Goal: Transaction & Acquisition: Purchase product/service

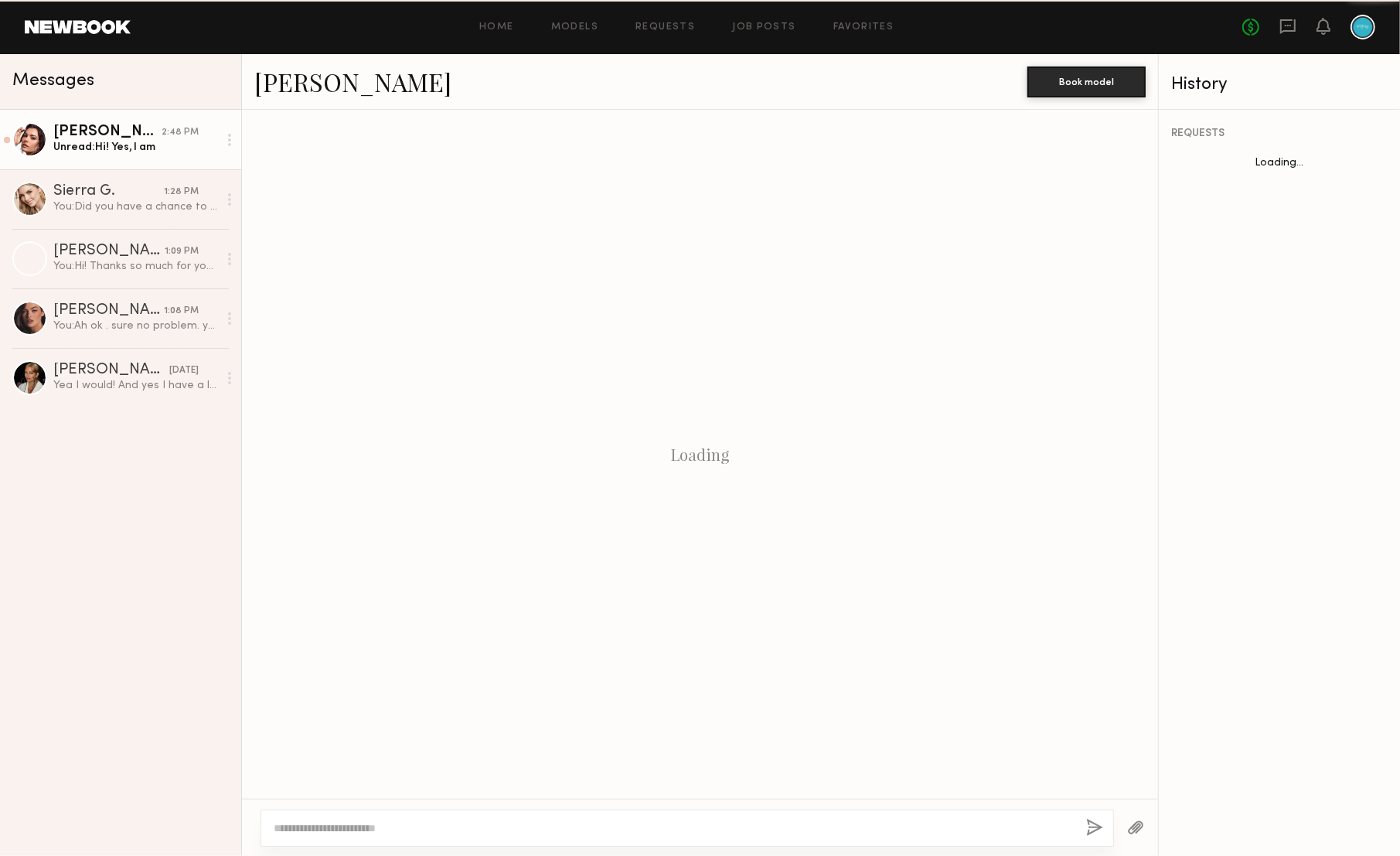
scroll to position [147, 0]
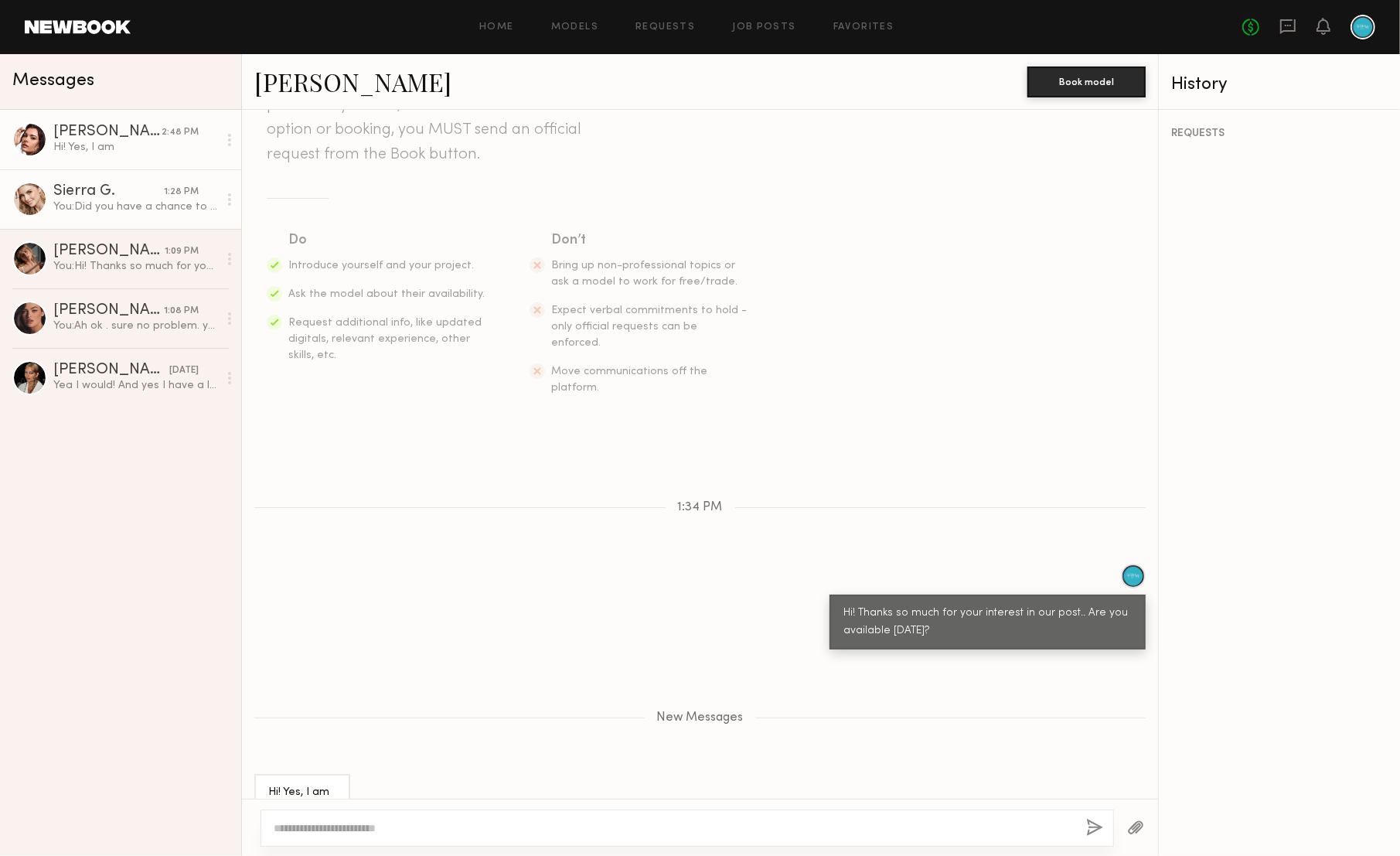
click at [127, 218] on link "Sierra G. 1:28 PM You: Did you have a chance to read through our job post? The …" at bounding box center [121, 198] width 241 height 59
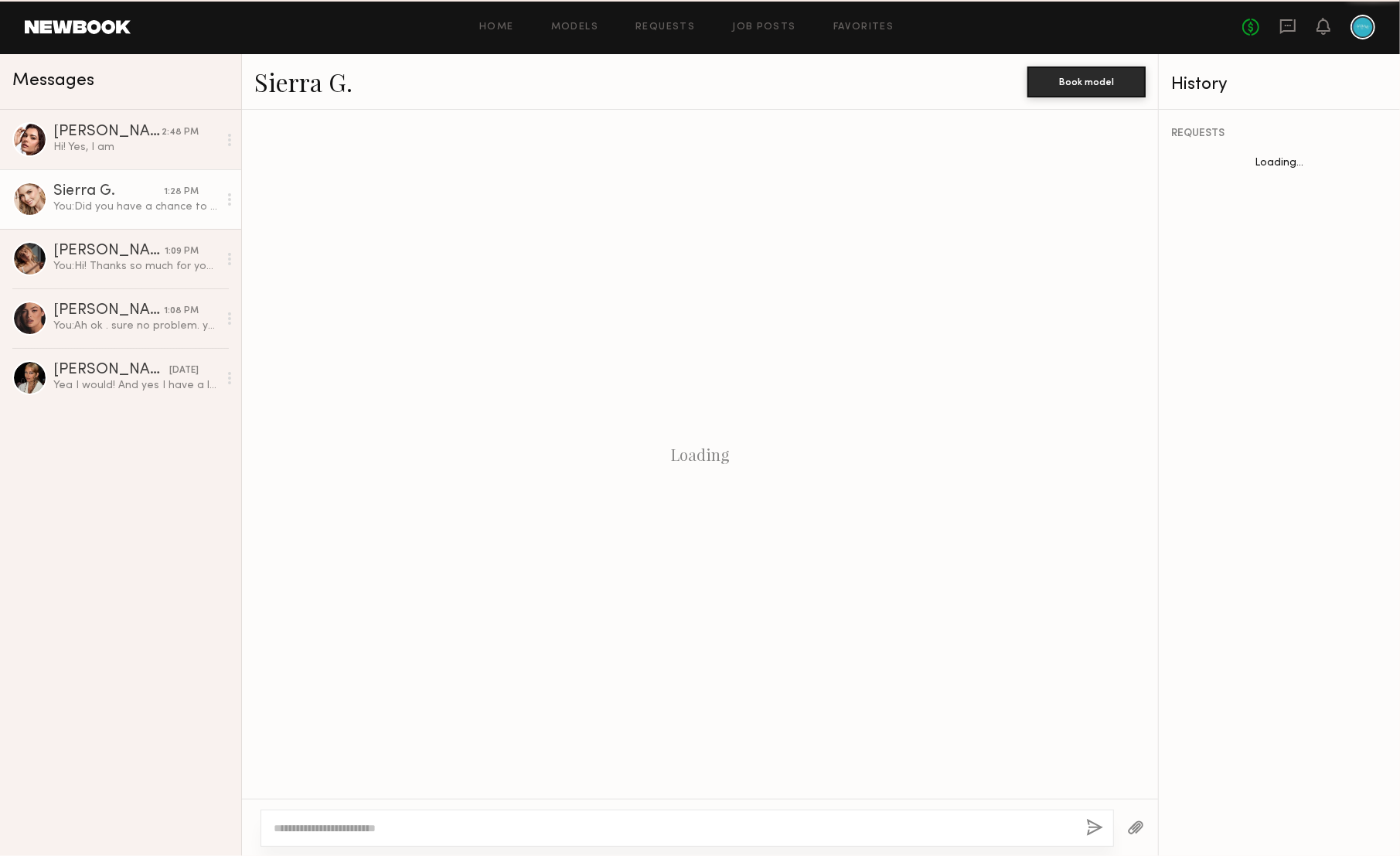
scroll to position [228, 0]
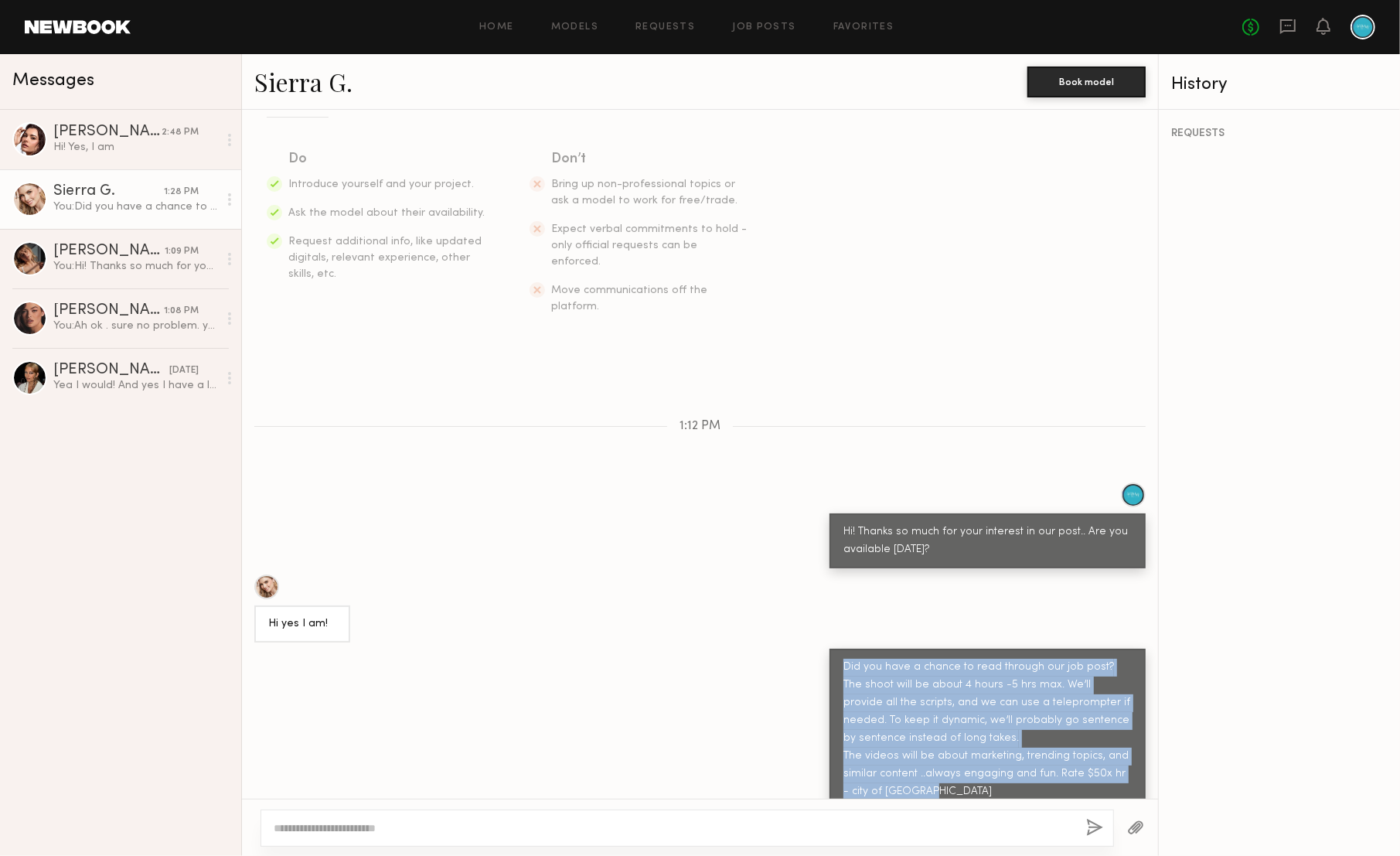
drag, startPoint x: 841, startPoint y: 641, endPoint x: 970, endPoint y: 788, distance: 195.6
click at [970, 787] on div "Keep direct messages professional and related only to paid job opportunities. M…" at bounding box center [700, 454] width 916 height 689
copy div "Did you have a chance to read through our job post? The shoot will be about 4 h…"
click at [126, 143] on div "Hi! Yes, I am" at bounding box center [135, 147] width 165 height 15
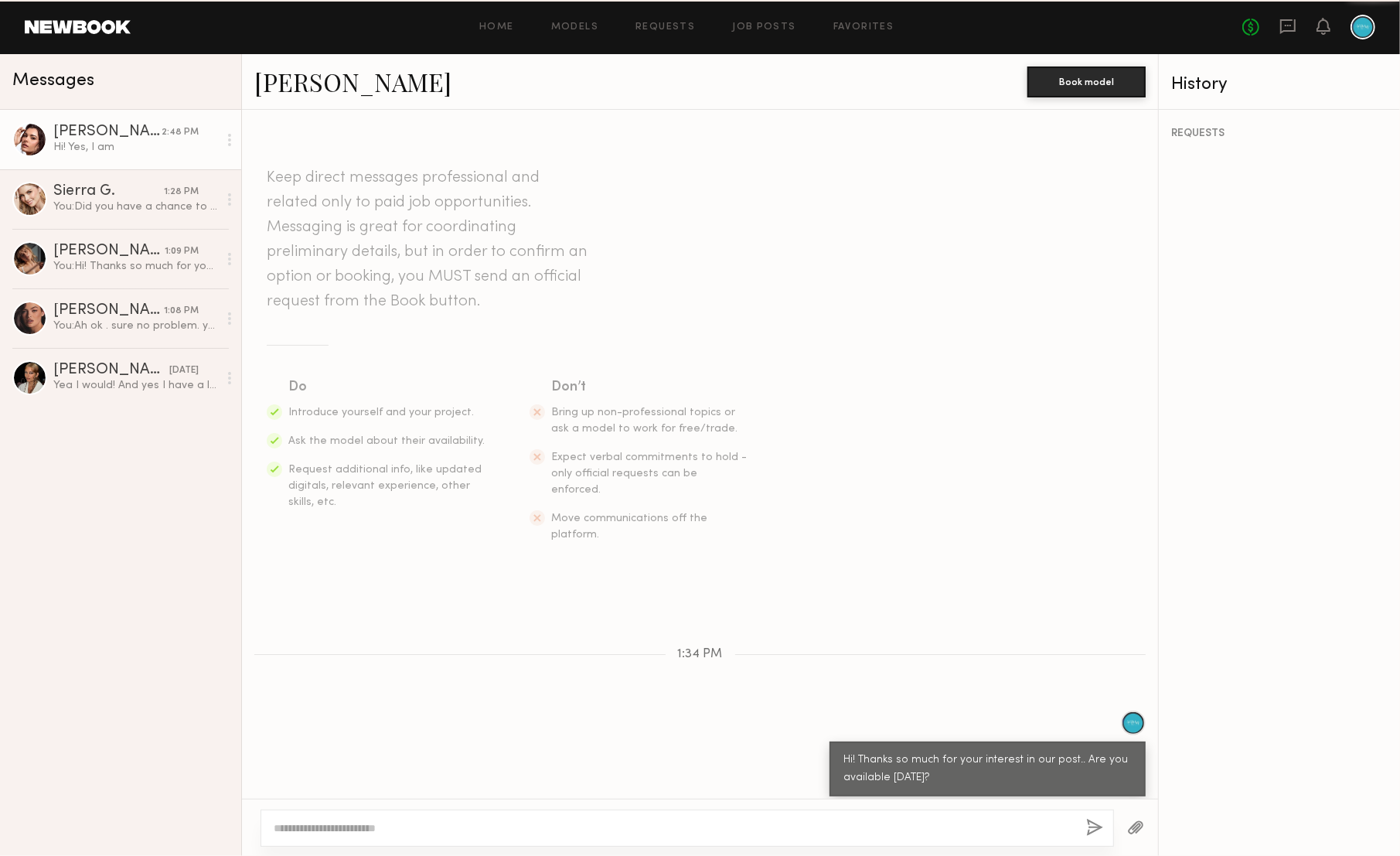
scroll to position [29, 0]
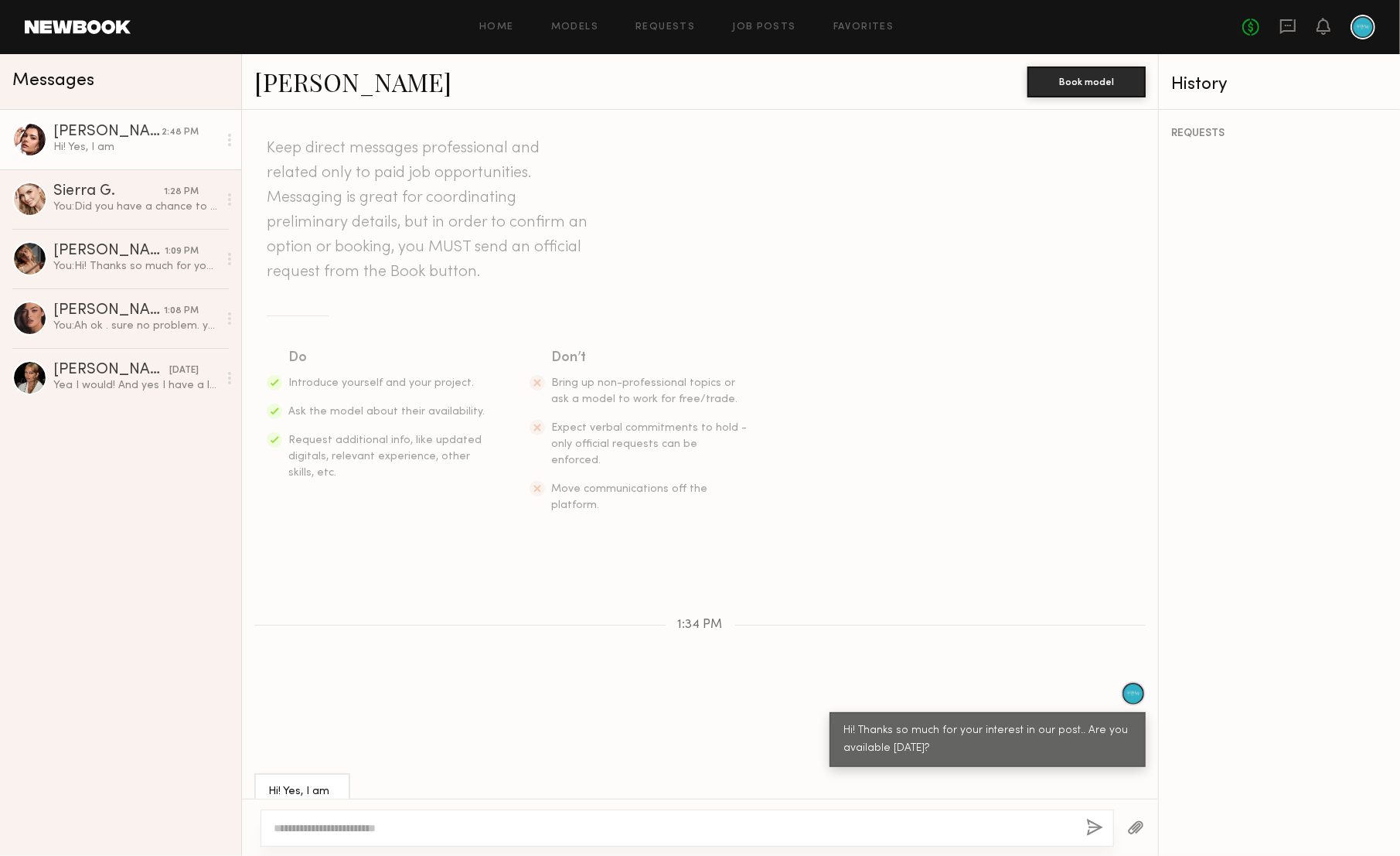
click at [478, 814] on div at bounding box center [687, 828] width 853 height 37
click at [532, 829] on textarea at bounding box center [673, 828] width 800 height 16
paste textarea "**********"
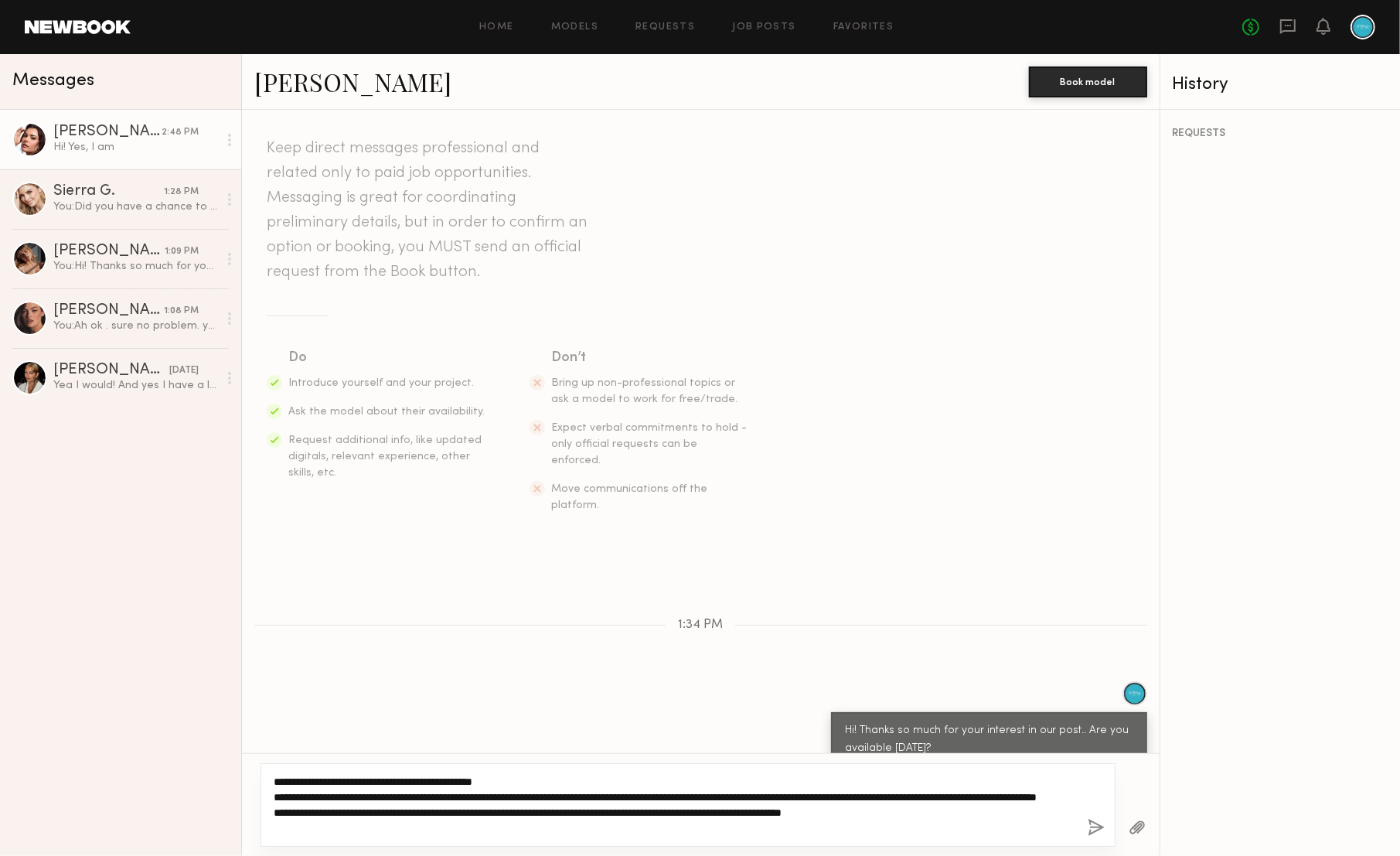
type textarea "**********"
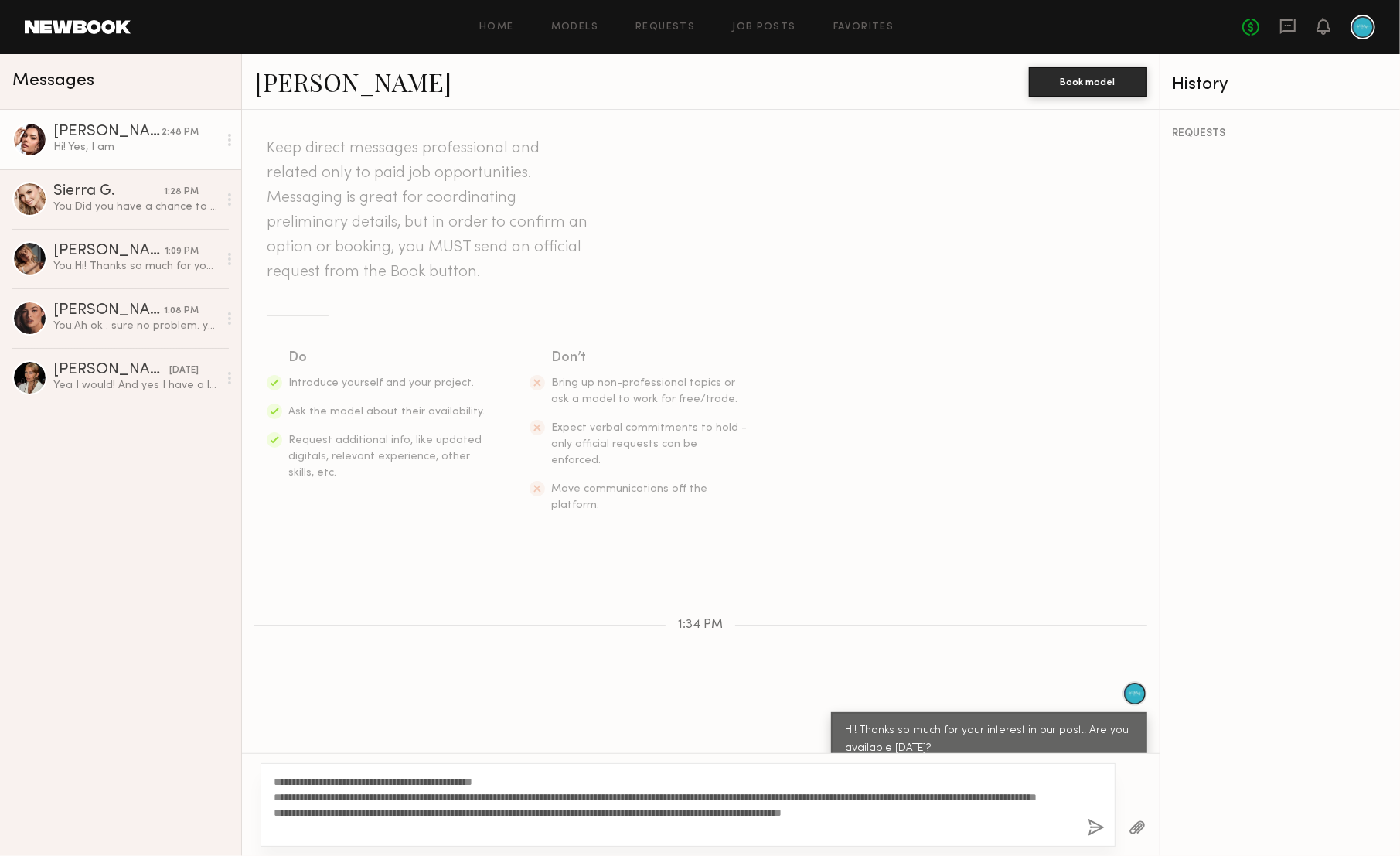
click at [1100, 829] on button "button" at bounding box center [1096, 828] width 17 height 19
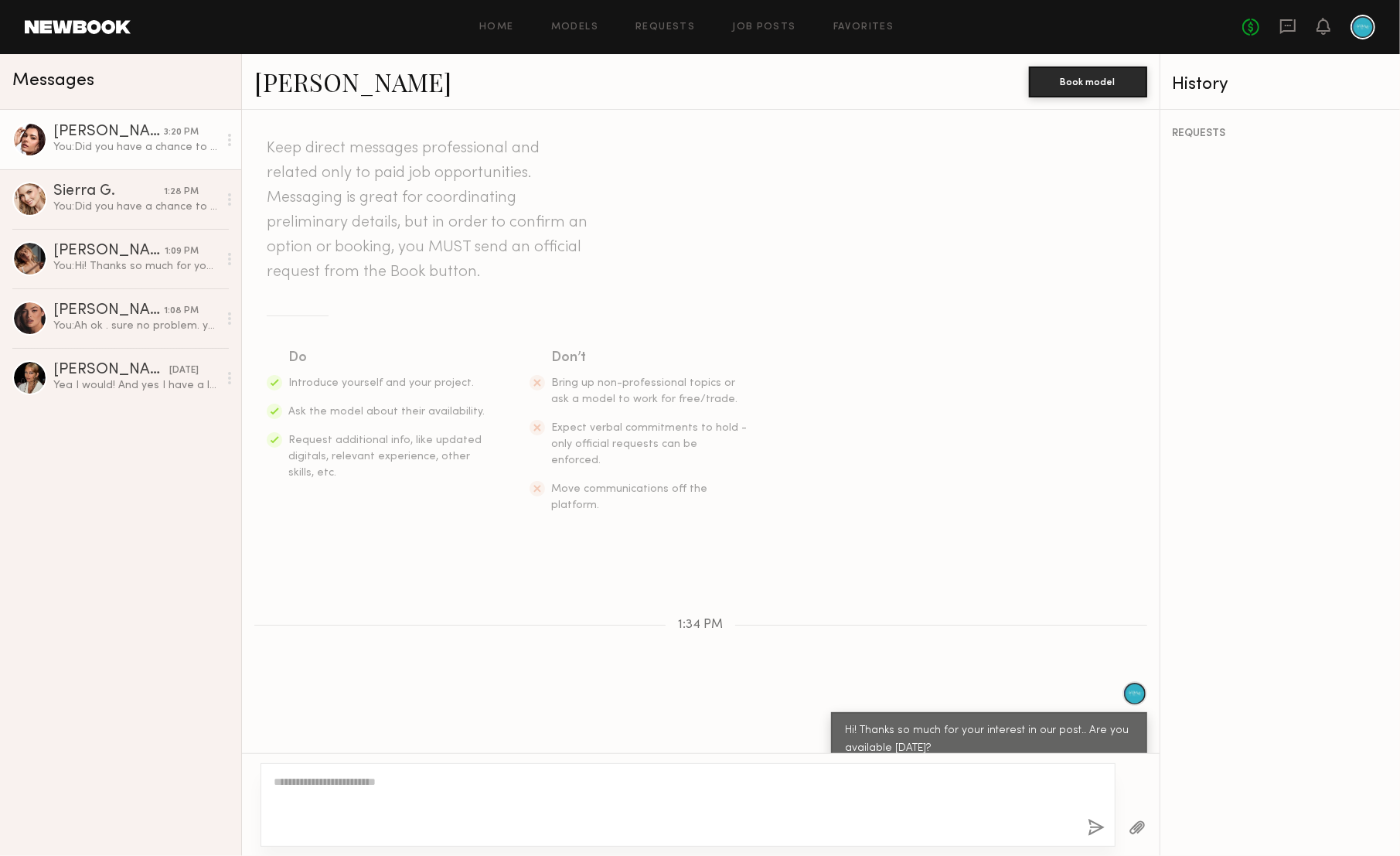
scroll to position [345, 0]
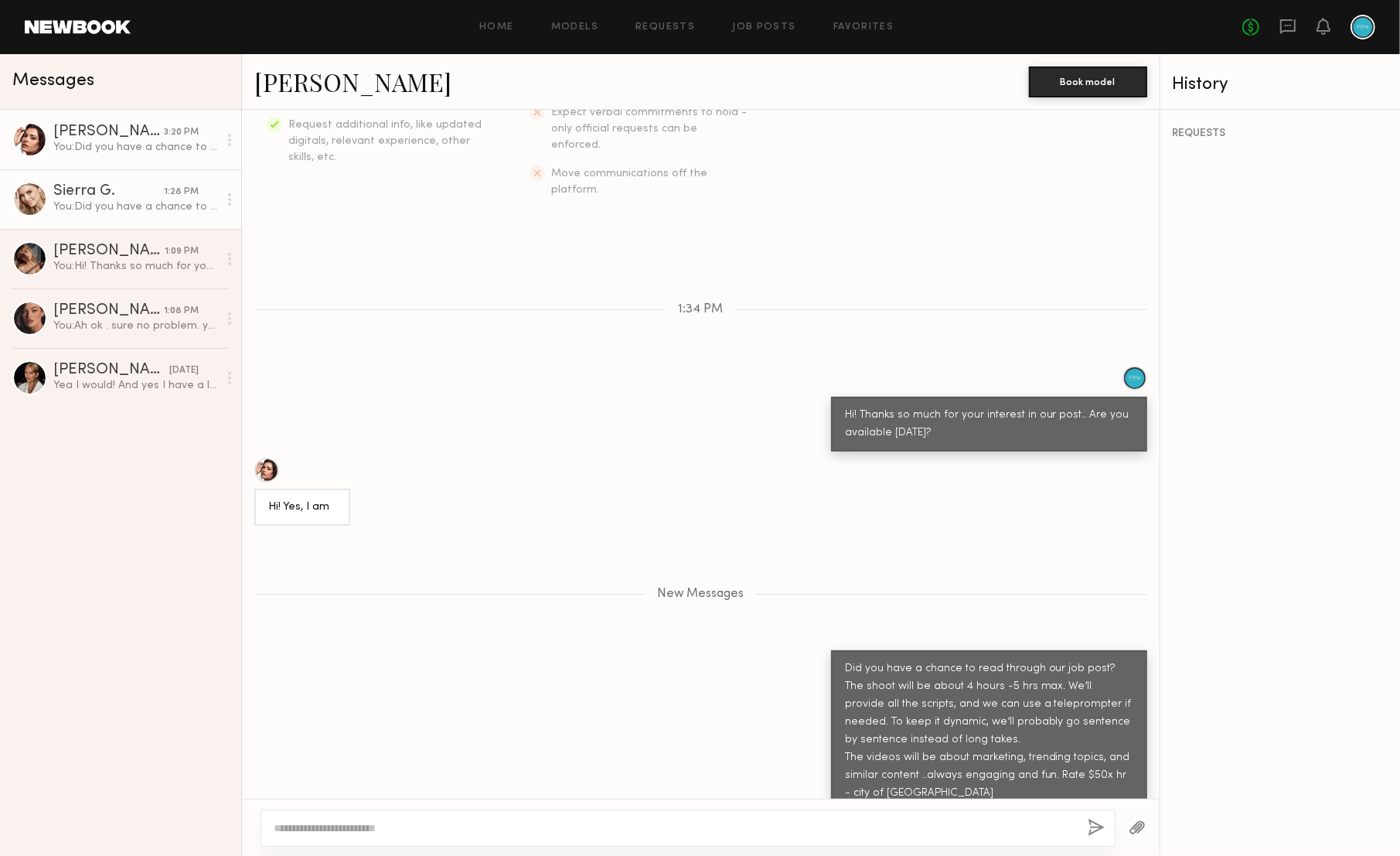
click at [160, 213] on div "You: Did you have a chance to read through our job post? The shoot will be abou…" at bounding box center [135, 207] width 165 height 15
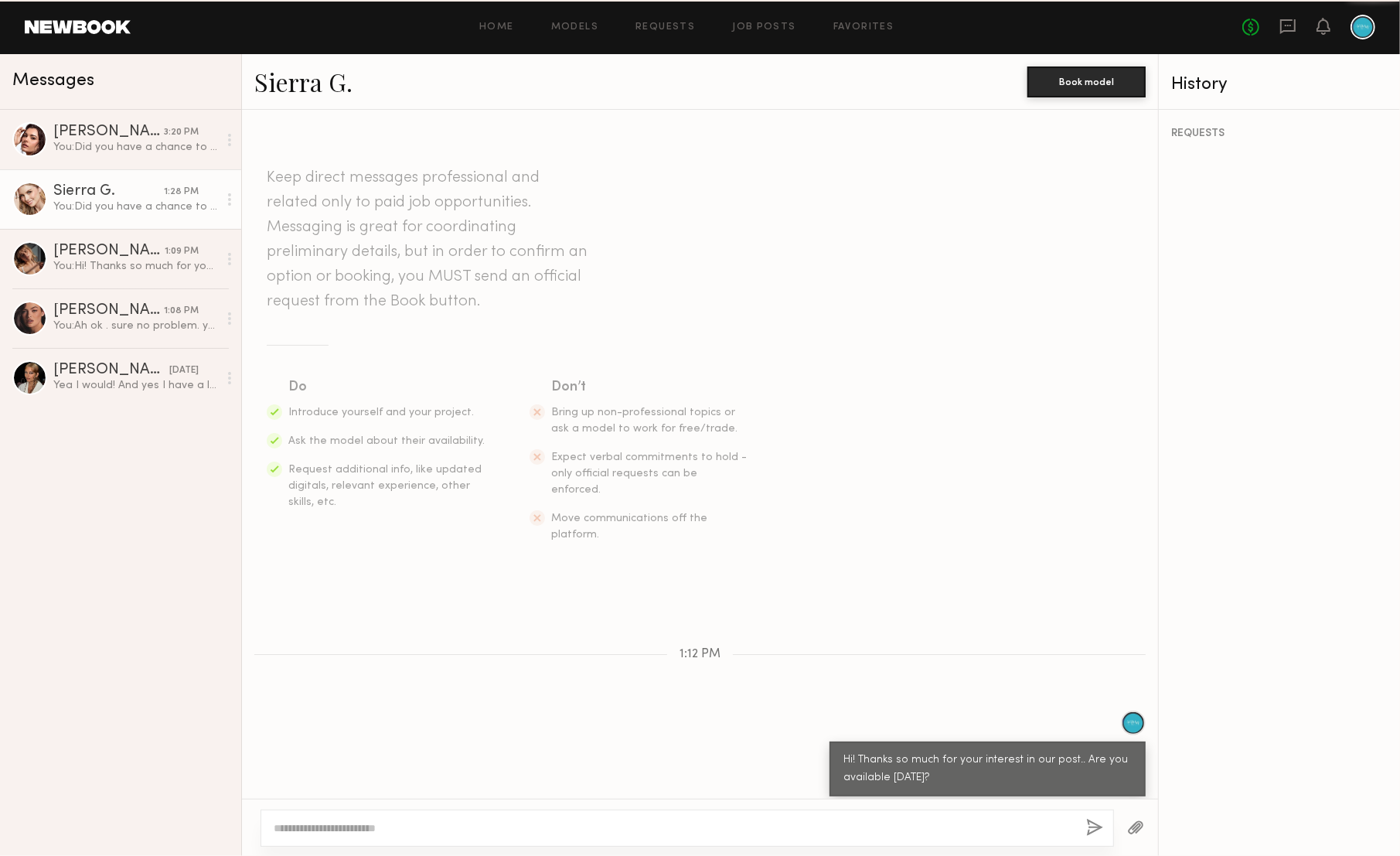
scroll to position [228, 0]
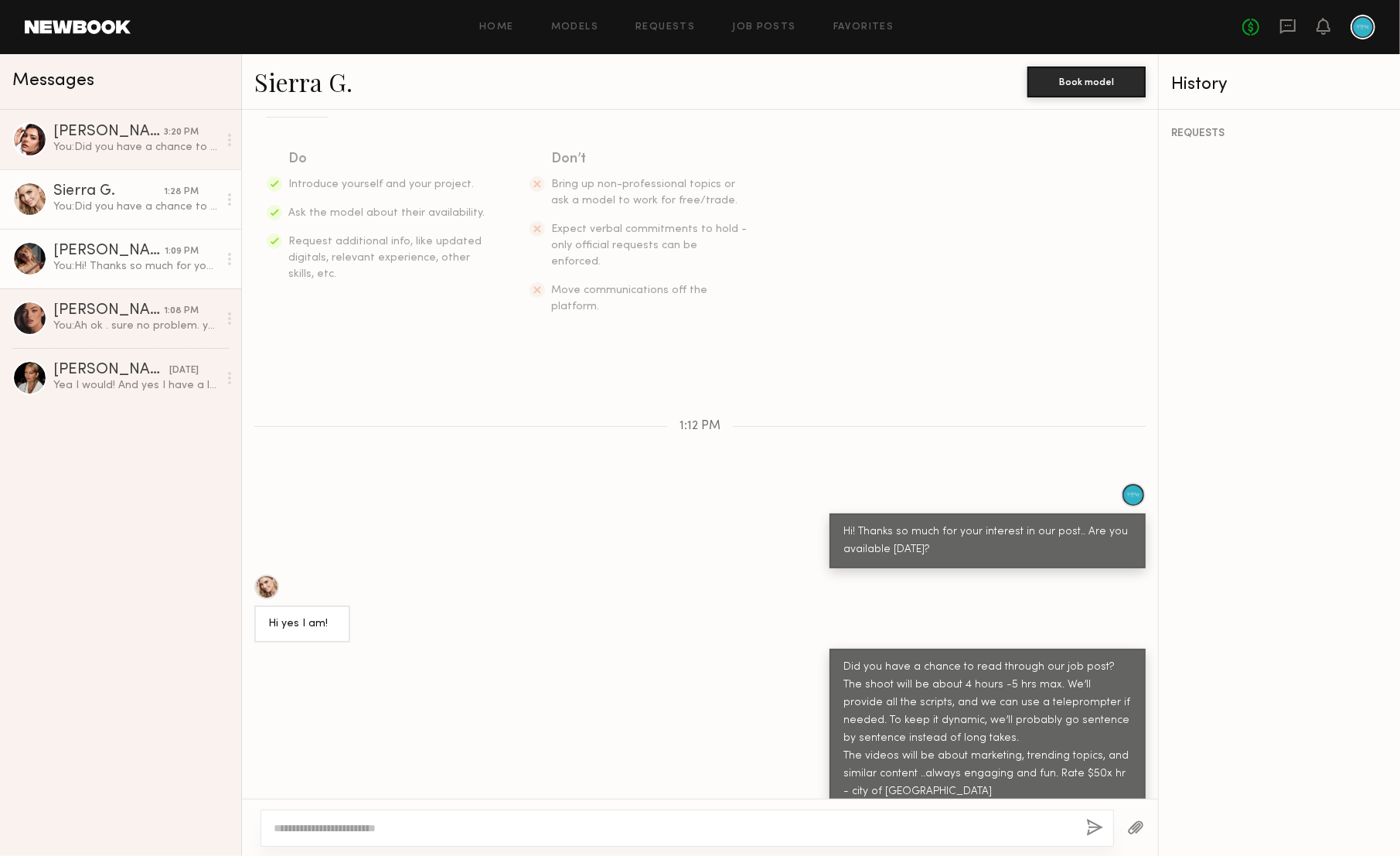
click at [151, 246] on div "Alena S." at bounding box center [109, 251] width 112 height 16
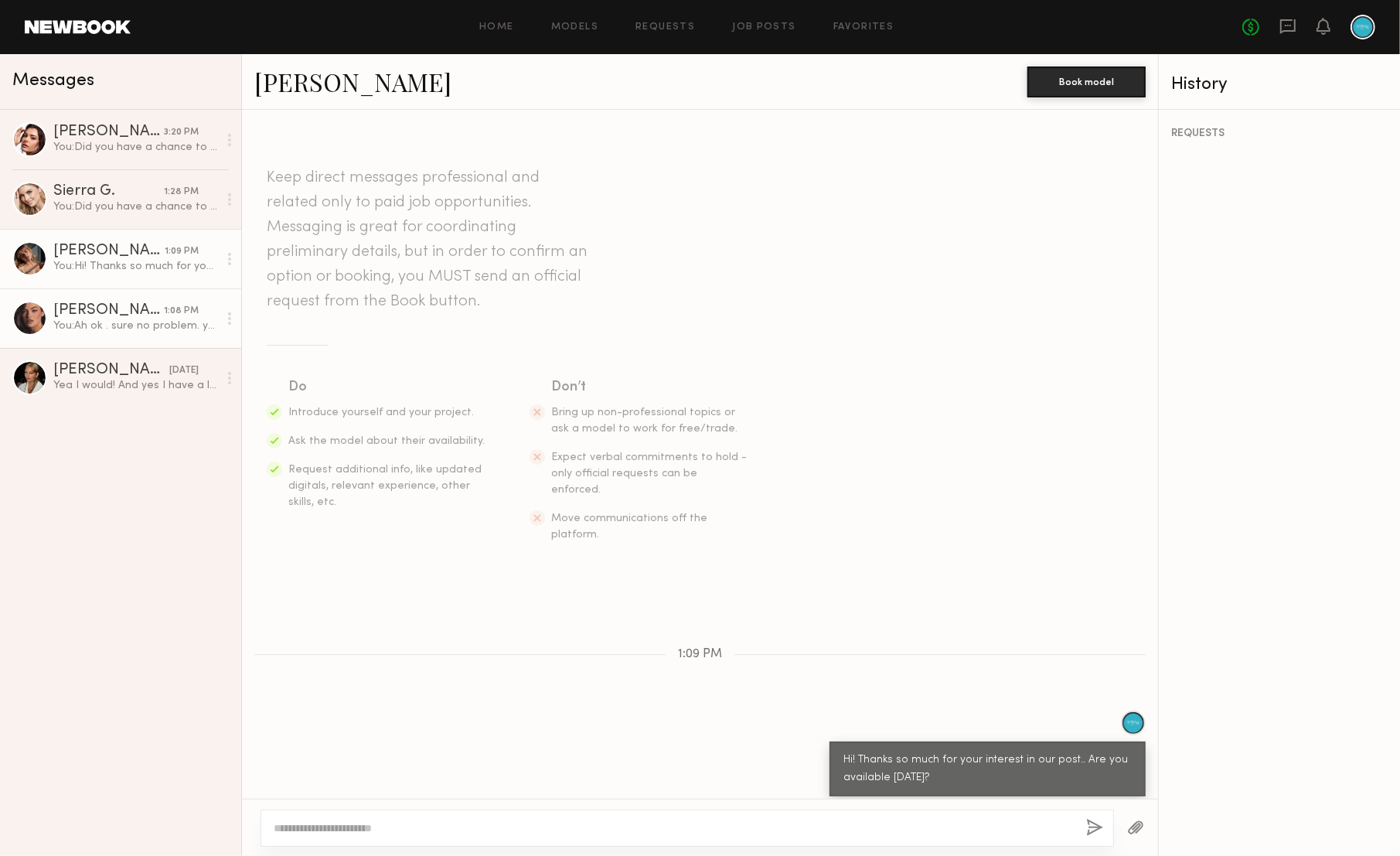
click at [138, 308] on div "Jazlyn S." at bounding box center [108, 310] width 111 height 16
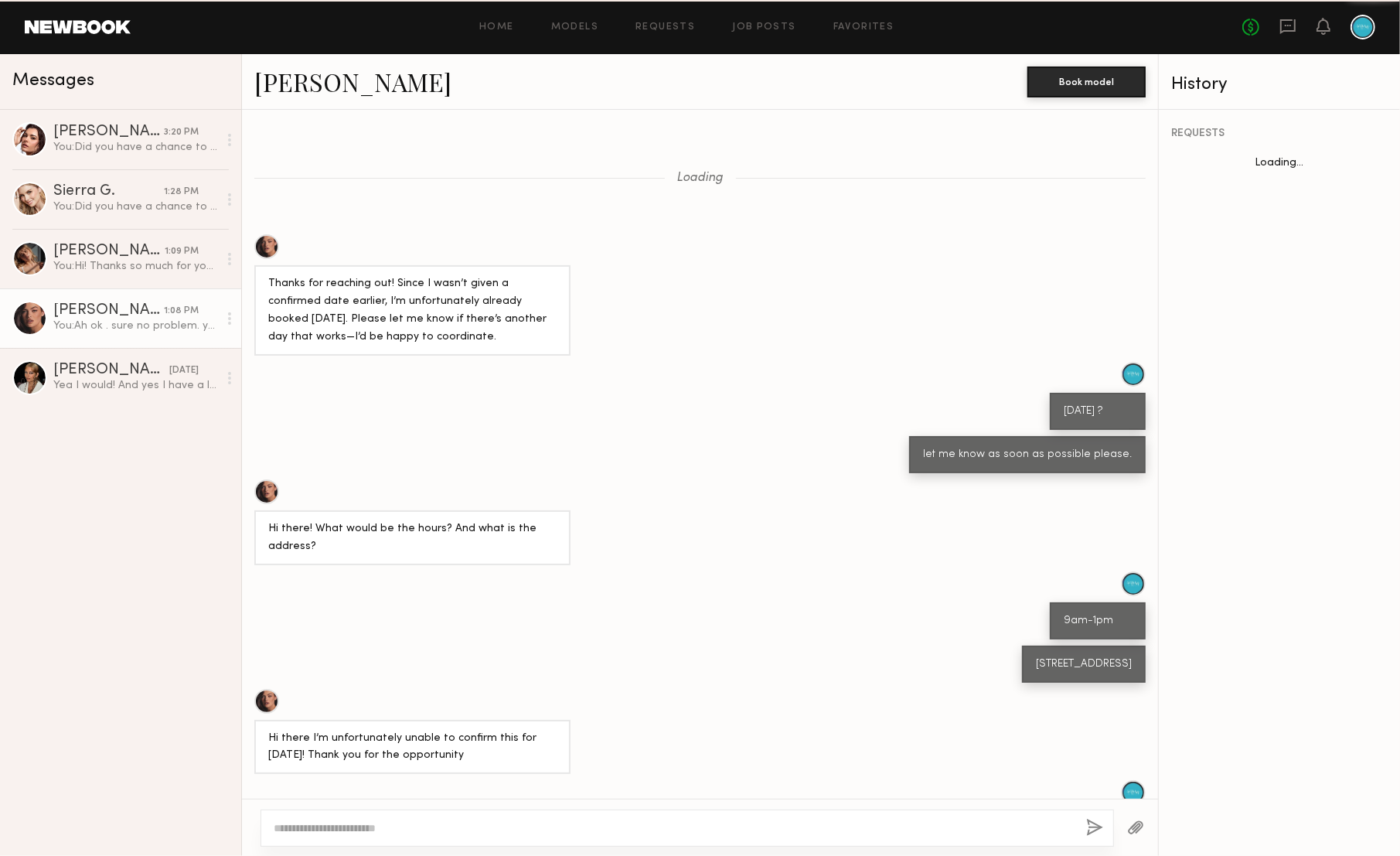
scroll to position [194, 0]
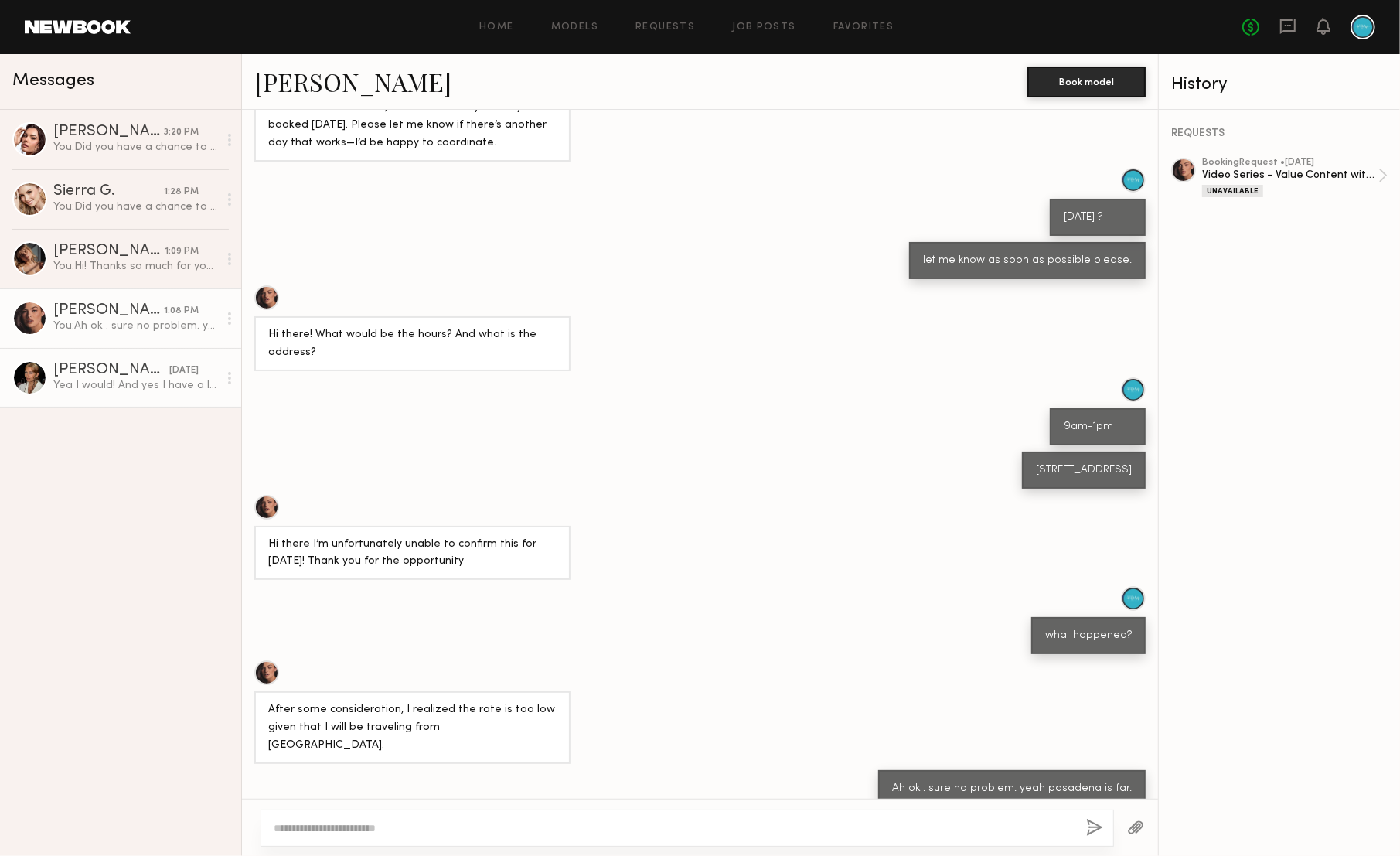
click at [134, 389] on div "Yea I would! And yes I have a lot of experience speaking on camera!" at bounding box center [135, 385] width 165 height 15
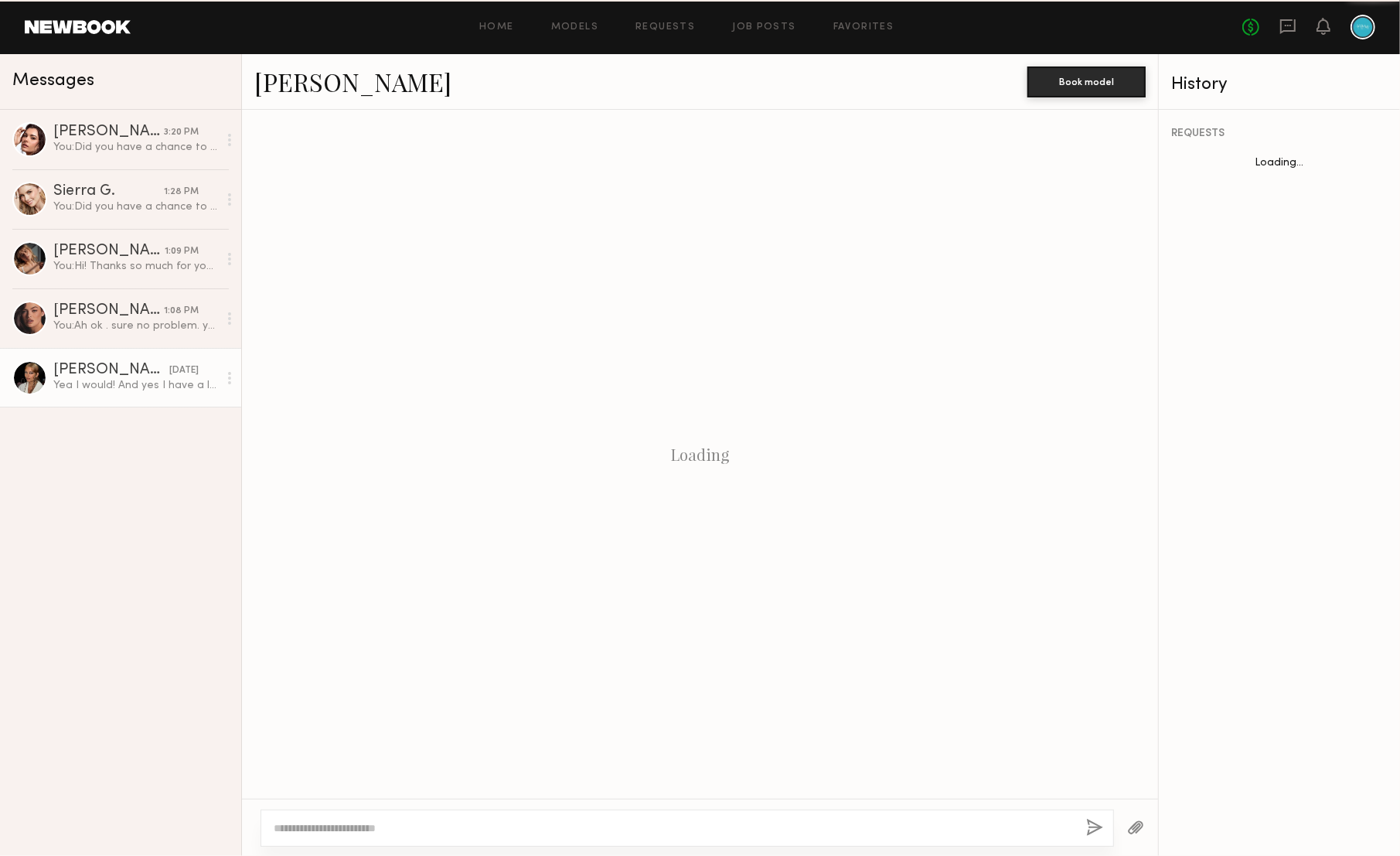
scroll to position [182, 0]
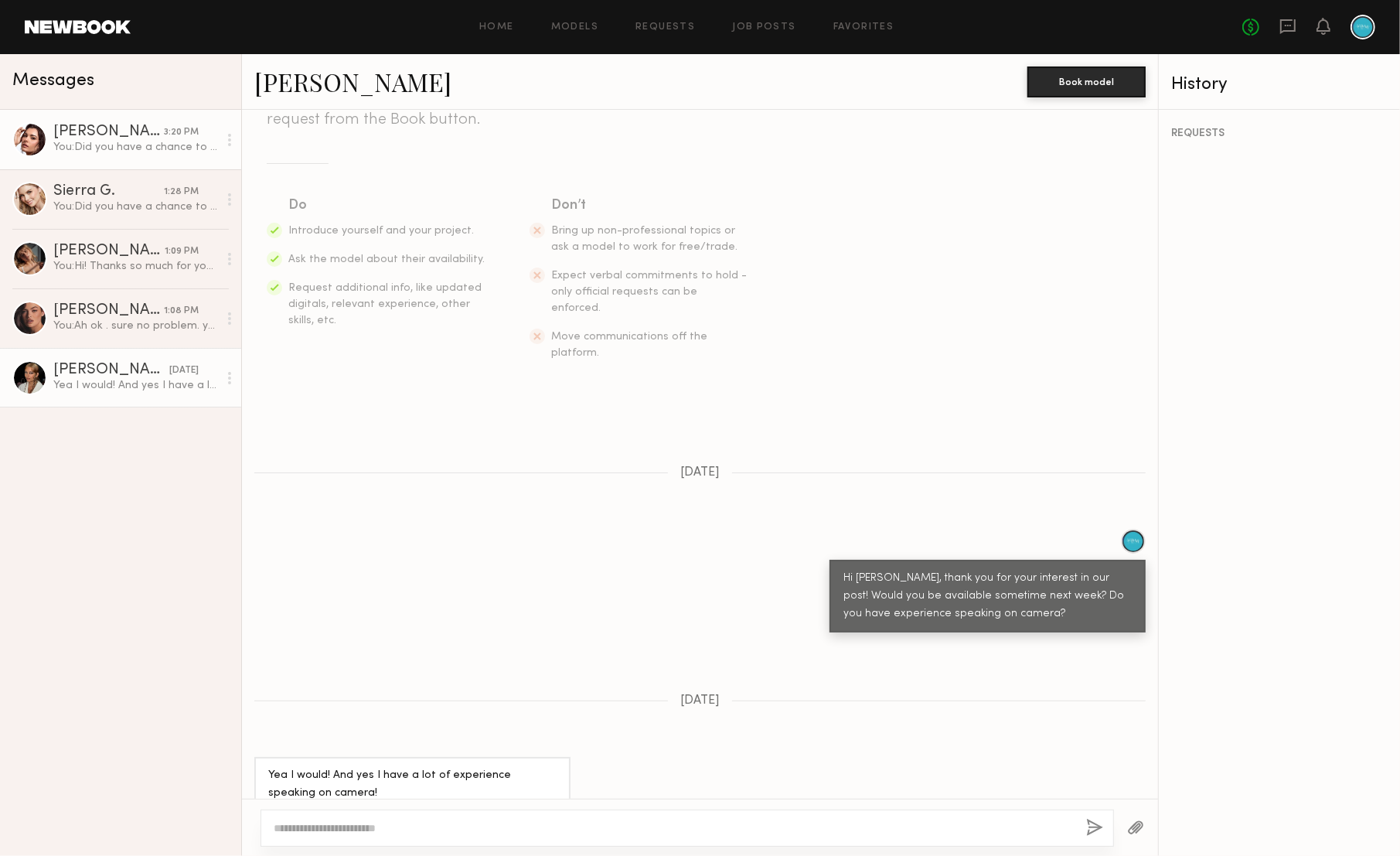
click at [144, 158] on link "Taylor C. 3:20 PM You: Did you have a chance to read through our job post? The …" at bounding box center [121, 139] width 241 height 59
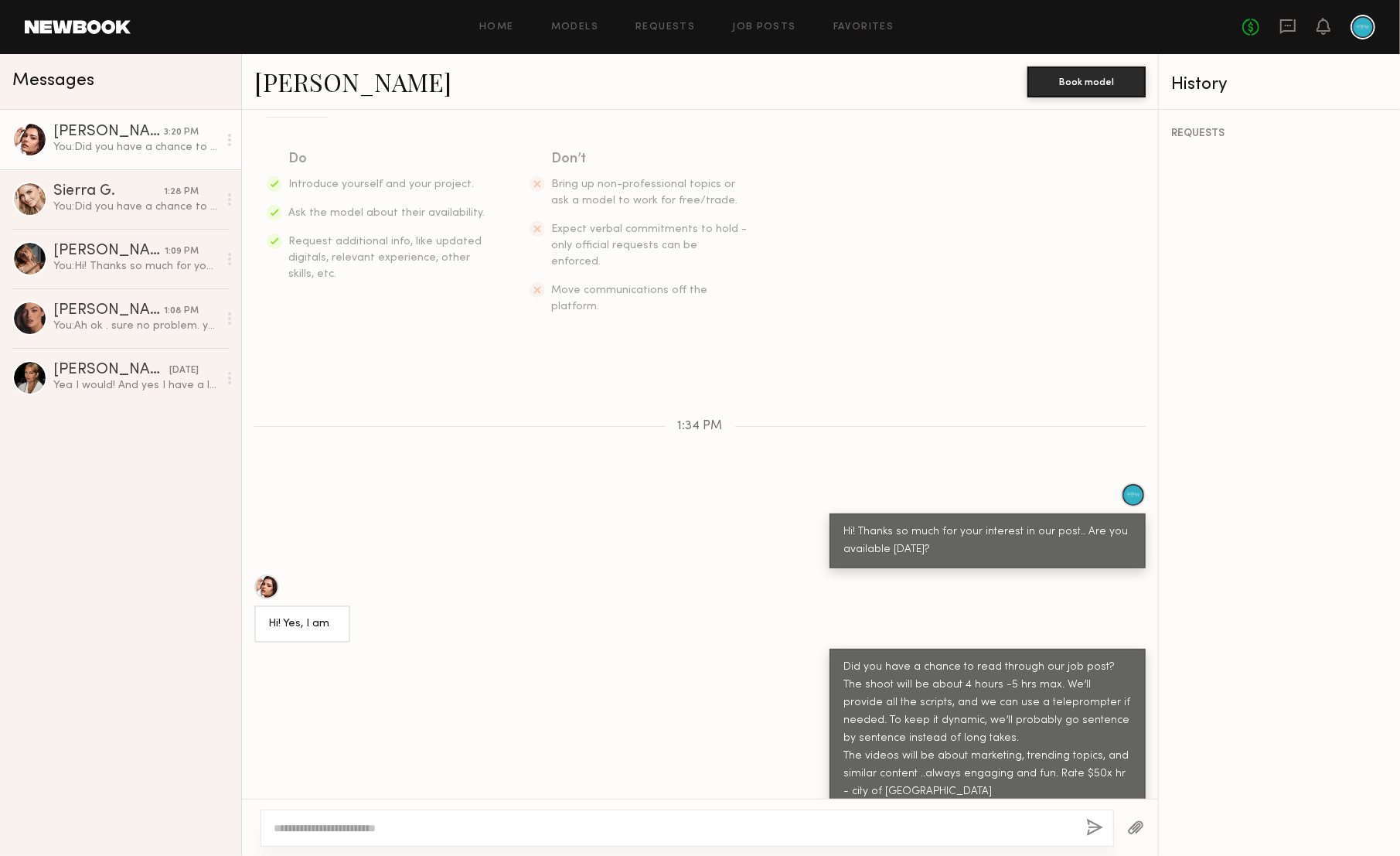
scroll to position [190, 0]
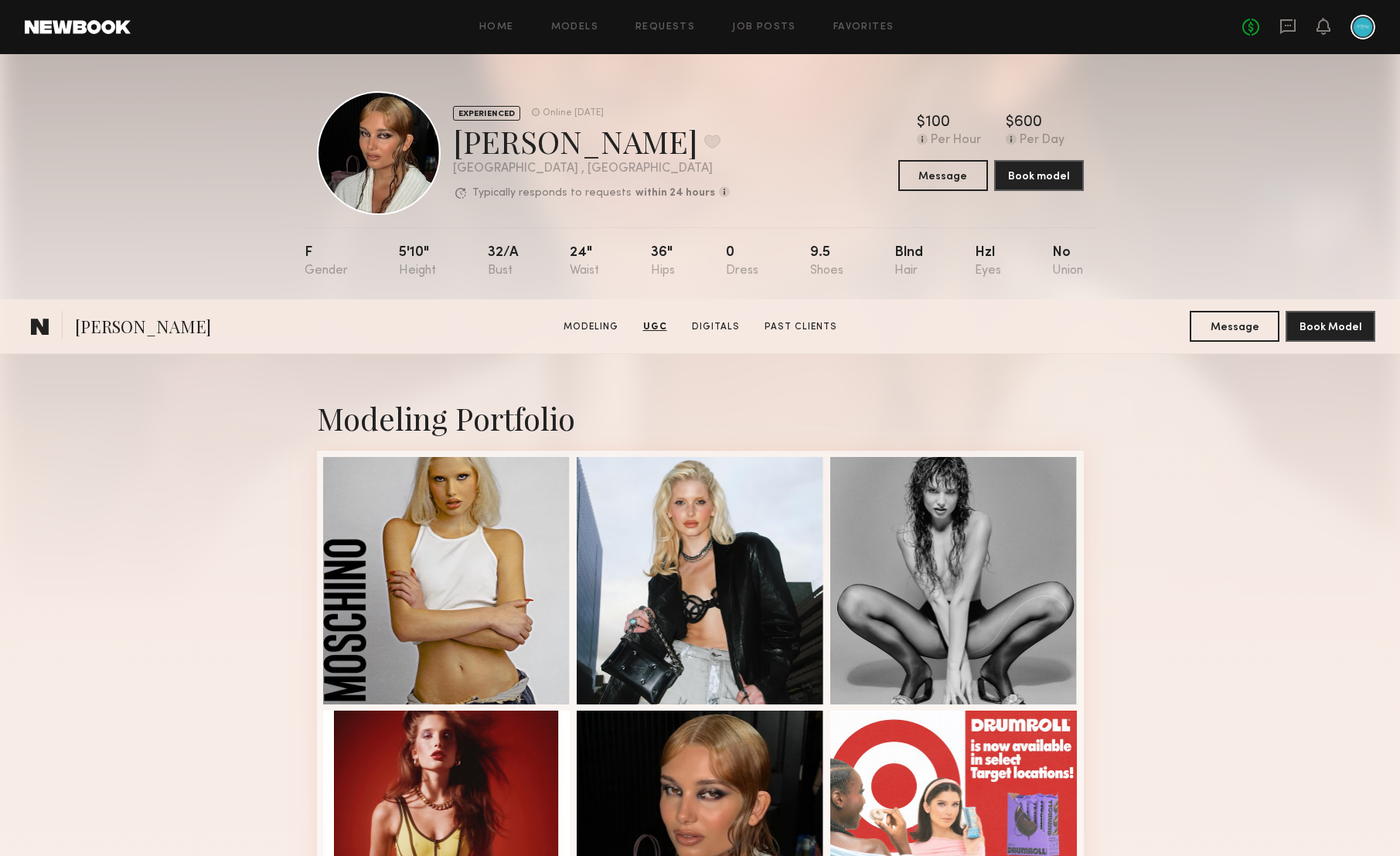
scroll to position [1550, 0]
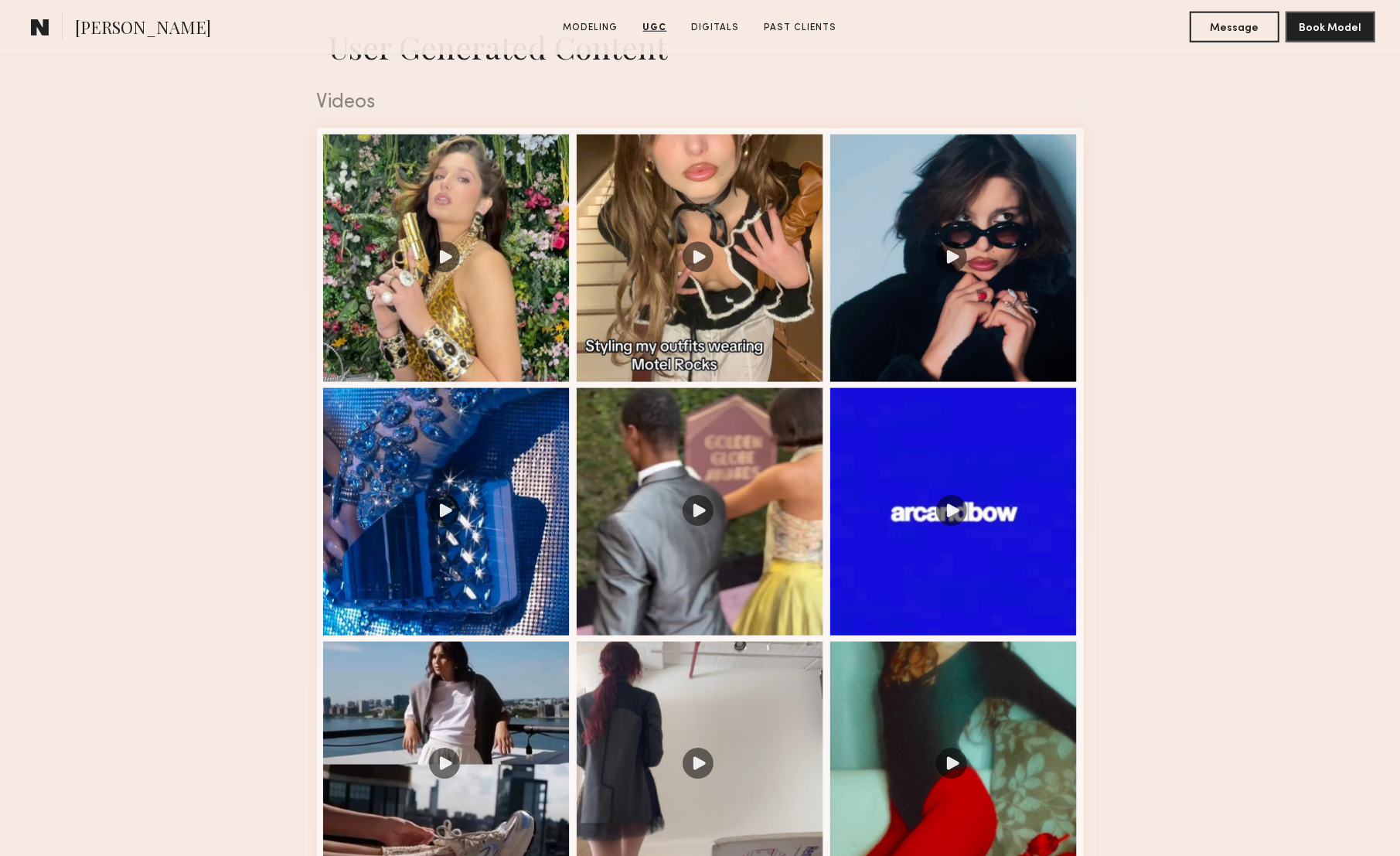
click at [112, 36] on span "[PERSON_NAME]" at bounding box center [143, 29] width 136 height 27
click at [31, 33] on link at bounding box center [40, 27] width 31 height 31
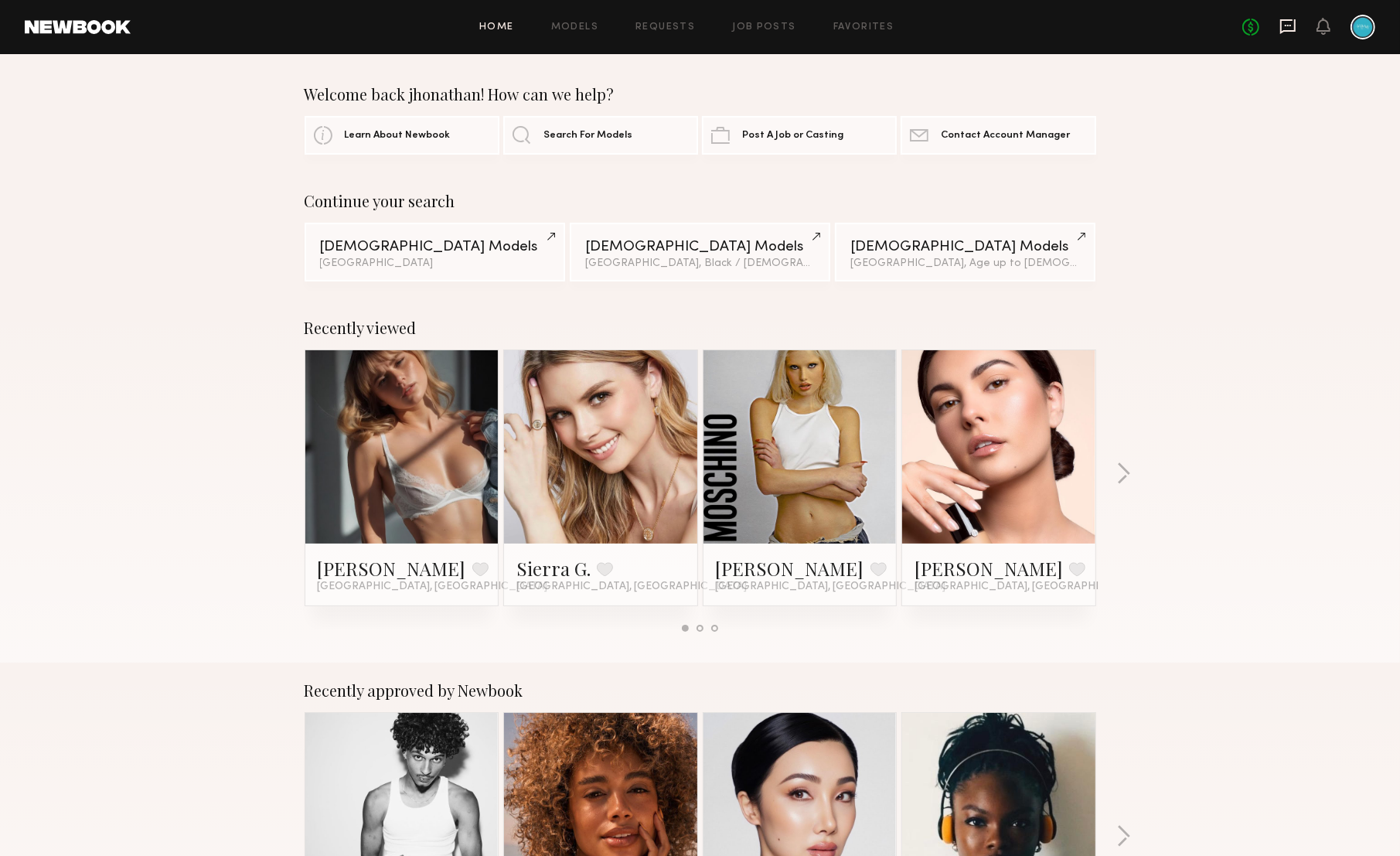
scroll to position [4, 0]
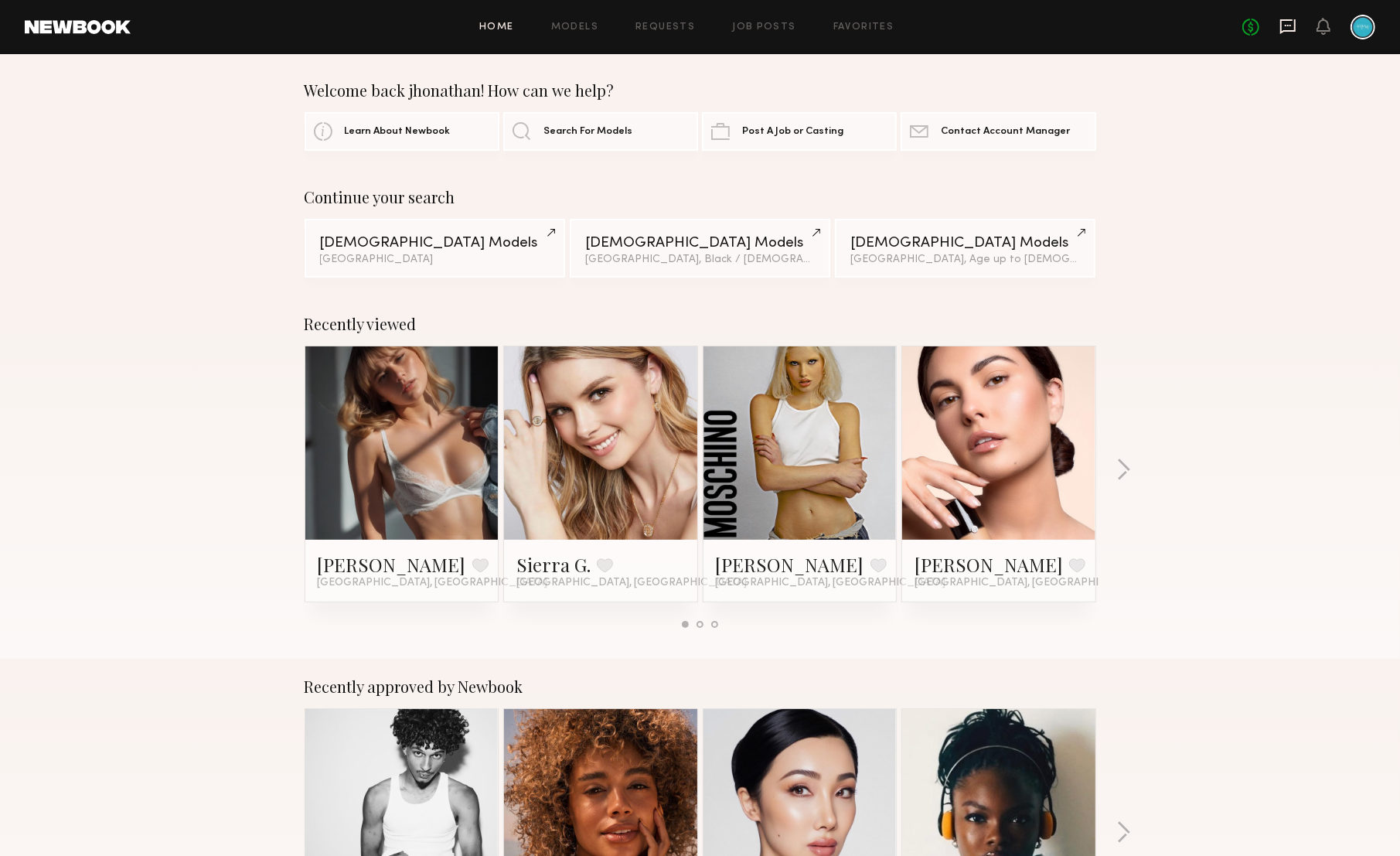
click at [1282, 30] on icon at bounding box center [1288, 27] width 16 height 15
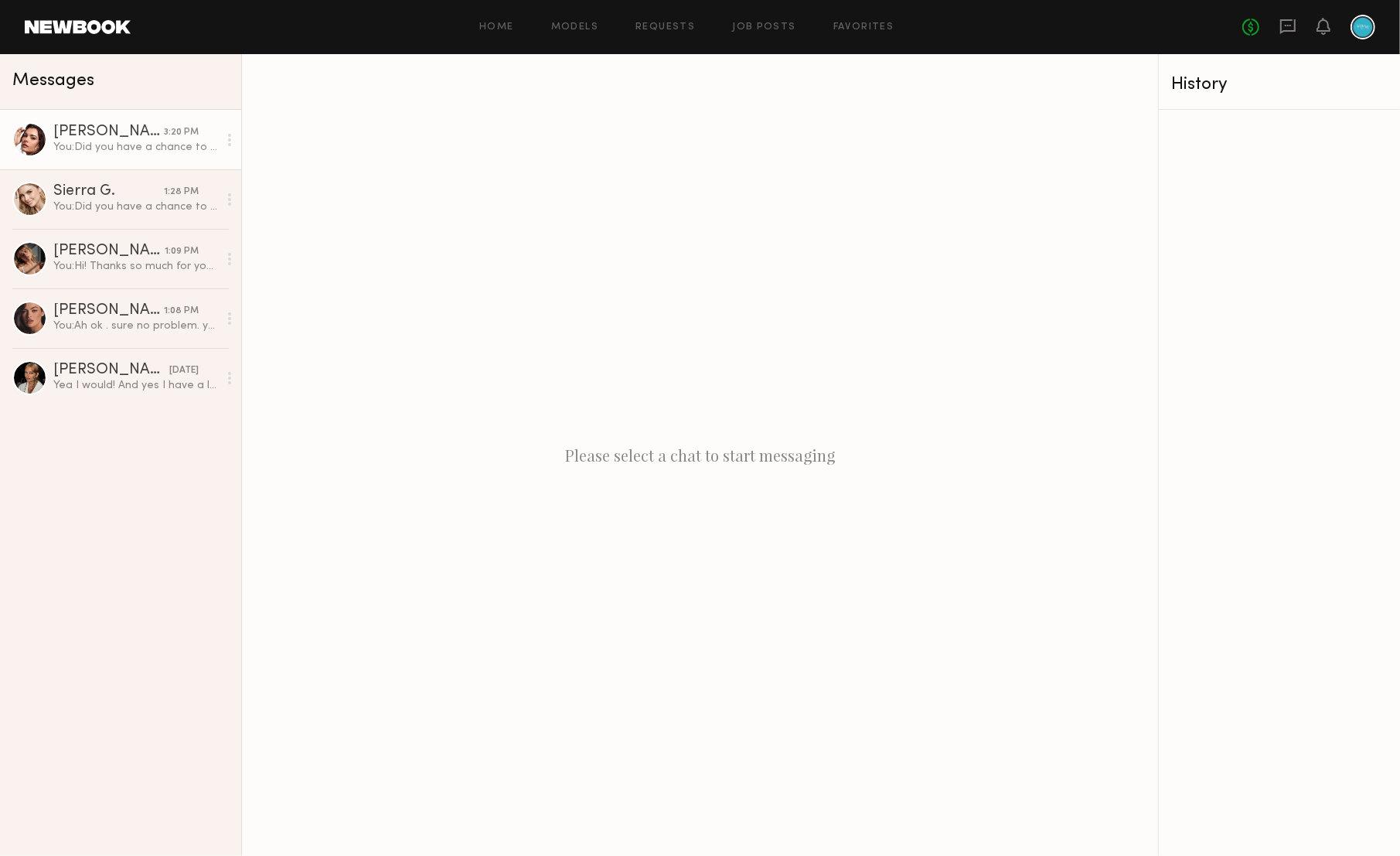
click at [146, 155] on link "Taylor C. 3:20 PM You: Did you have a chance to read through our job post? The …" at bounding box center [121, 139] width 241 height 59
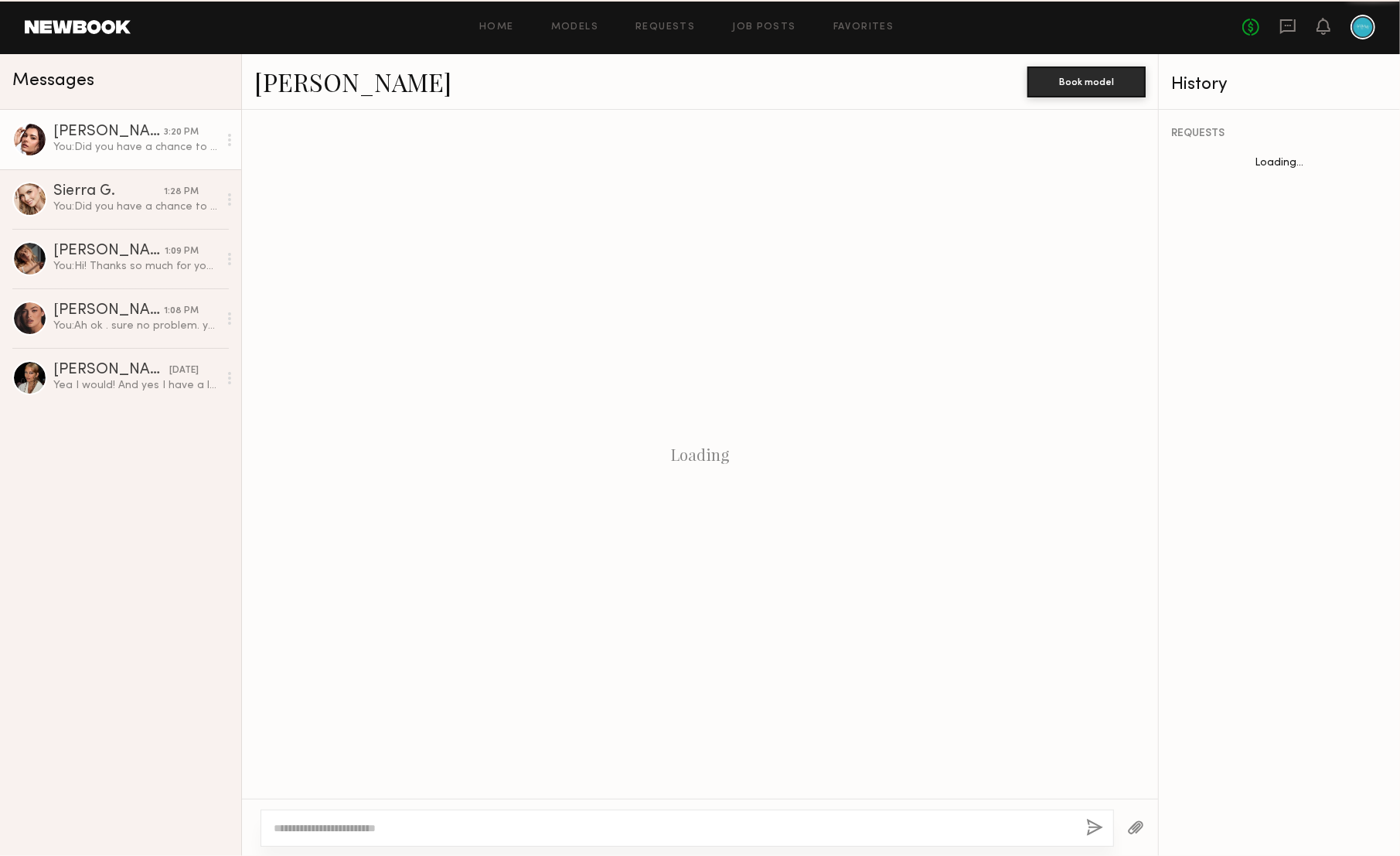
scroll to position [228, 0]
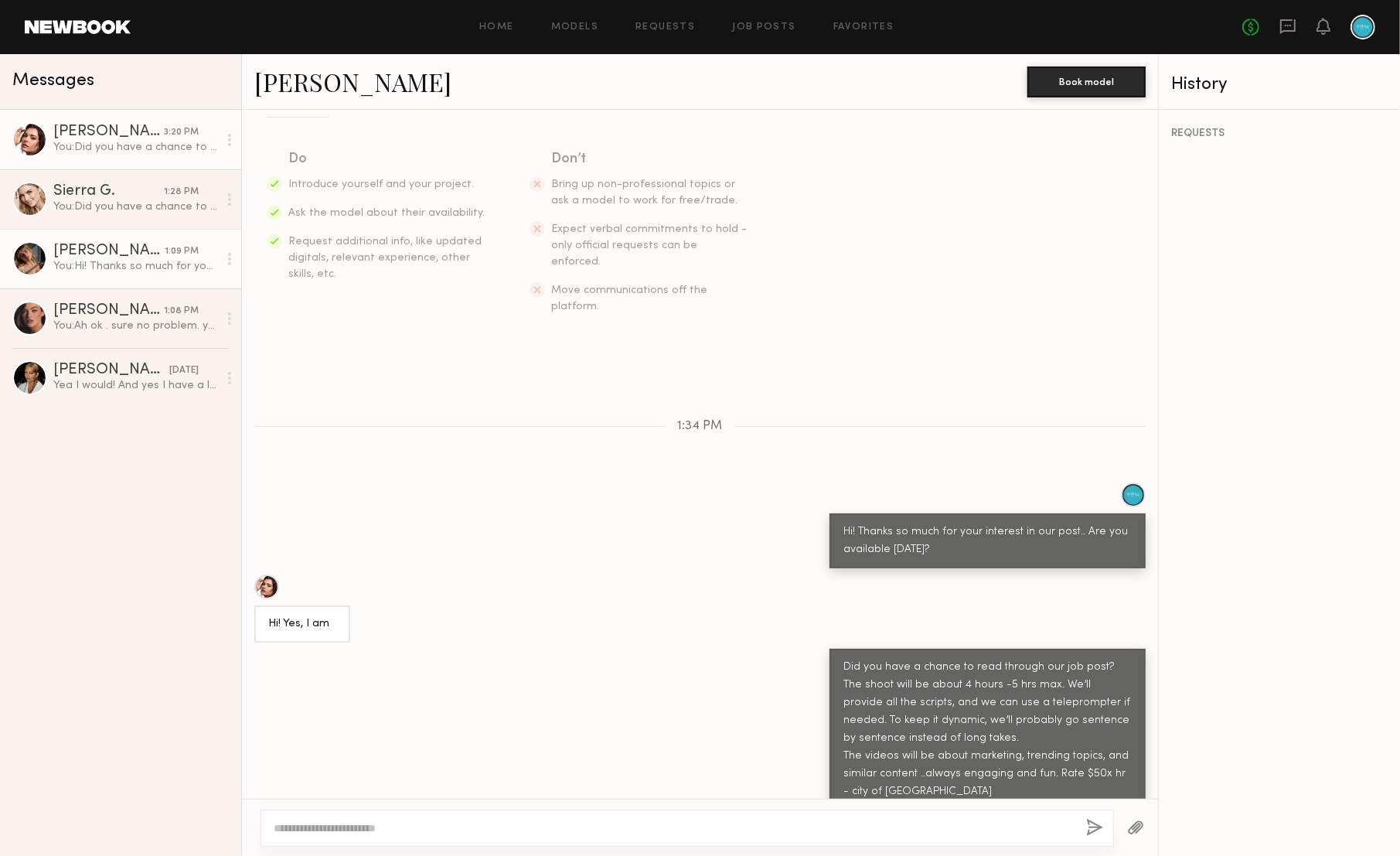
click at [140, 275] on link "Alena S. 1:09 PM You: Hi! Thanks so much for your interest in our post.. Are yo…" at bounding box center [121, 258] width 241 height 59
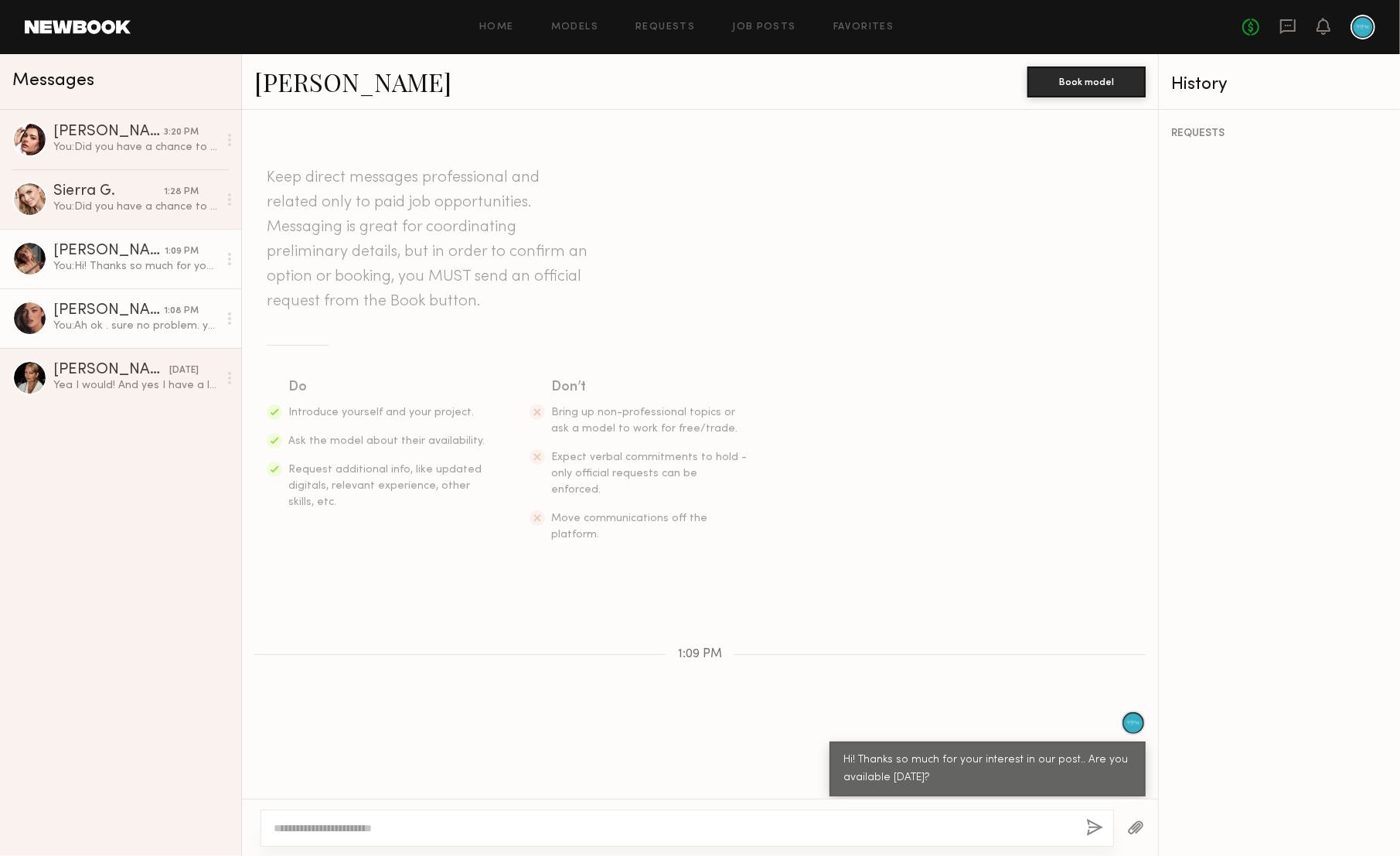
click at [126, 324] on div "You: Ah ok . sure no problem. yeah pasadena is far." at bounding box center [135, 326] width 165 height 15
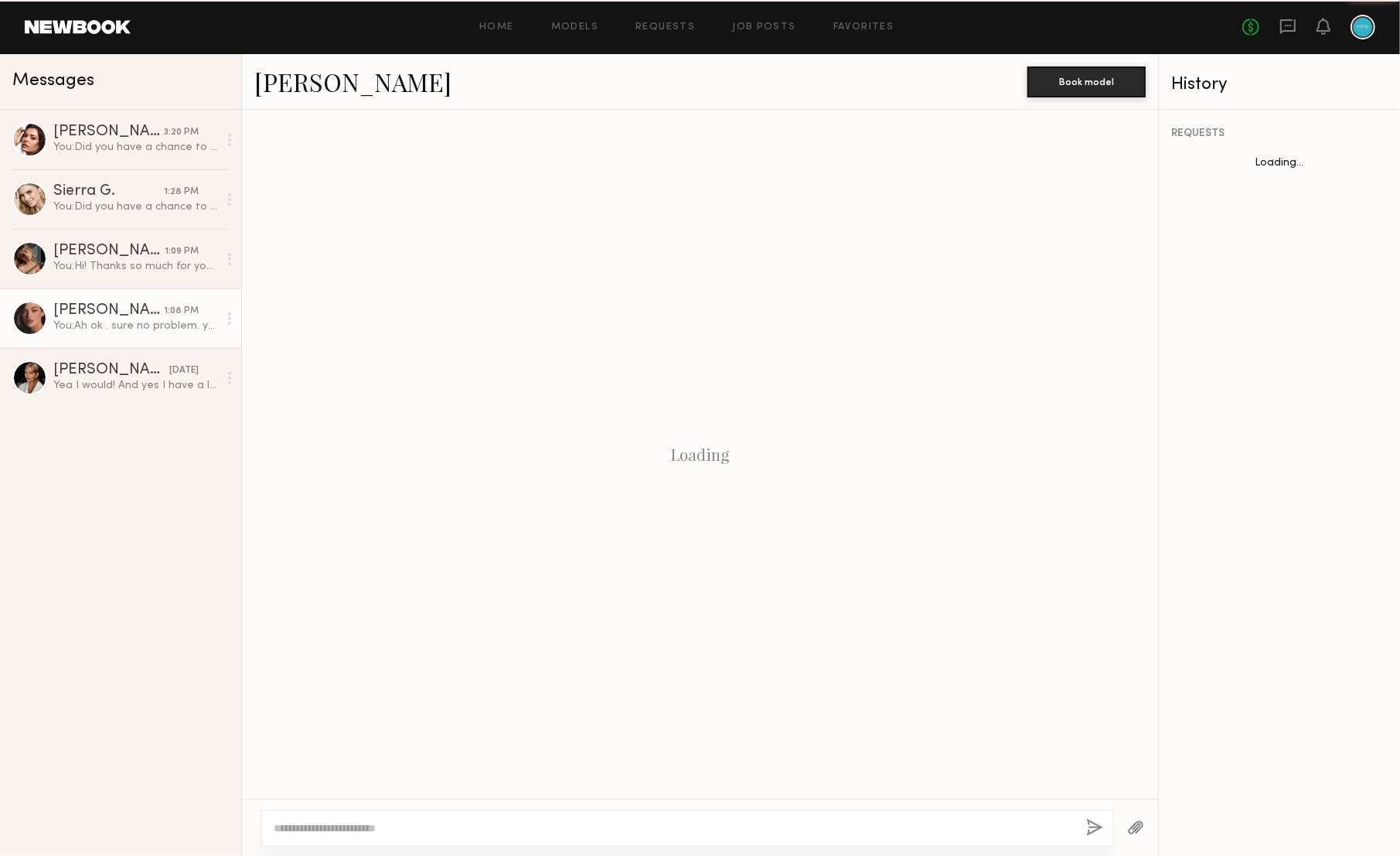
scroll to position [194, 0]
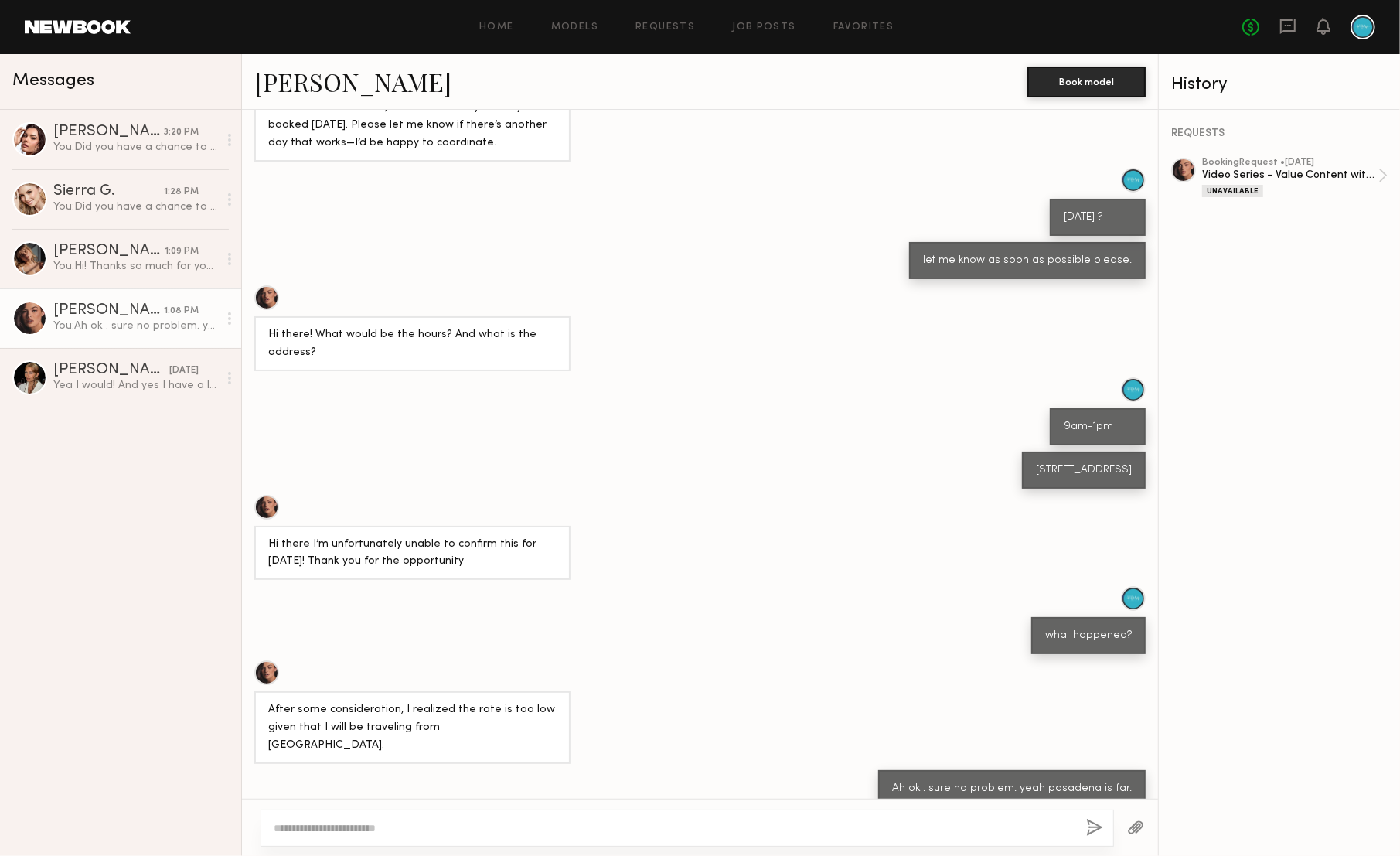
click at [153, 78] on div "Messages" at bounding box center [121, 78] width 217 height 23
click at [136, 155] on link "Alena S. 3:25 PM Unread: Hi! I am avail tomorrow :))" at bounding box center [121, 139] width 241 height 59
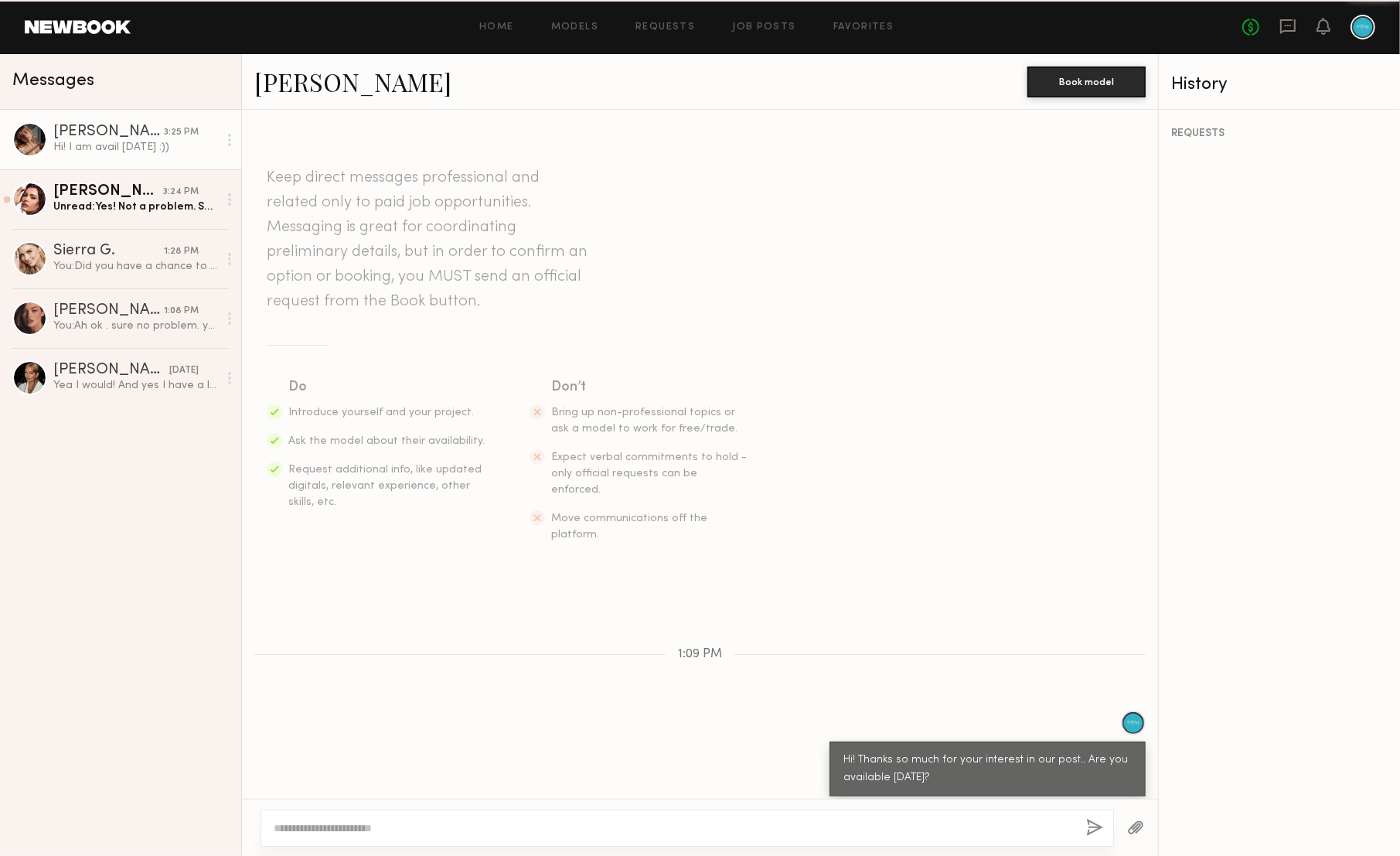
scroll to position [29, 0]
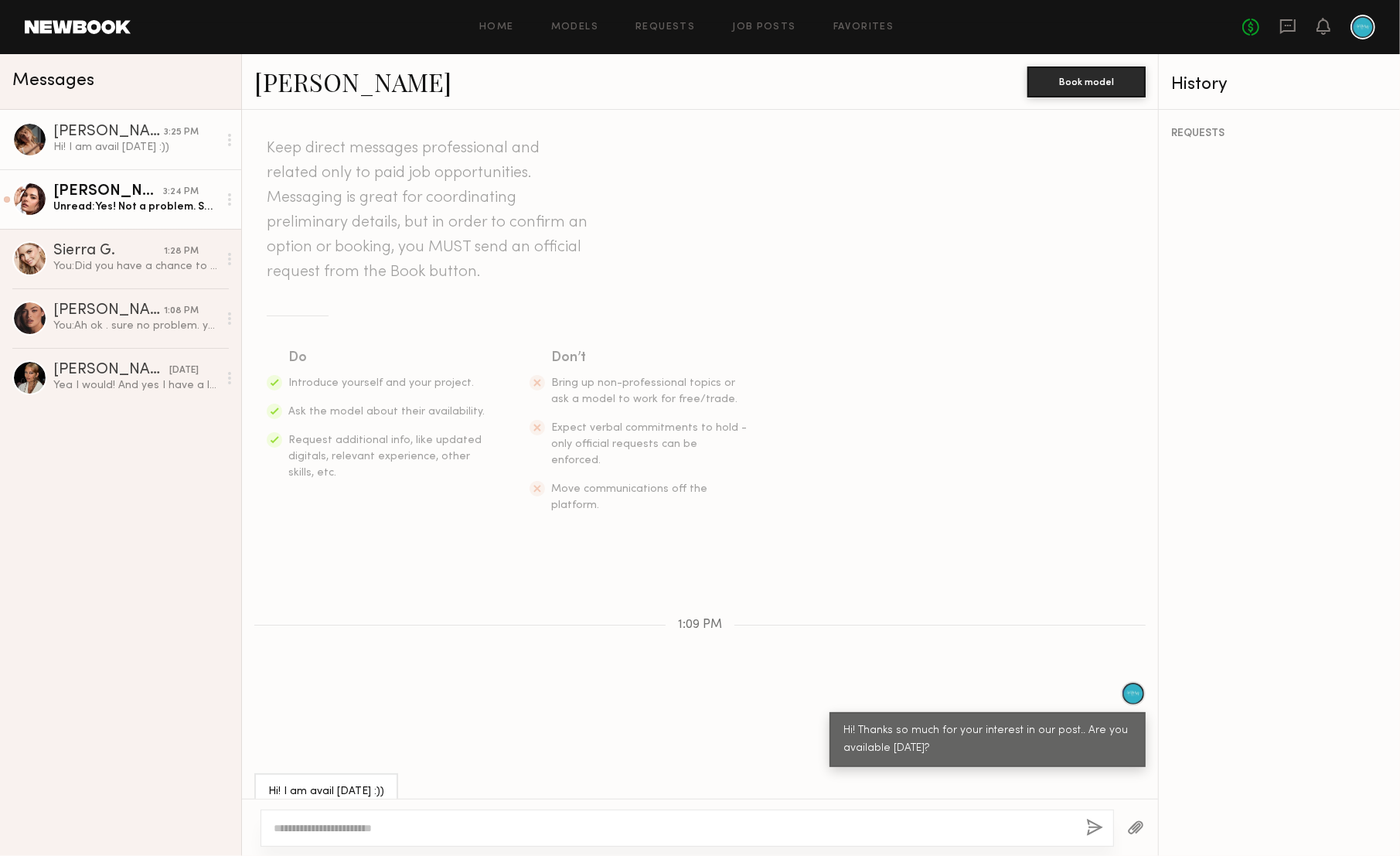
click at [136, 210] on div "Unread: Yes! Not a problem. Sounds good to me! What would the call time be?" at bounding box center [135, 207] width 165 height 15
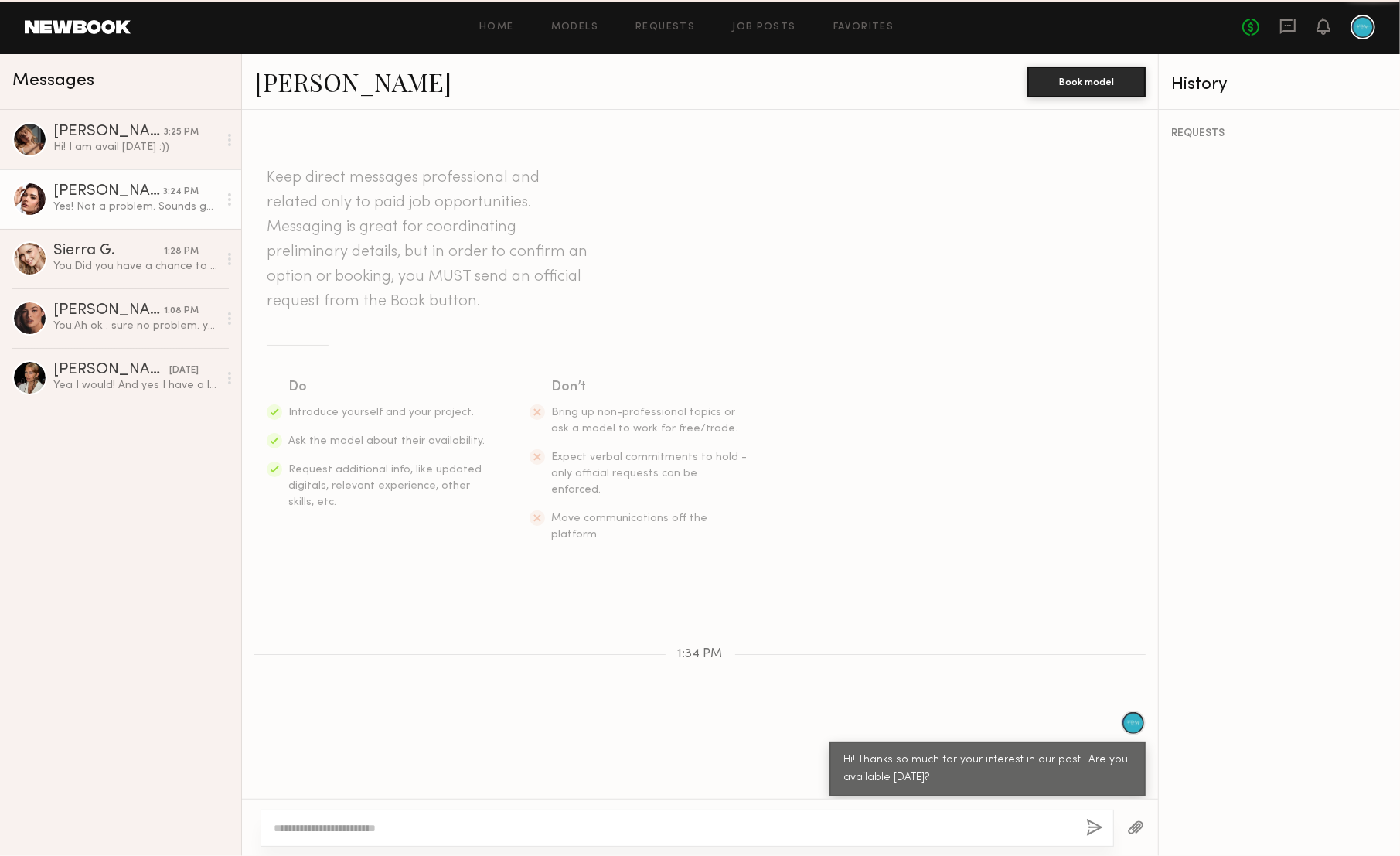
scroll to position [319, 0]
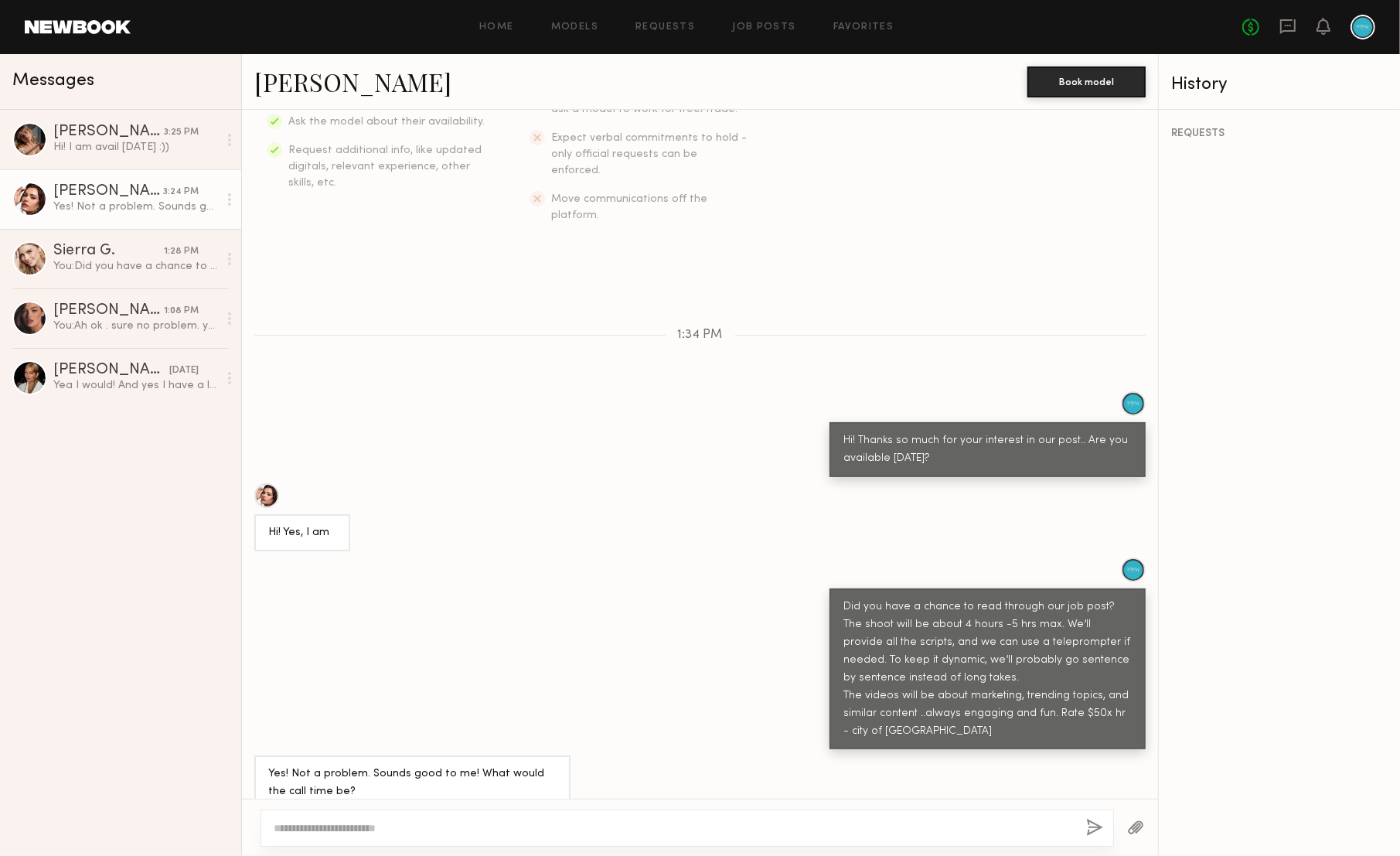
click at [86, 194] on div "Taylor C." at bounding box center [108, 191] width 110 height 16
click at [268, 88] on link "Taylor C." at bounding box center [353, 81] width 198 height 33
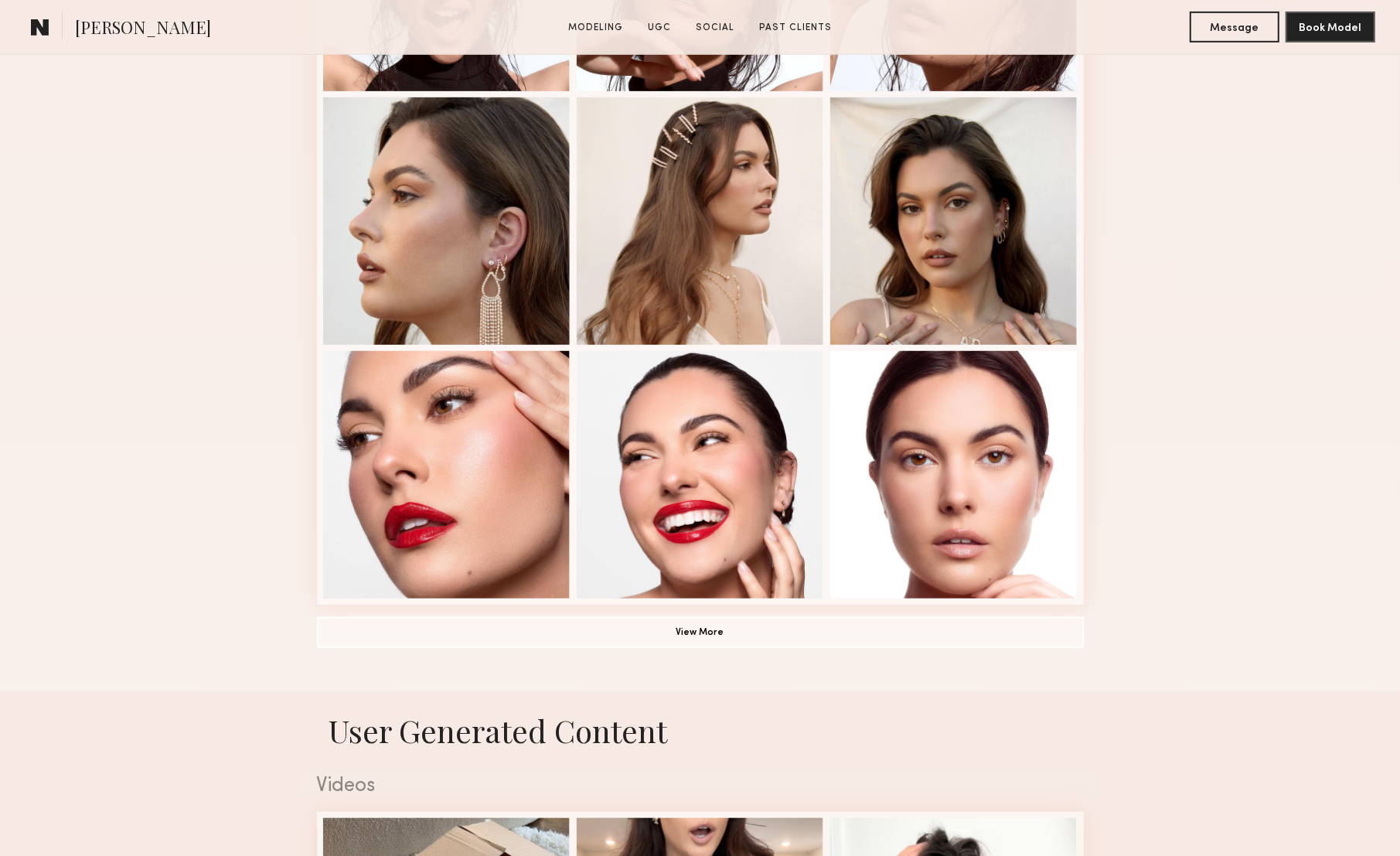
scroll to position [868, 0]
click at [656, 633] on button "View More" at bounding box center [700, 631] width 767 height 31
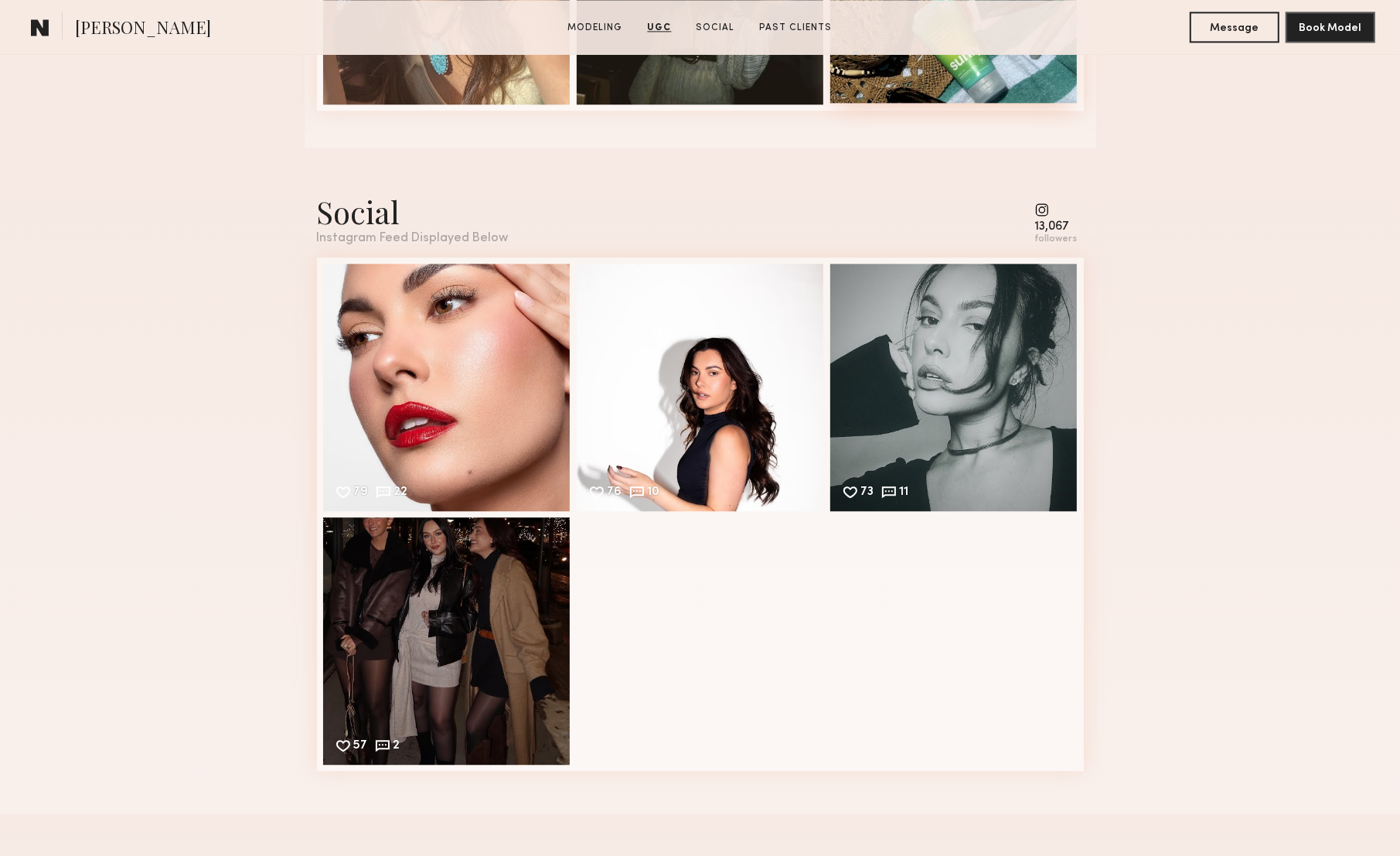
scroll to position [3397, 0]
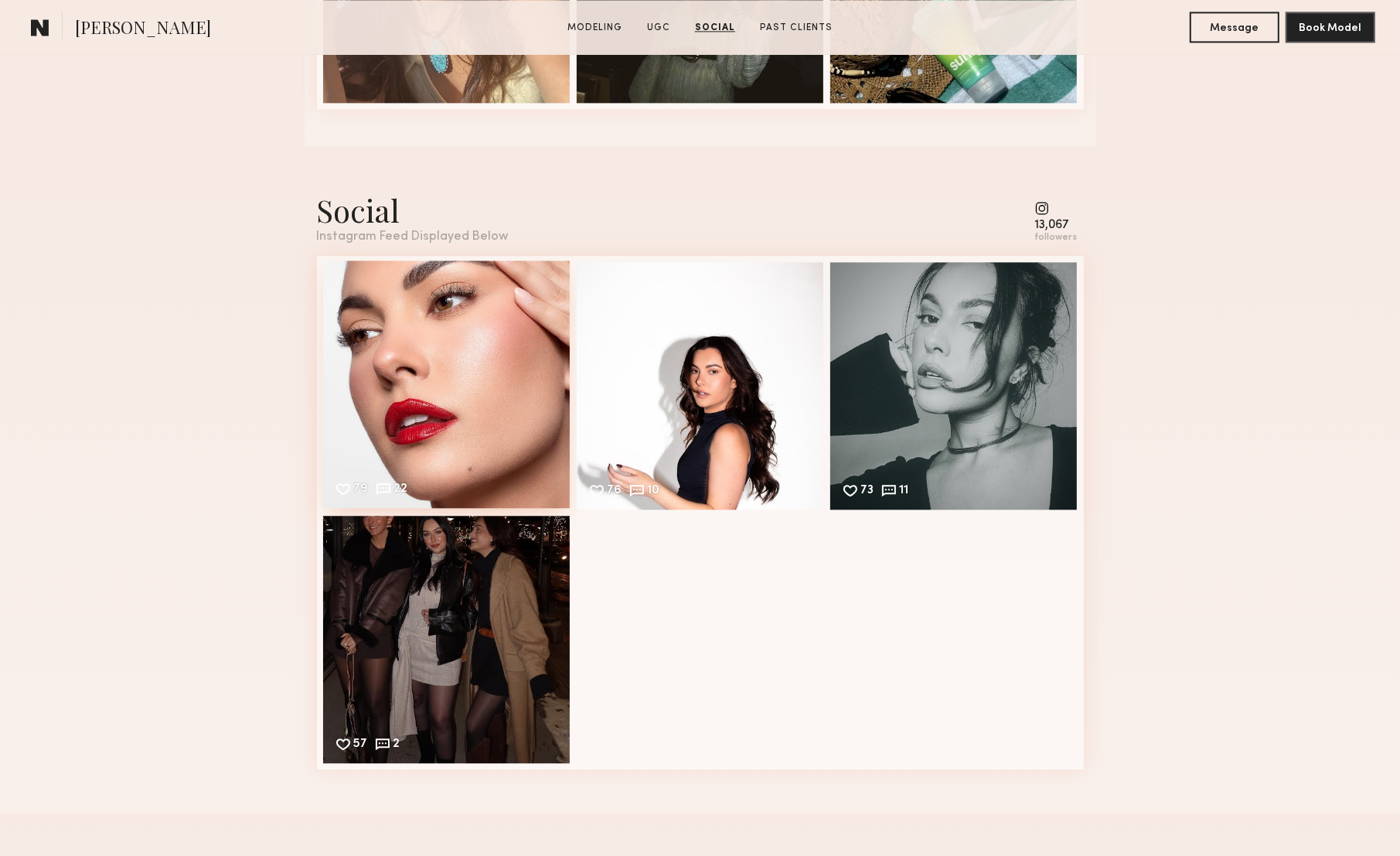
click at [509, 383] on div "79 22 Likes & comments displayed to show model’s engagement" at bounding box center [446, 384] width 248 height 248
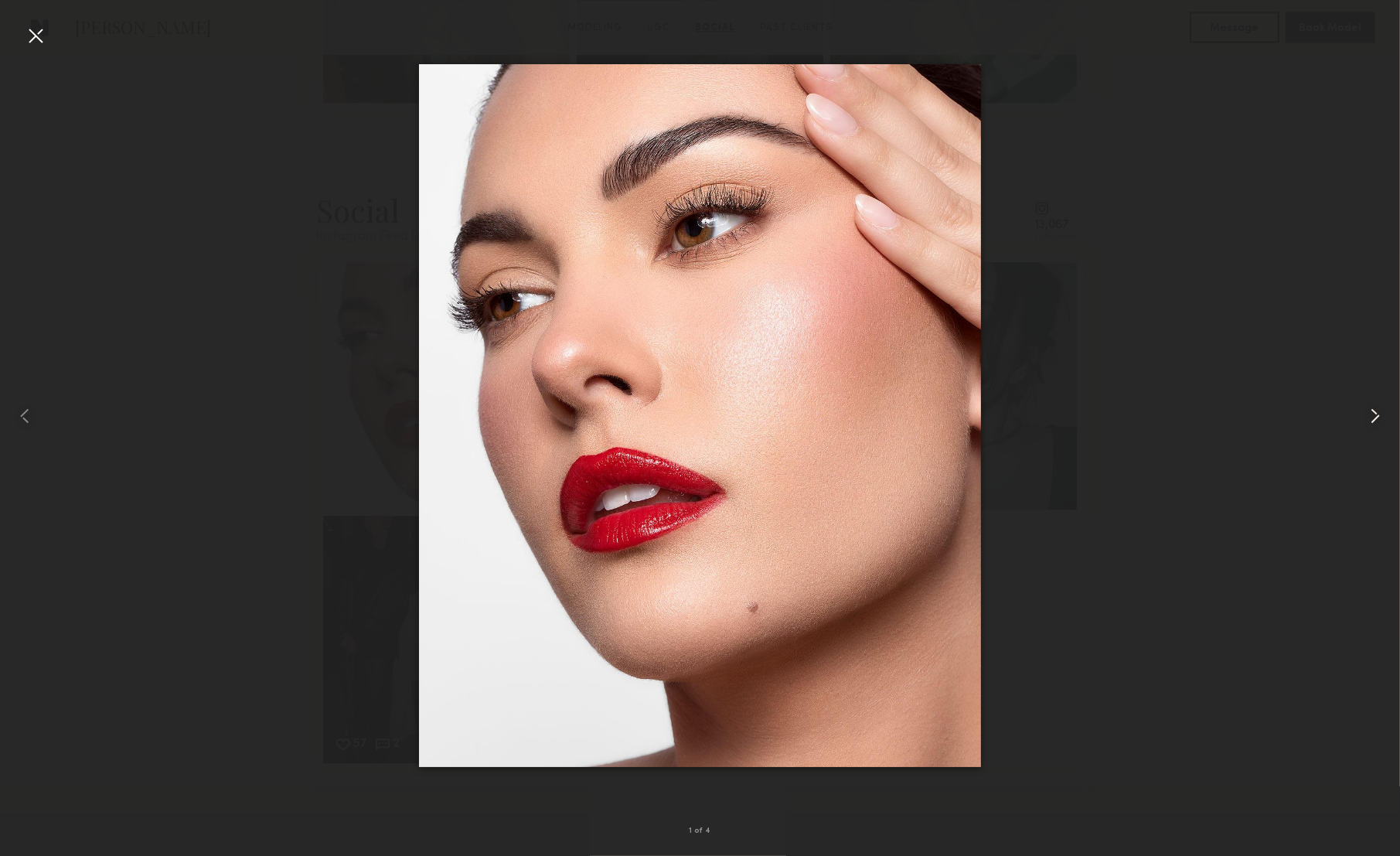
click at [1370, 419] on common-icon at bounding box center [1375, 415] width 25 height 25
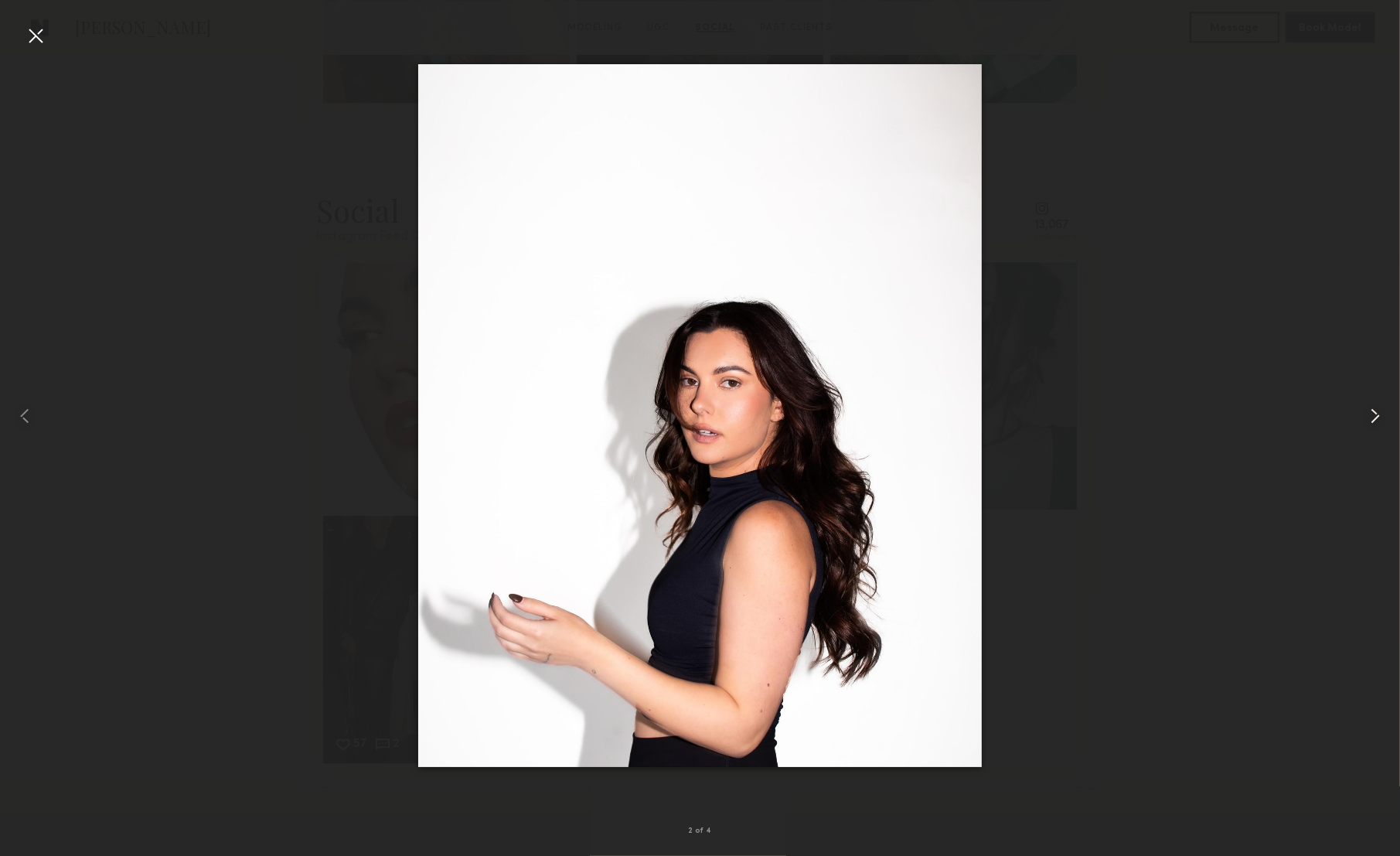
click at [1370, 419] on common-icon at bounding box center [1375, 415] width 25 height 25
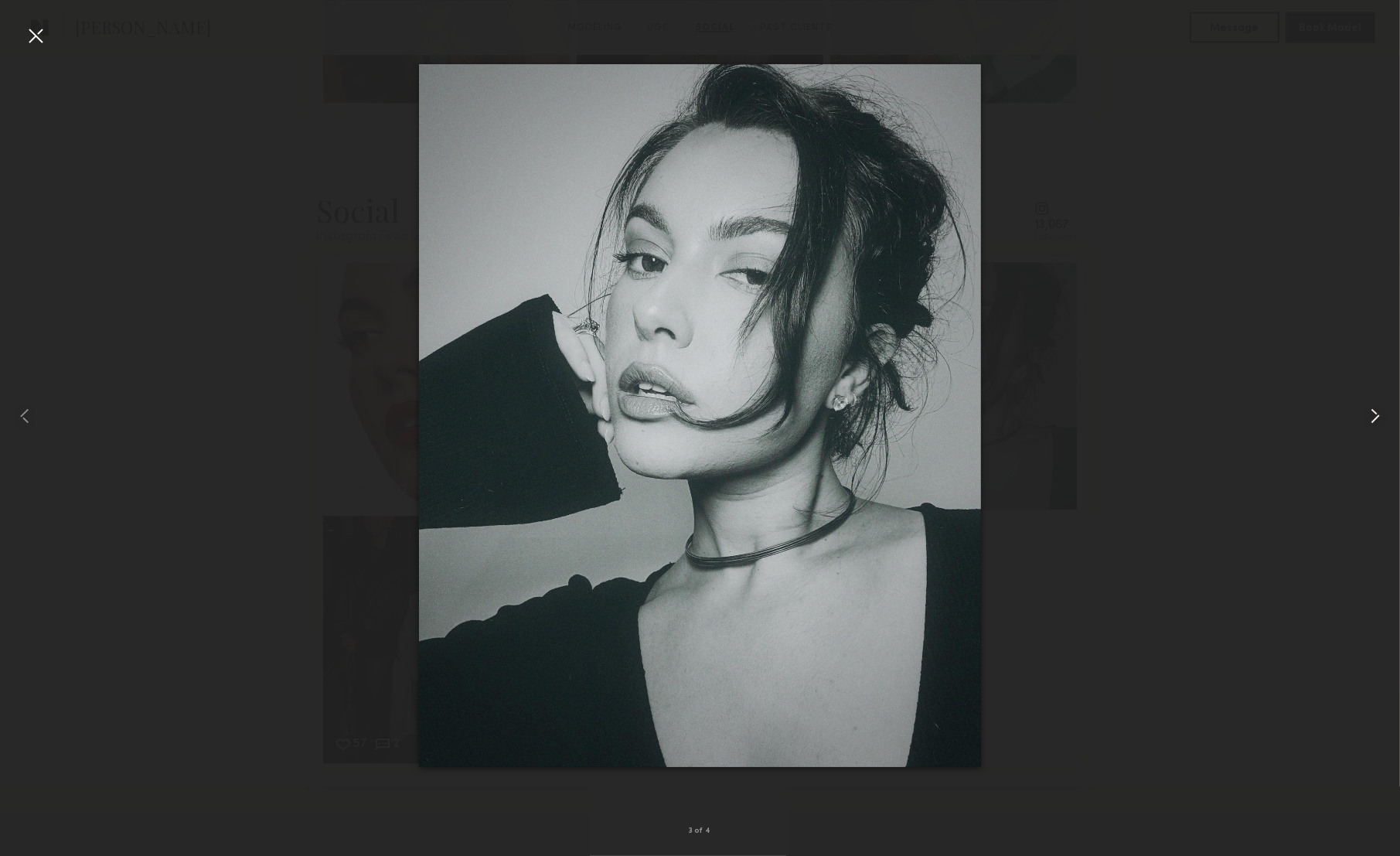
click at [1370, 419] on common-icon at bounding box center [1375, 415] width 25 height 25
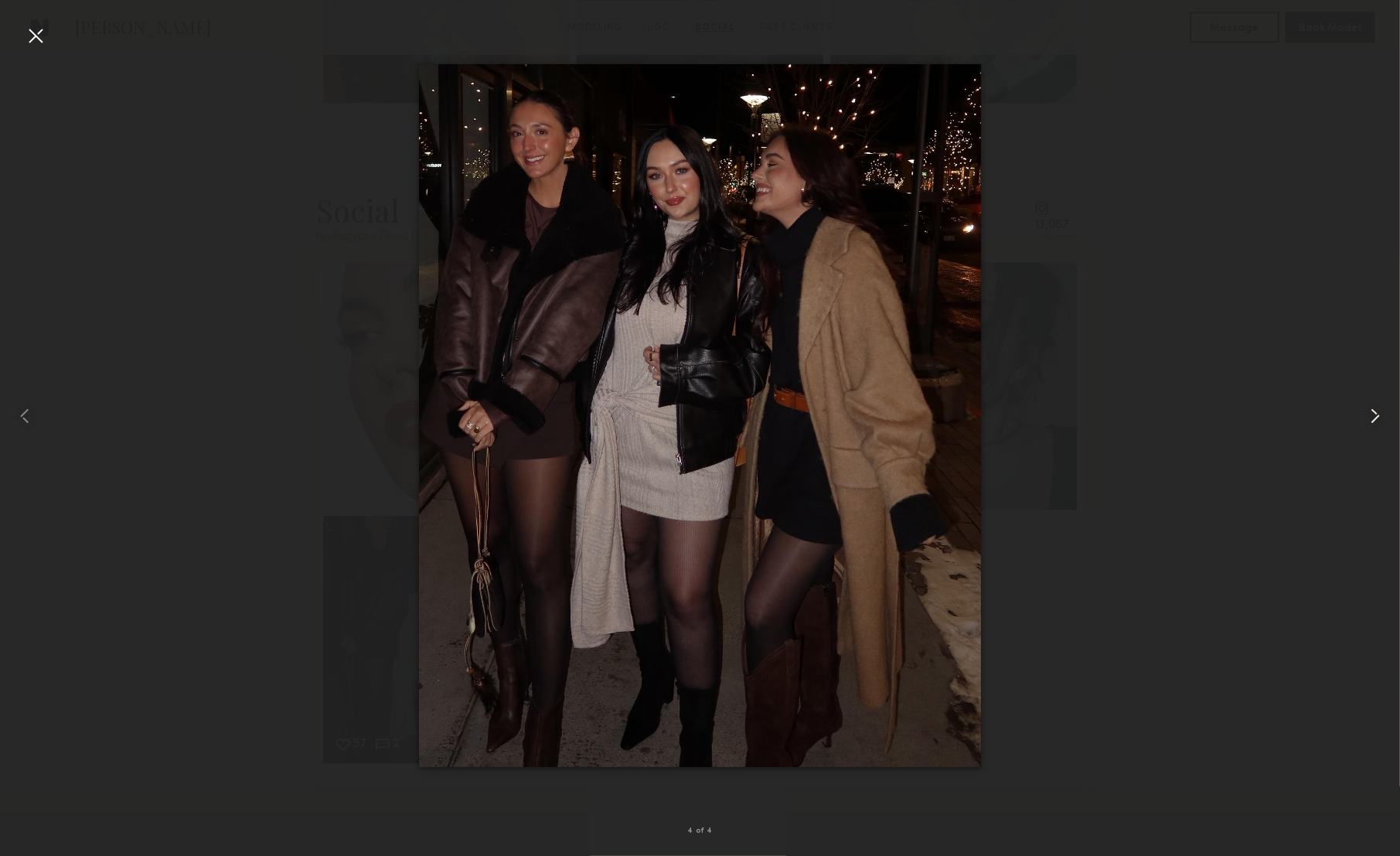
click at [1370, 419] on common-icon at bounding box center [1375, 415] width 25 height 25
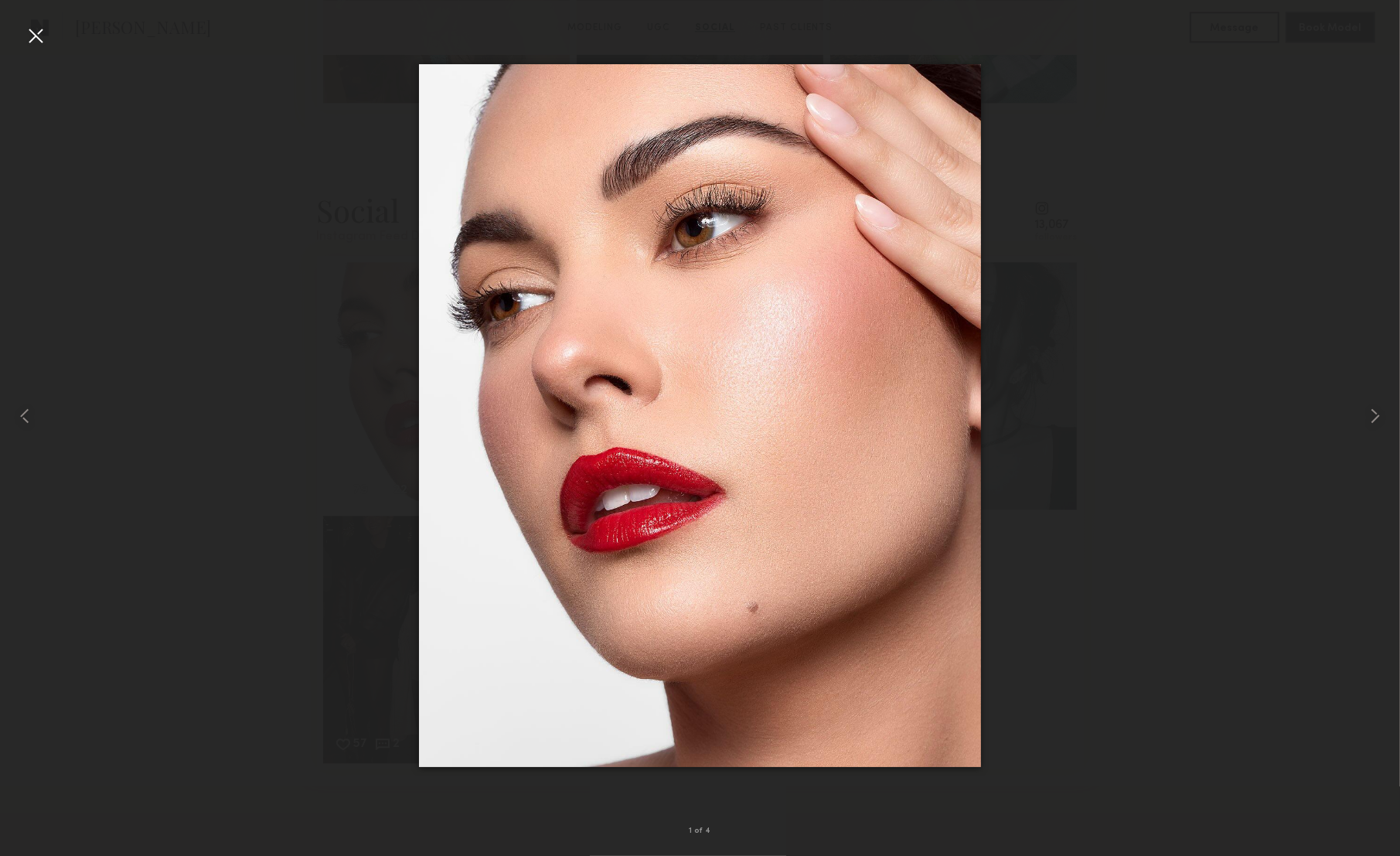
click at [37, 40] on div at bounding box center [35, 35] width 25 height 25
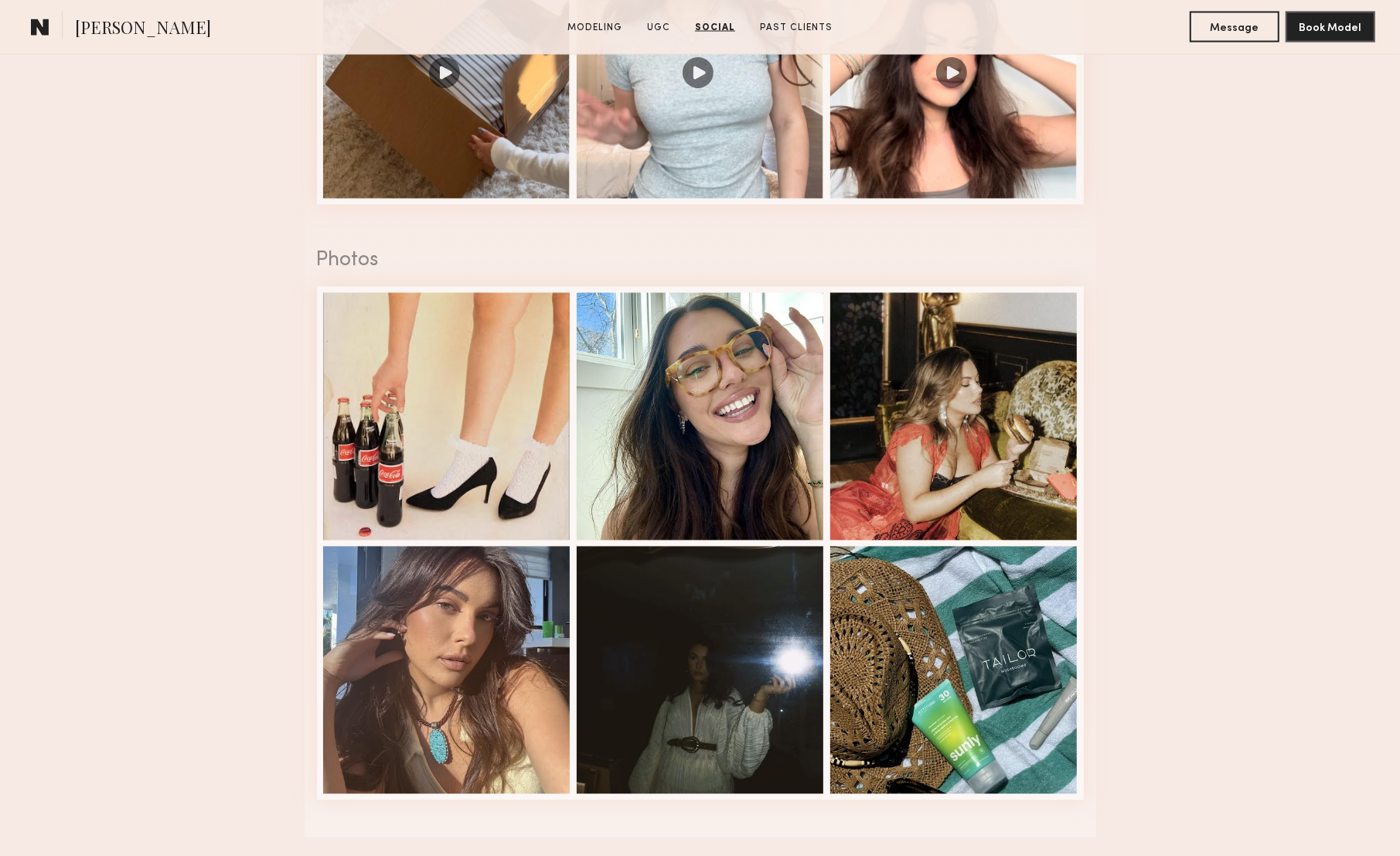
scroll to position [2703, 0]
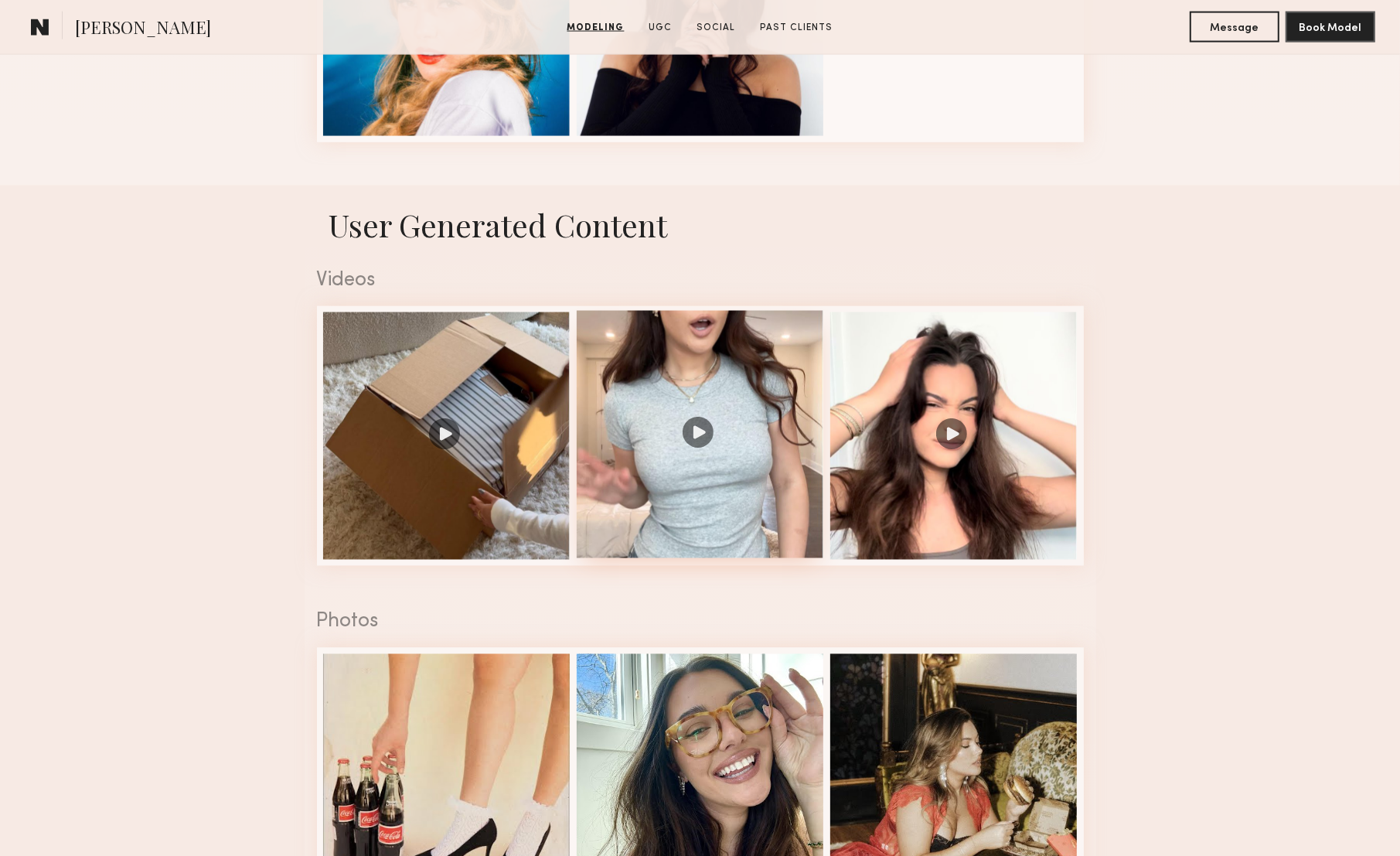
click at [751, 418] on div at bounding box center [700, 434] width 248 height 248
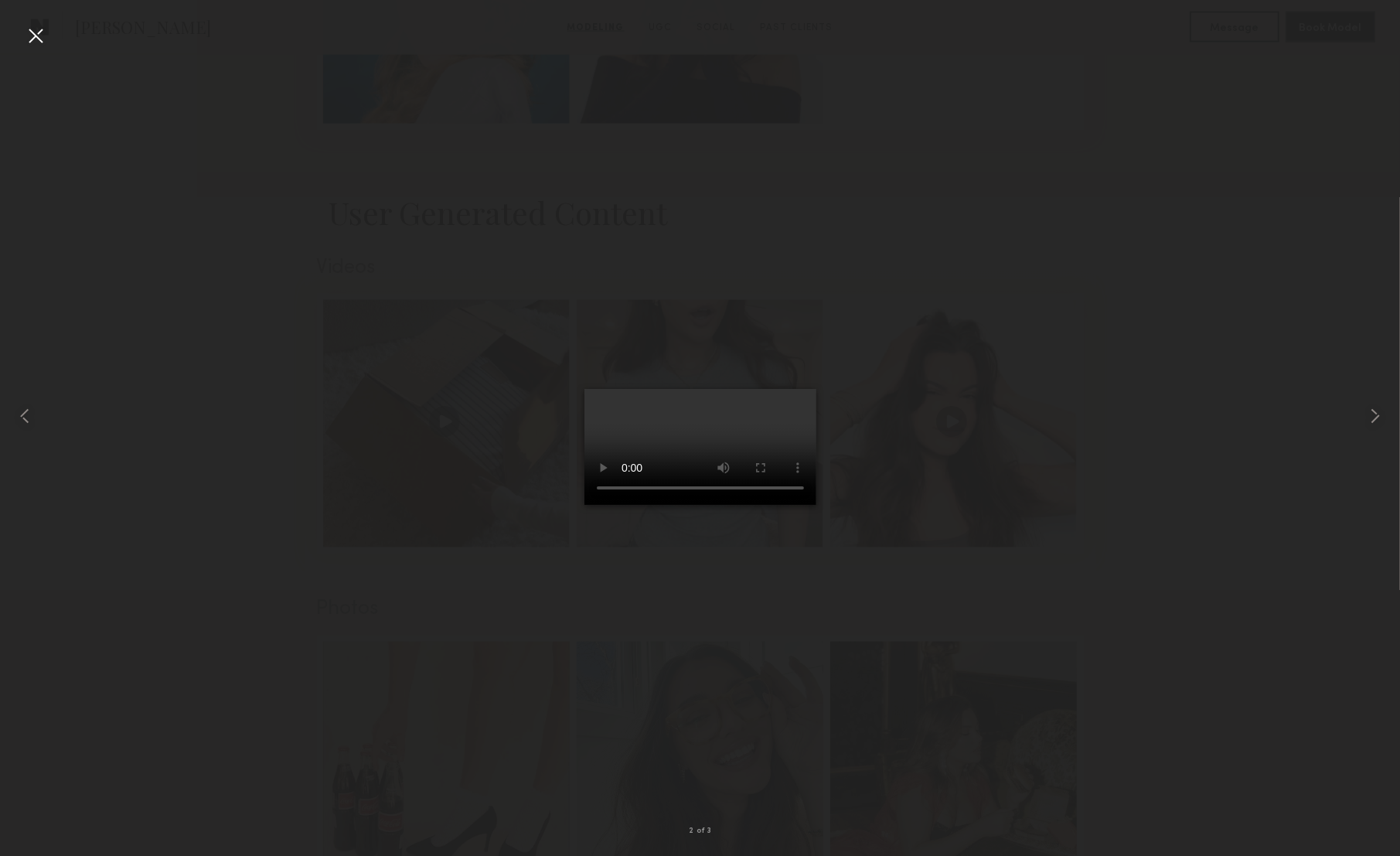
scroll to position [2355, 0]
click at [37, 38] on div at bounding box center [35, 35] width 25 height 25
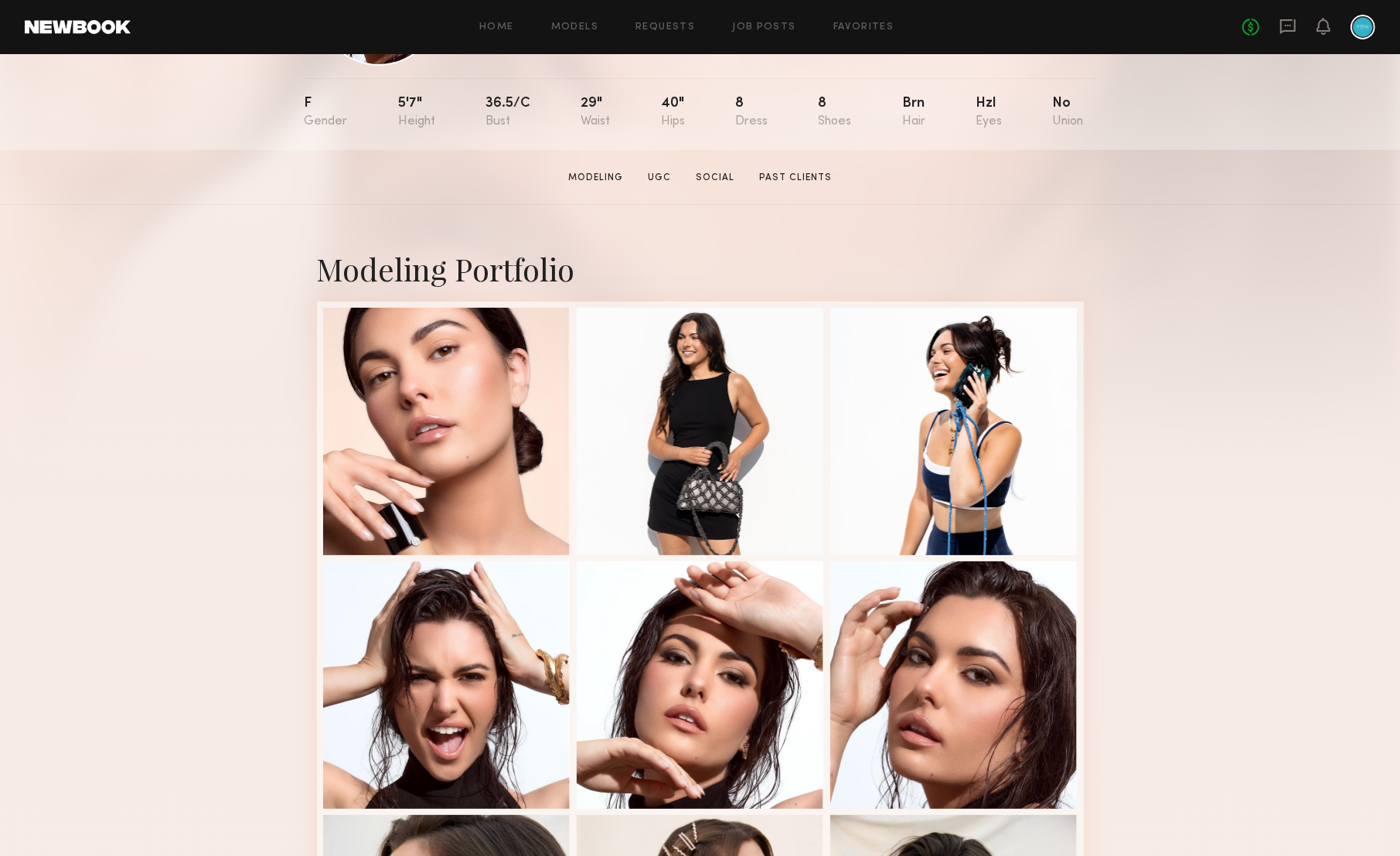
scroll to position [156, 0]
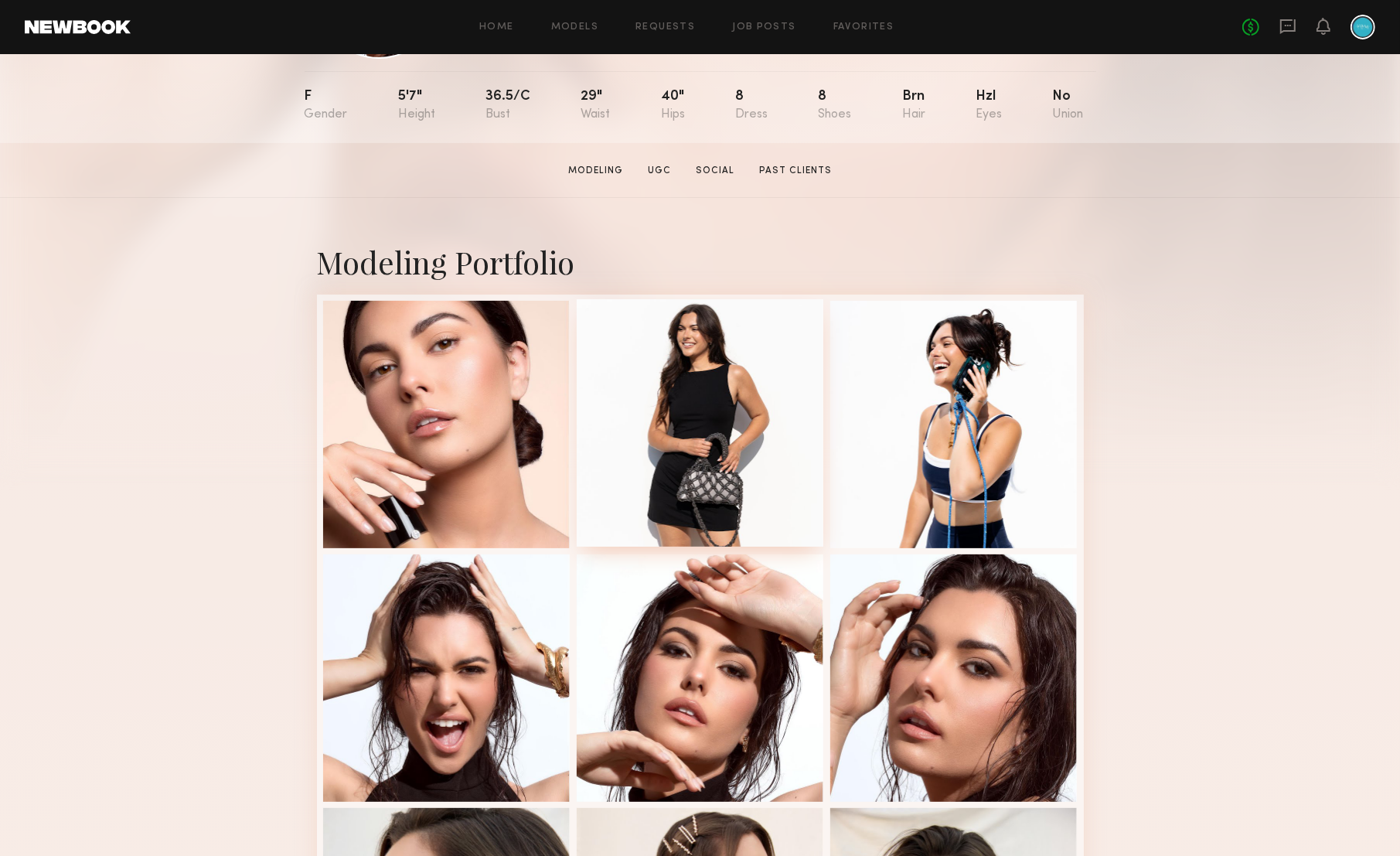
click at [671, 420] on div at bounding box center [700, 423] width 248 height 248
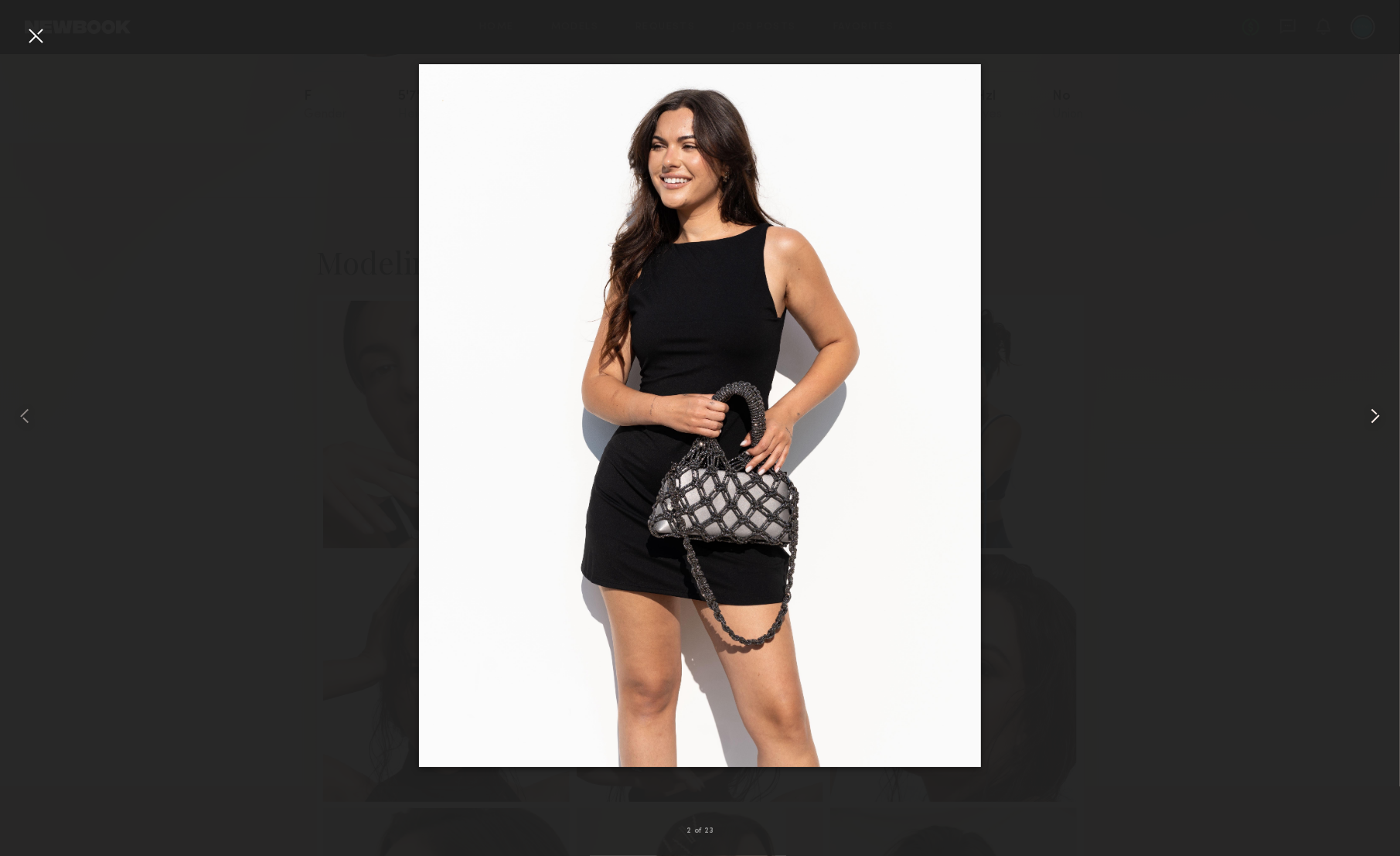
click at [1374, 413] on common-icon at bounding box center [1375, 415] width 25 height 25
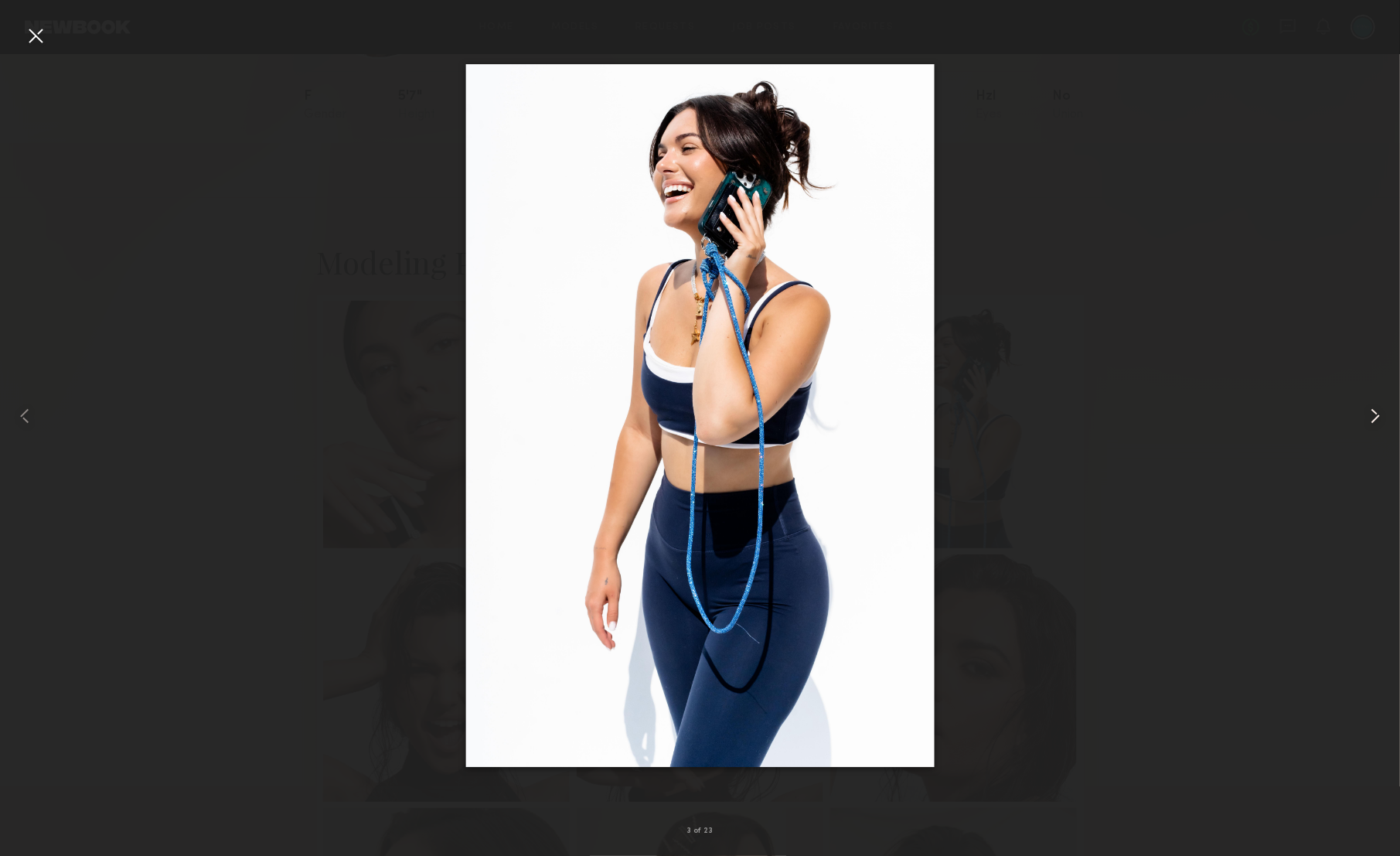
click at [1374, 413] on common-icon at bounding box center [1375, 415] width 25 height 25
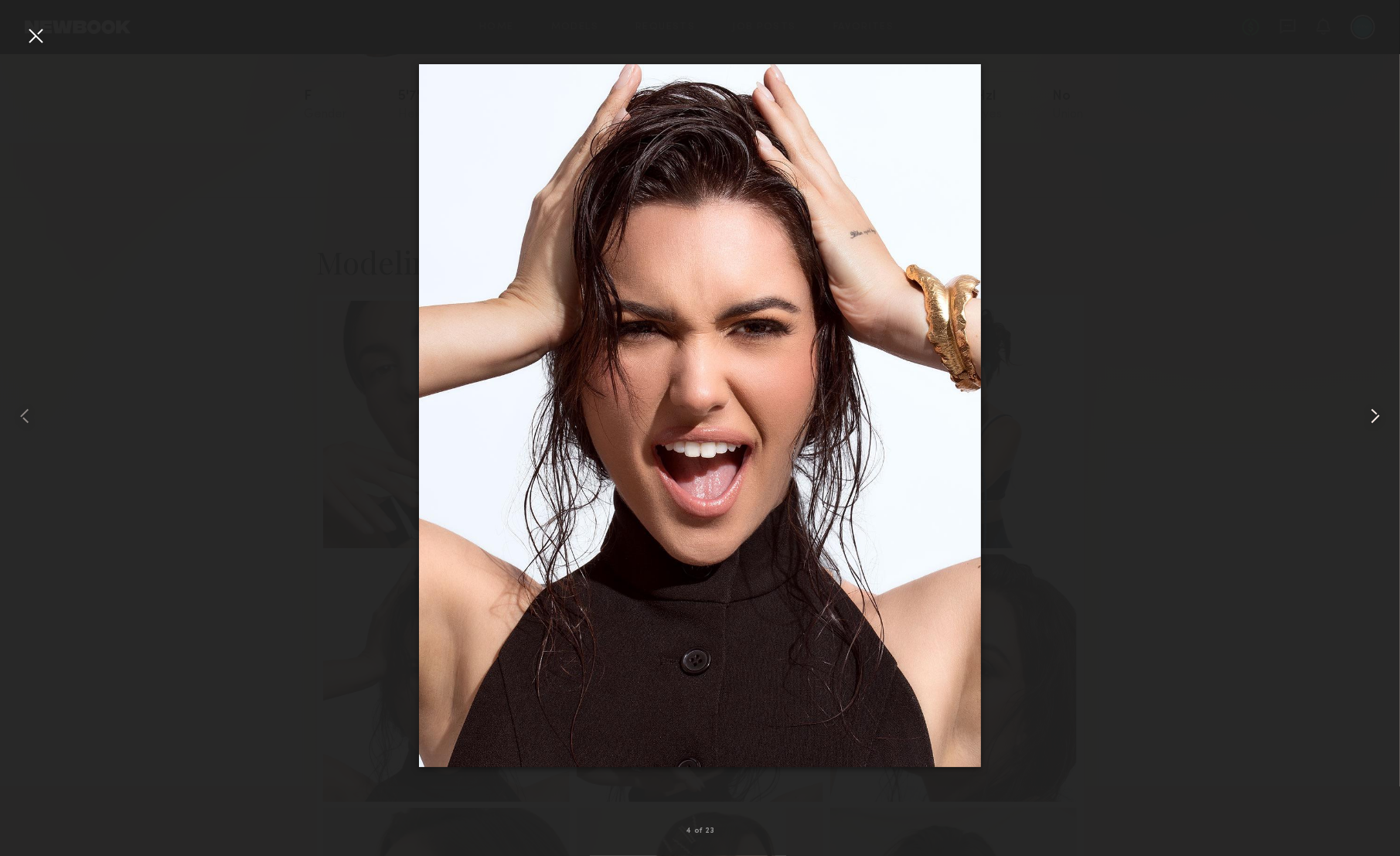
click at [1374, 413] on common-icon at bounding box center [1375, 415] width 25 height 25
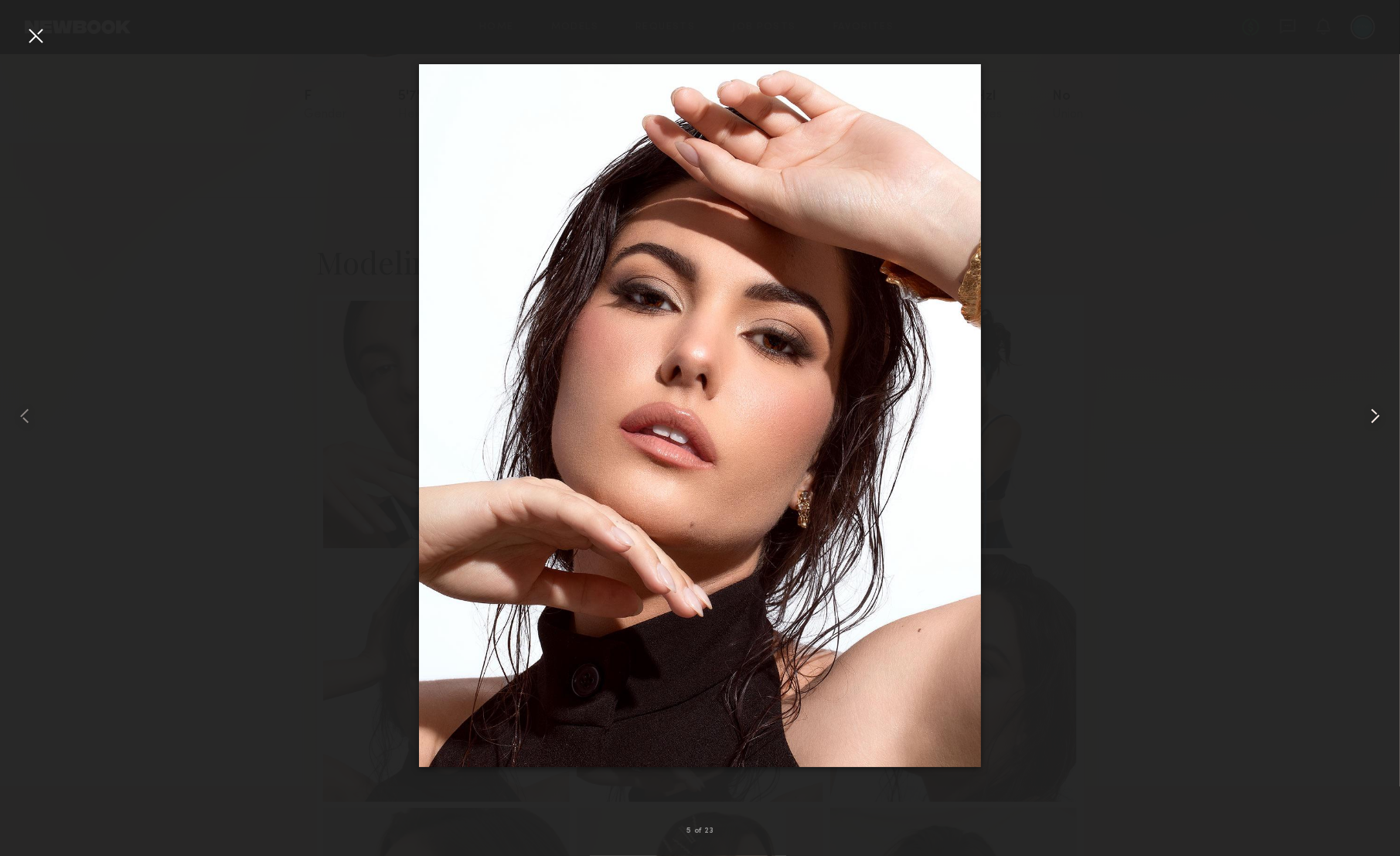
click at [1374, 413] on common-icon at bounding box center [1375, 415] width 25 height 25
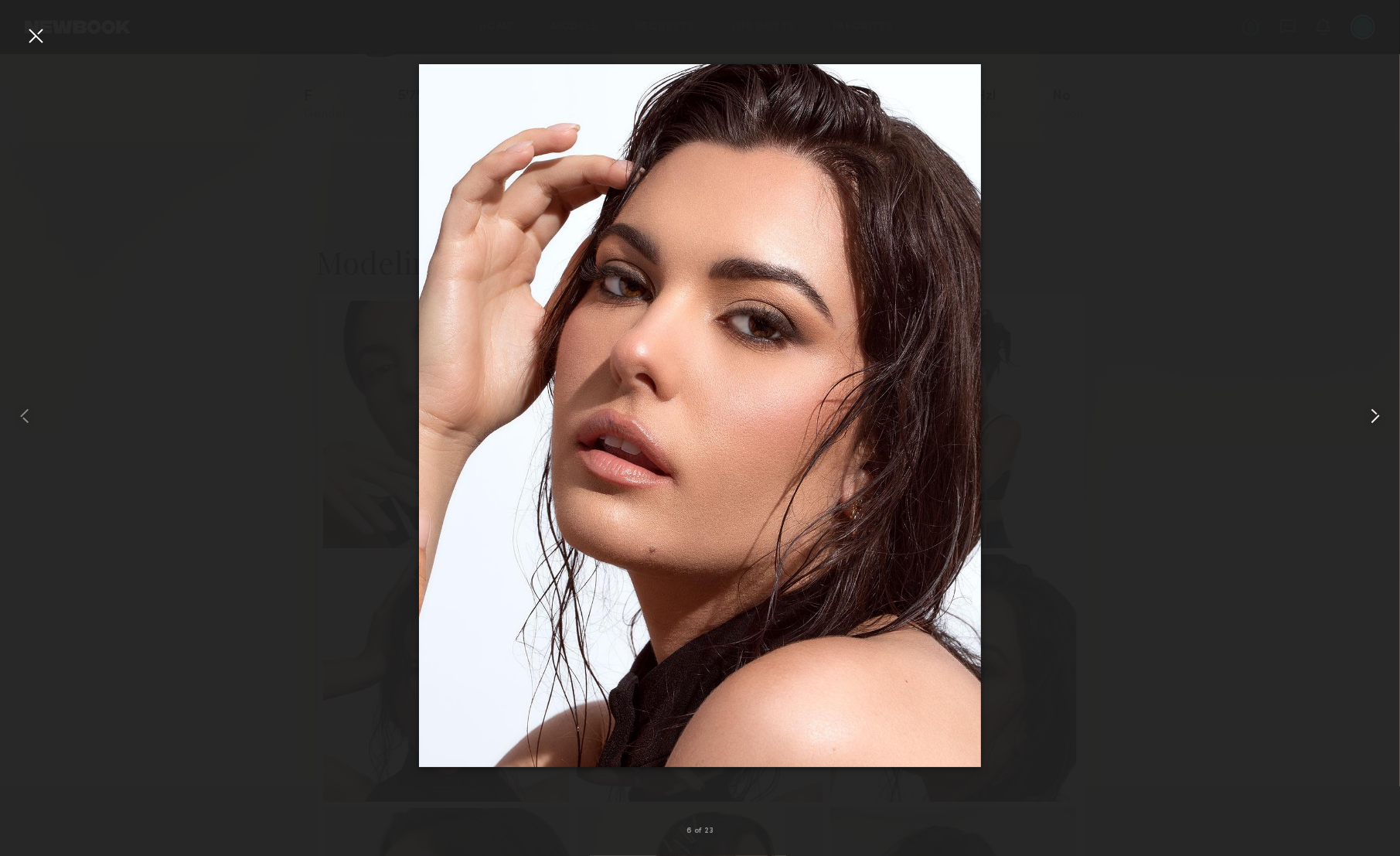
click at [1374, 413] on common-icon at bounding box center [1375, 415] width 25 height 25
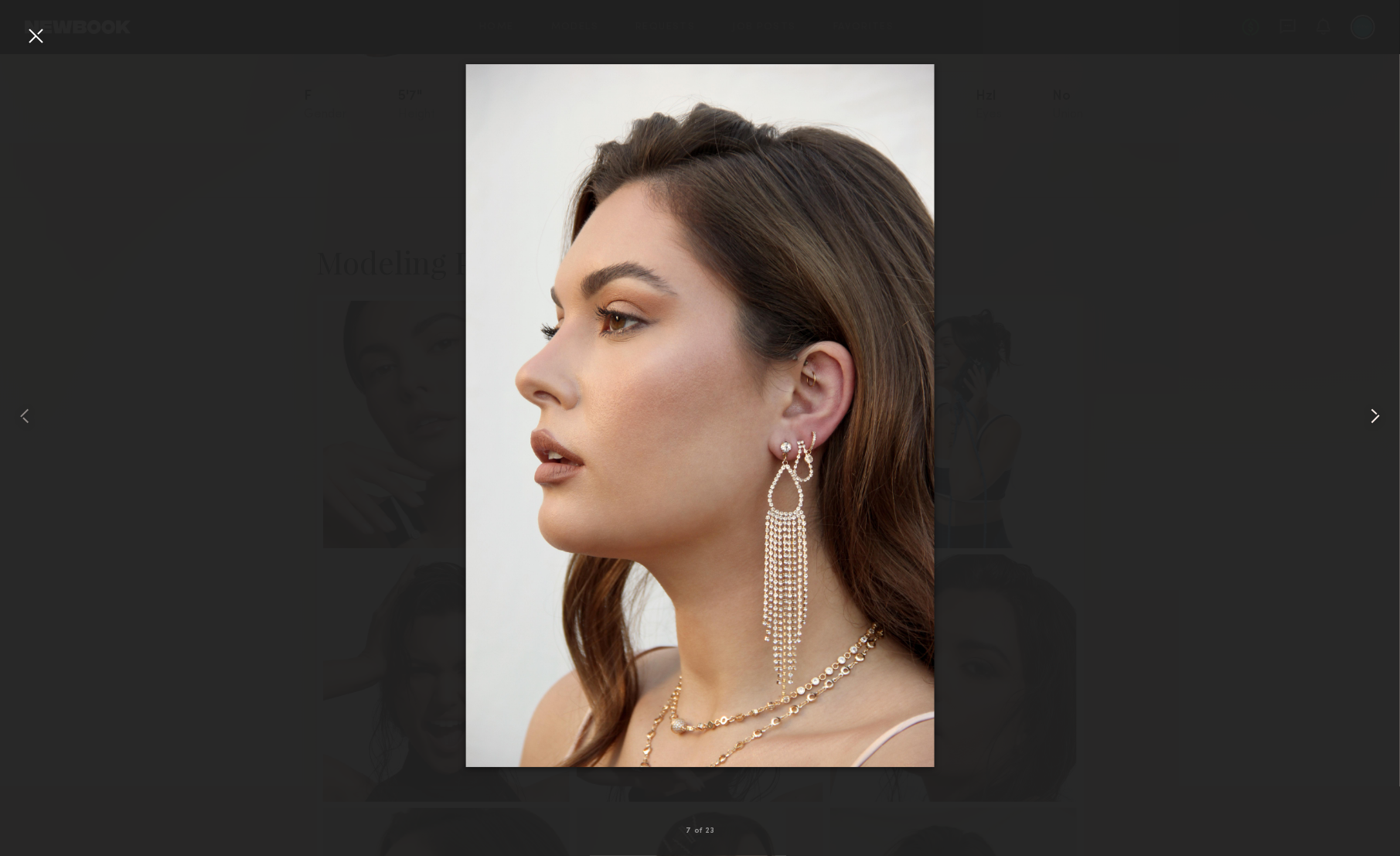
click at [1374, 413] on common-icon at bounding box center [1375, 415] width 25 height 25
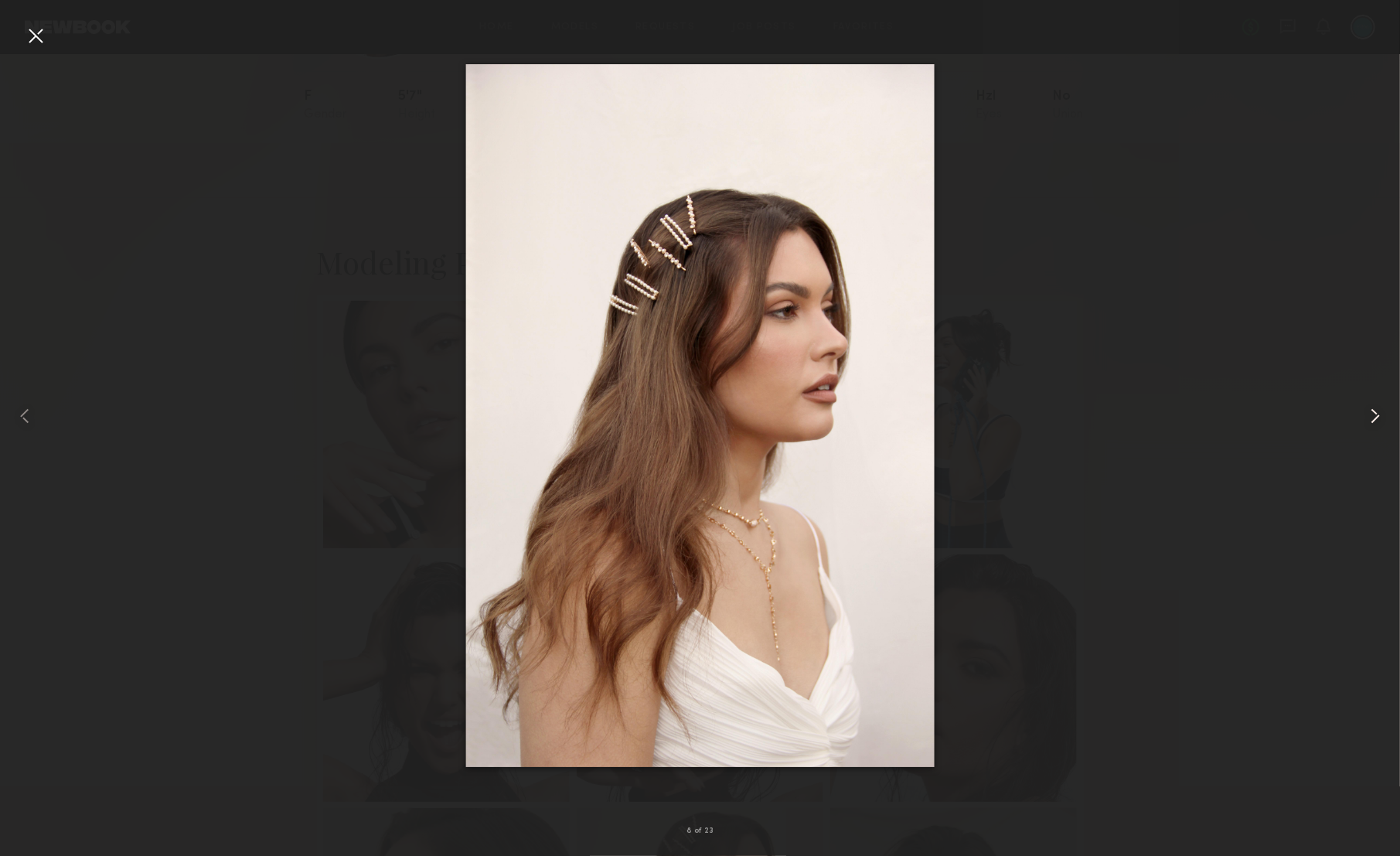
click at [1374, 413] on common-icon at bounding box center [1375, 415] width 25 height 25
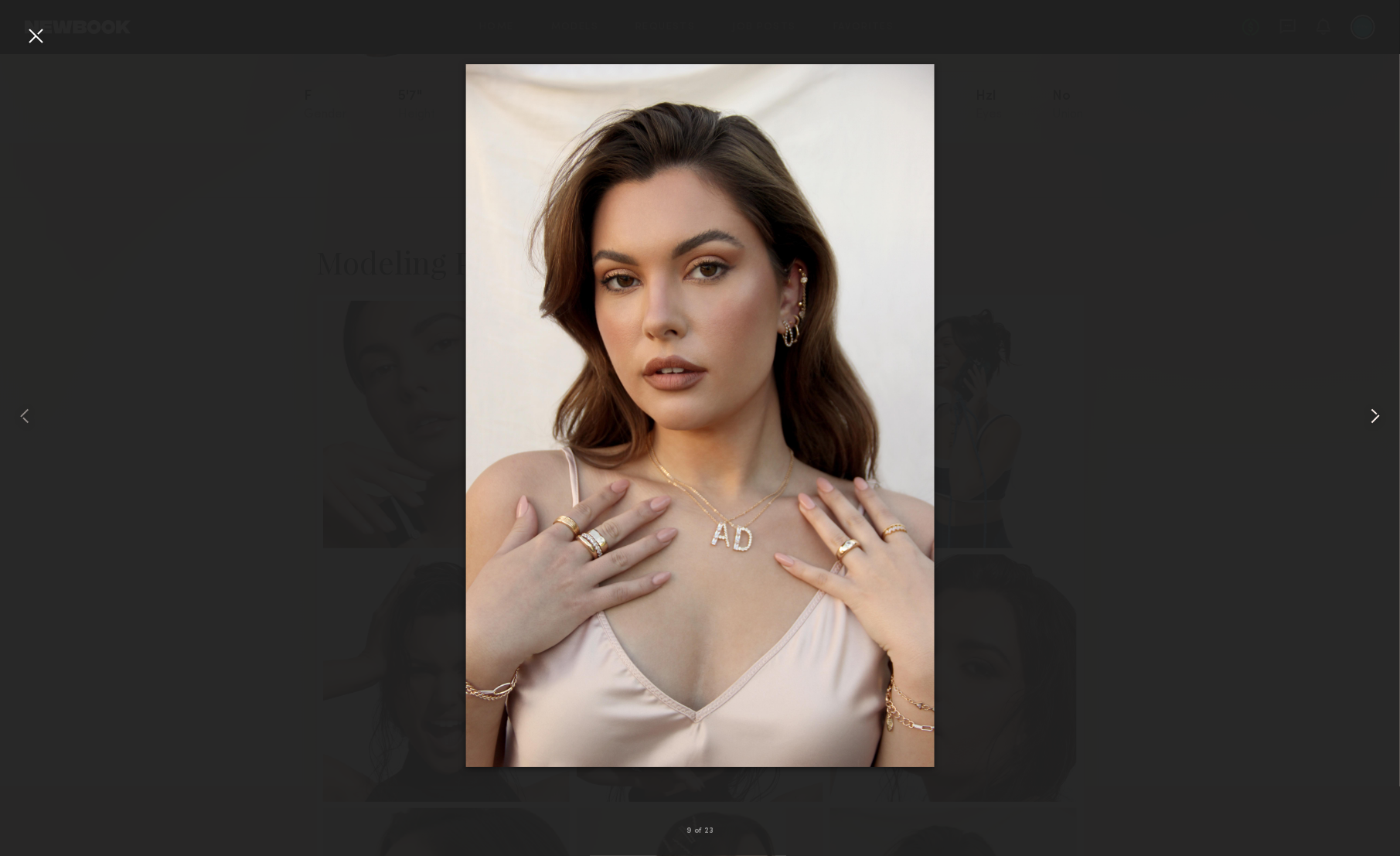
click at [1374, 413] on common-icon at bounding box center [1375, 415] width 25 height 25
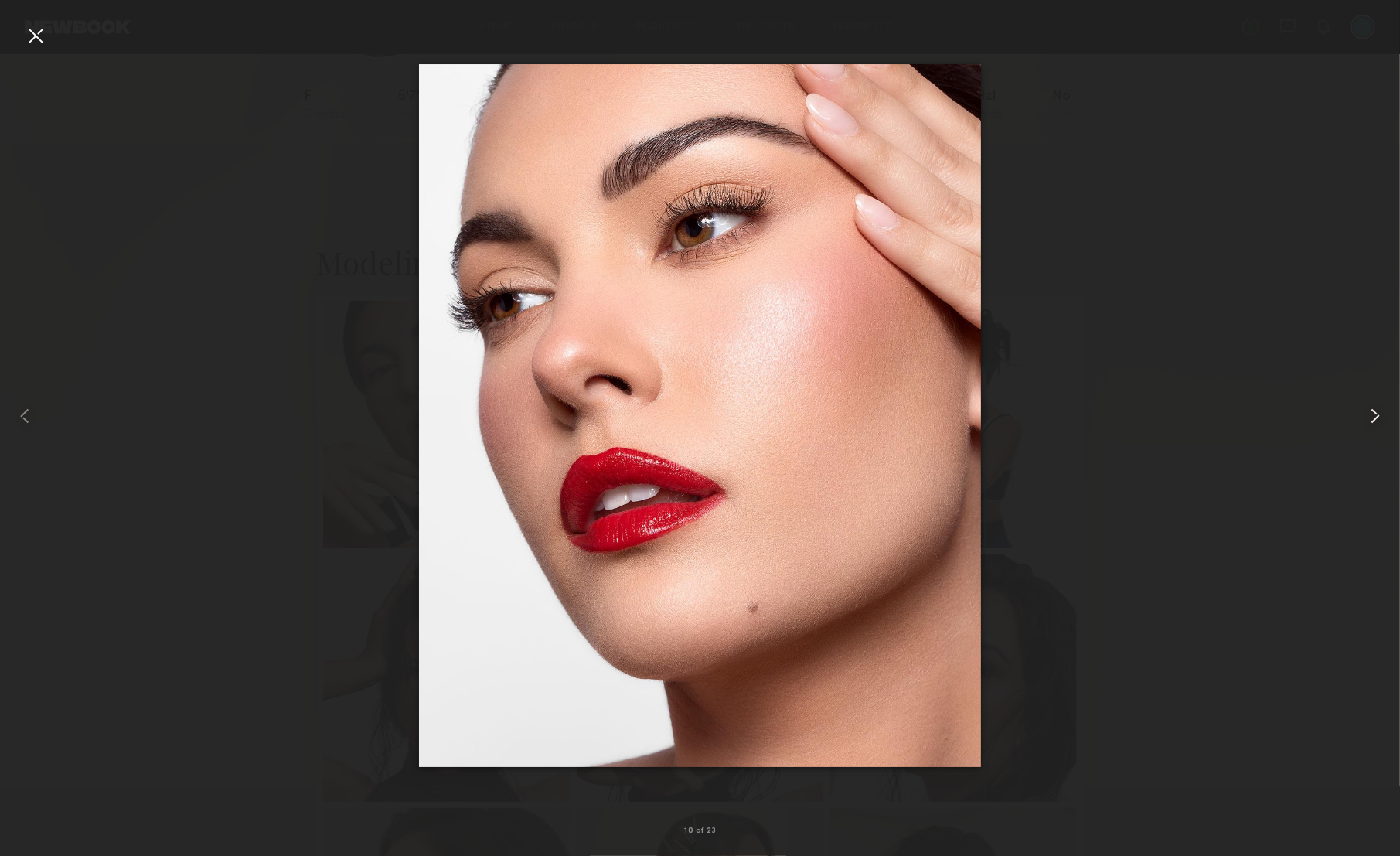
click at [1374, 413] on common-icon at bounding box center [1375, 415] width 25 height 25
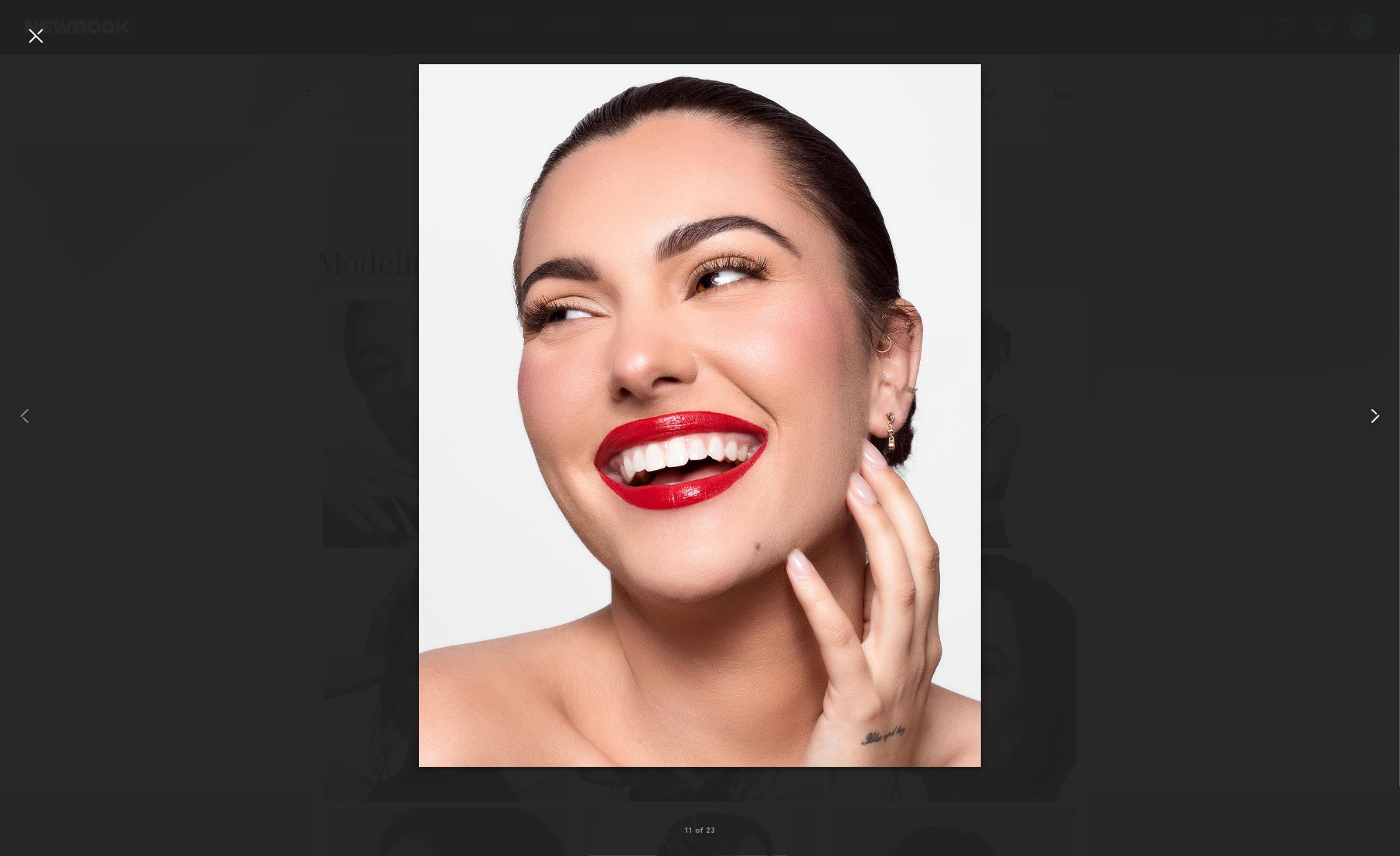
click at [1374, 413] on common-icon at bounding box center [1375, 415] width 25 height 25
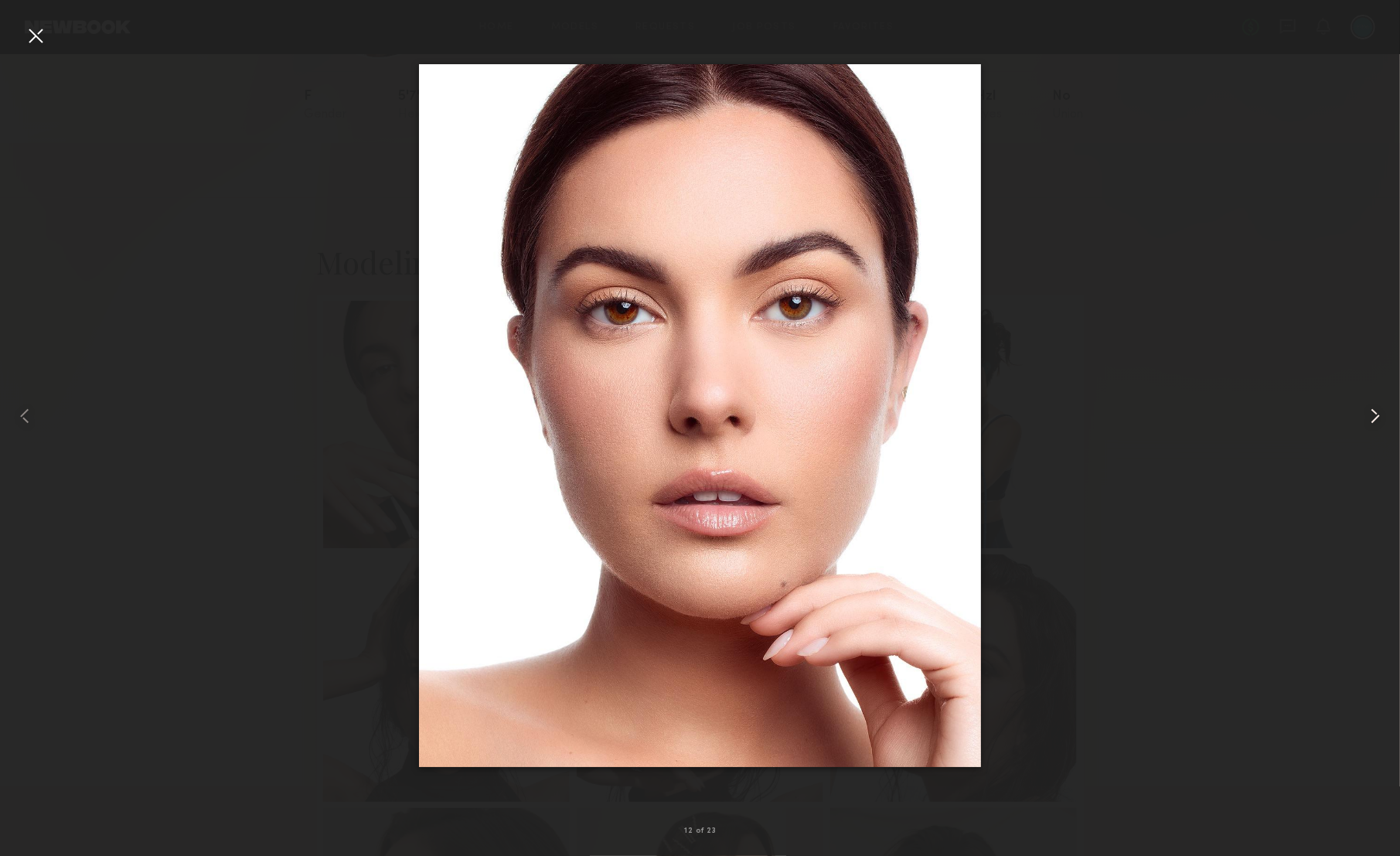
click at [1374, 413] on common-icon at bounding box center [1375, 415] width 25 height 25
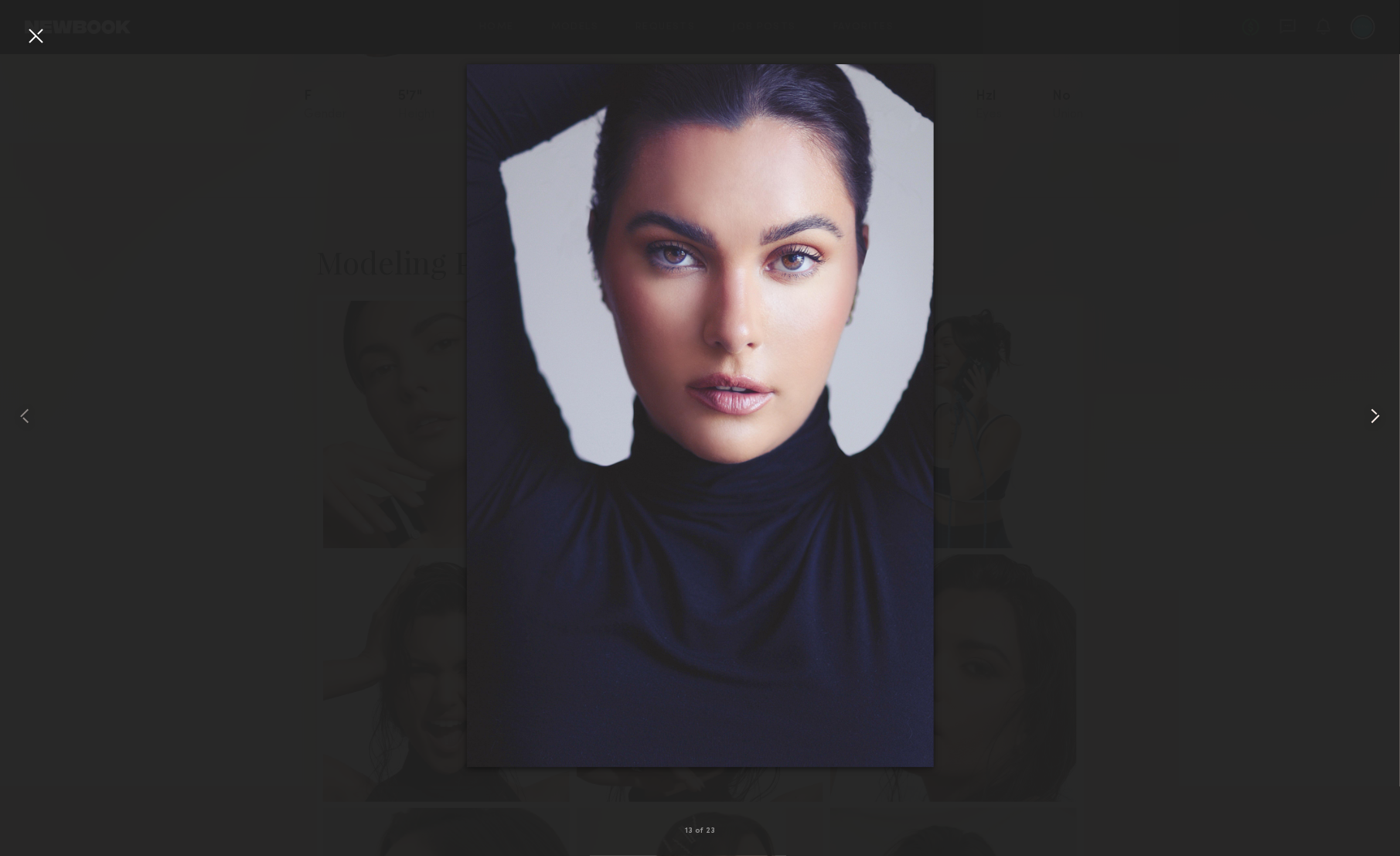
click at [1374, 413] on common-icon at bounding box center [1375, 415] width 25 height 25
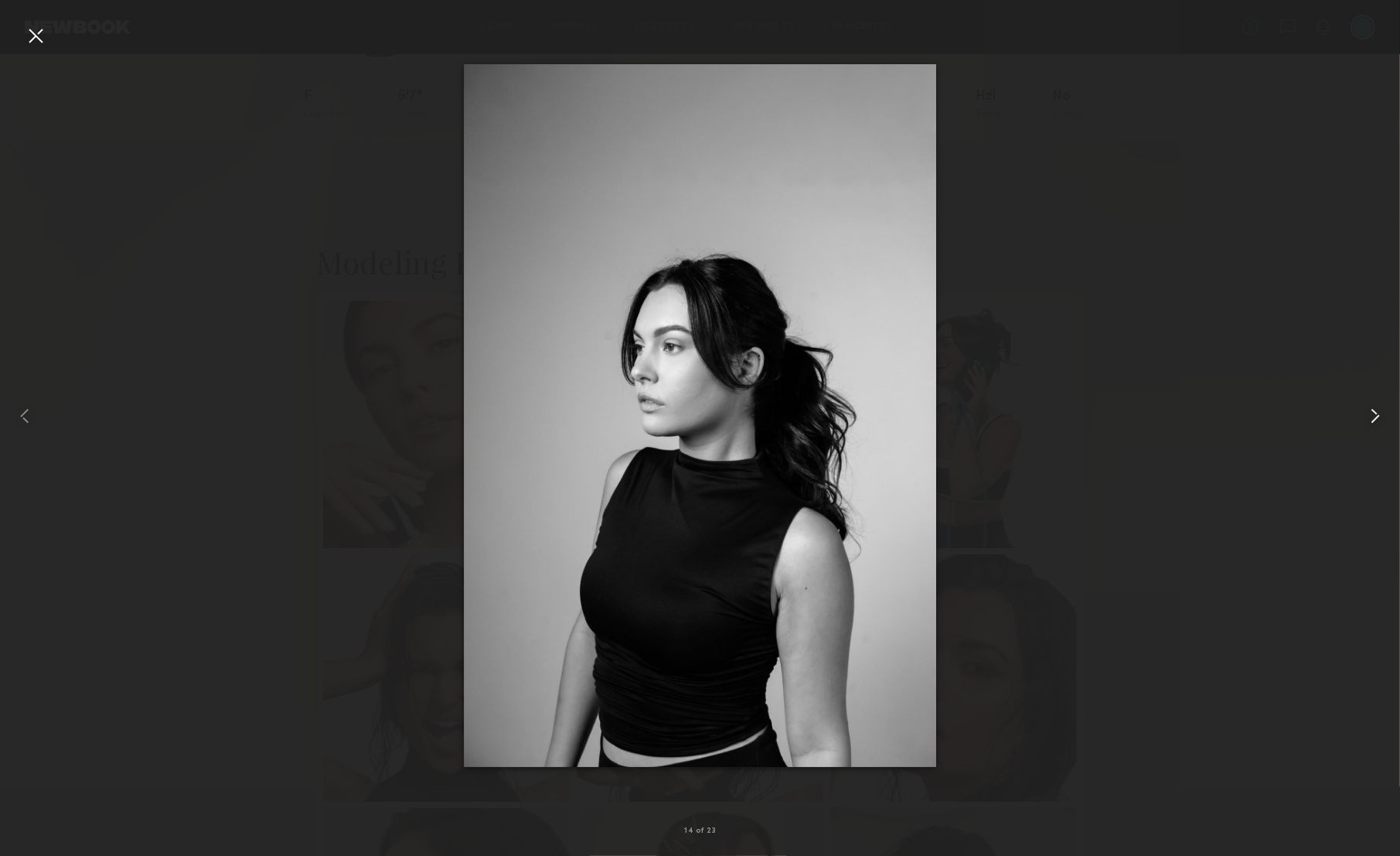
click at [1374, 413] on common-icon at bounding box center [1375, 415] width 25 height 25
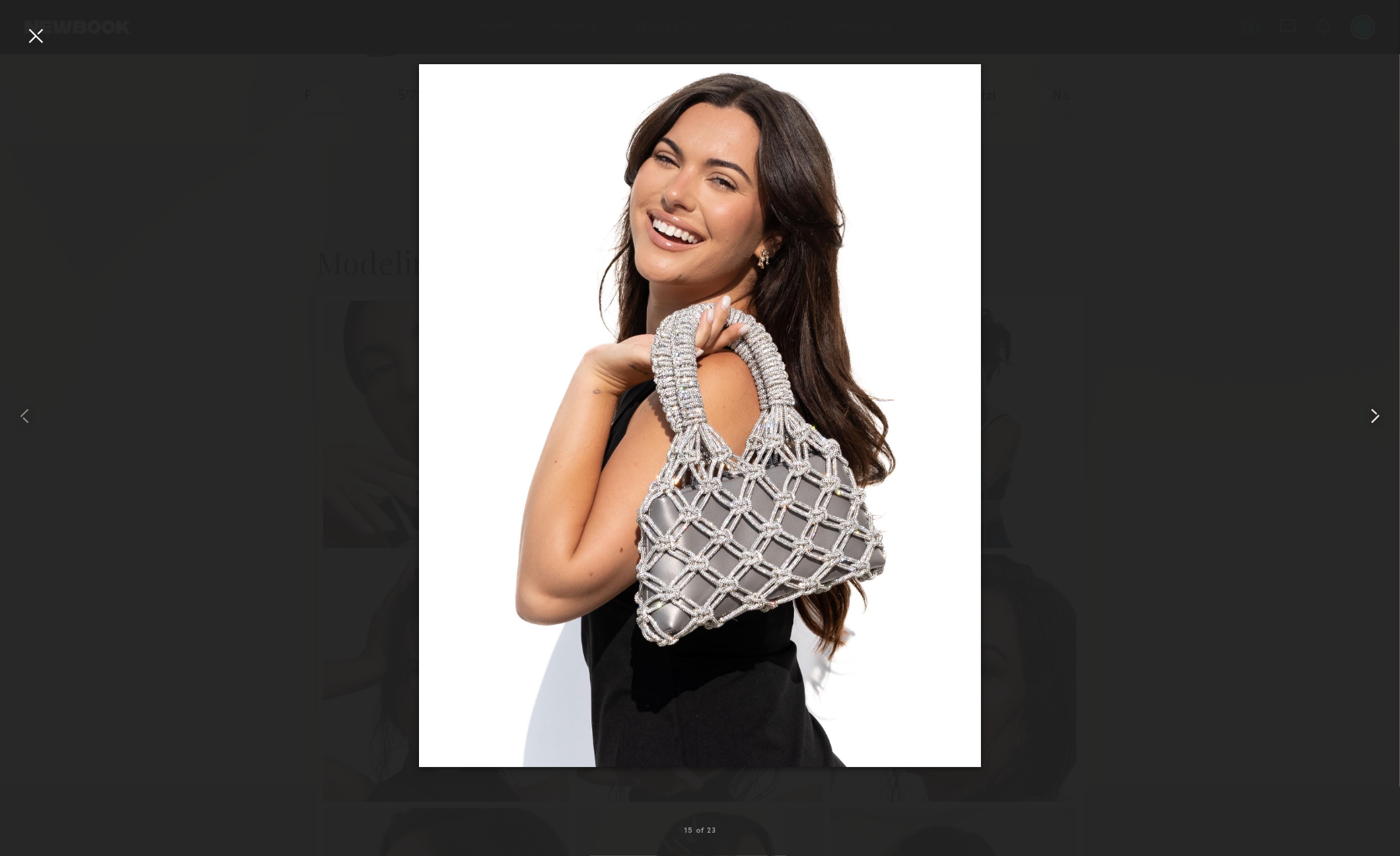
click at [1374, 413] on common-icon at bounding box center [1375, 415] width 25 height 25
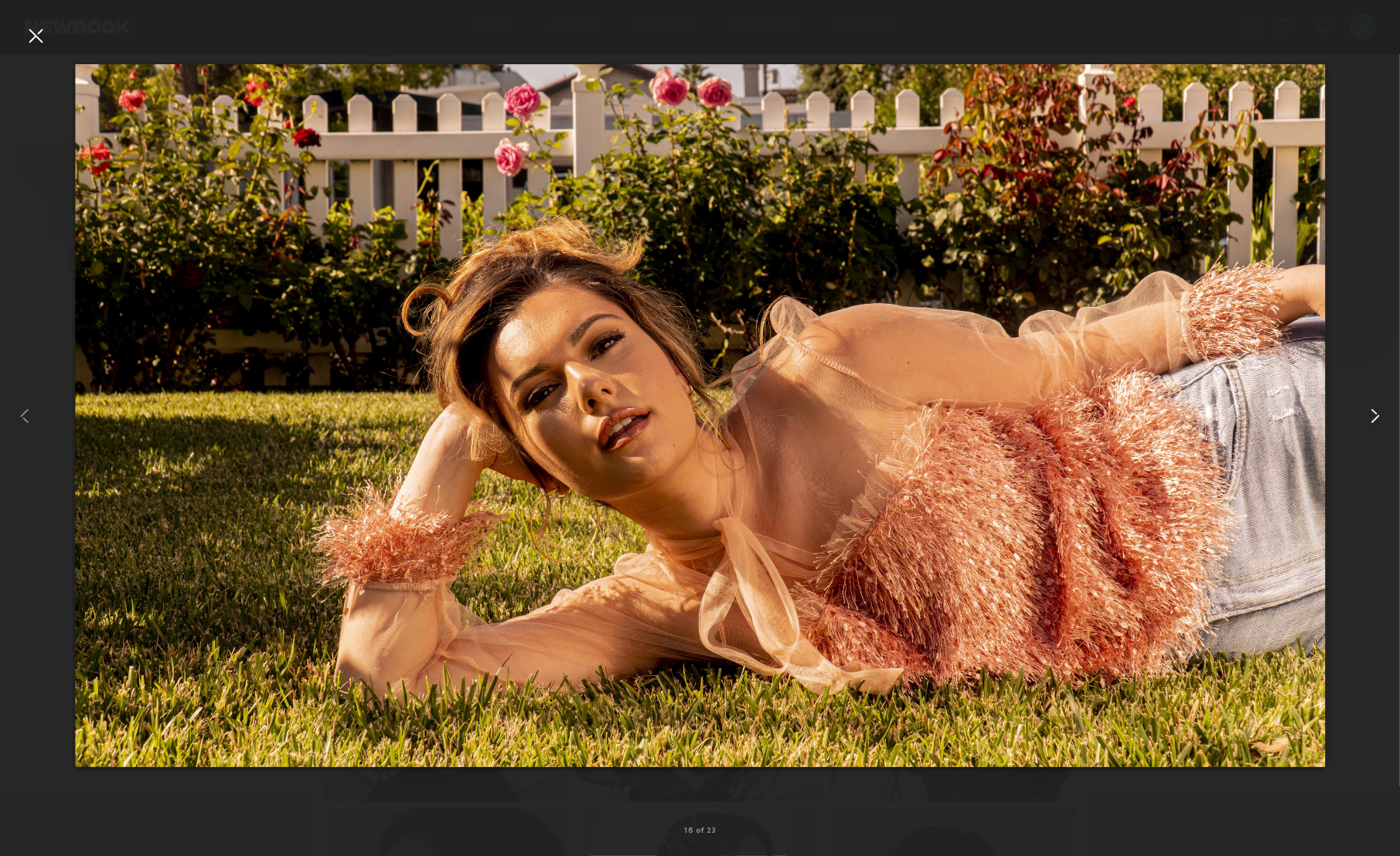
click at [1374, 413] on common-icon at bounding box center [1375, 415] width 25 height 25
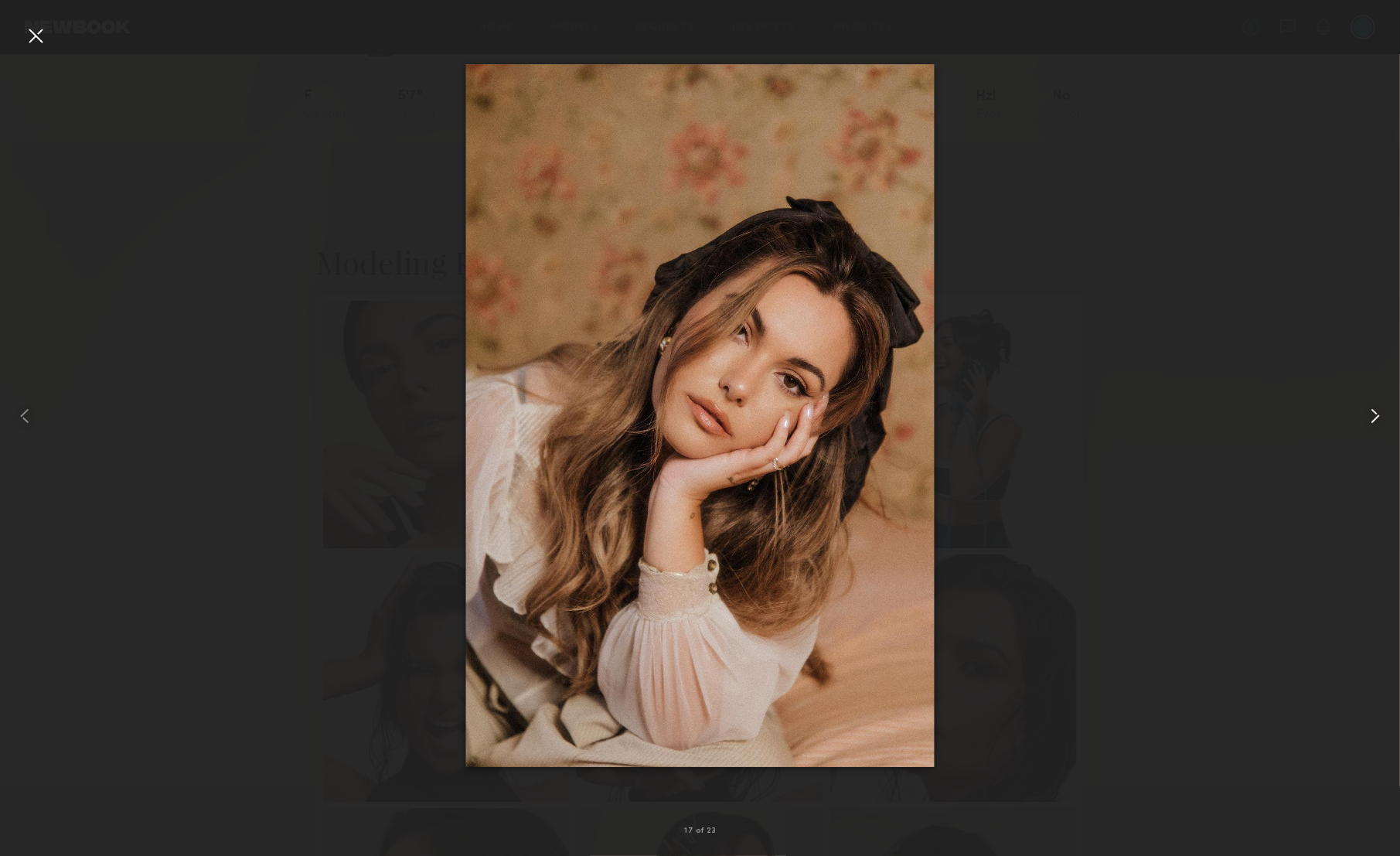
click at [1374, 413] on common-icon at bounding box center [1375, 415] width 25 height 25
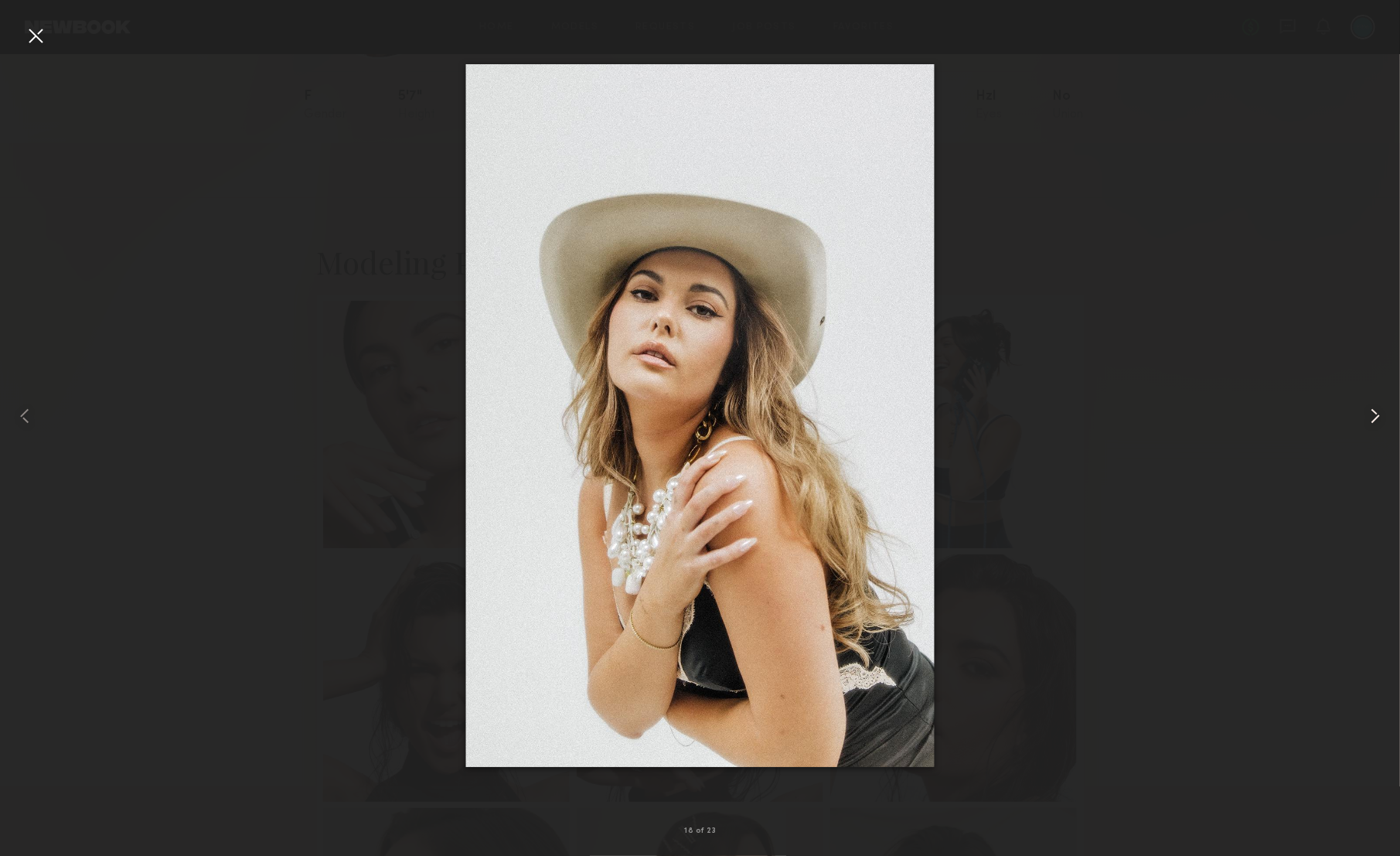
click at [1374, 413] on common-icon at bounding box center [1375, 415] width 25 height 25
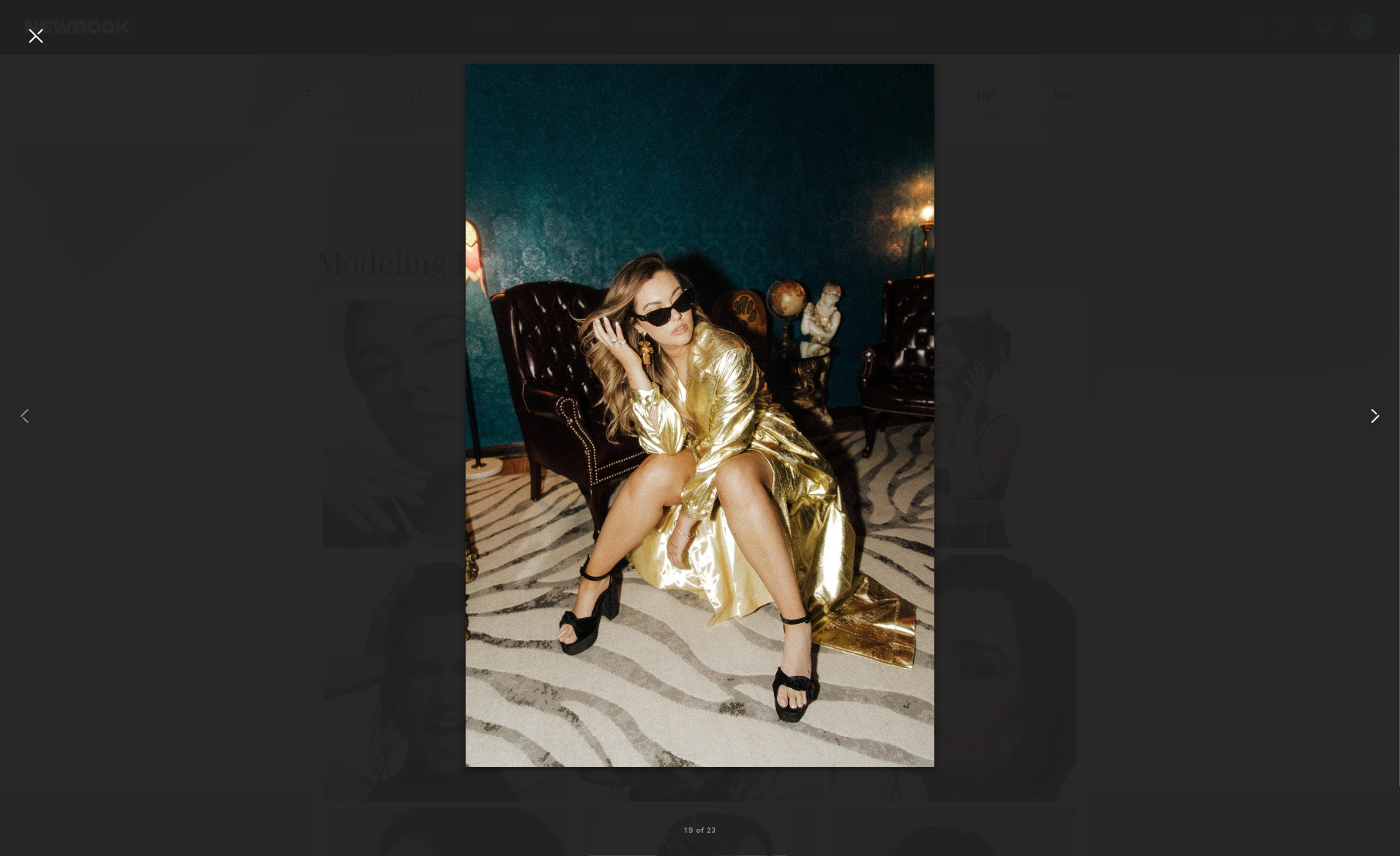
click at [1374, 413] on common-icon at bounding box center [1375, 415] width 25 height 25
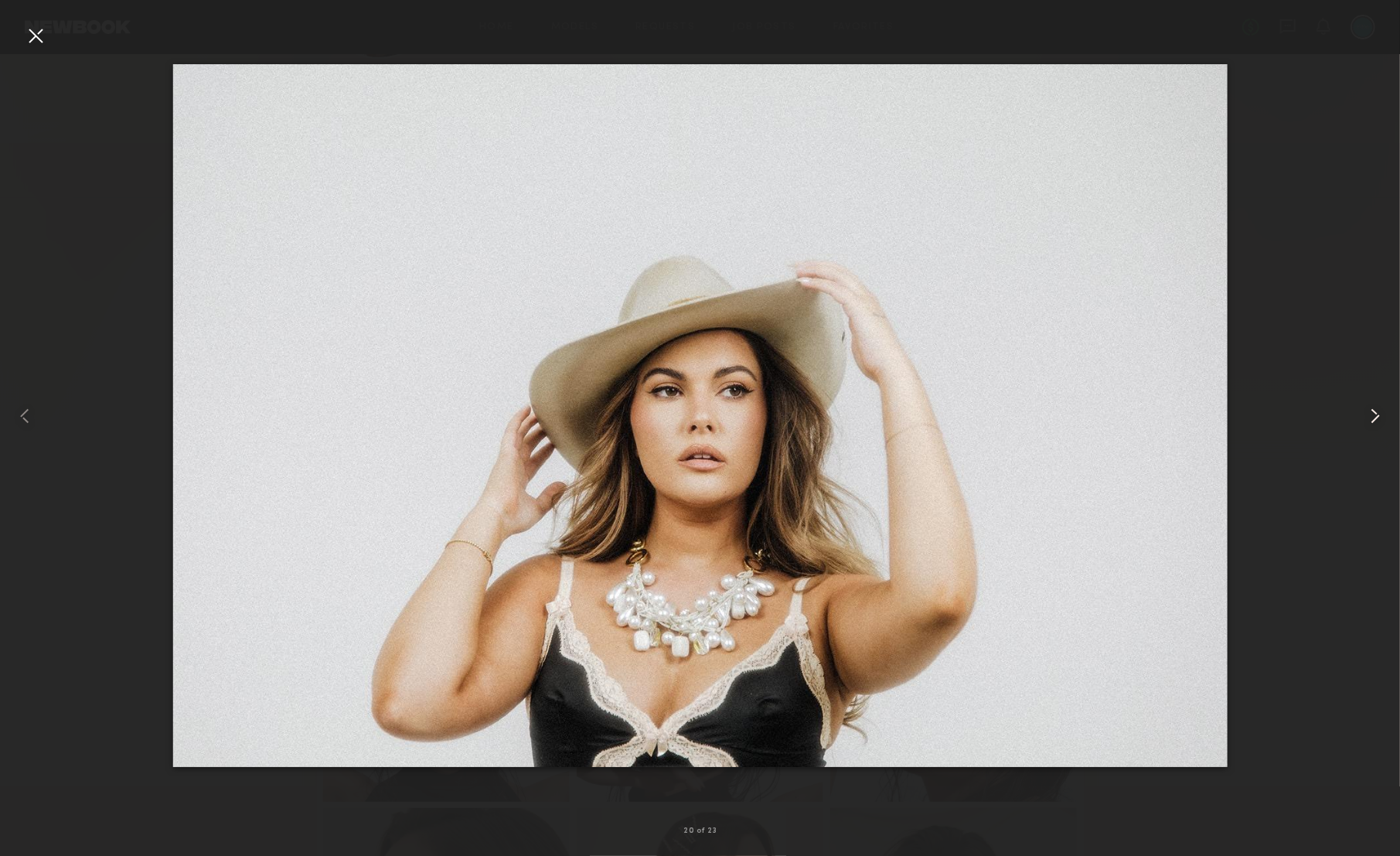
click at [1374, 413] on common-icon at bounding box center [1375, 415] width 25 height 25
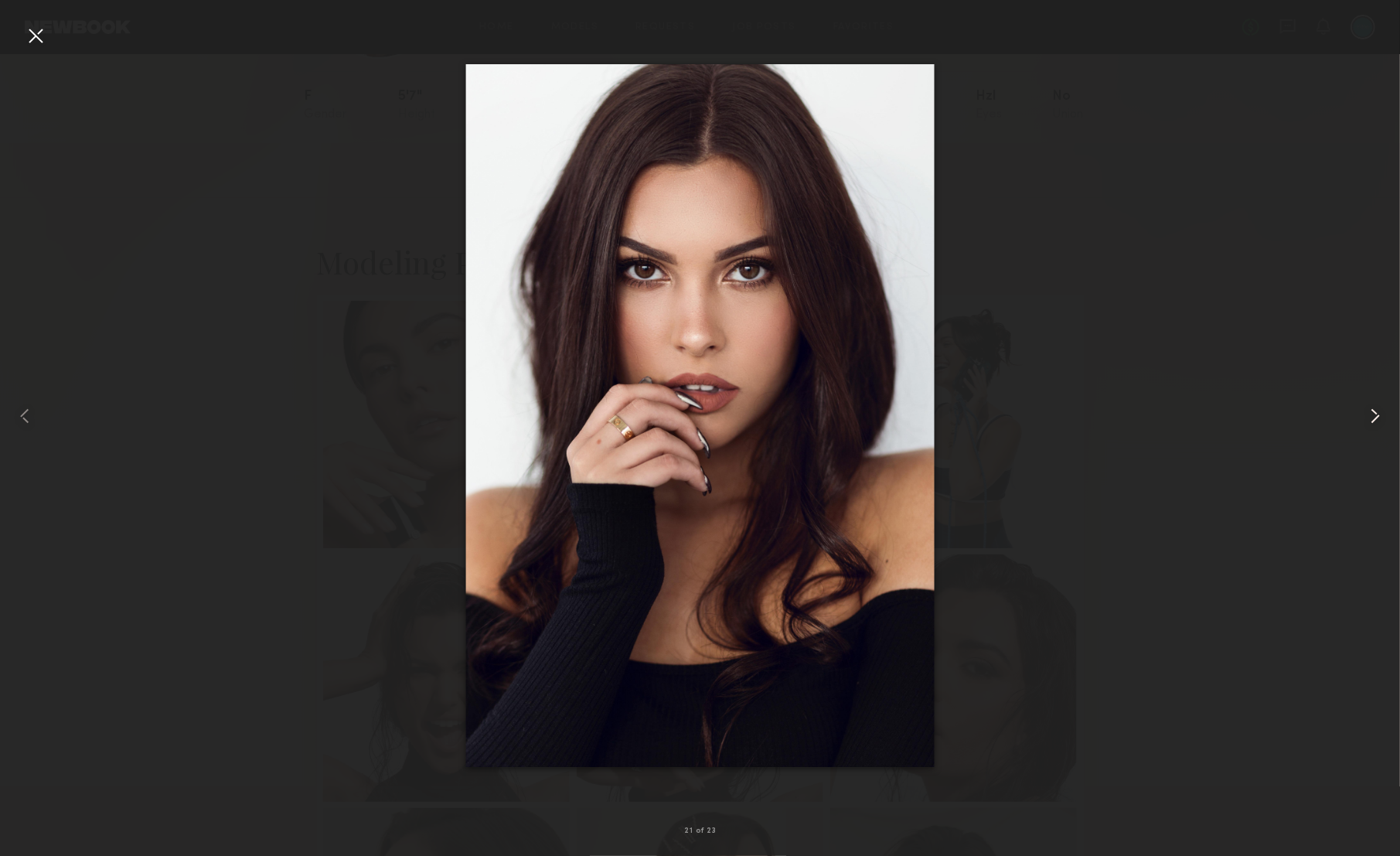
click at [1374, 413] on common-icon at bounding box center [1375, 415] width 25 height 25
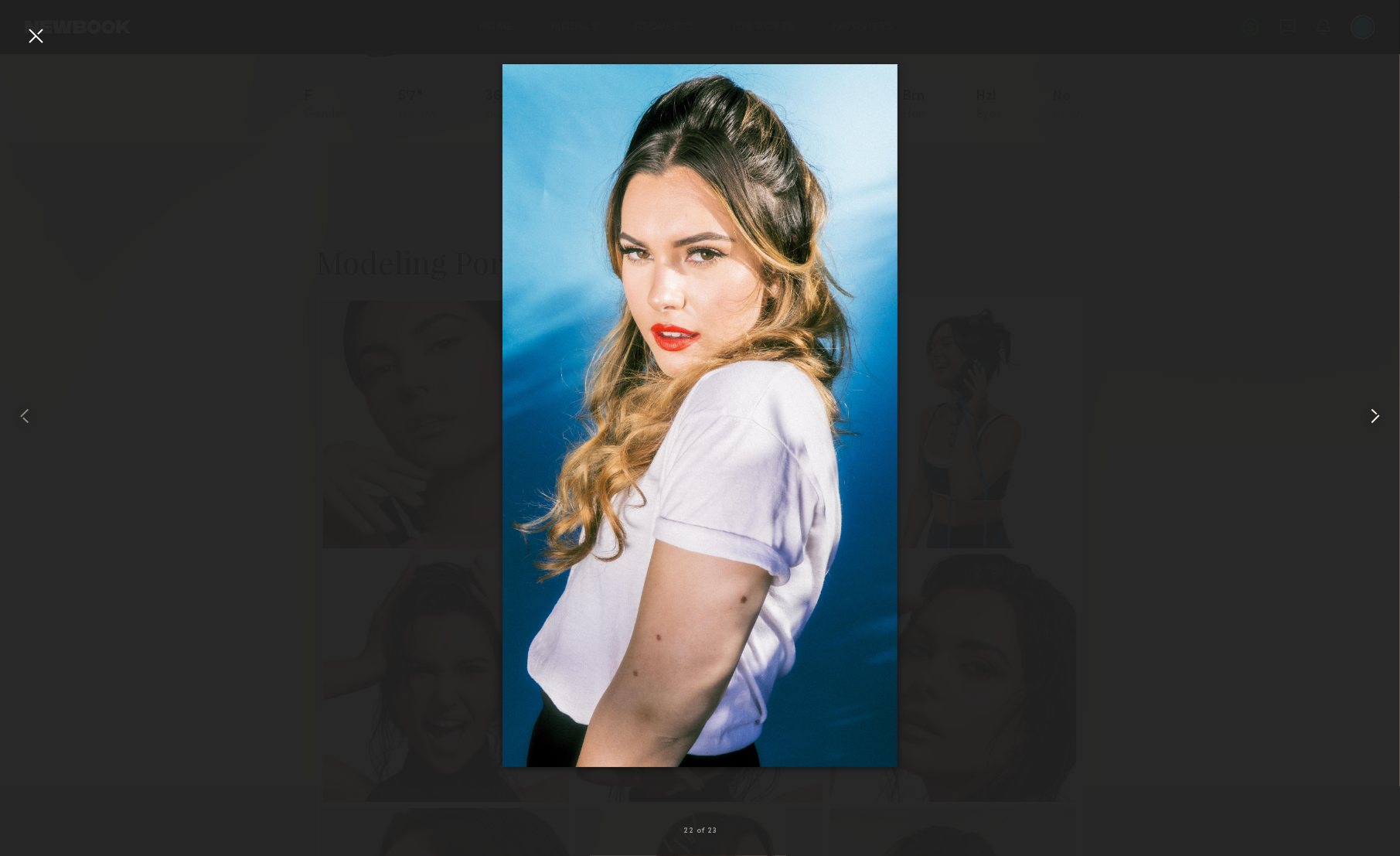
click at [1374, 413] on common-icon at bounding box center [1375, 415] width 25 height 25
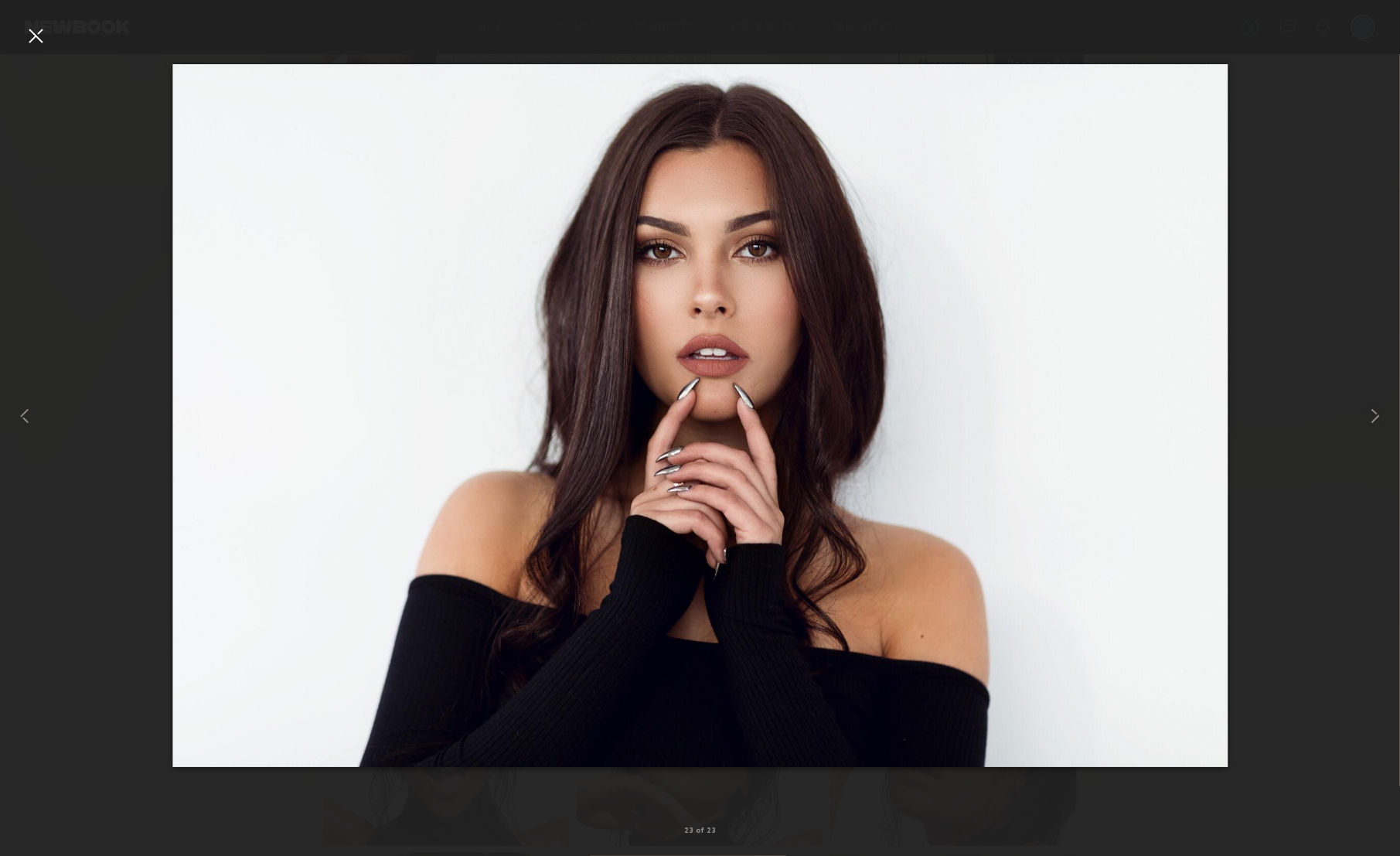
scroll to position [111, 0]
click at [1362, 415] on div at bounding box center [1372, 415] width 56 height 782
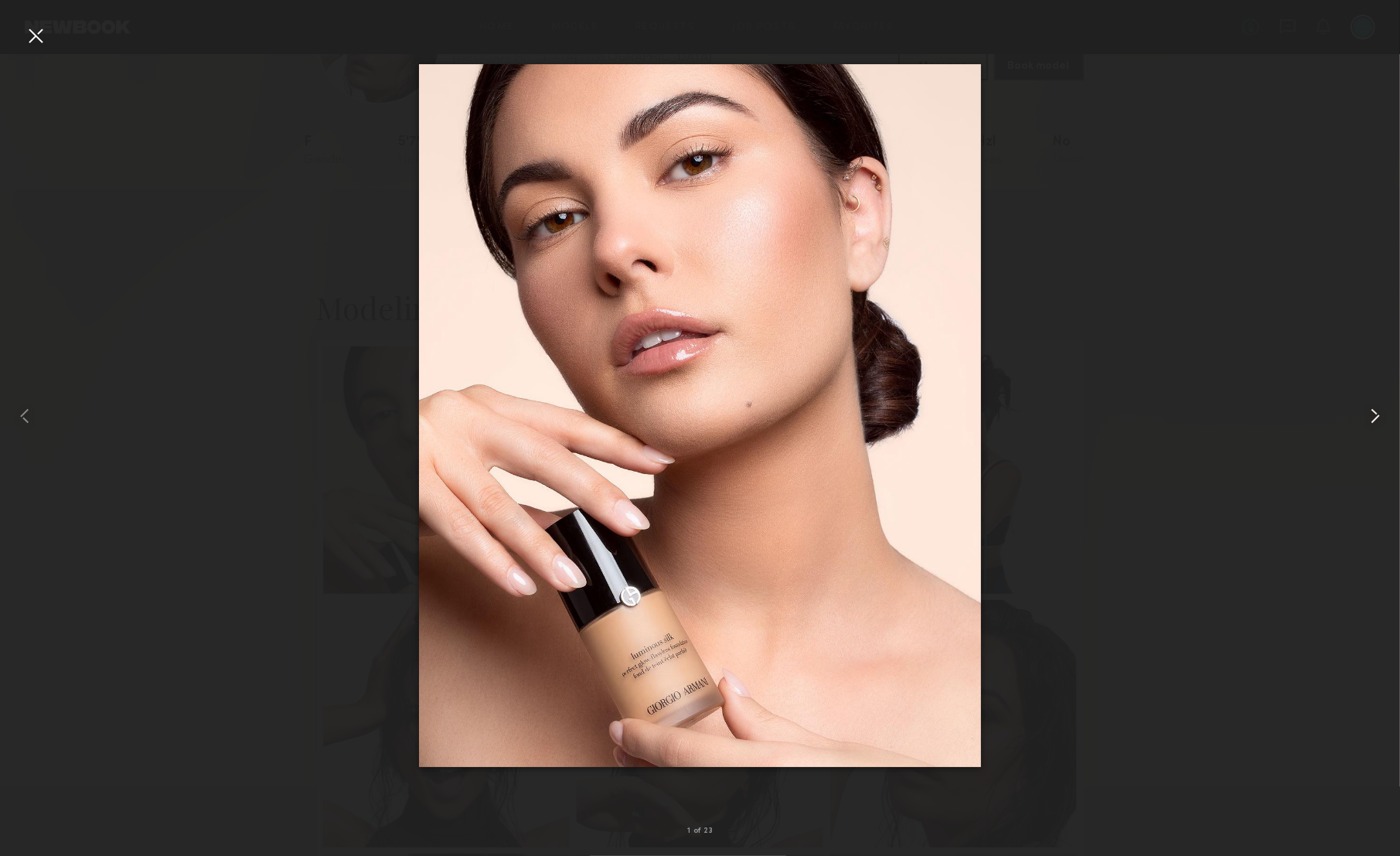
click at [1368, 416] on common-icon at bounding box center [1375, 415] width 25 height 25
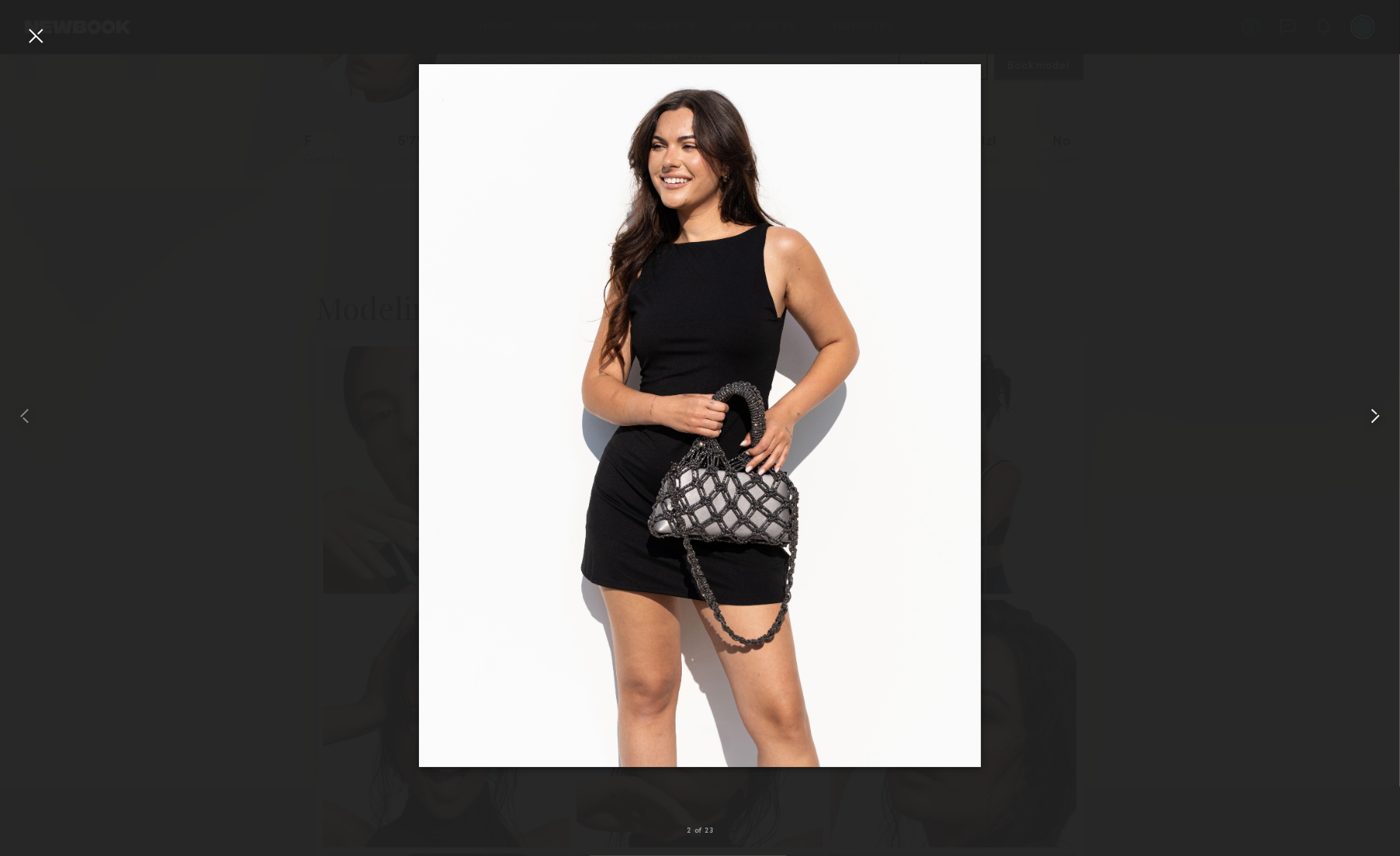
click at [1363, 403] on div at bounding box center [1372, 415] width 56 height 782
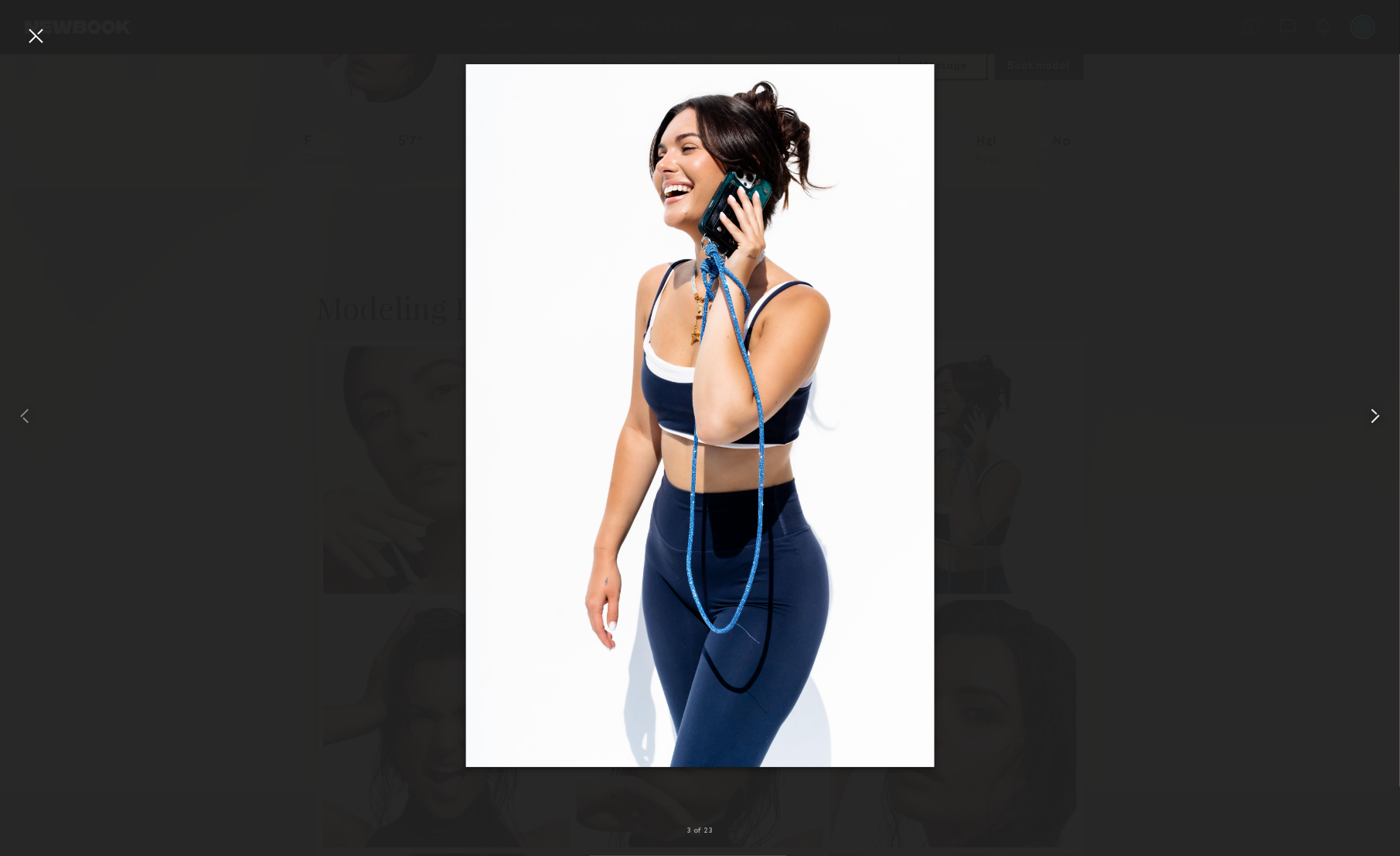
click at [1364, 406] on common-icon at bounding box center [1375, 415] width 25 height 25
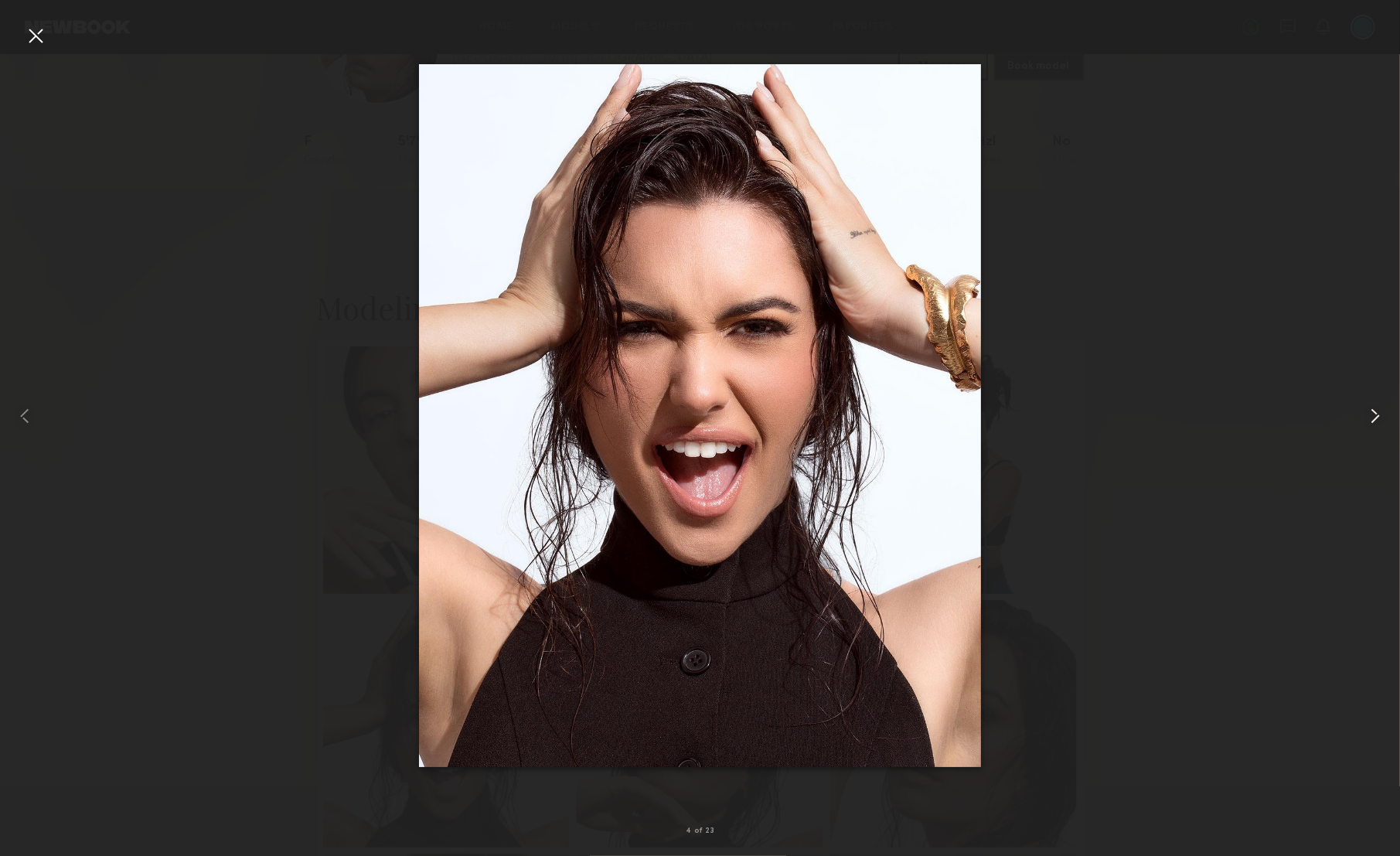
click at [1365, 406] on common-icon at bounding box center [1375, 415] width 25 height 25
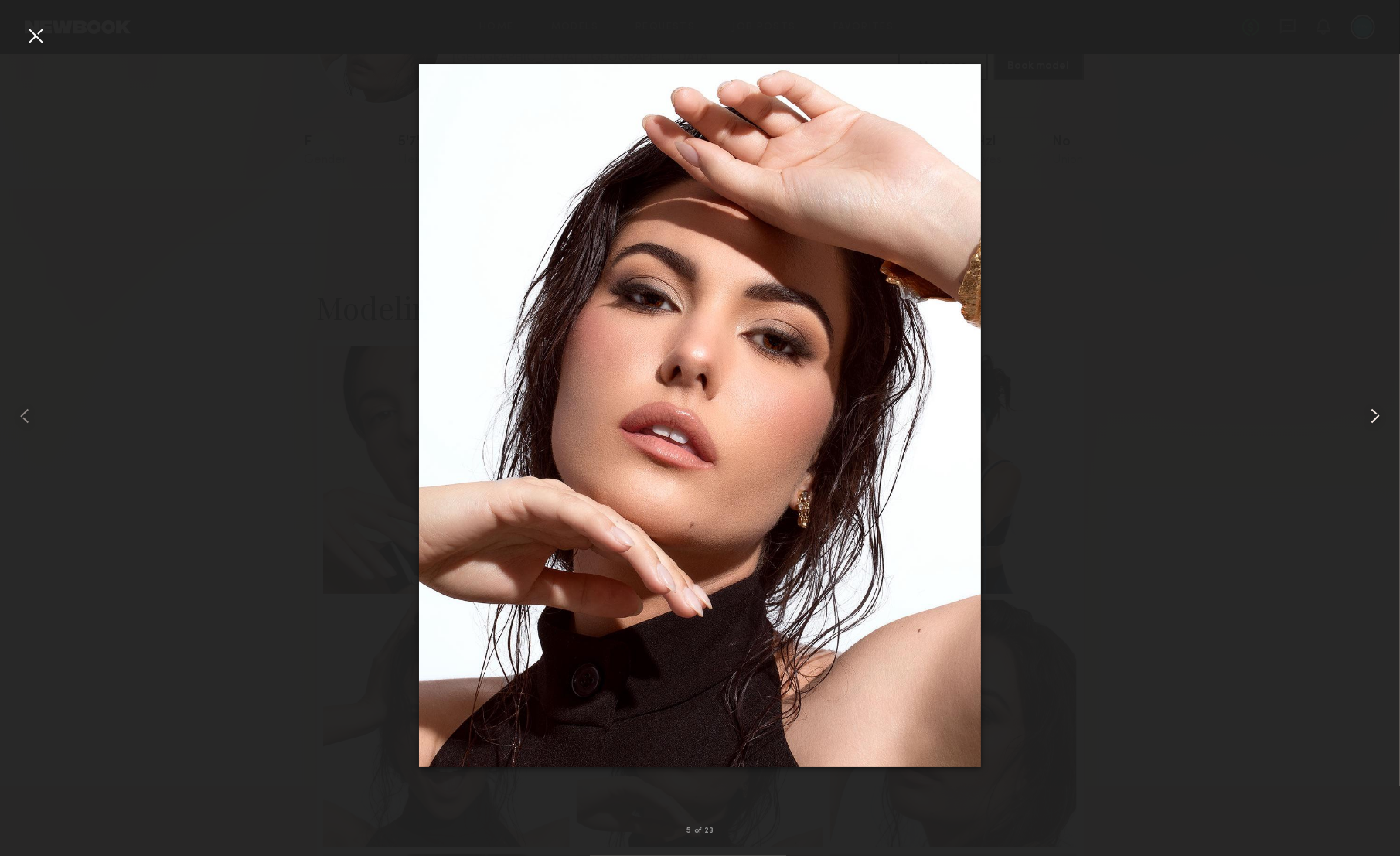
click at [1365, 406] on common-icon at bounding box center [1375, 415] width 25 height 25
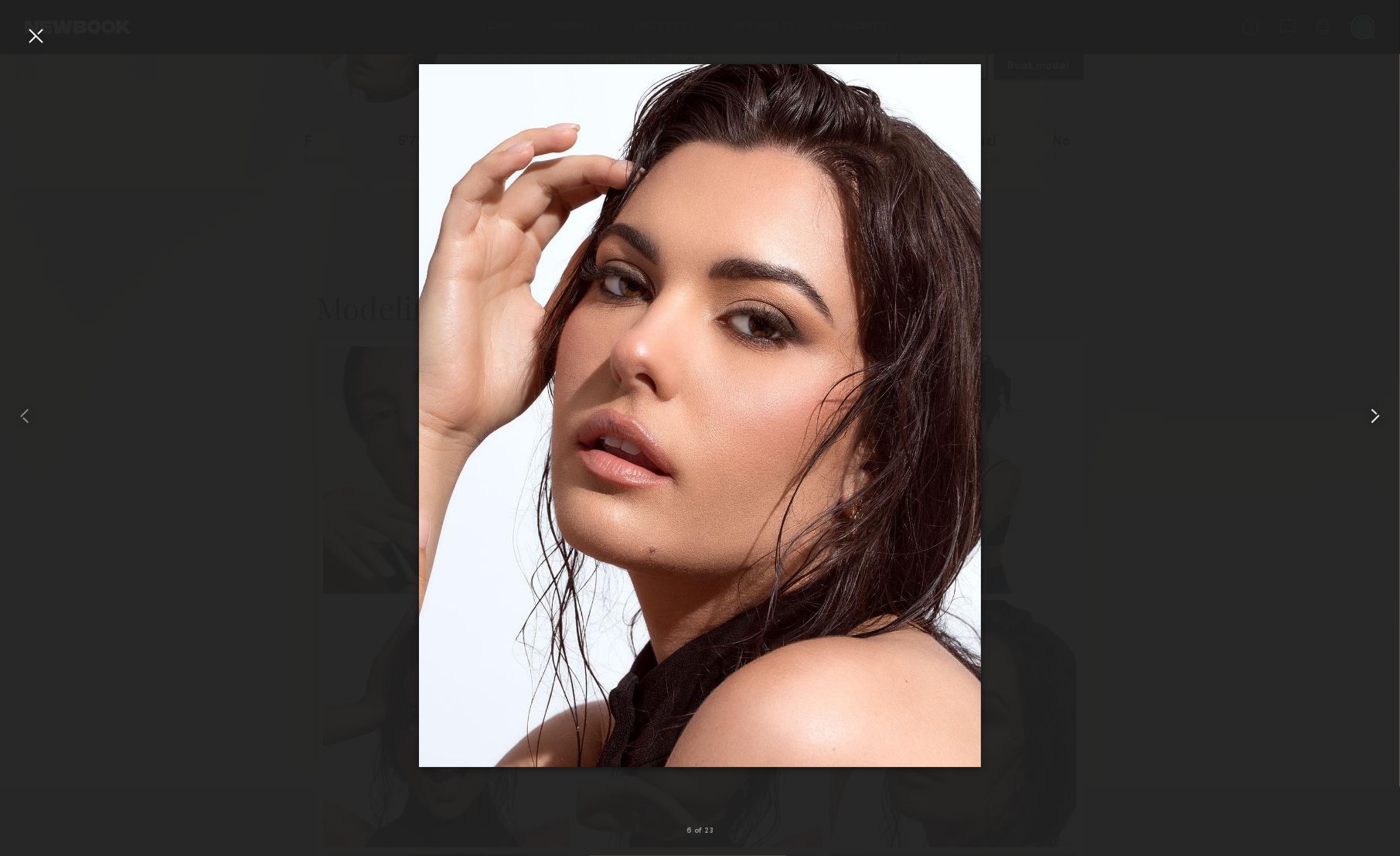
click at [1365, 406] on common-icon at bounding box center [1375, 415] width 25 height 25
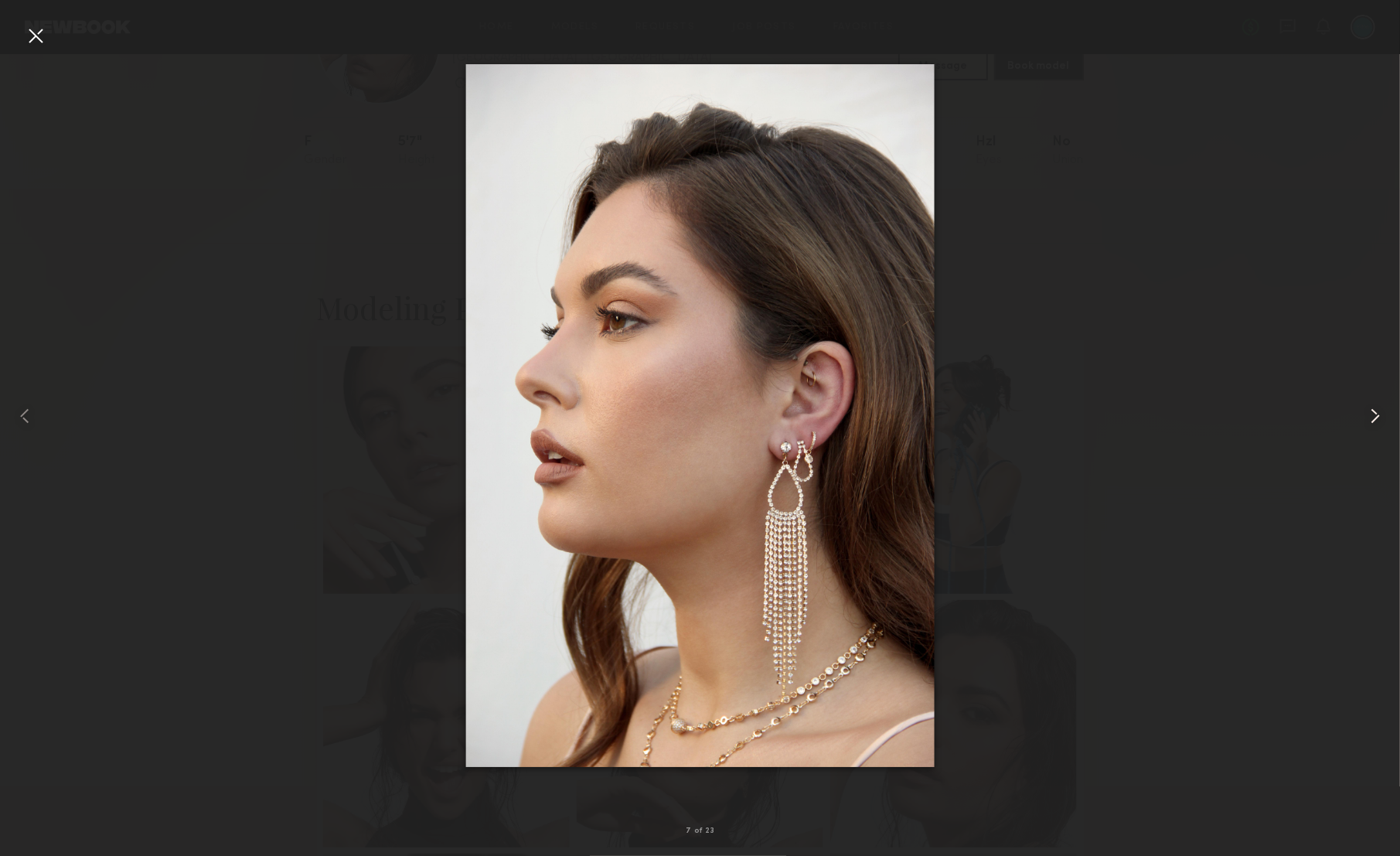
click at [1365, 406] on common-icon at bounding box center [1375, 415] width 25 height 25
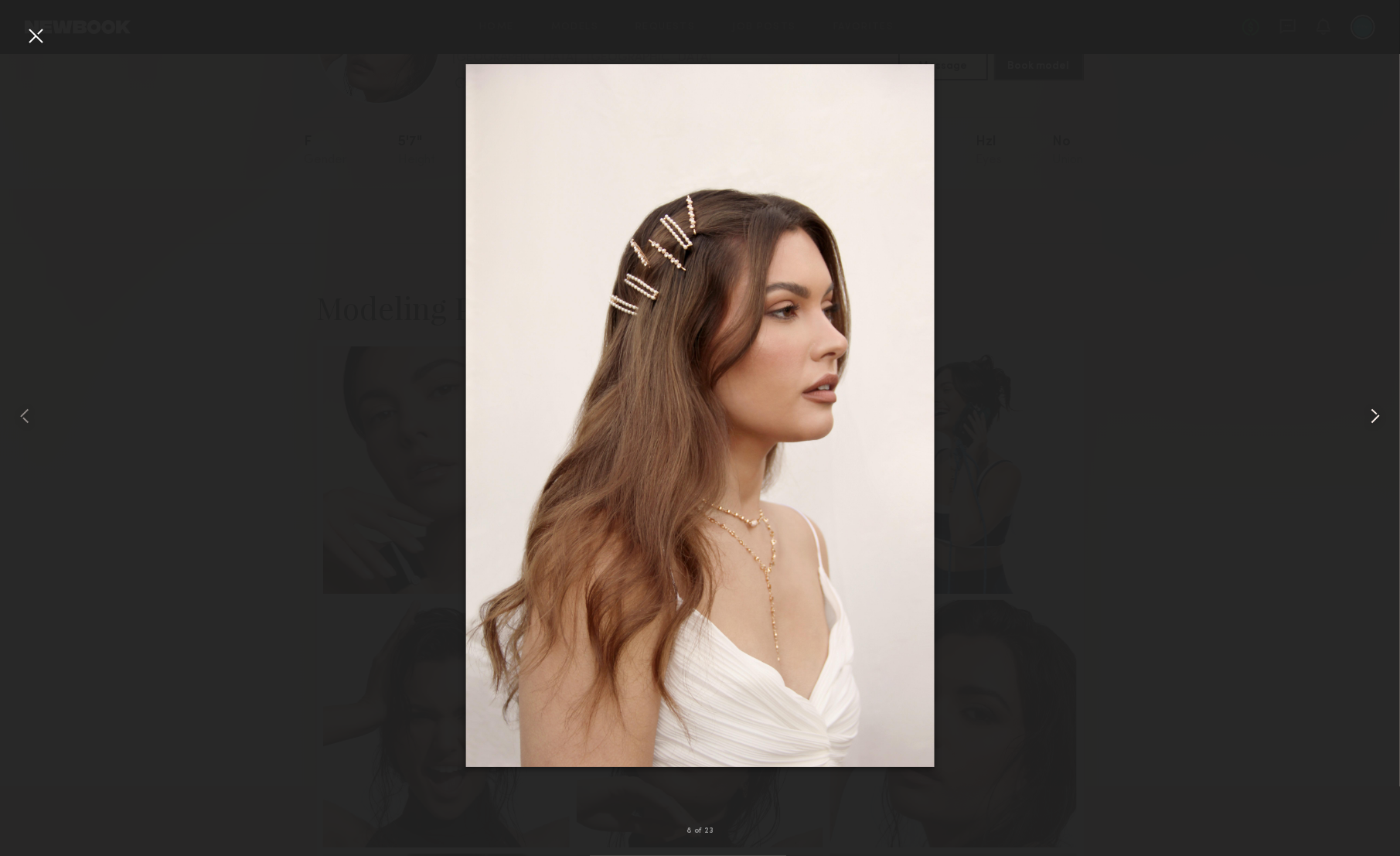
click at [1381, 421] on common-icon at bounding box center [1375, 415] width 25 height 25
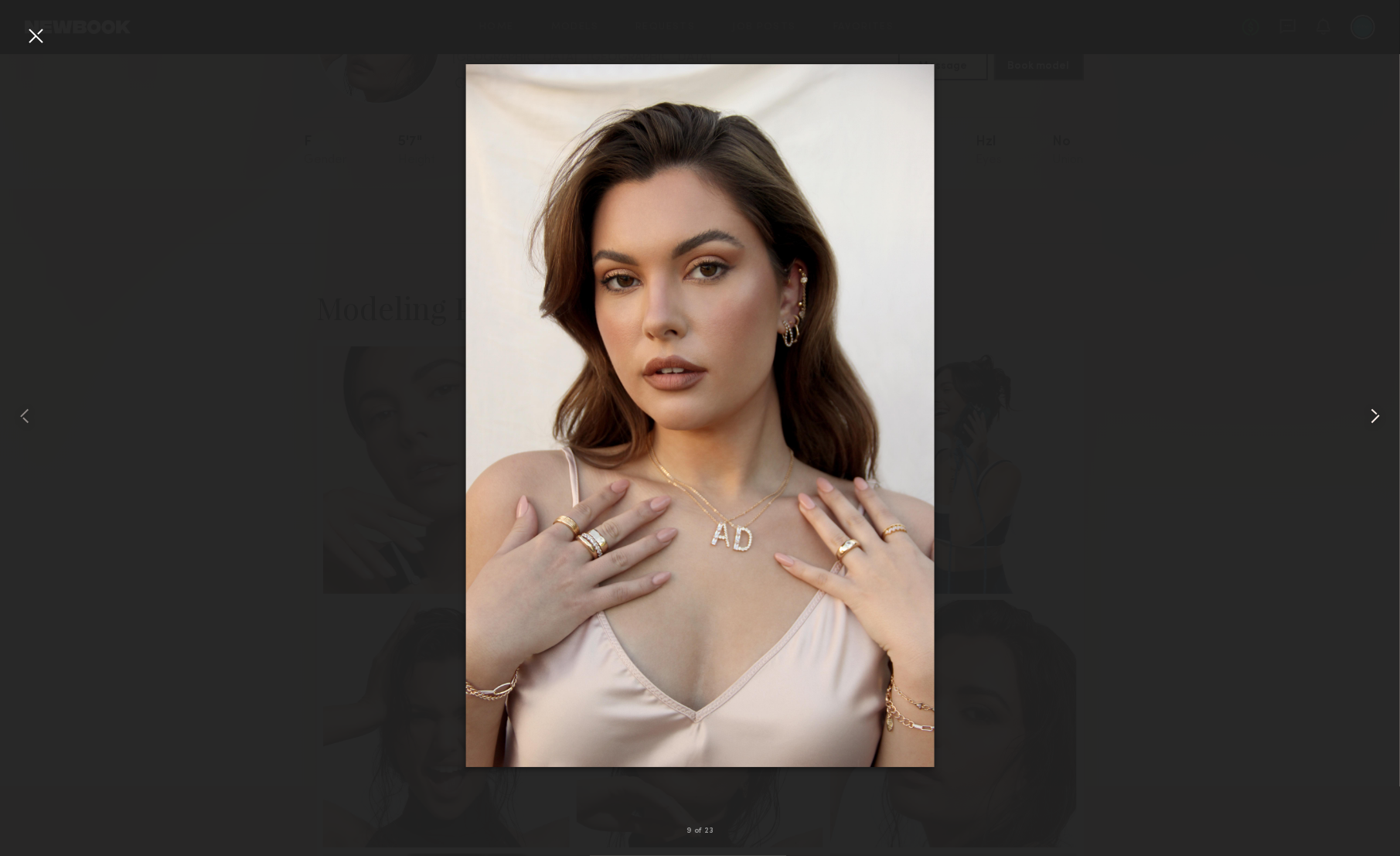
click at [1381, 421] on common-icon at bounding box center [1375, 415] width 25 height 25
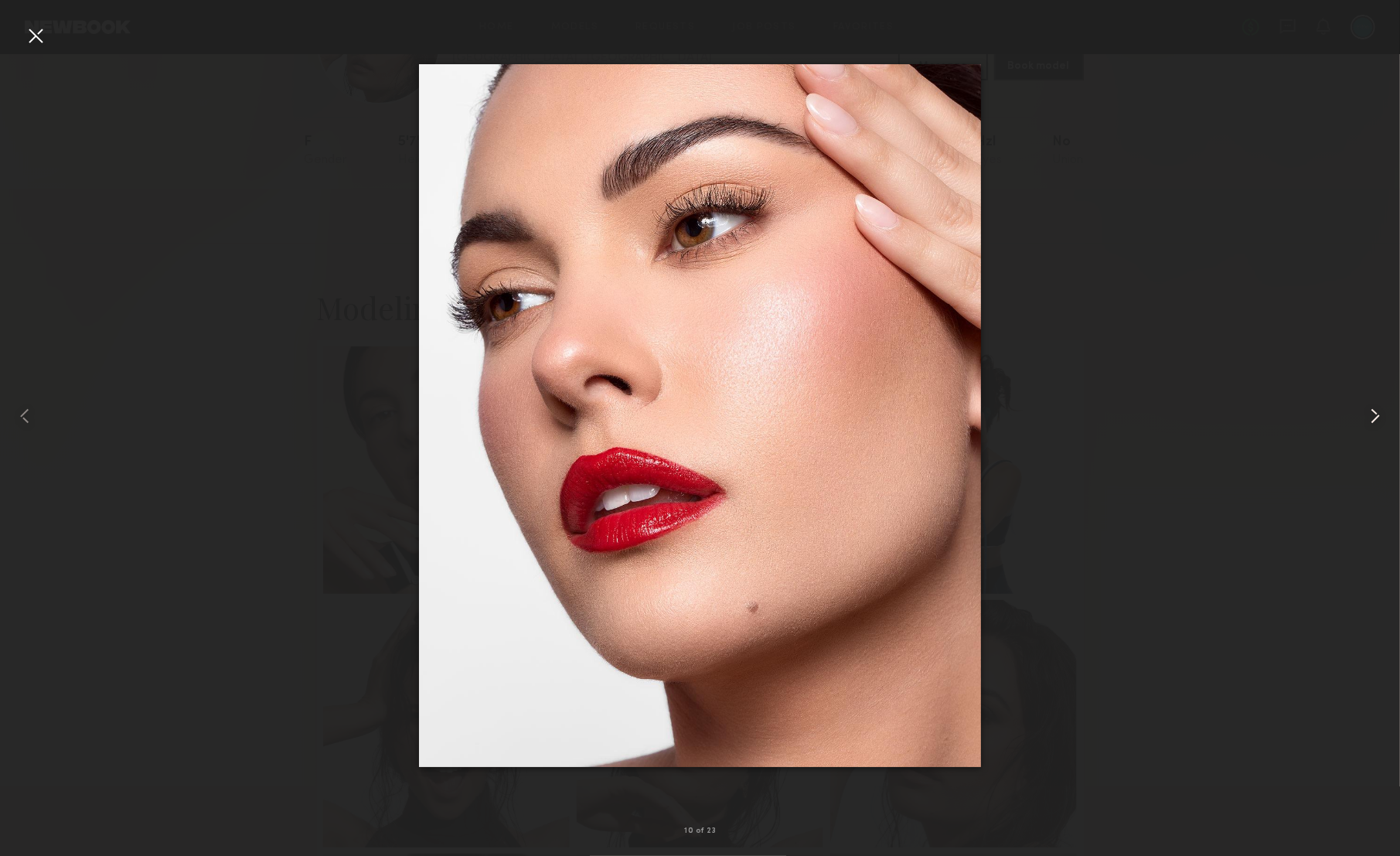
click at [1381, 421] on common-icon at bounding box center [1375, 415] width 25 height 25
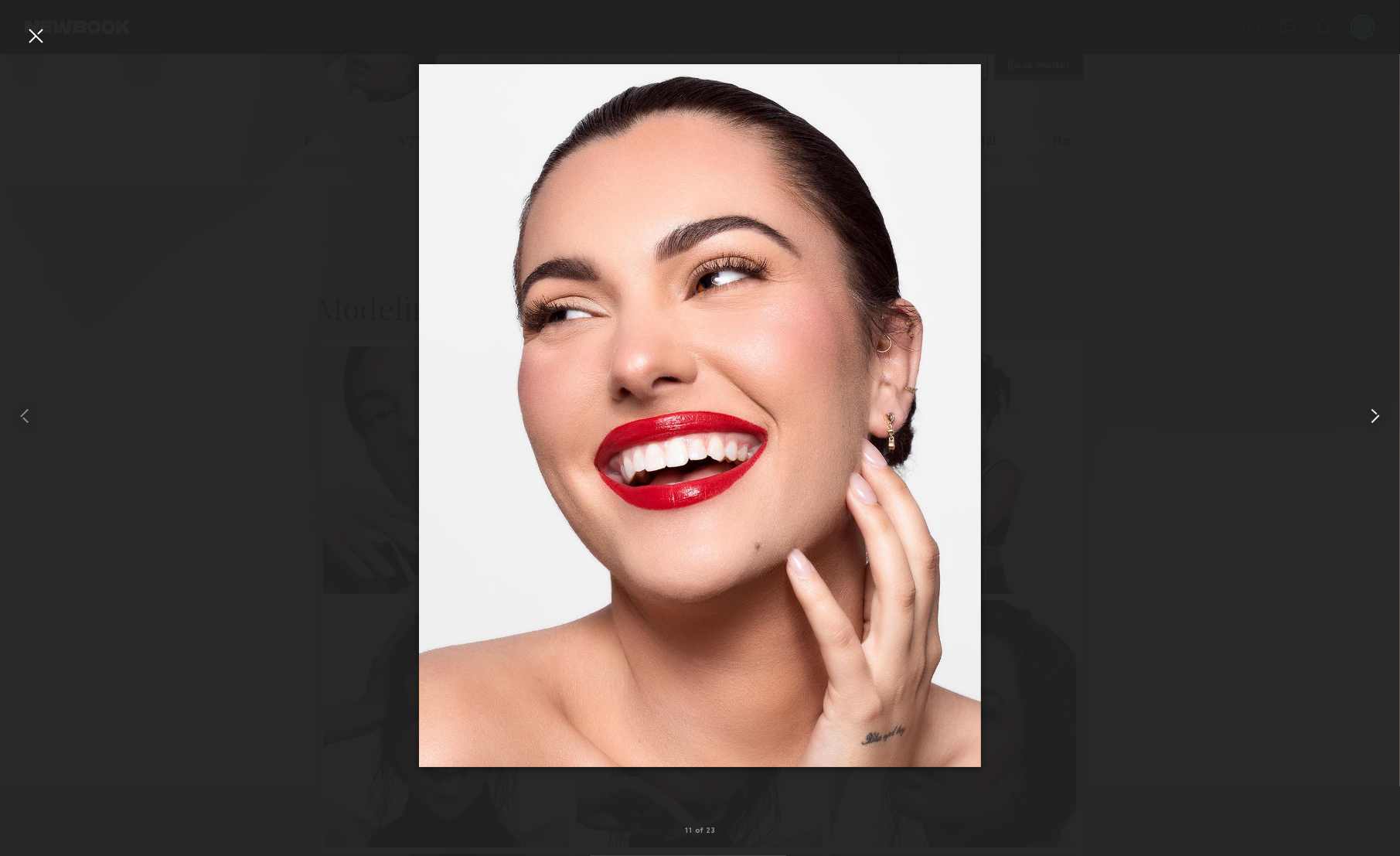
click at [1381, 421] on common-icon at bounding box center [1375, 415] width 25 height 25
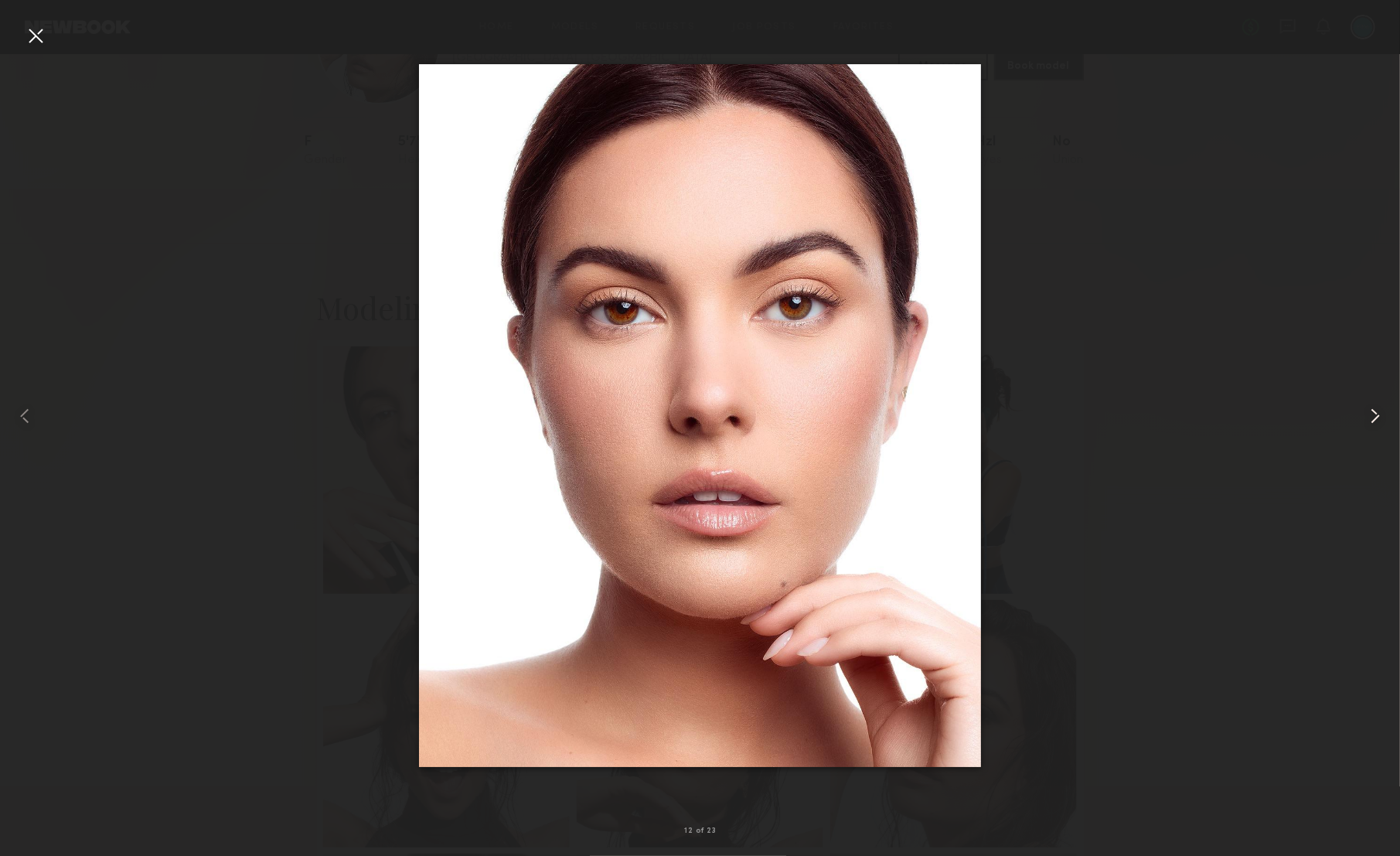
click at [1381, 421] on common-icon at bounding box center [1375, 415] width 25 height 25
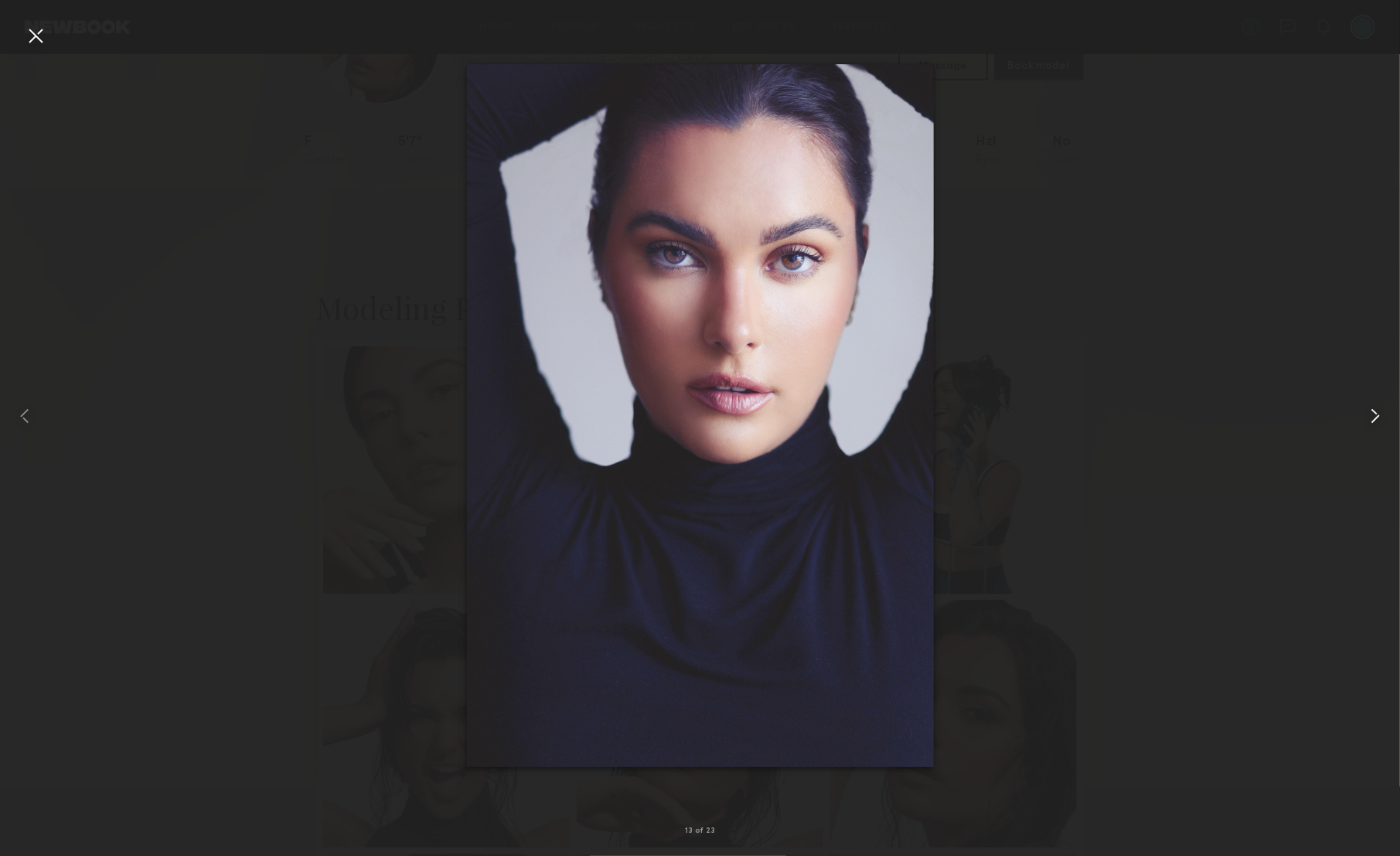
click at [1381, 421] on common-icon at bounding box center [1375, 415] width 25 height 25
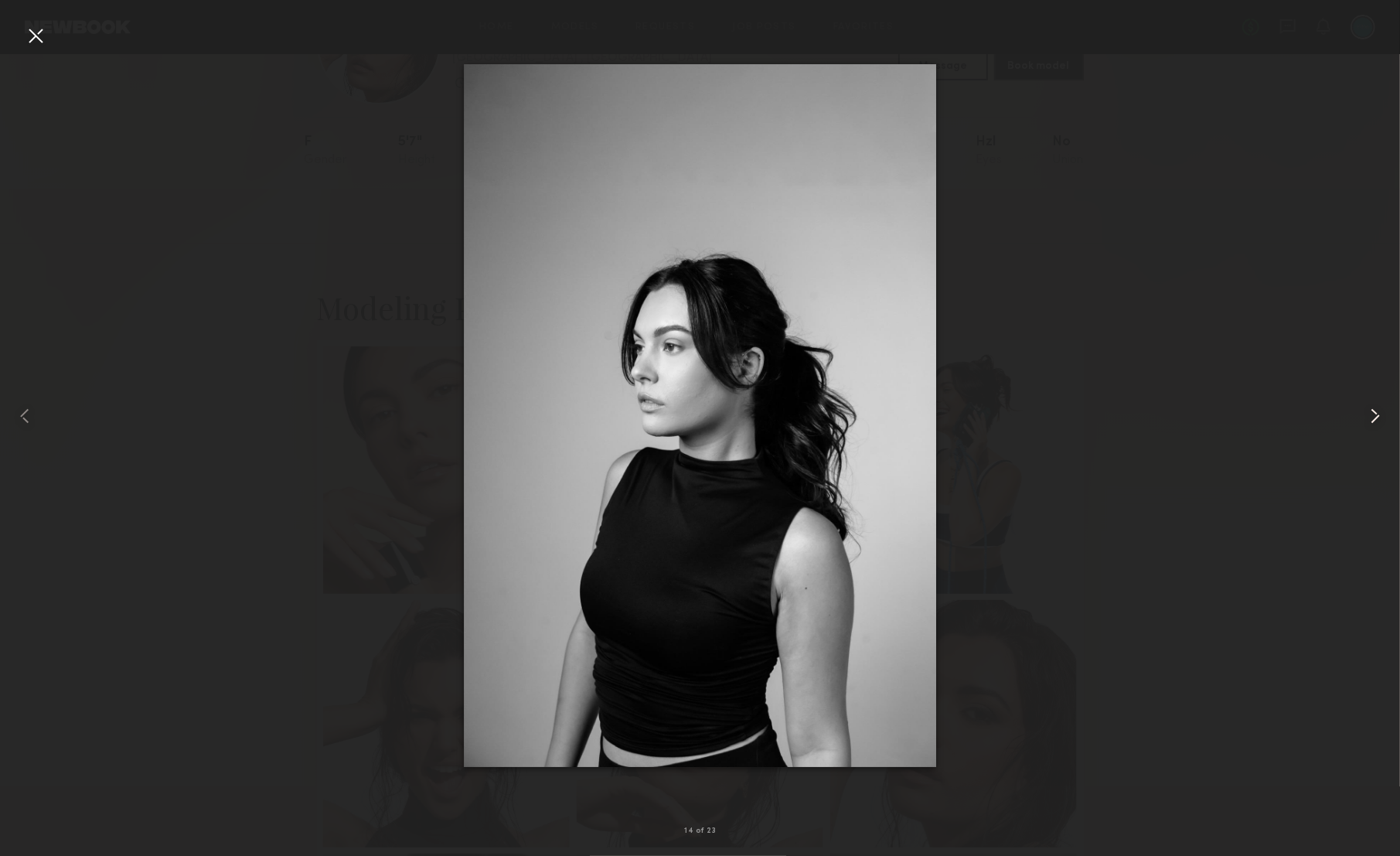
click at [1381, 421] on common-icon at bounding box center [1375, 415] width 25 height 25
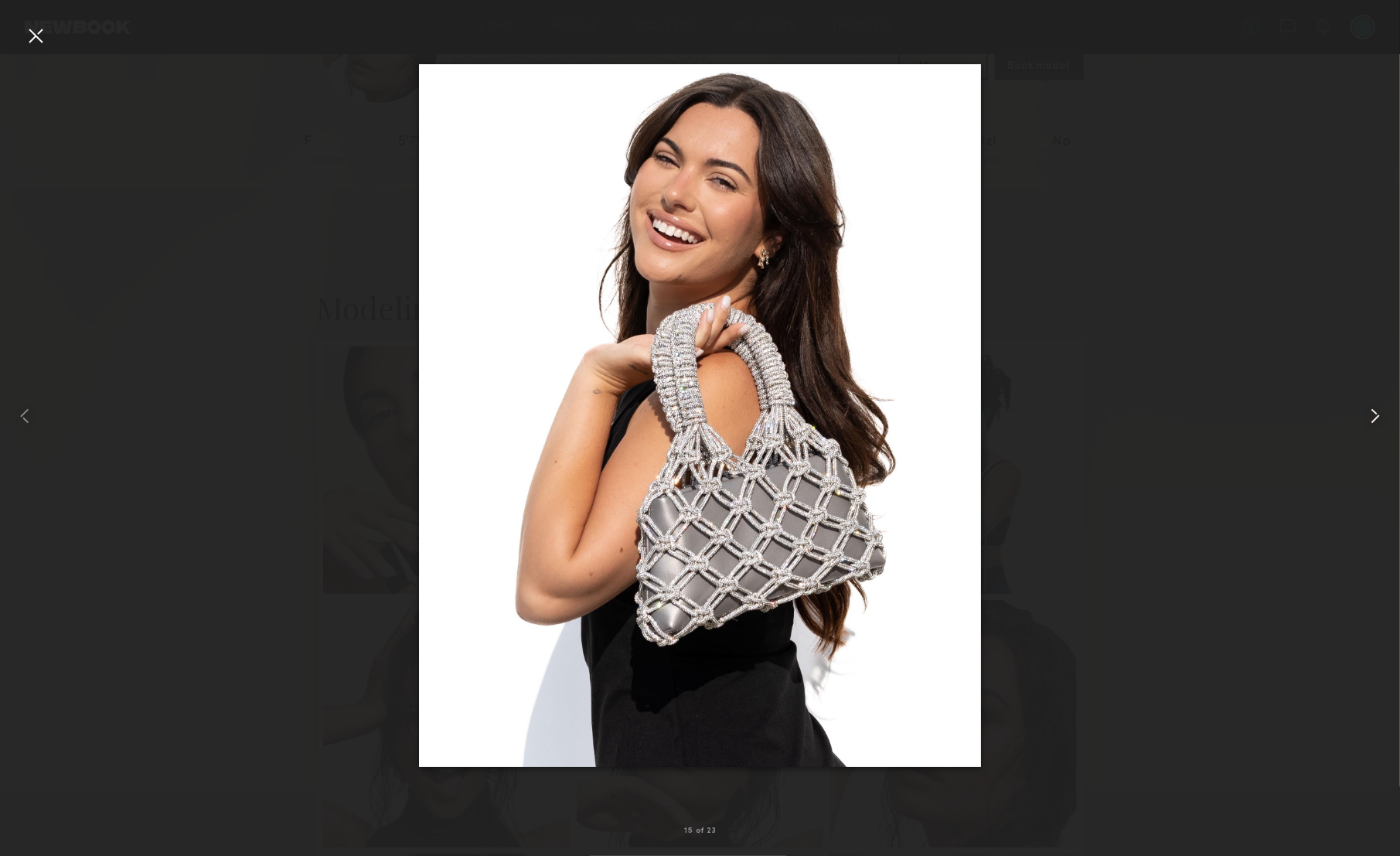
click at [1381, 421] on common-icon at bounding box center [1375, 415] width 25 height 25
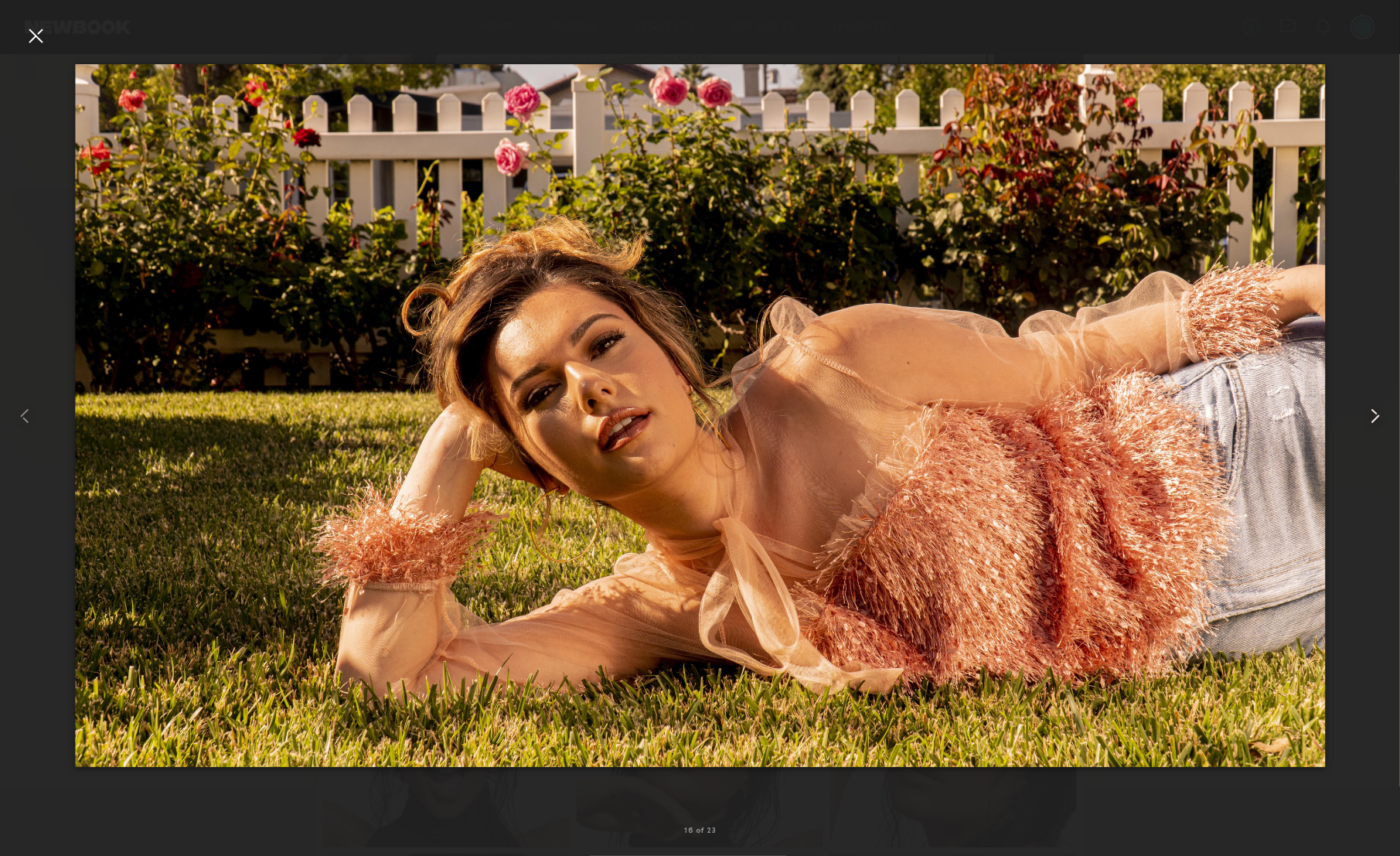
click at [1381, 421] on common-icon at bounding box center [1375, 415] width 25 height 25
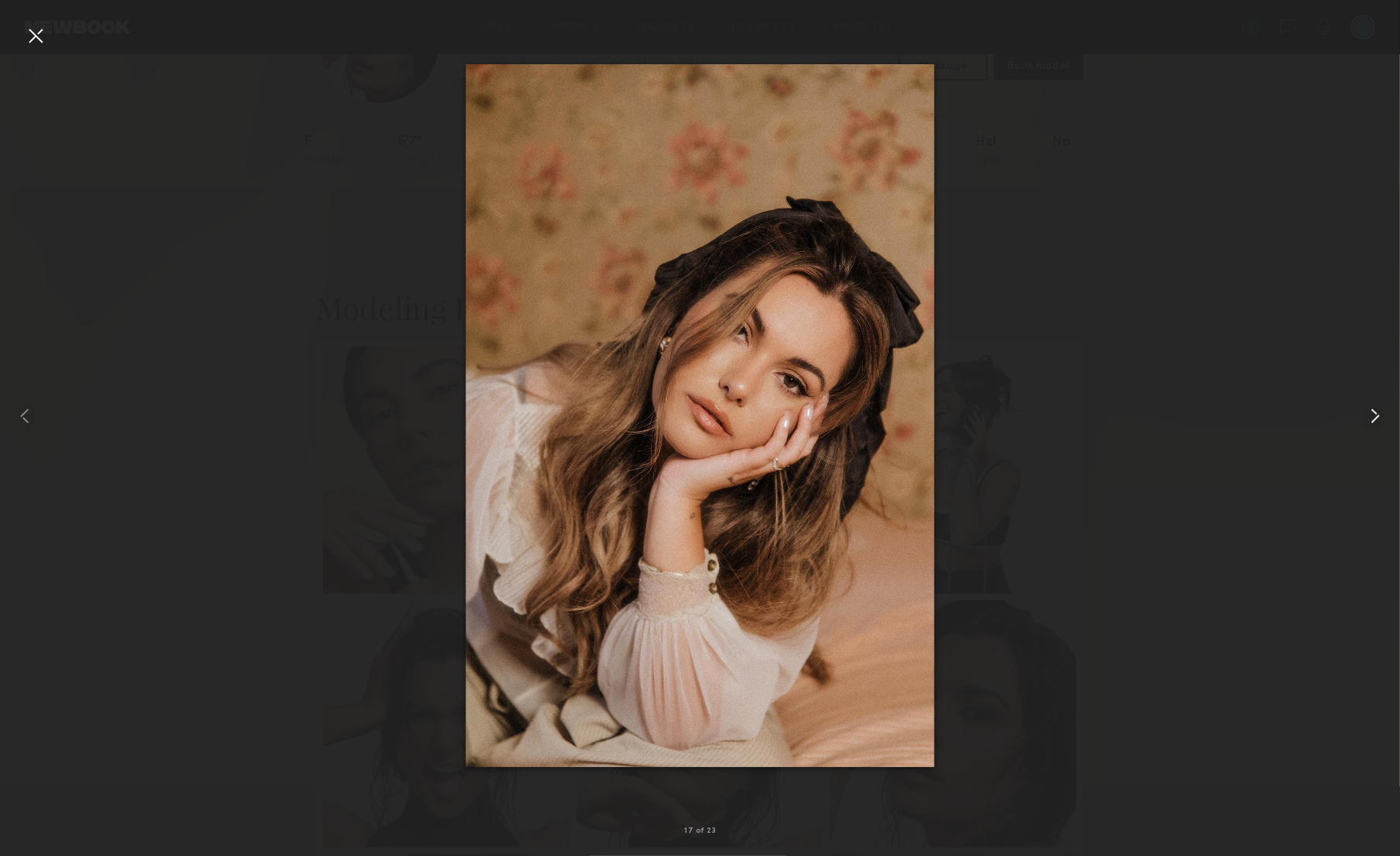
click at [1381, 421] on common-icon at bounding box center [1375, 415] width 25 height 25
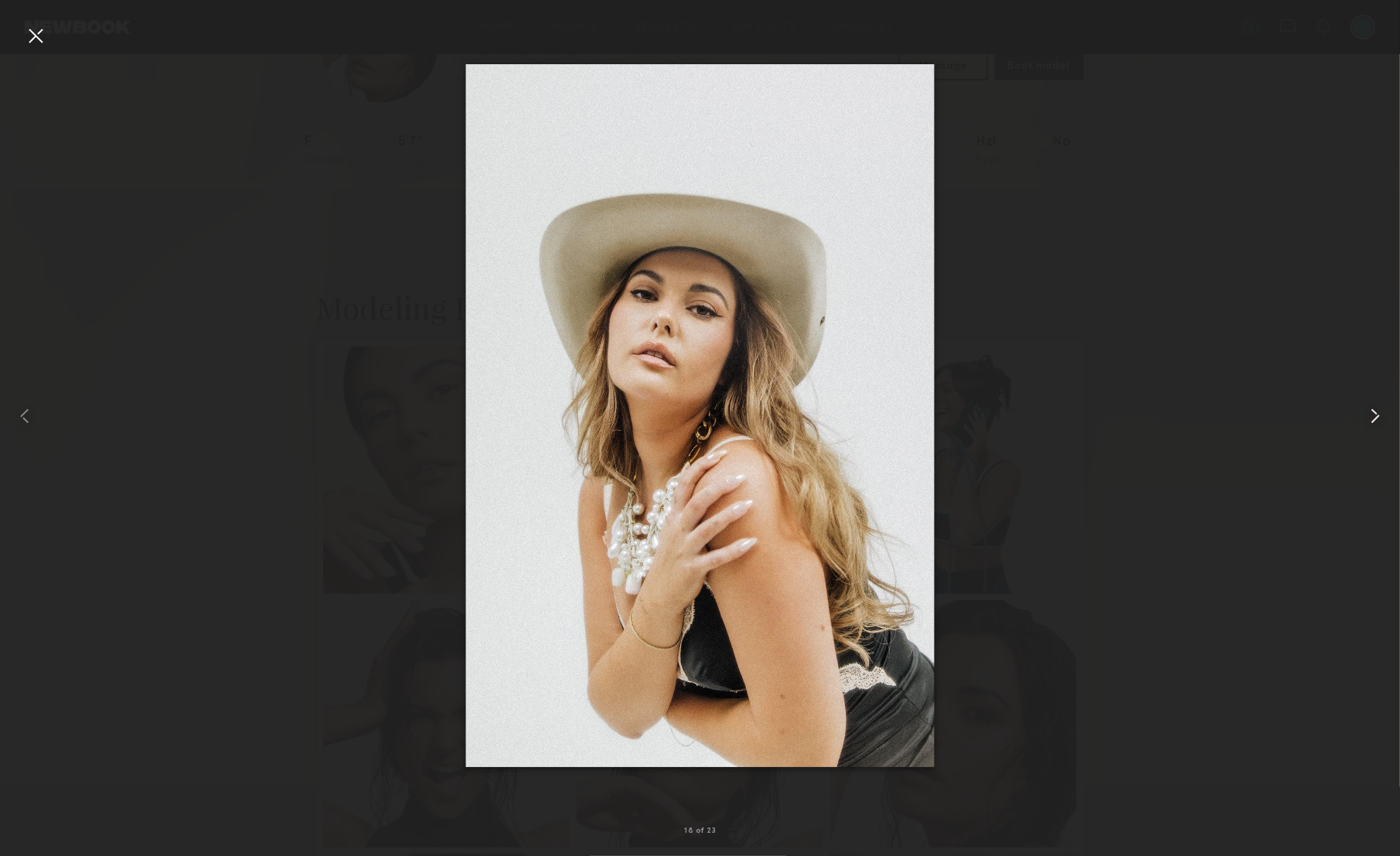
click at [1381, 421] on common-icon at bounding box center [1375, 415] width 25 height 25
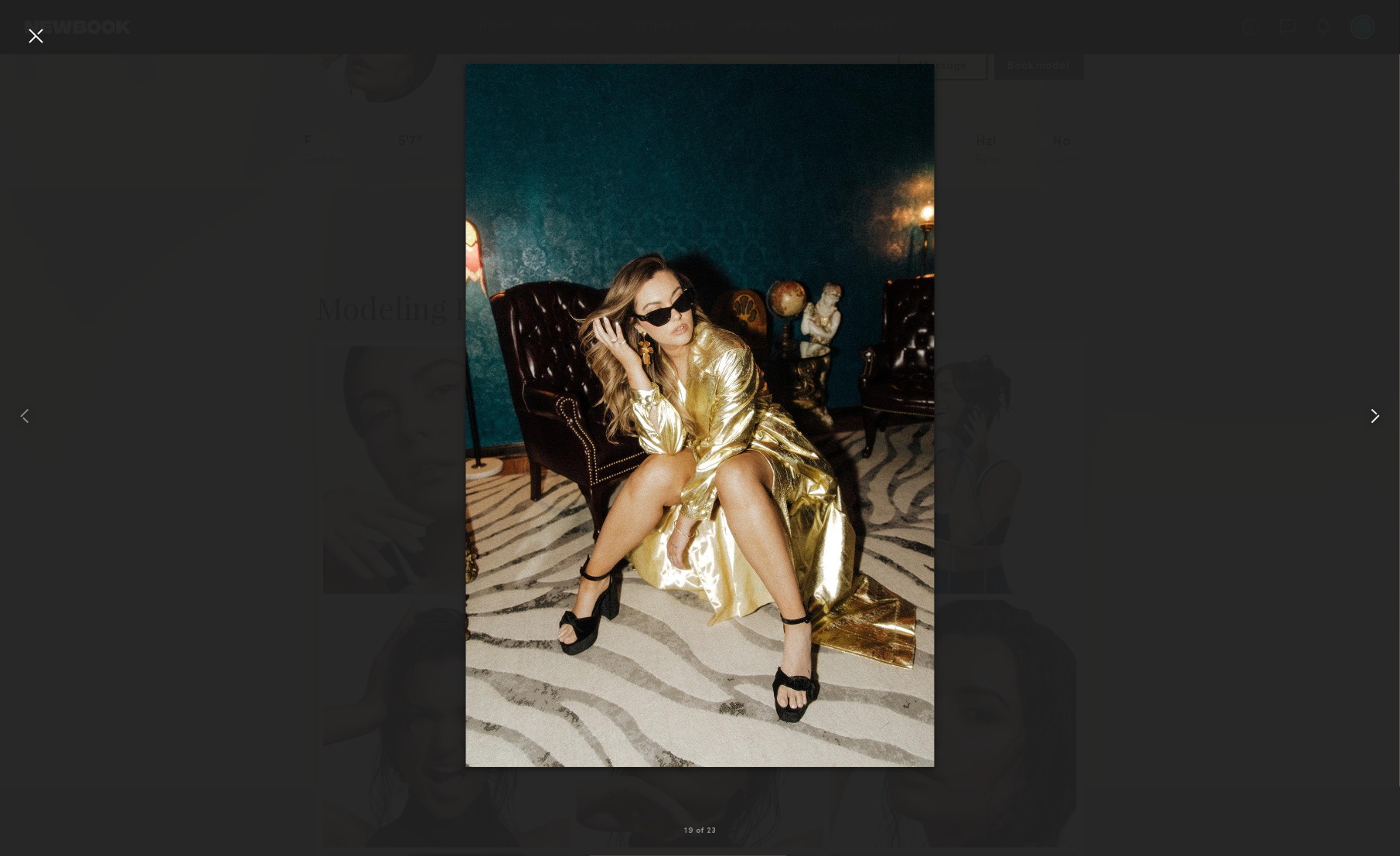
click at [1381, 421] on common-icon at bounding box center [1375, 415] width 25 height 25
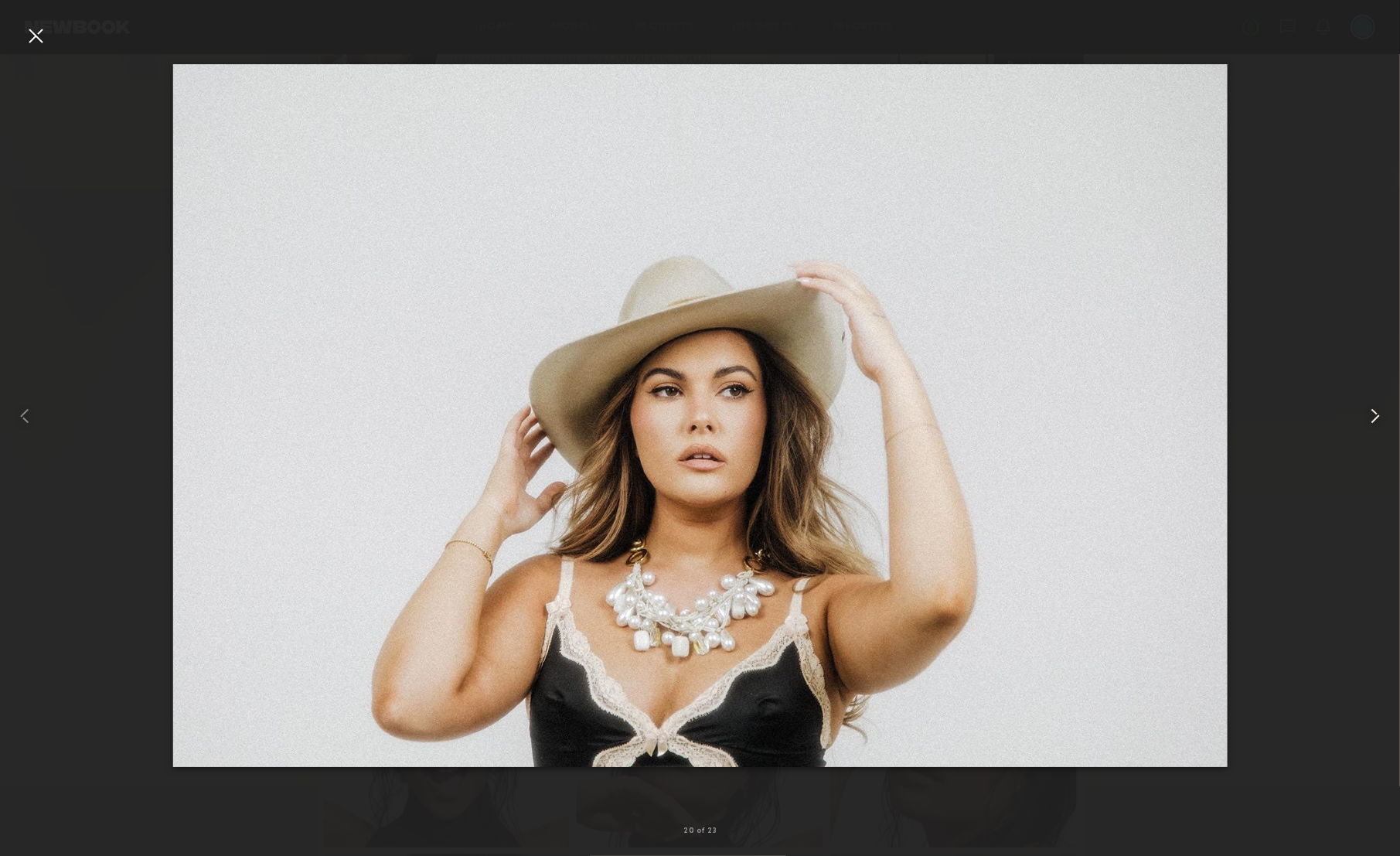
click at [1381, 421] on common-icon at bounding box center [1375, 415] width 25 height 25
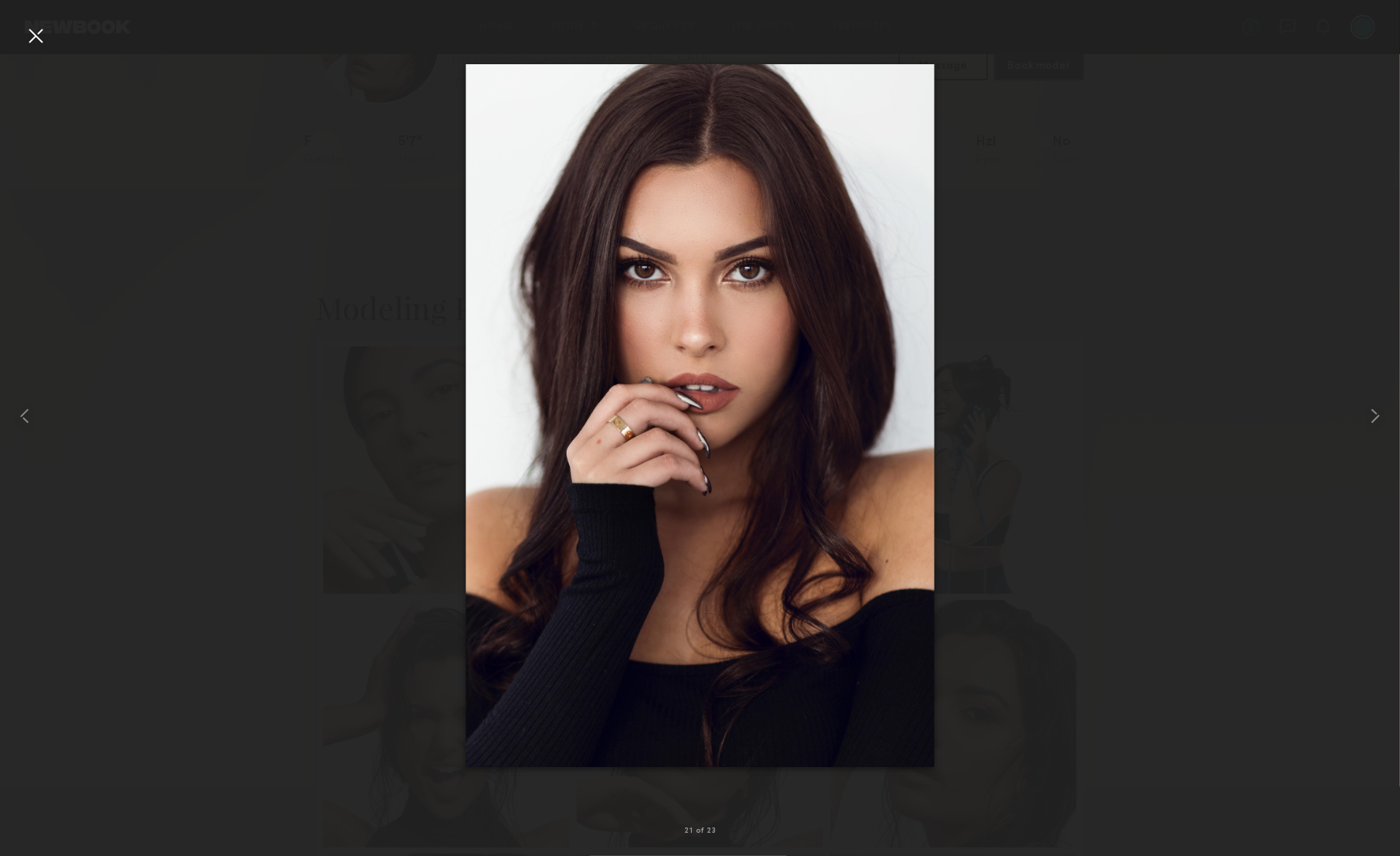
click at [34, 38] on div at bounding box center [35, 35] width 25 height 25
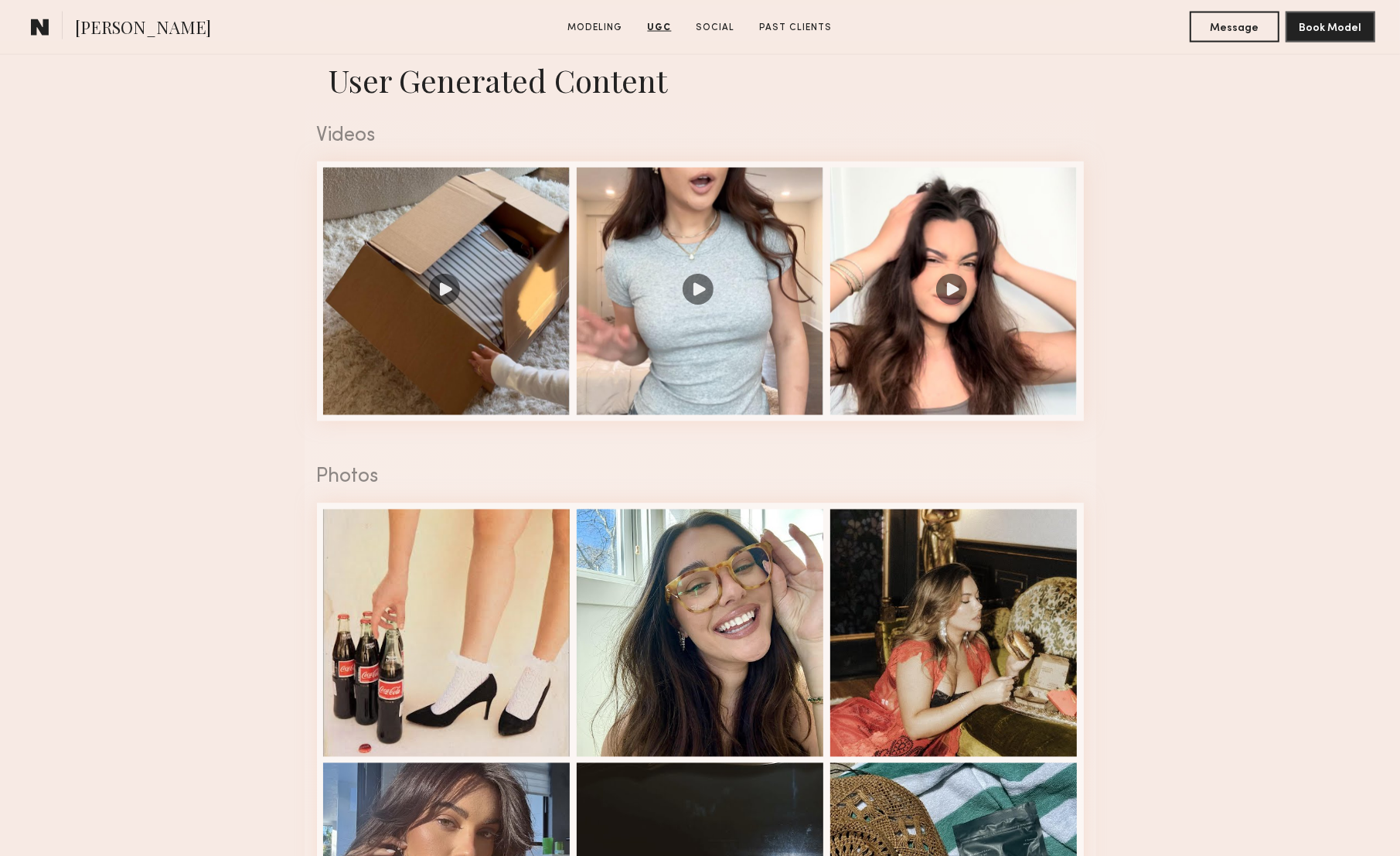
scroll to position [2471, 0]
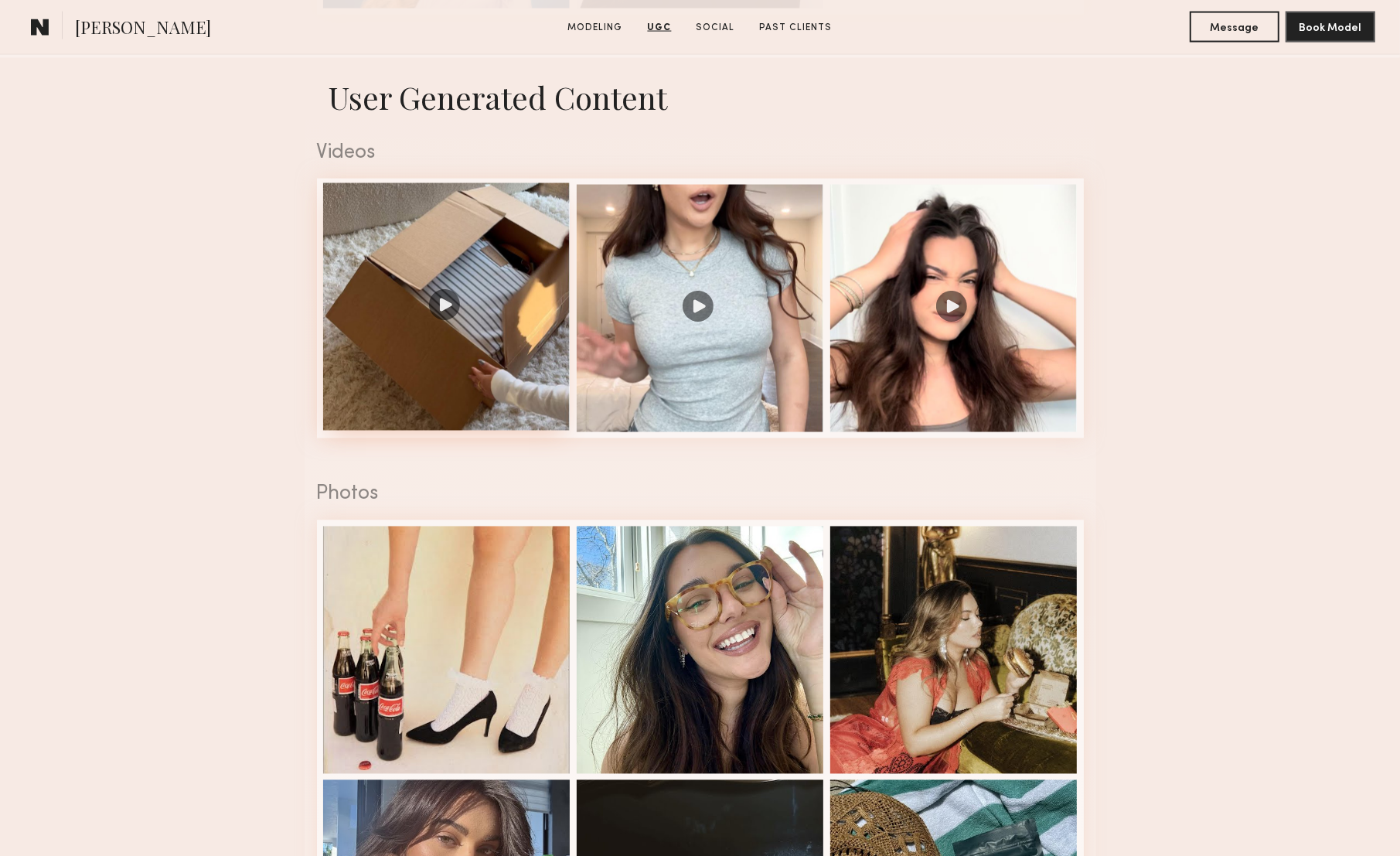
click at [433, 247] on div at bounding box center [446, 306] width 248 height 248
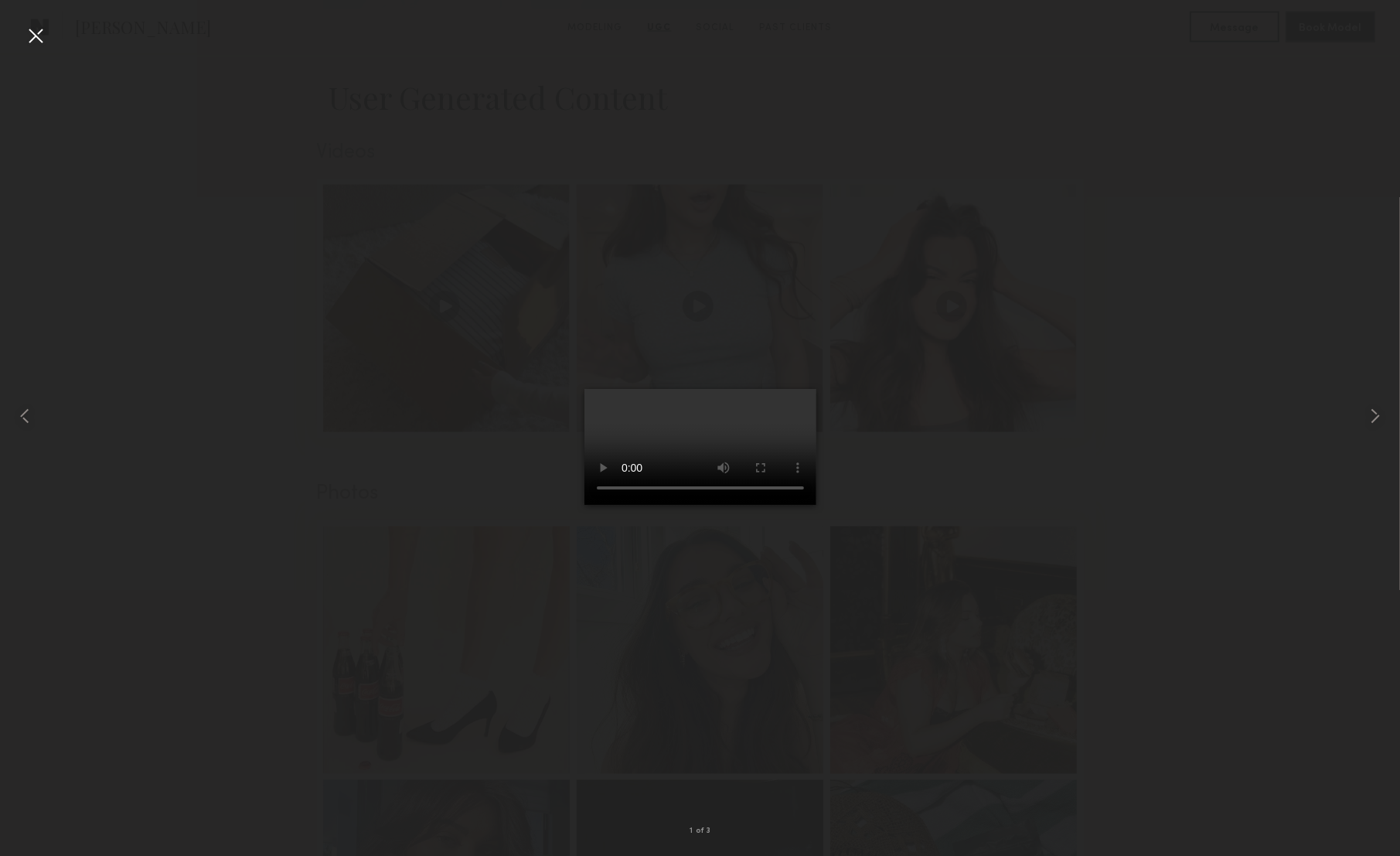
click at [39, 37] on div at bounding box center [35, 35] width 25 height 25
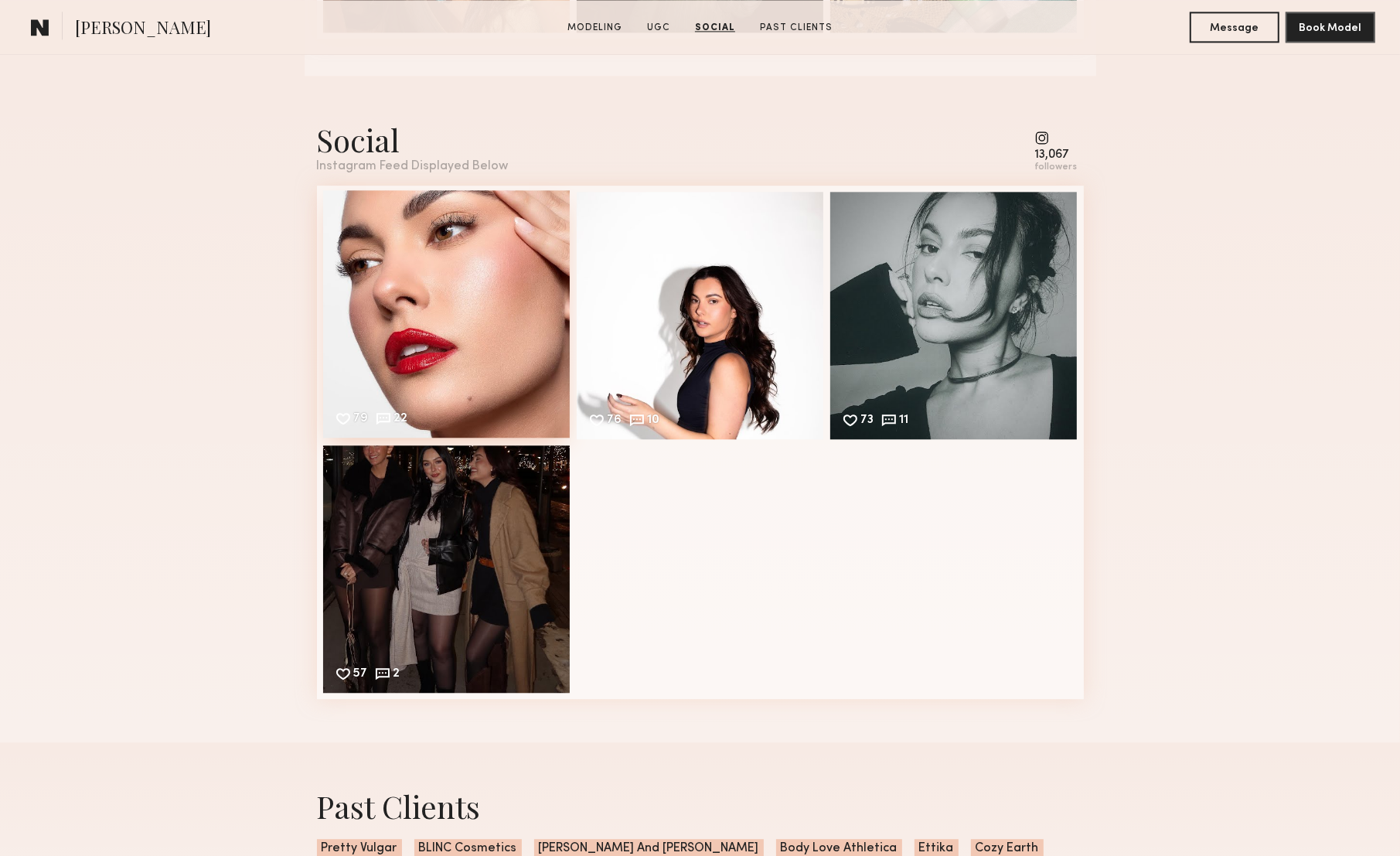
scroll to position [3471, 0]
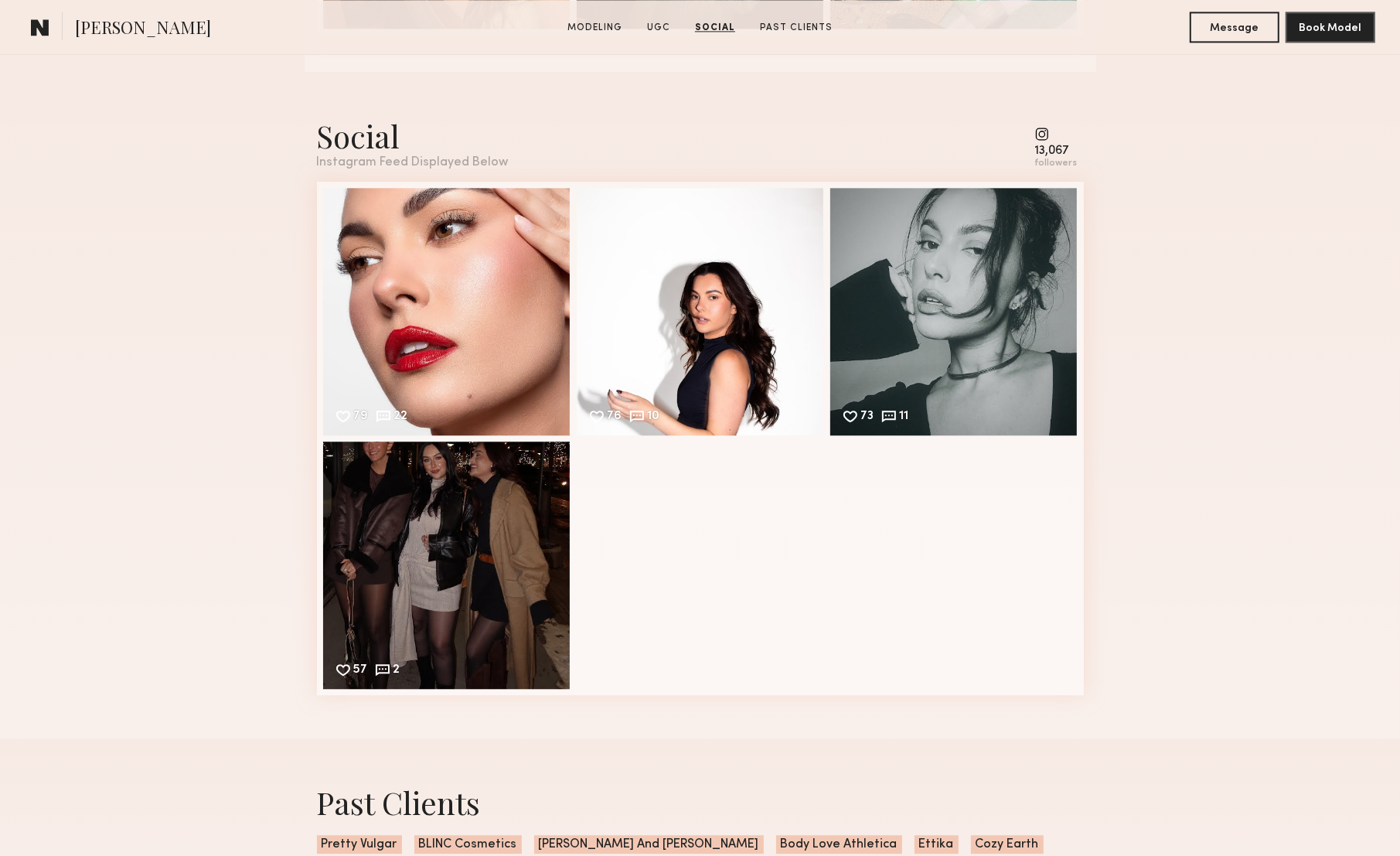
click at [356, 127] on div "Social" at bounding box center [413, 135] width 192 height 41
click at [413, 281] on div "79 22 Likes & comments displayed to show model’s engagement" at bounding box center [446, 310] width 248 height 248
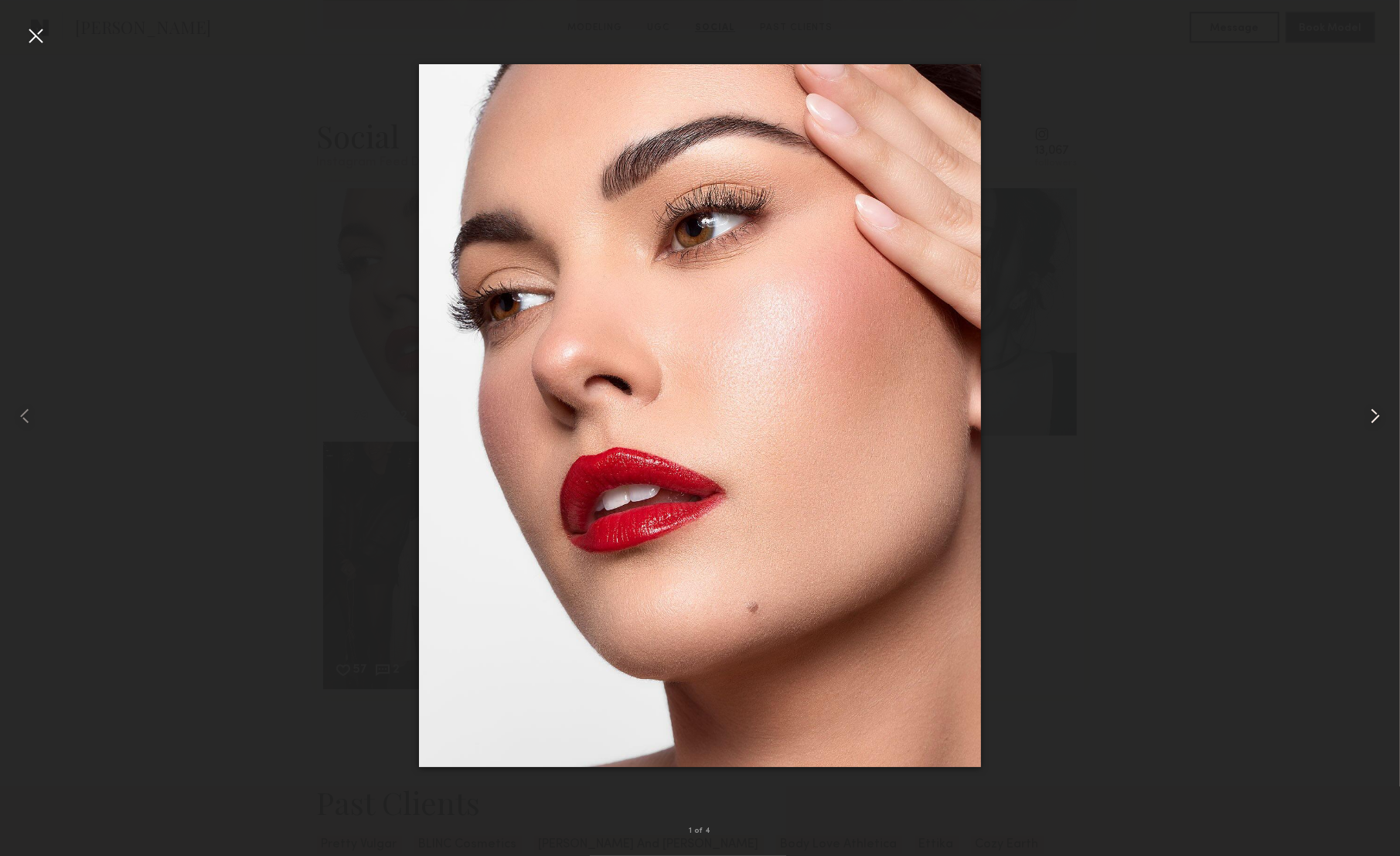
click at [1370, 412] on common-icon at bounding box center [1375, 415] width 25 height 25
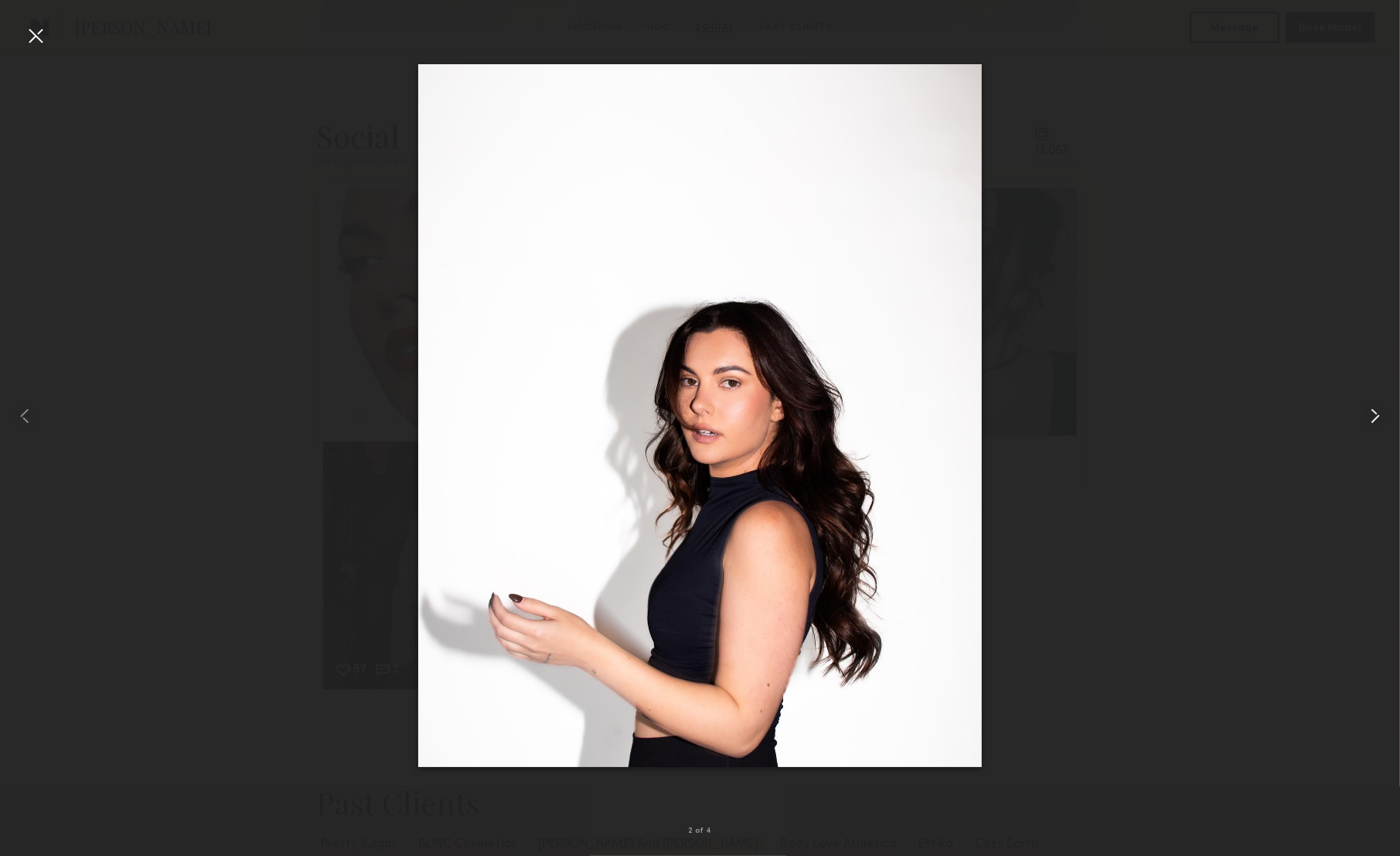
click at [1370, 412] on common-icon at bounding box center [1375, 415] width 25 height 25
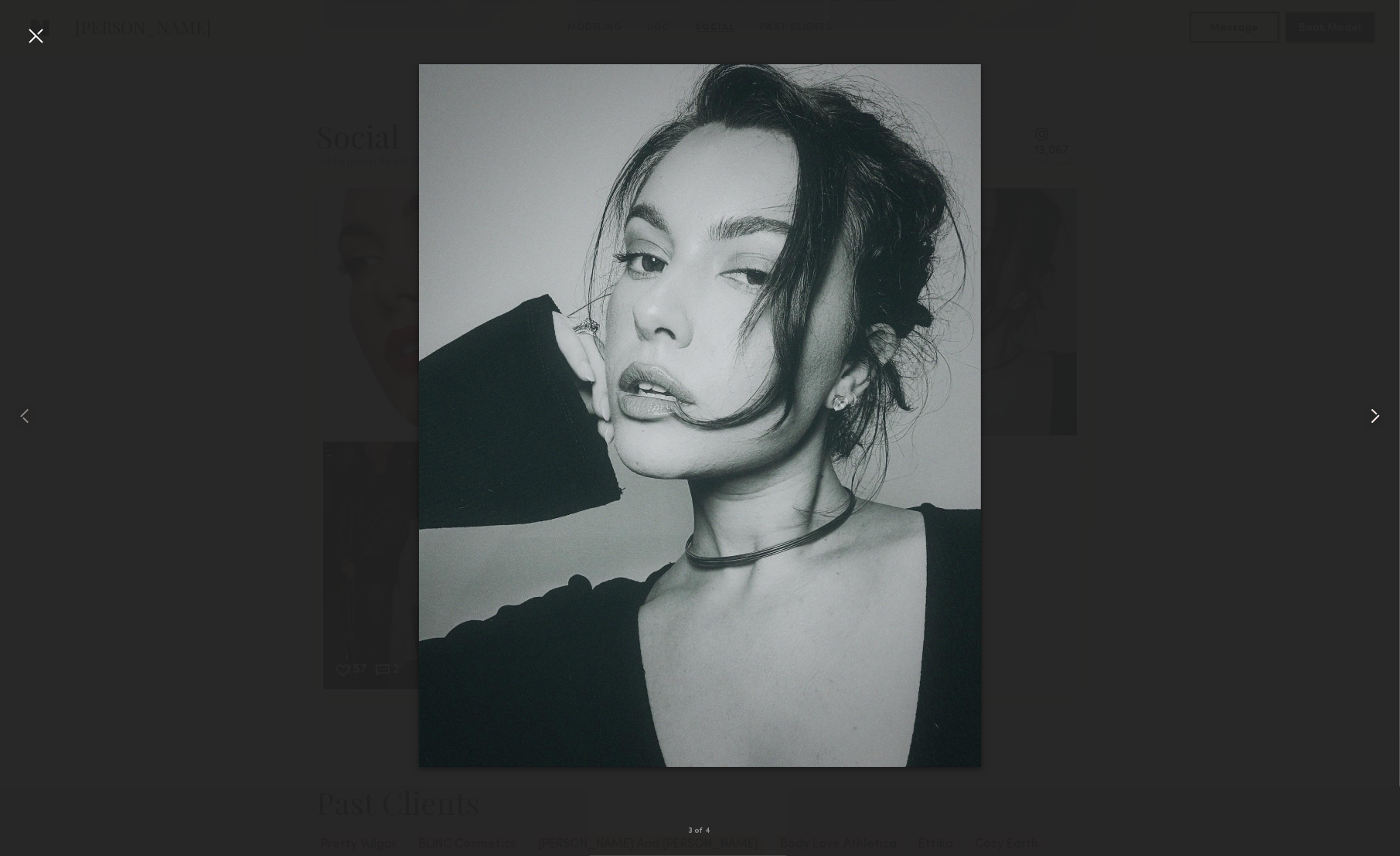
click at [1370, 412] on common-icon at bounding box center [1375, 415] width 25 height 25
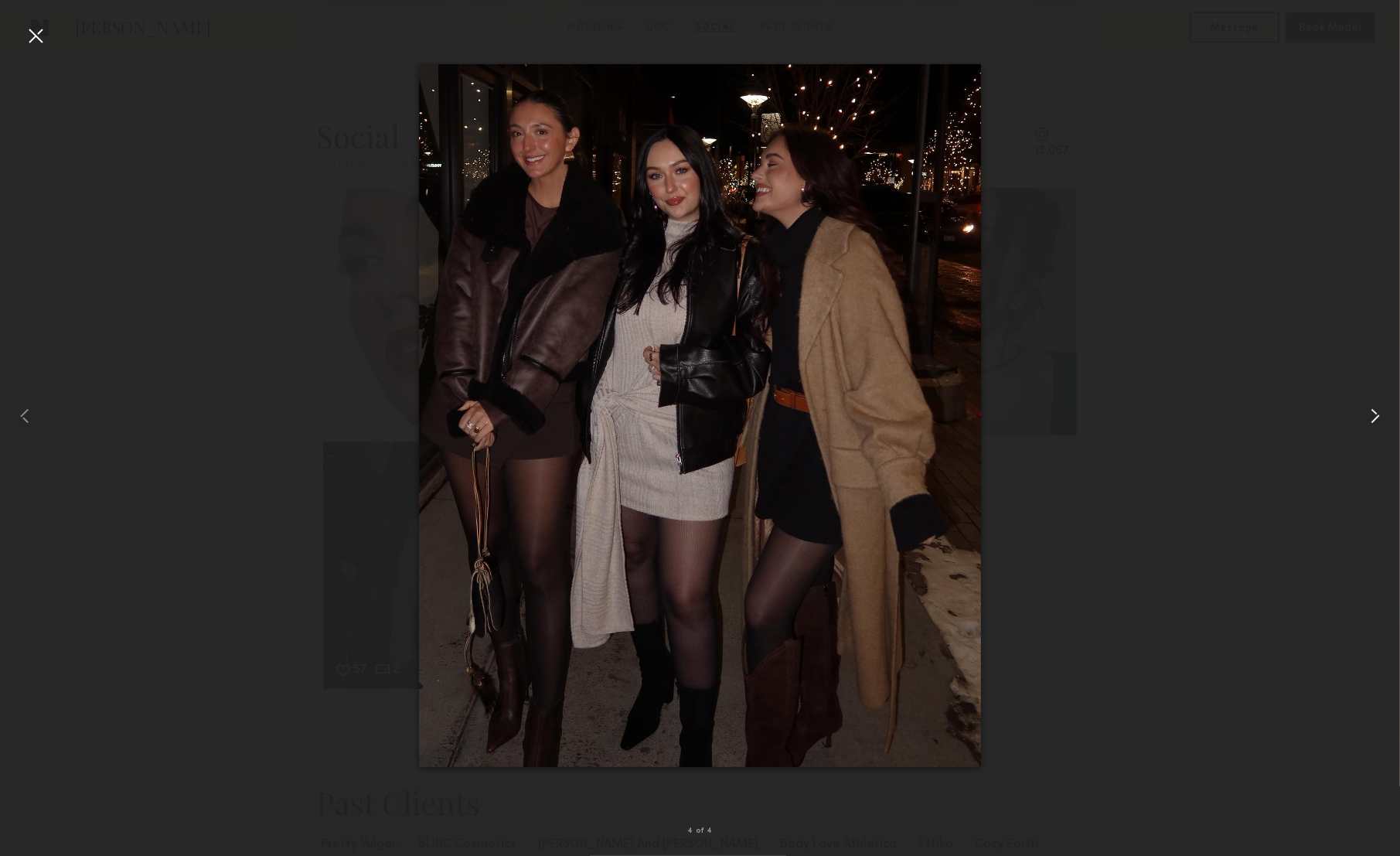
click at [1370, 412] on common-icon at bounding box center [1375, 415] width 25 height 25
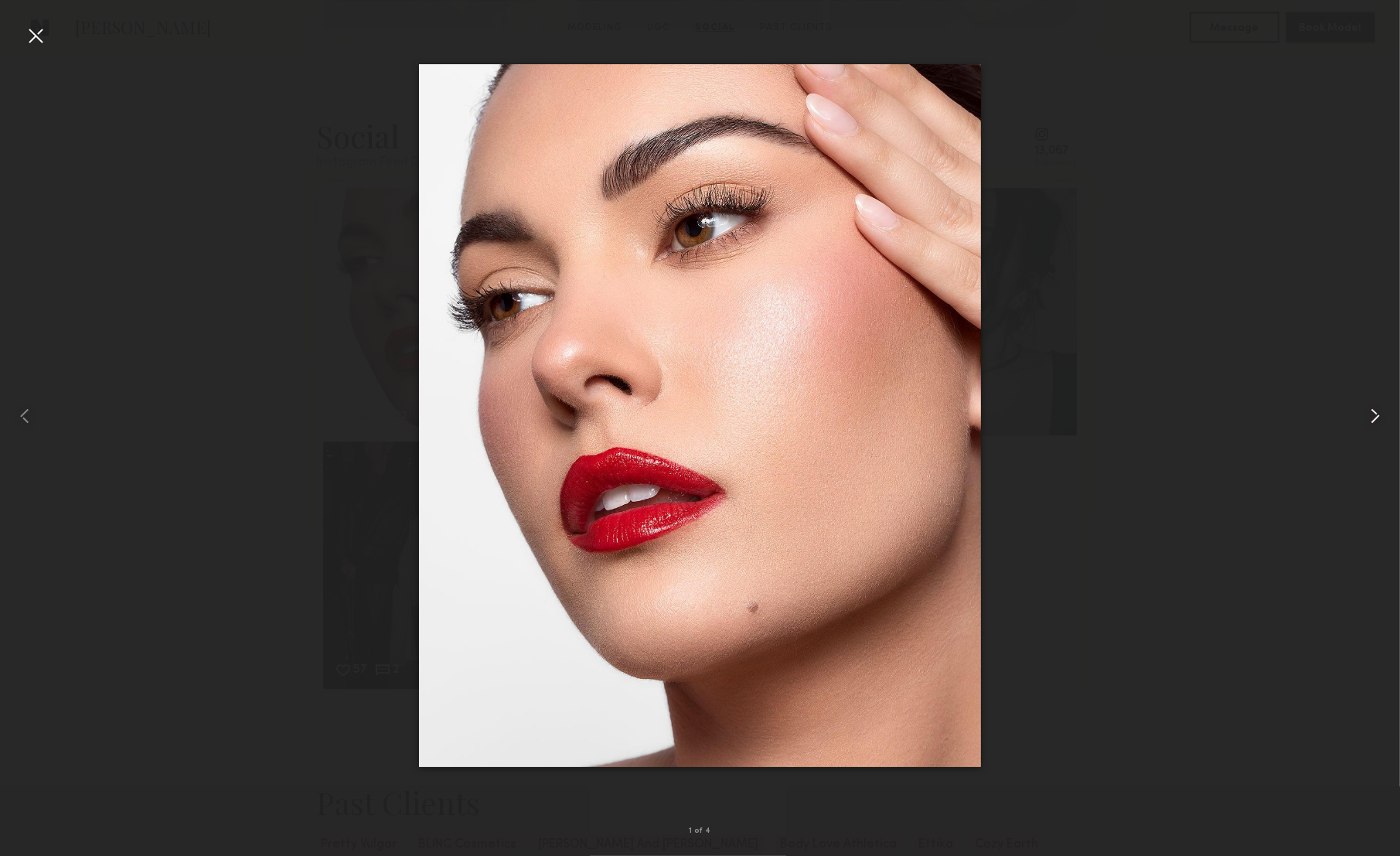
click at [1370, 412] on common-icon at bounding box center [1375, 415] width 25 height 25
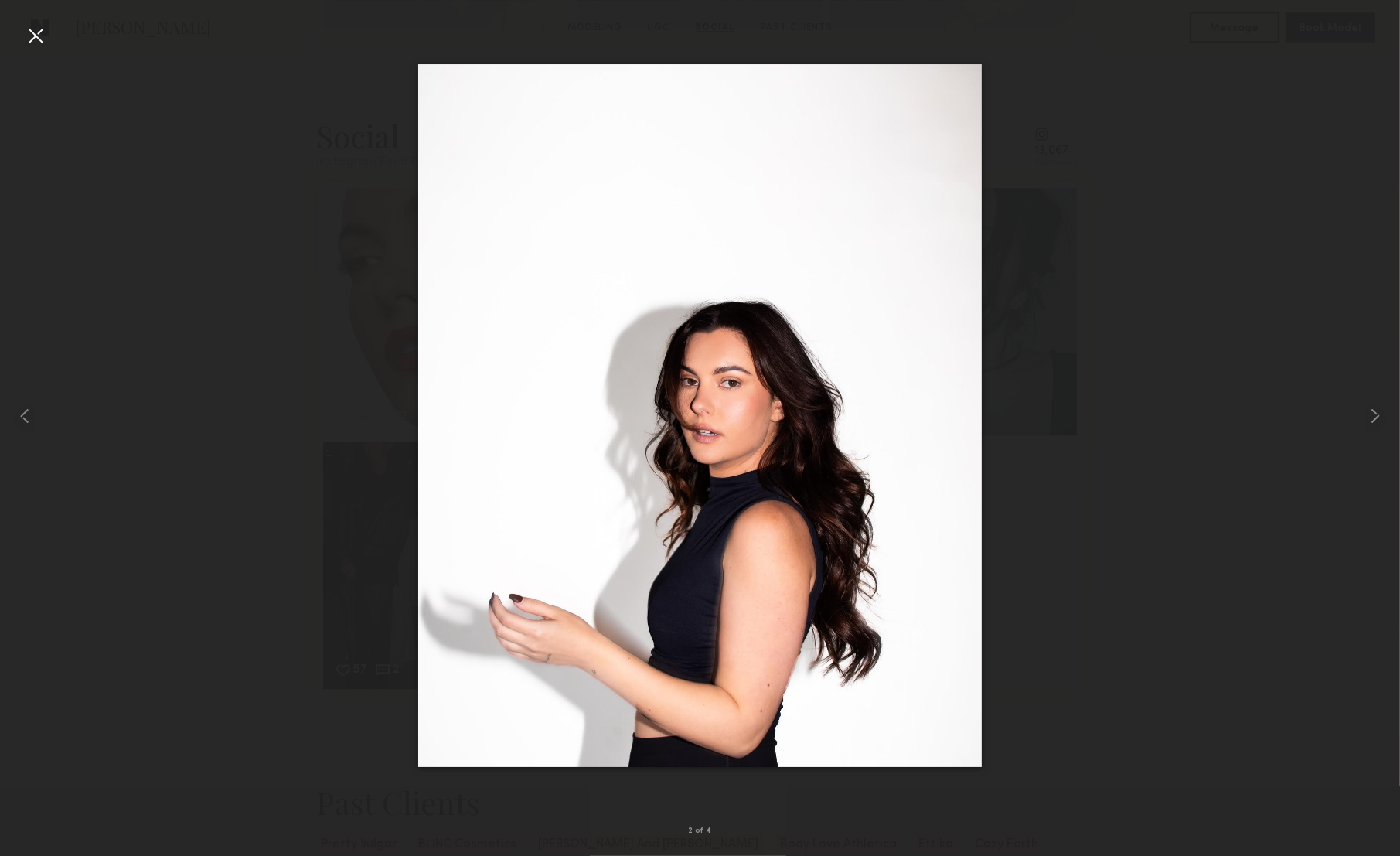
scroll to position [3470, 0]
click at [50, 43] on div at bounding box center [27, 415] width 56 height 782
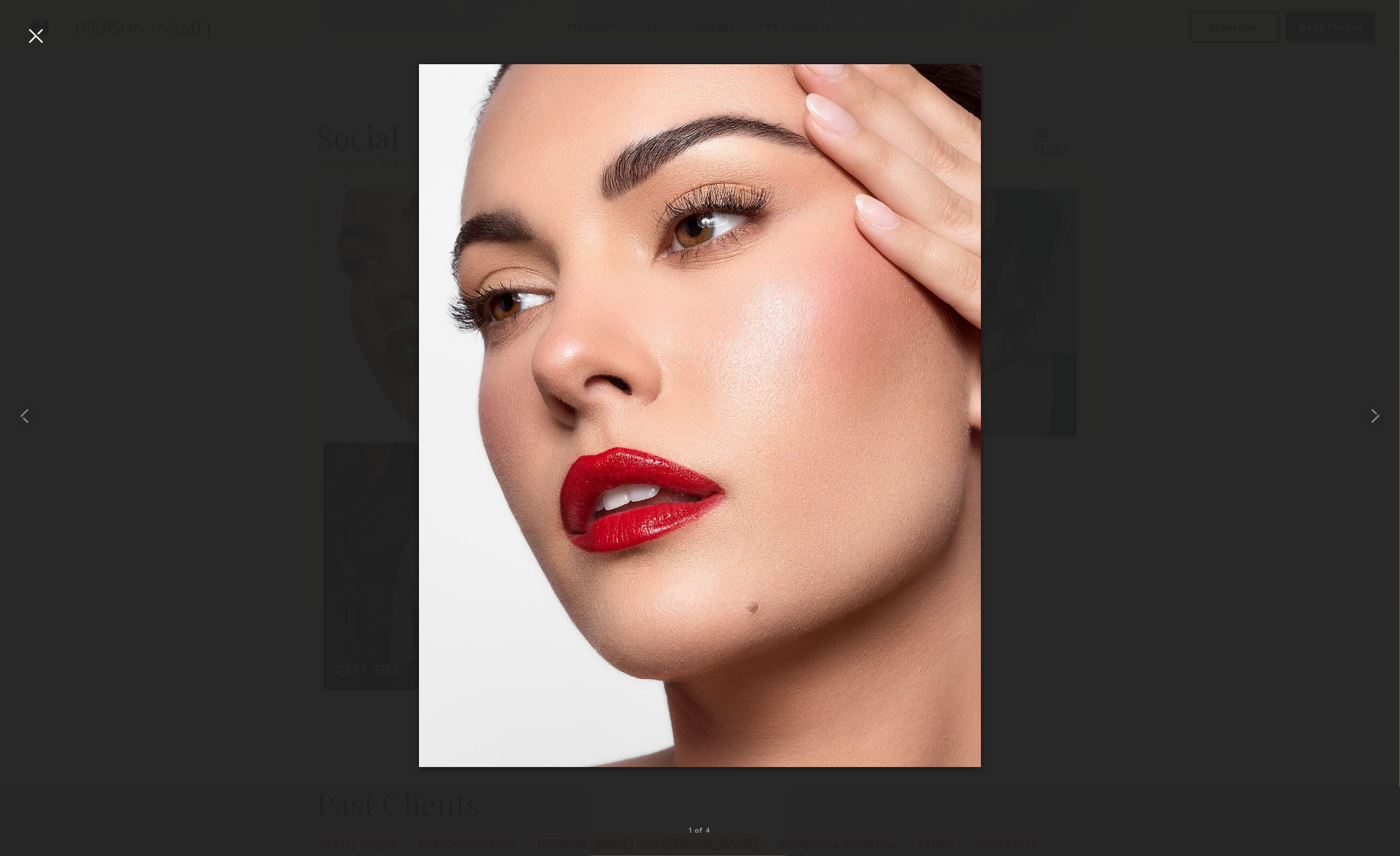
click at [25, 37] on div at bounding box center [35, 35] width 25 height 25
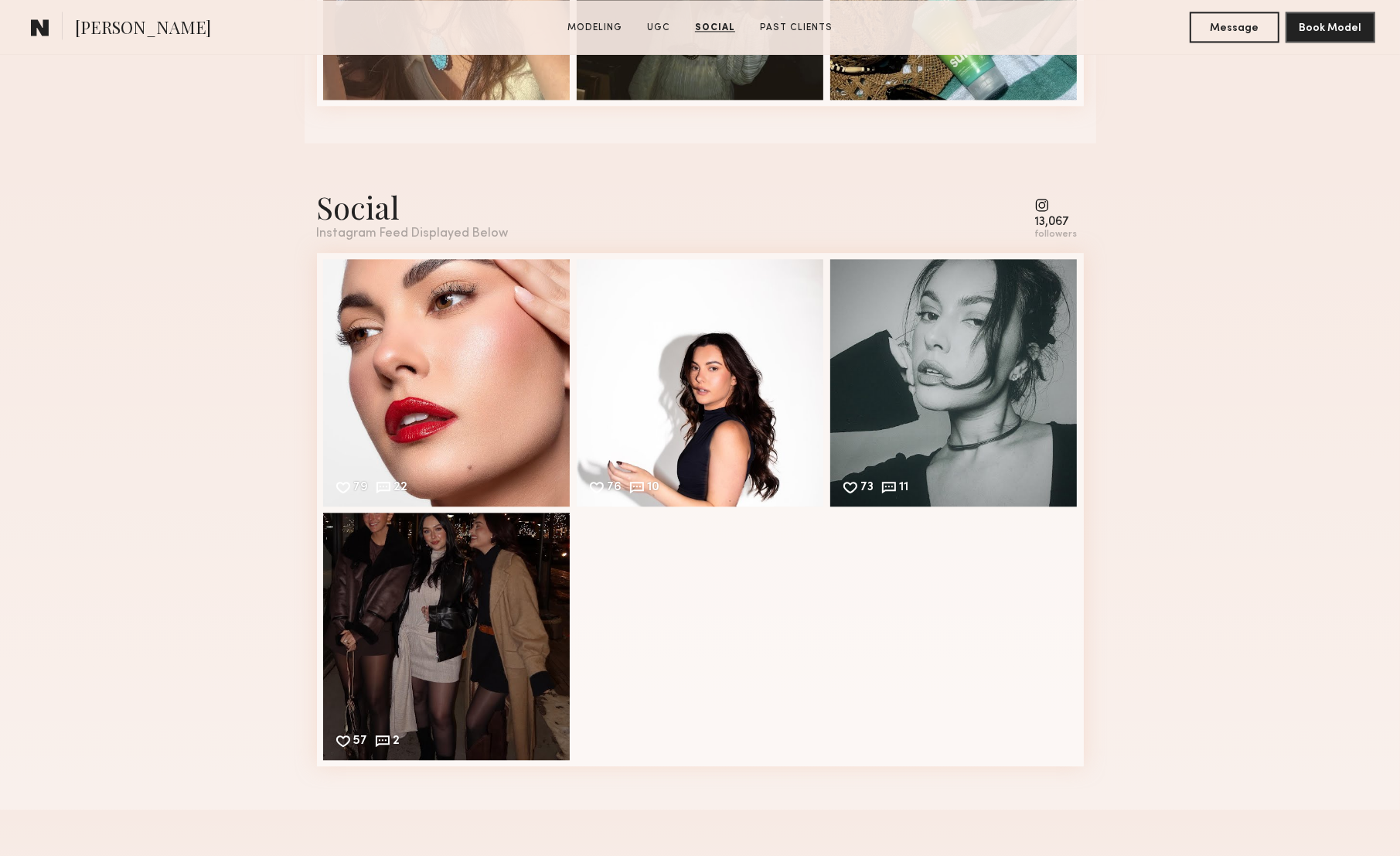
scroll to position [3396, 0]
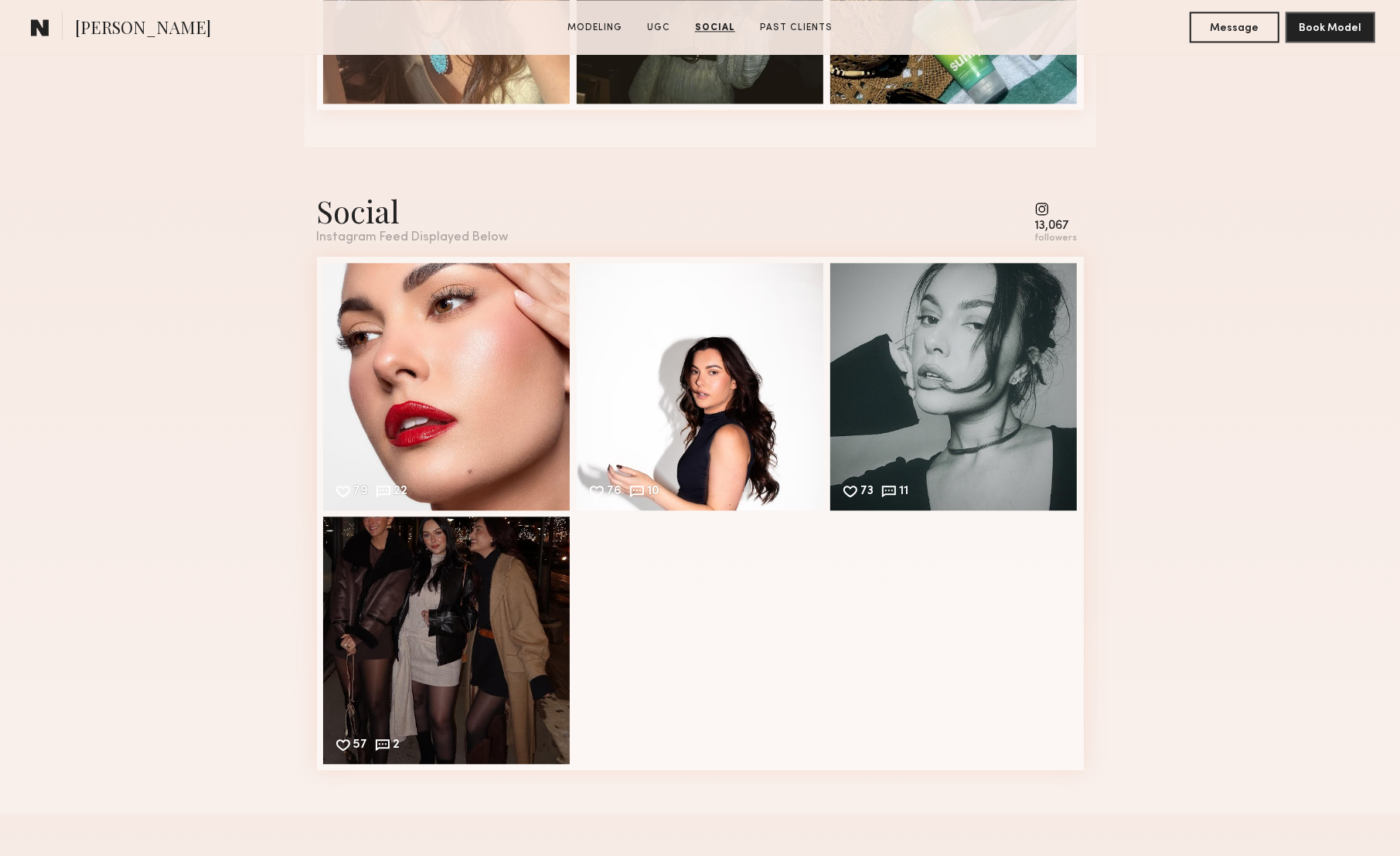
click at [1047, 218] on div "13,067 followers" at bounding box center [1056, 223] width 43 height 43
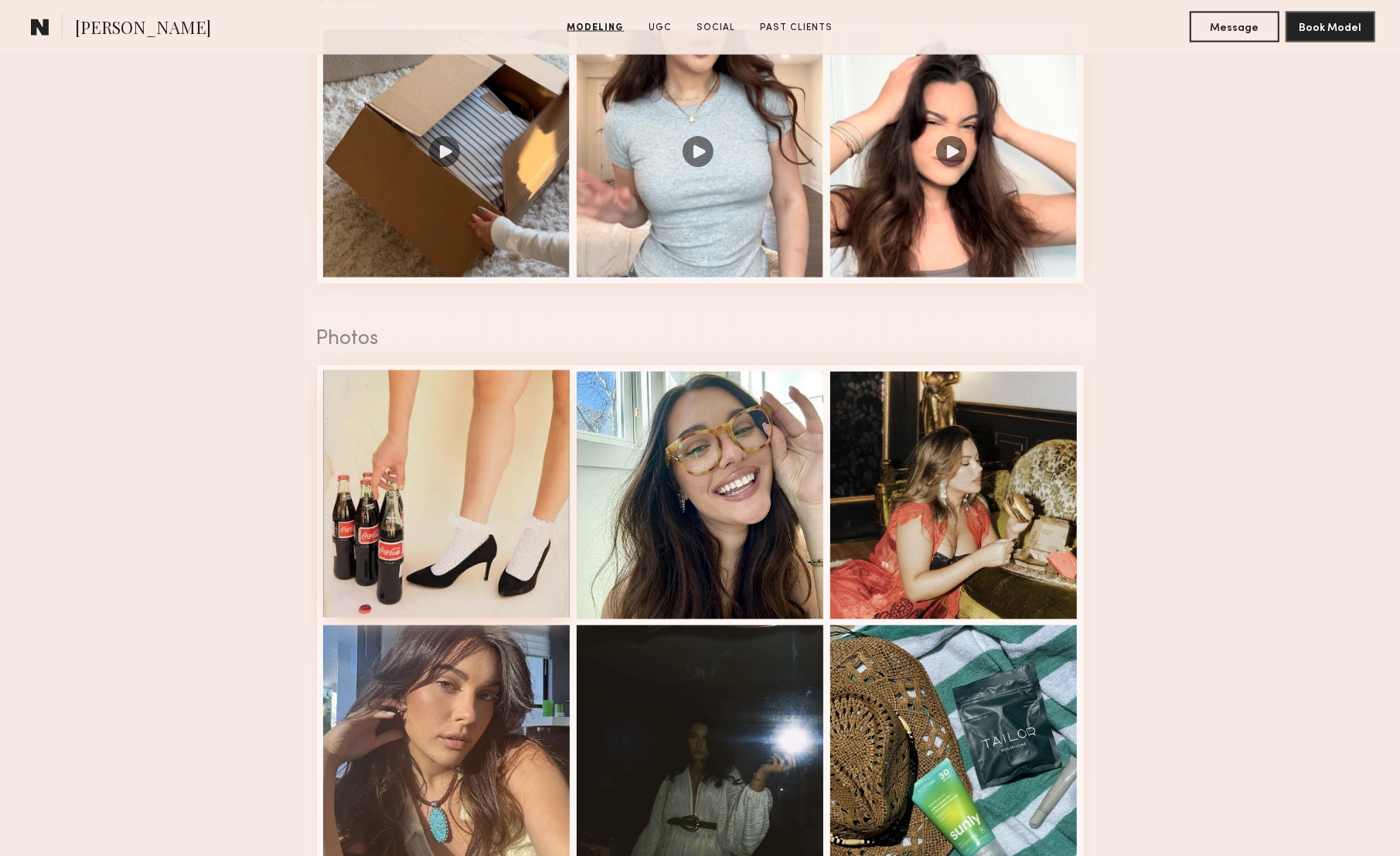
scroll to position [2676, 0]
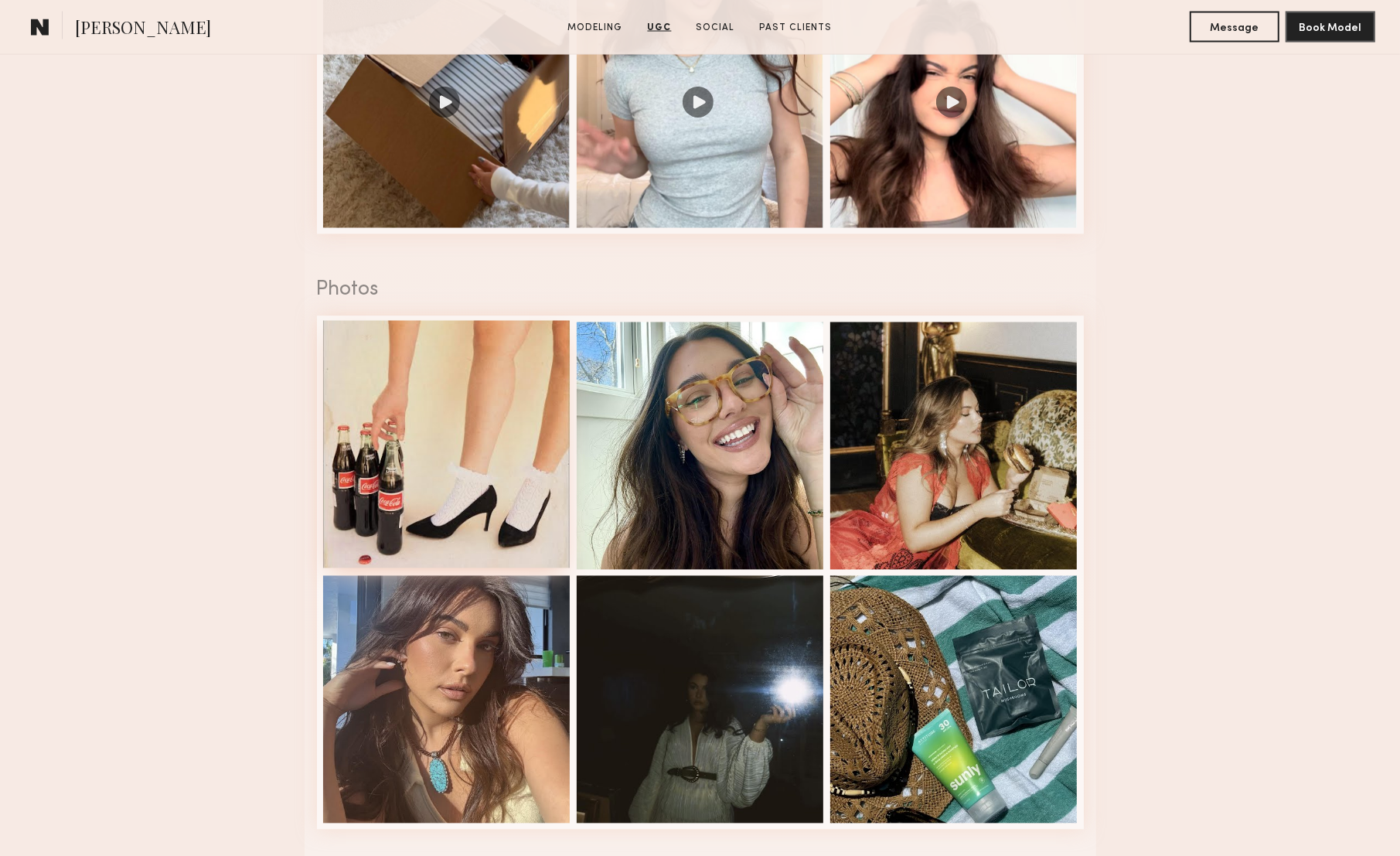
click at [513, 476] on div at bounding box center [446, 444] width 248 height 248
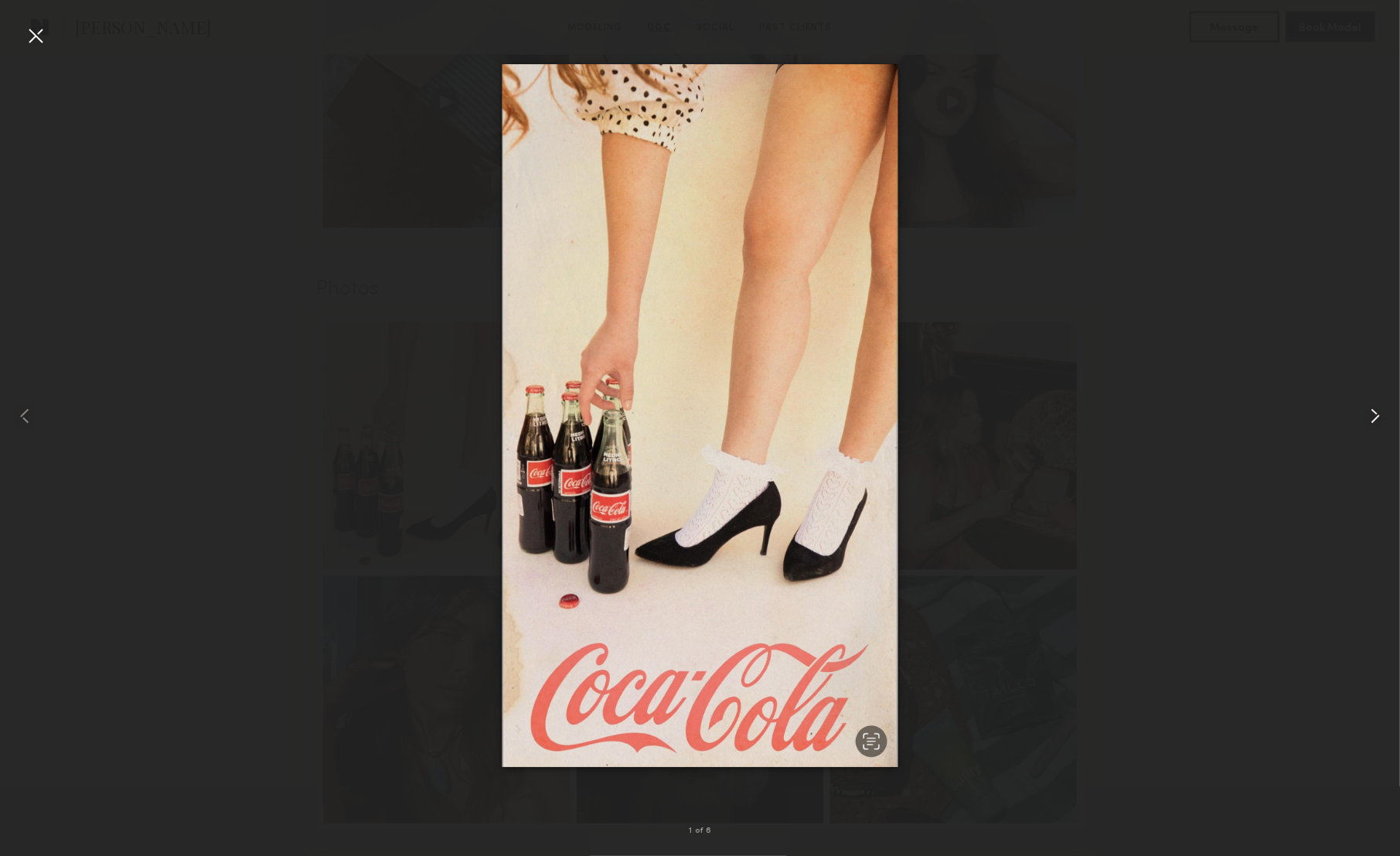
click at [1378, 421] on common-icon at bounding box center [1375, 415] width 25 height 25
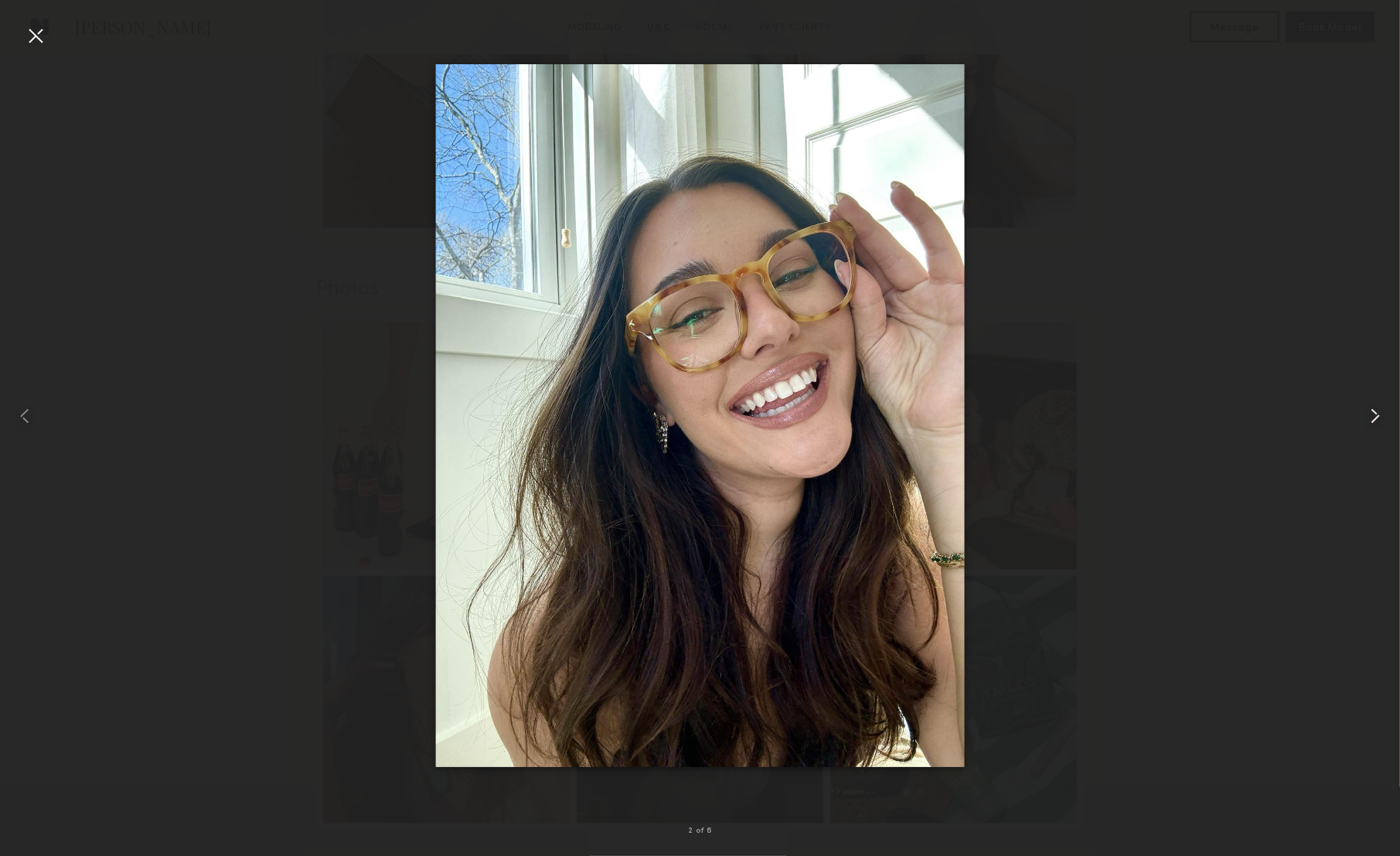
click at [1379, 421] on common-icon at bounding box center [1375, 415] width 25 height 25
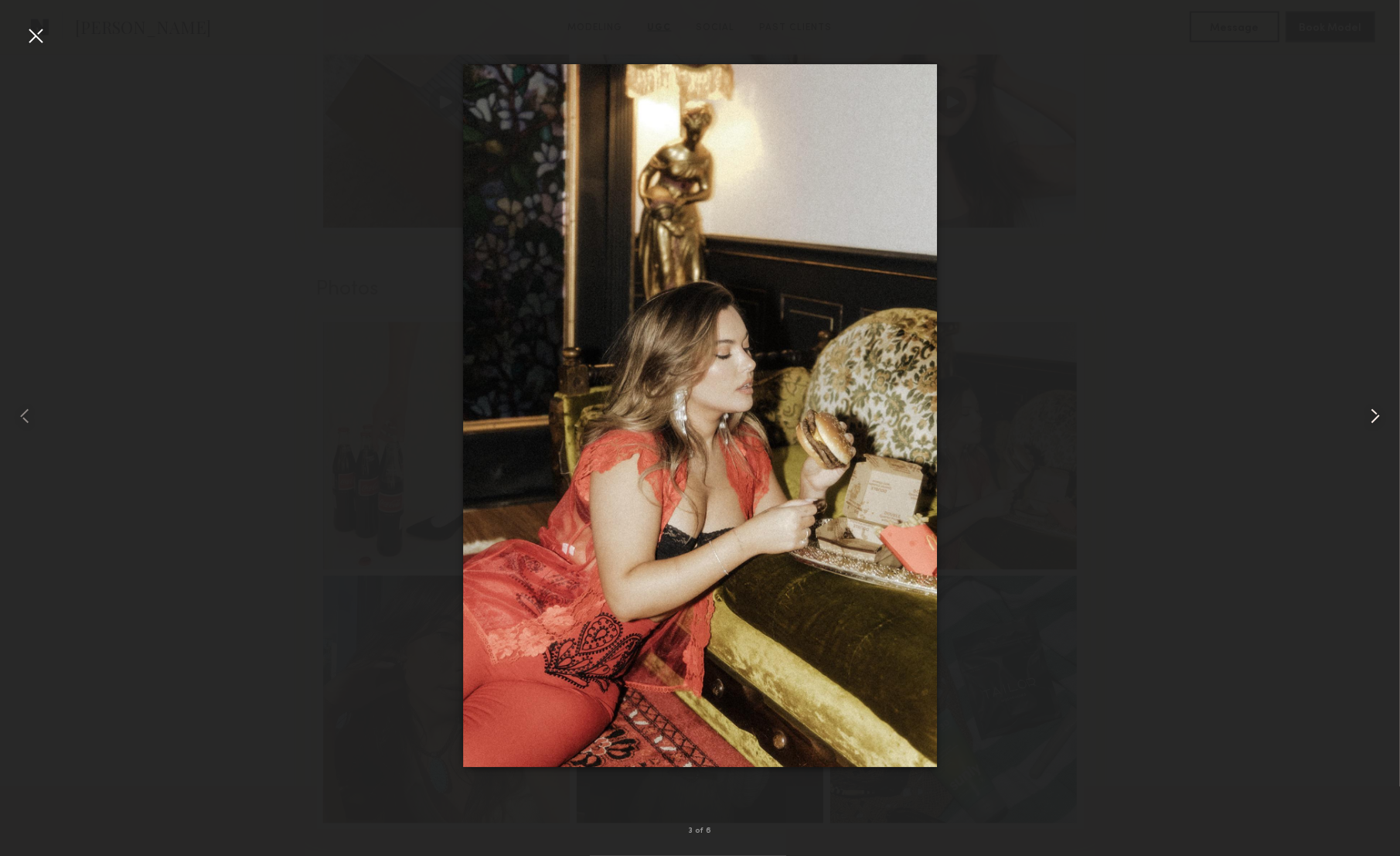
click at [1378, 413] on common-icon at bounding box center [1375, 415] width 25 height 25
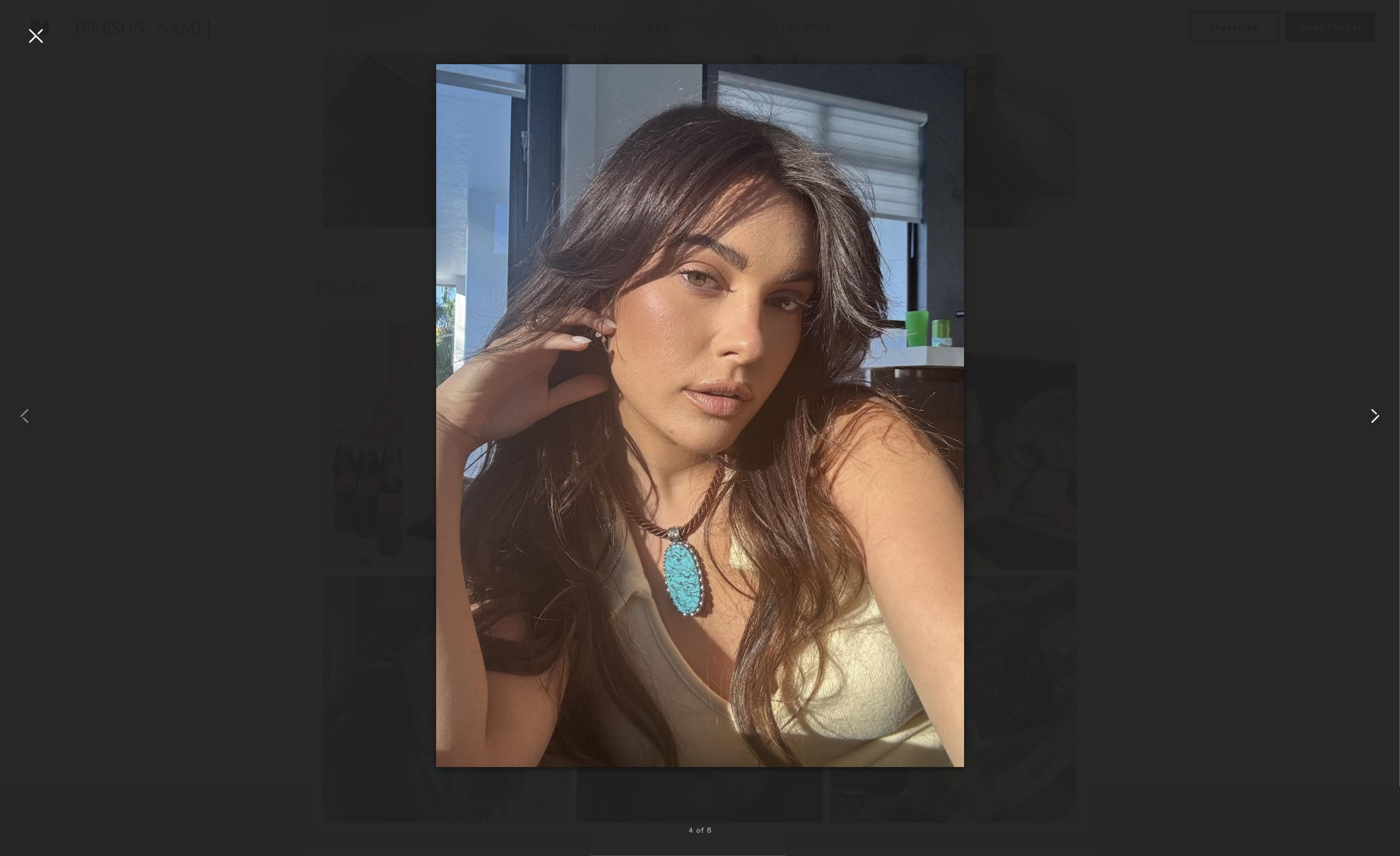
click at [1378, 413] on common-icon at bounding box center [1375, 415] width 25 height 25
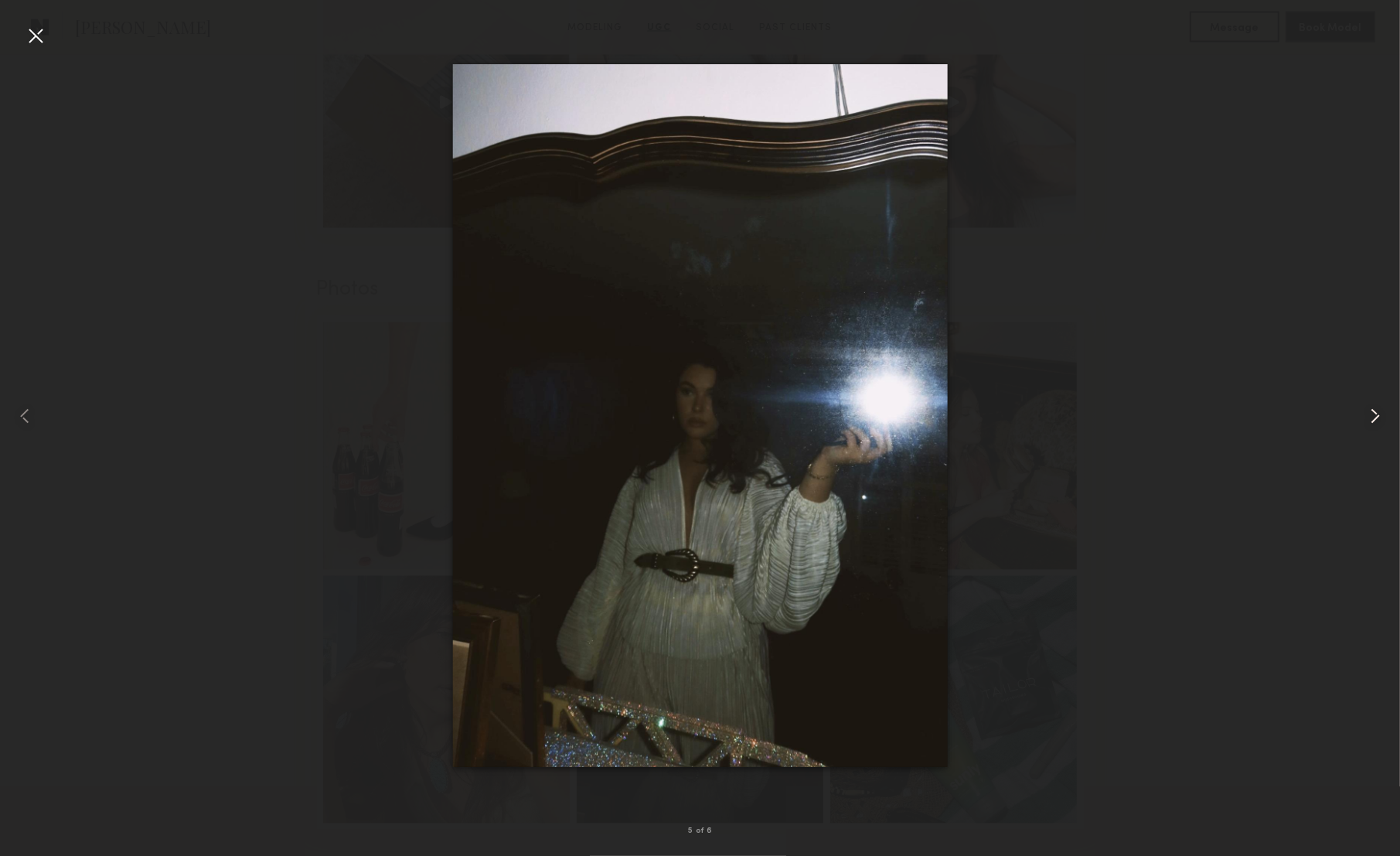
click at [1378, 413] on common-icon at bounding box center [1375, 415] width 25 height 25
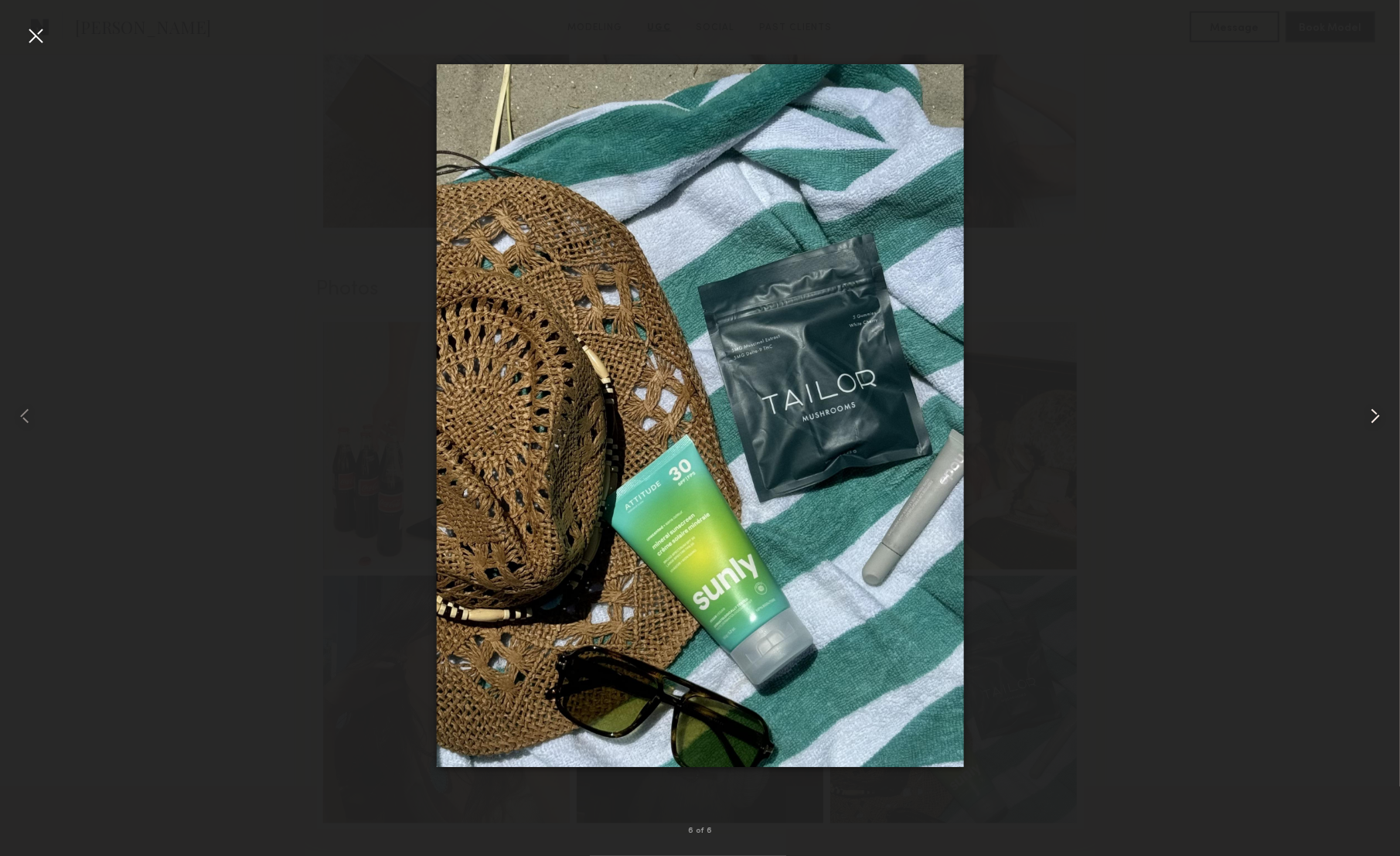
click at [1378, 413] on common-icon at bounding box center [1375, 415] width 25 height 25
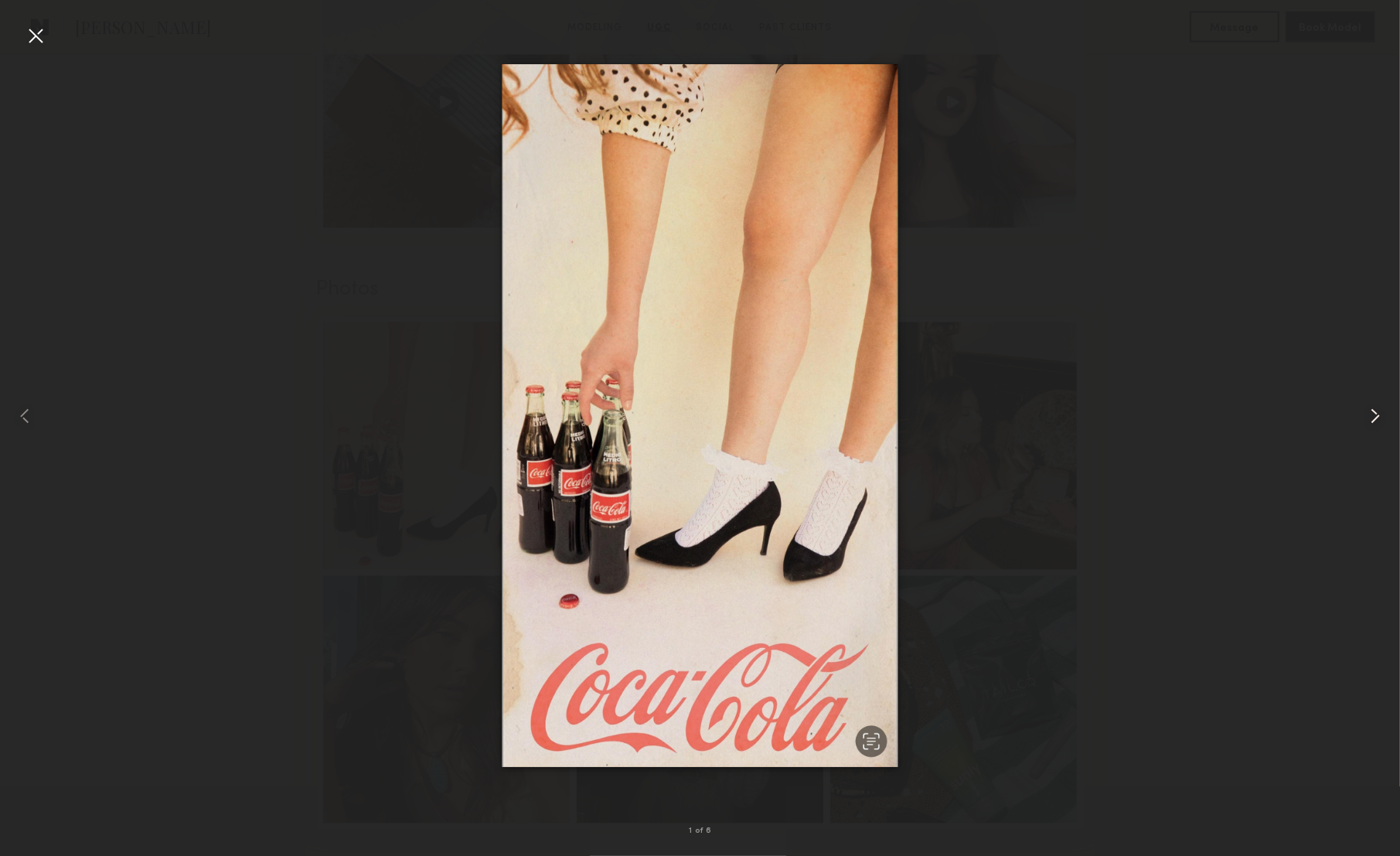
click at [1378, 413] on common-icon at bounding box center [1375, 415] width 25 height 25
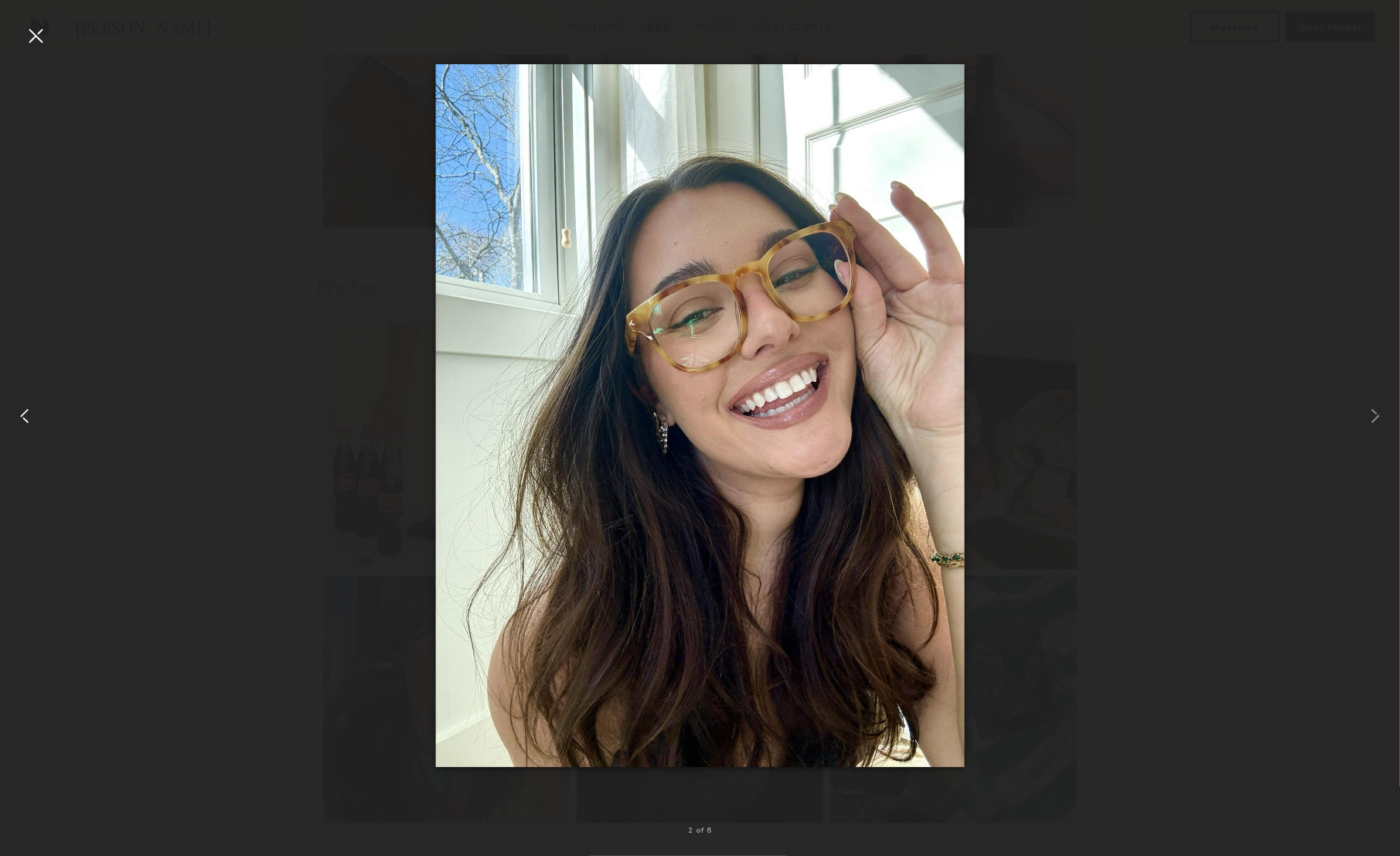
click at [27, 414] on common-icon at bounding box center [25, 415] width 25 height 25
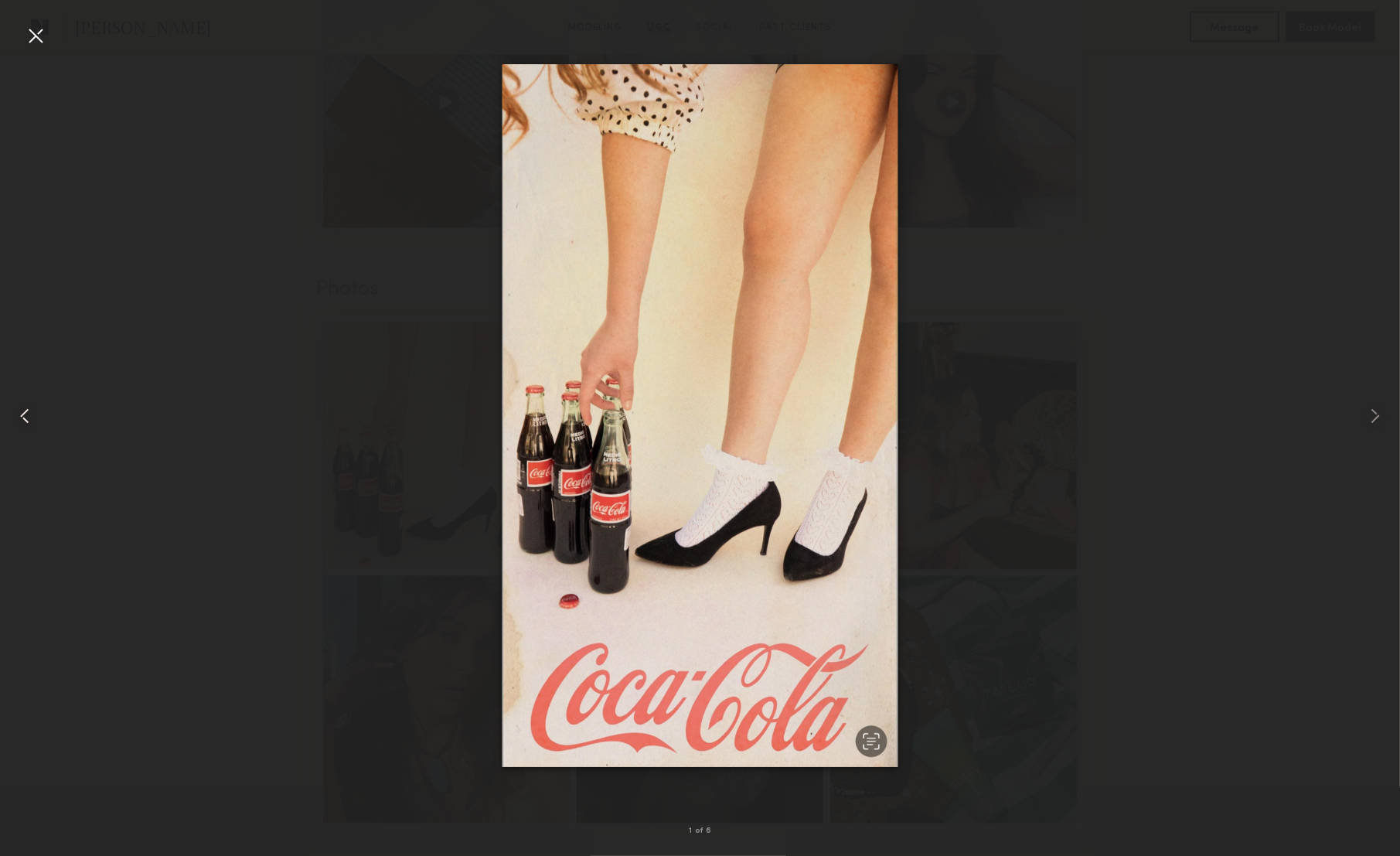
click at [27, 414] on common-icon at bounding box center [25, 415] width 25 height 25
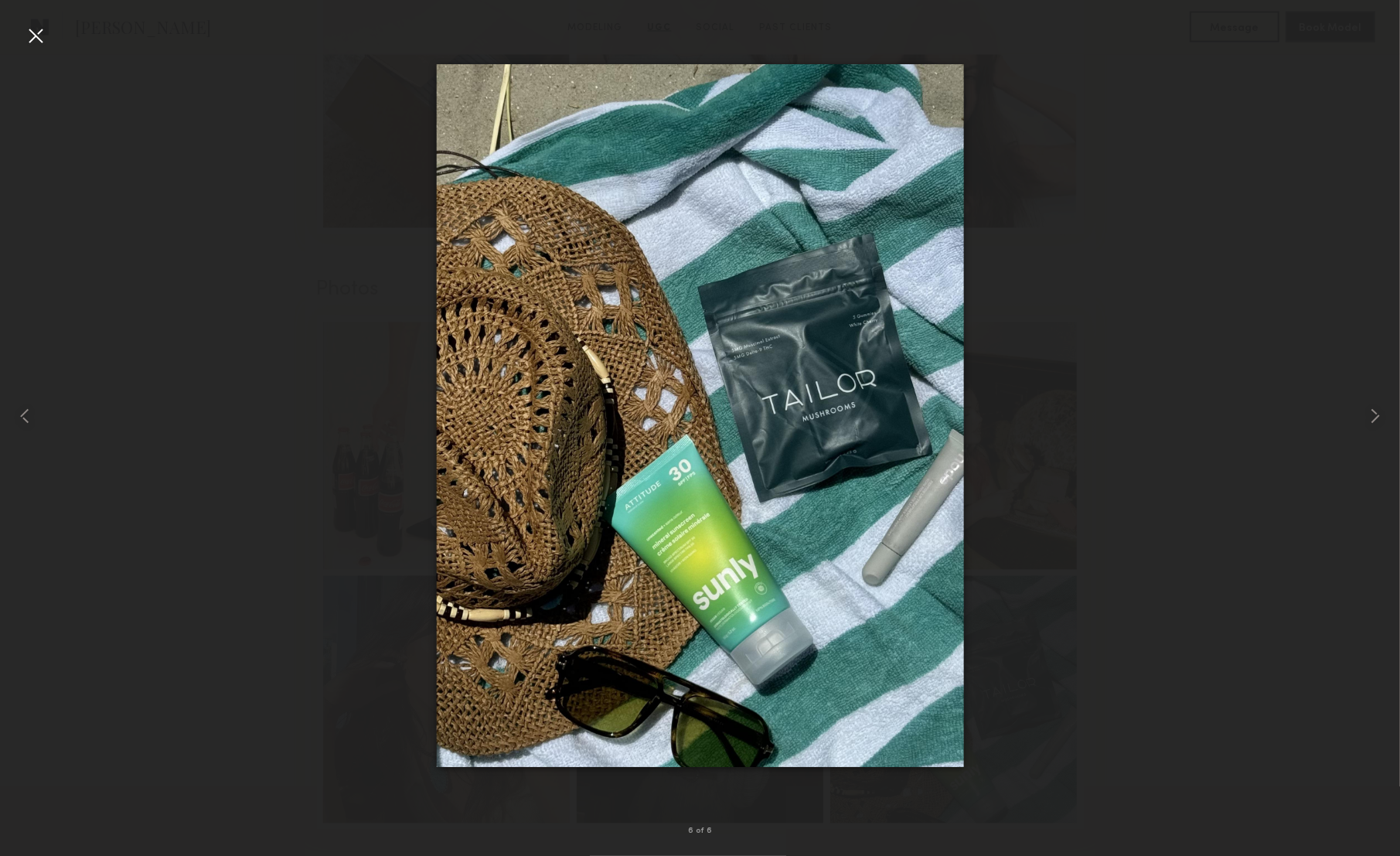
click at [47, 37] on div at bounding box center [35, 35] width 25 height 25
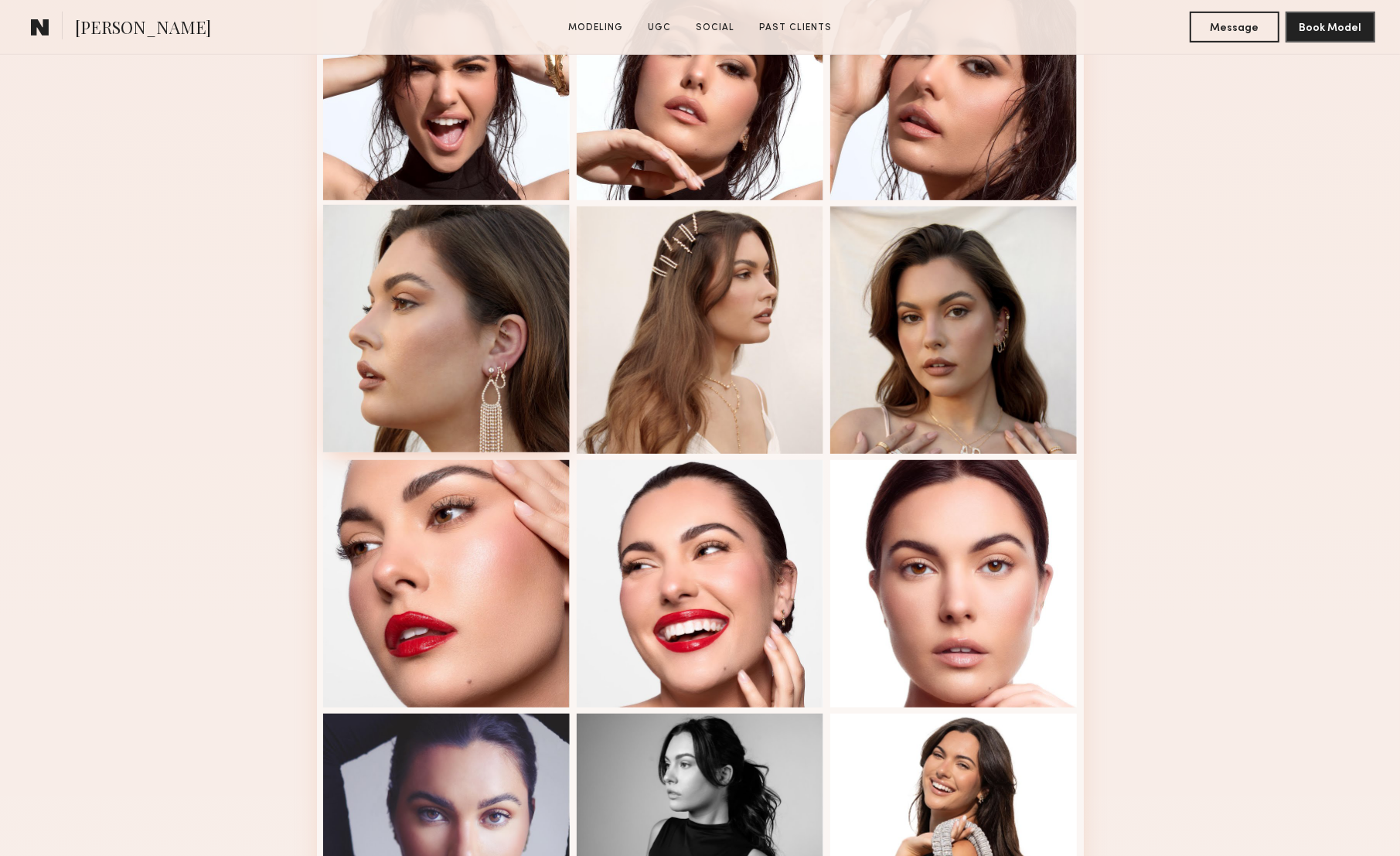
scroll to position [770, 0]
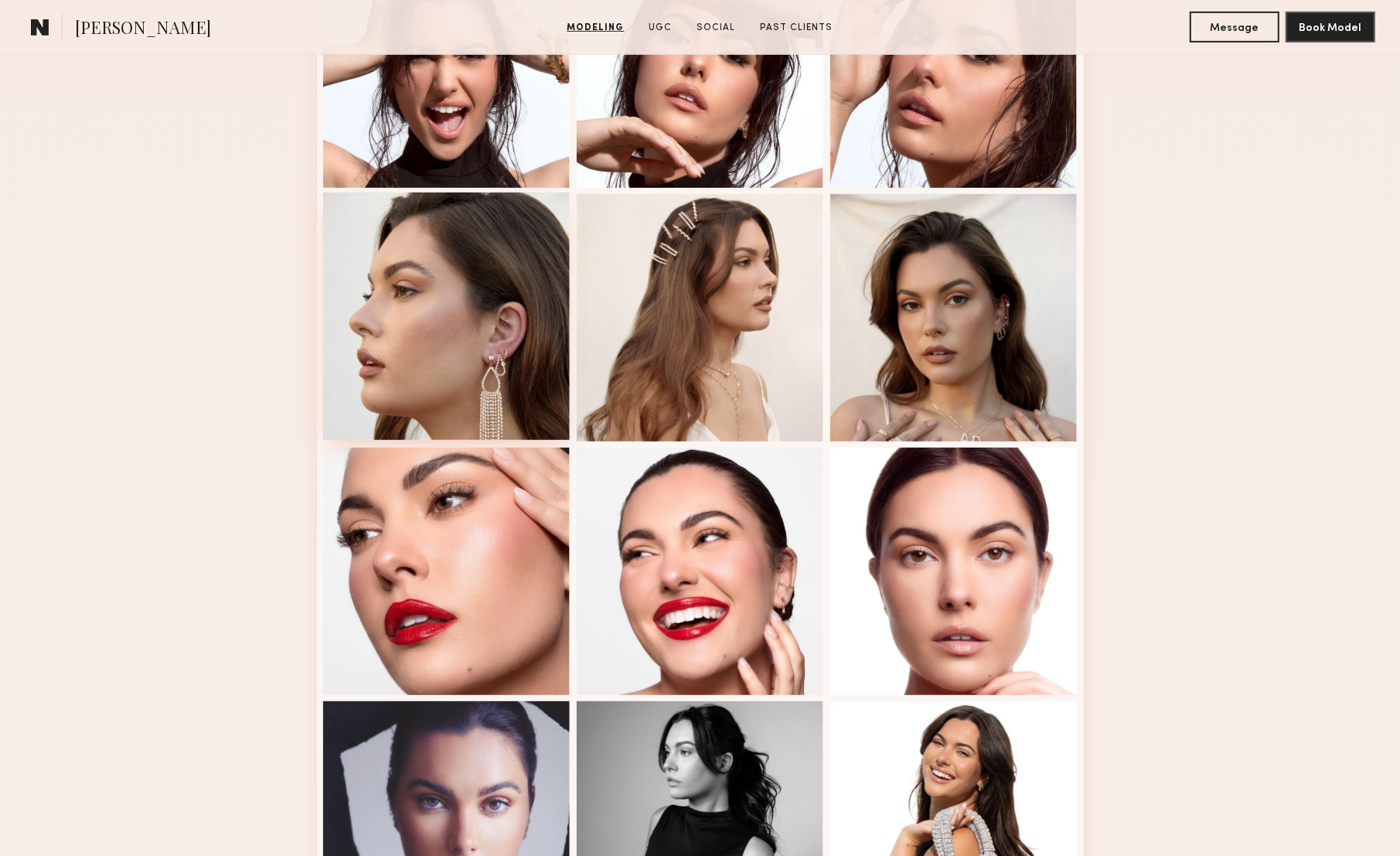
click at [485, 346] on div at bounding box center [446, 316] width 248 height 248
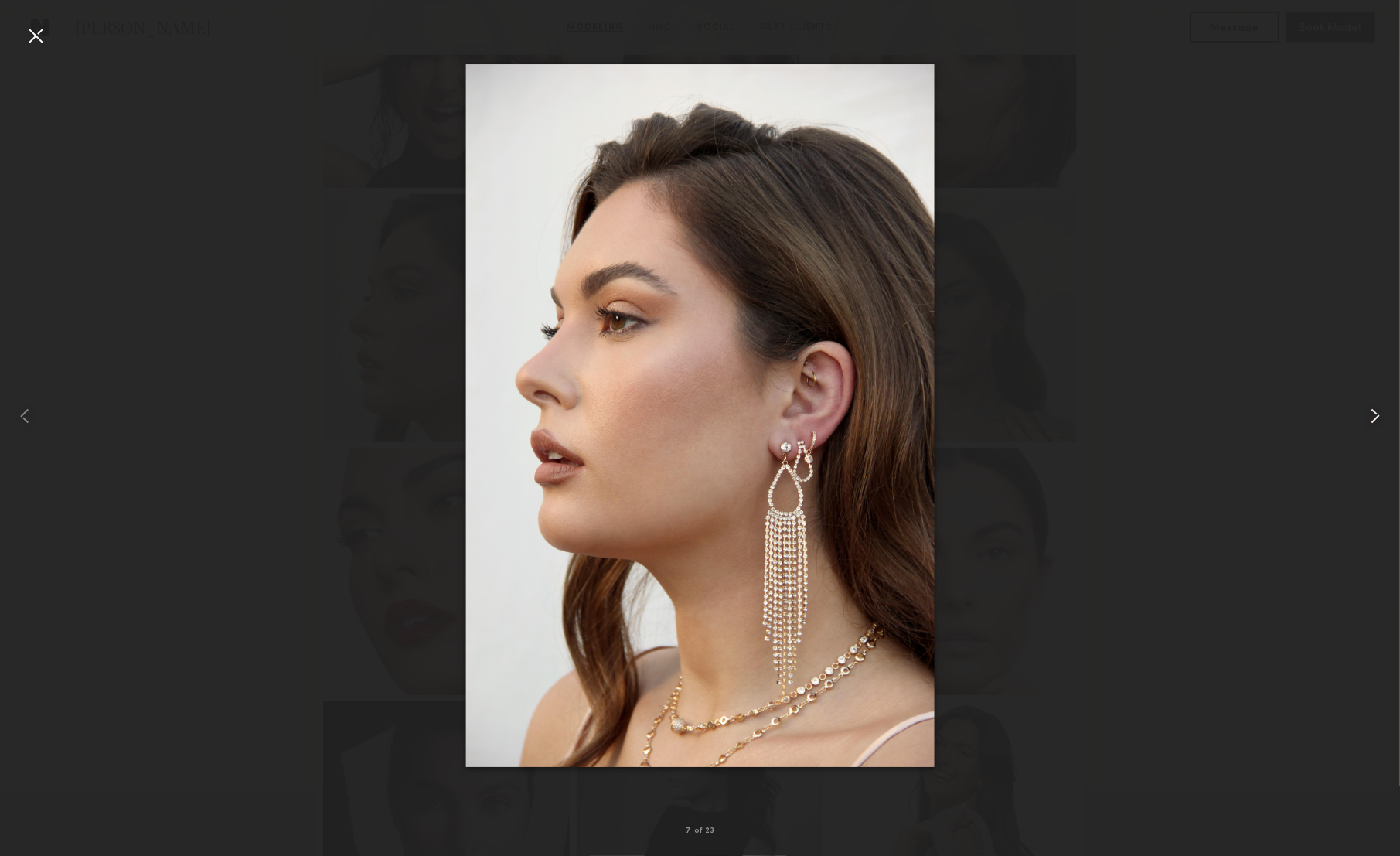
click at [1374, 416] on common-icon at bounding box center [1375, 415] width 25 height 25
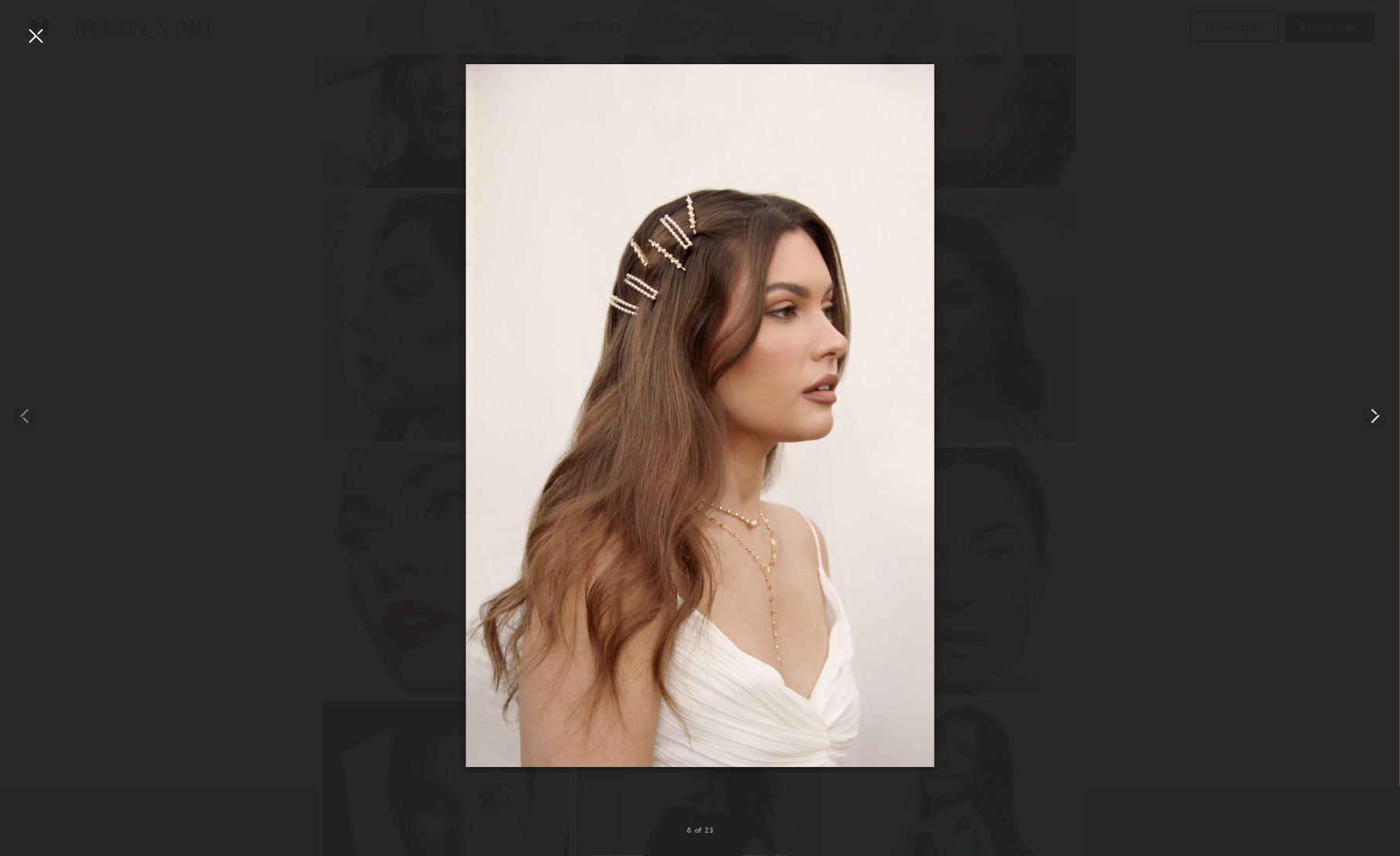
click at [1374, 416] on common-icon at bounding box center [1375, 415] width 25 height 25
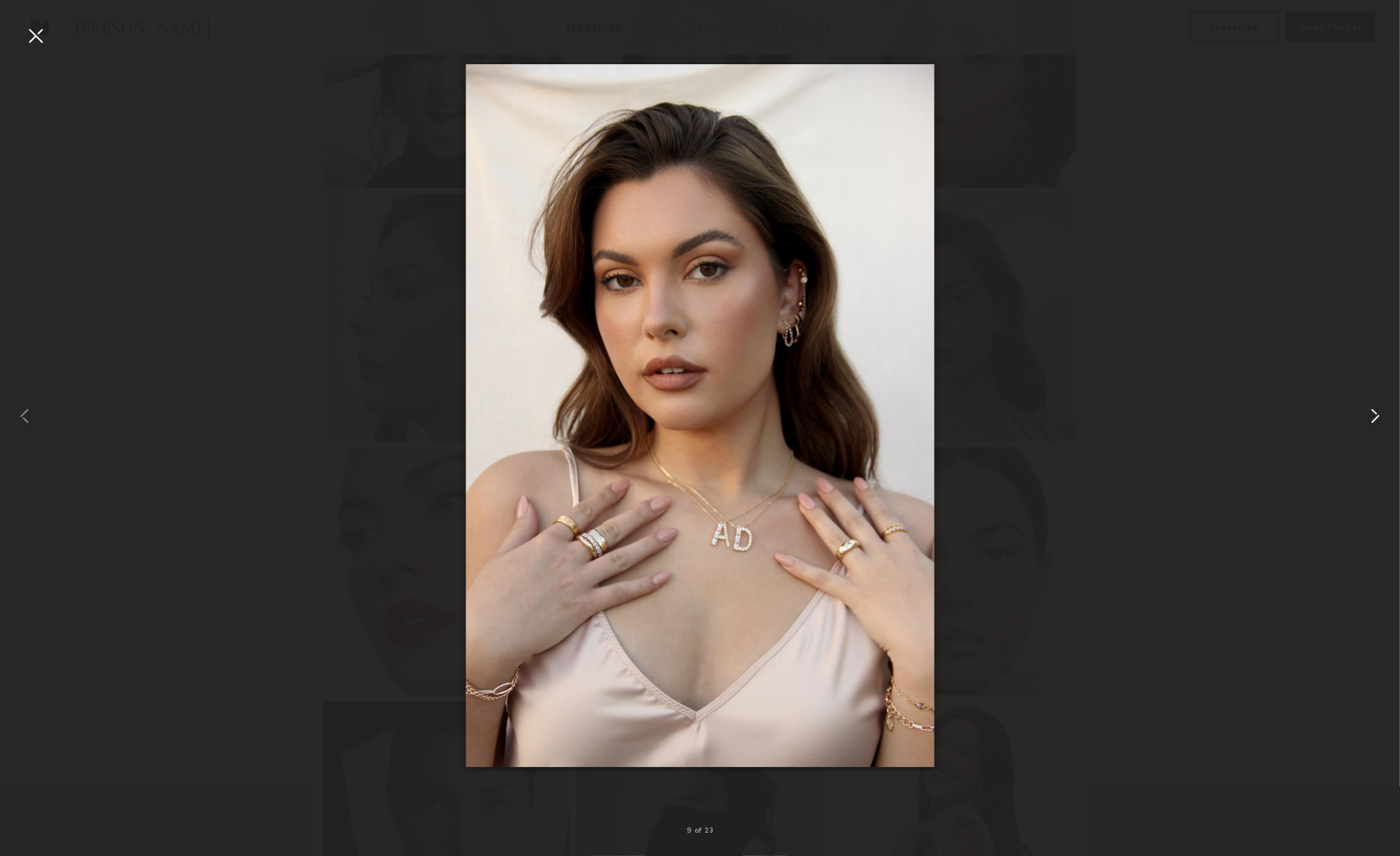
click at [1374, 416] on common-icon at bounding box center [1375, 415] width 25 height 25
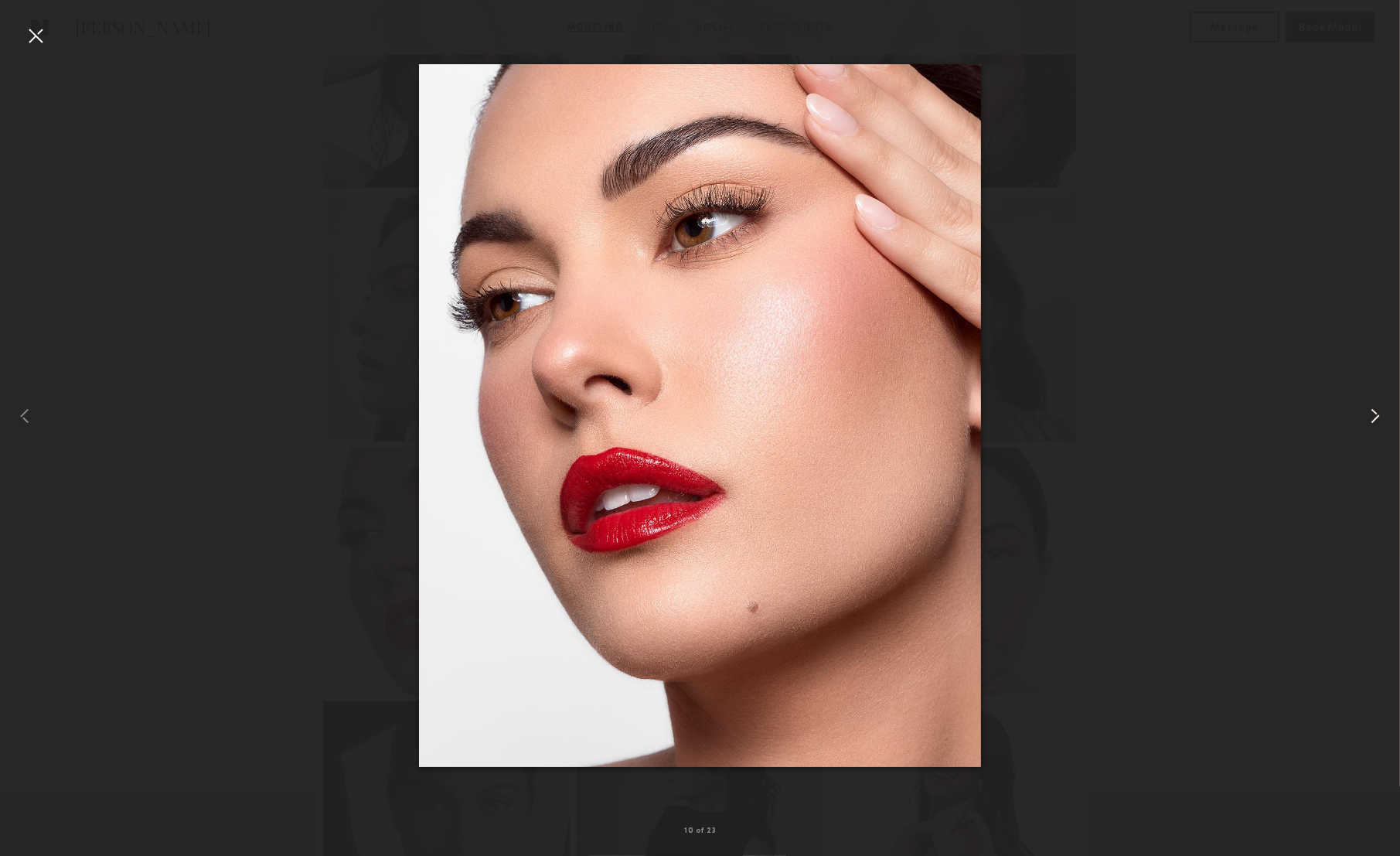
click at [1374, 416] on common-icon at bounding box center [1375, 415] width 25 height 25
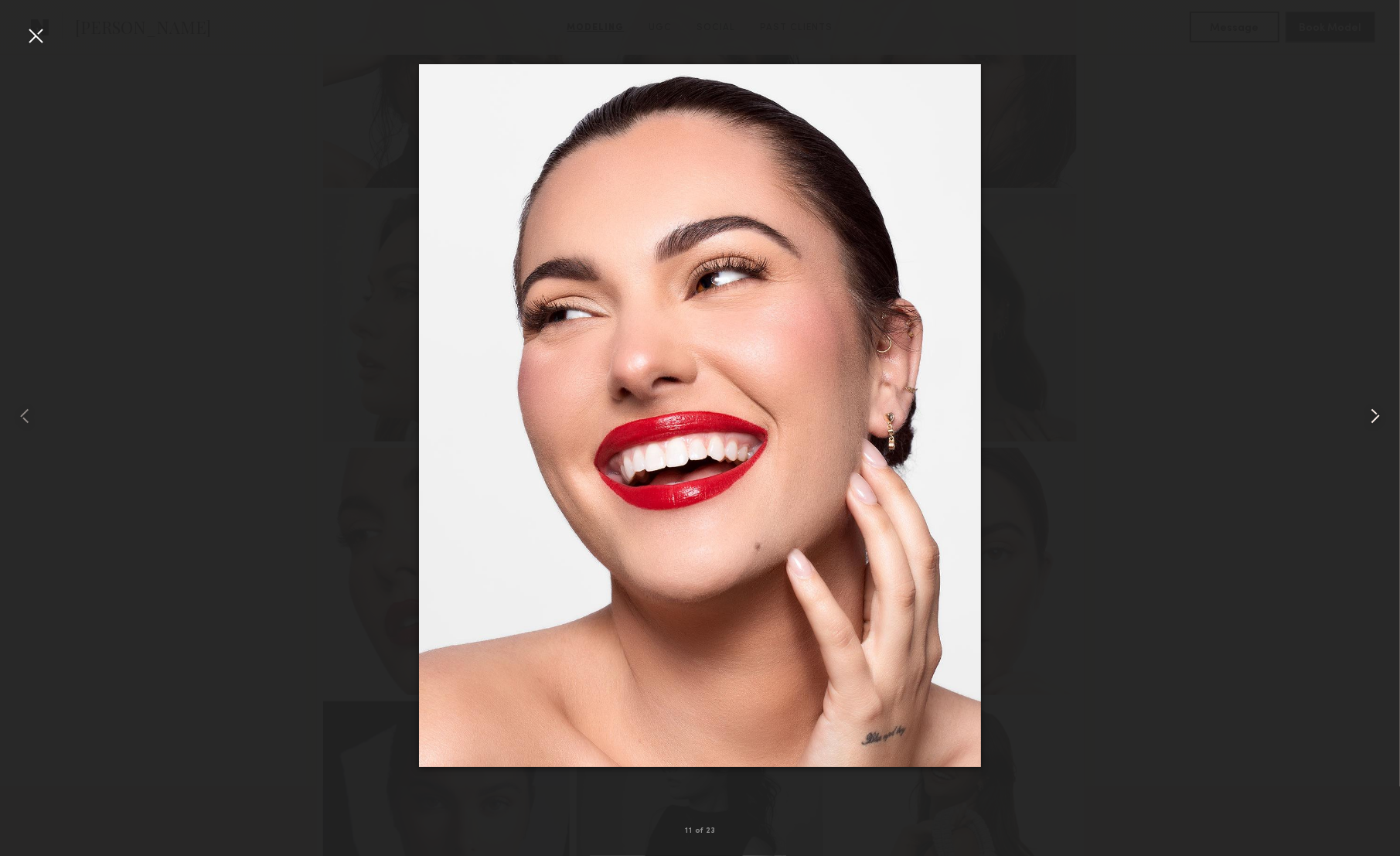
click at [1374, 416] on common-icon at bounding box center [1375, 415] width 25 height 25
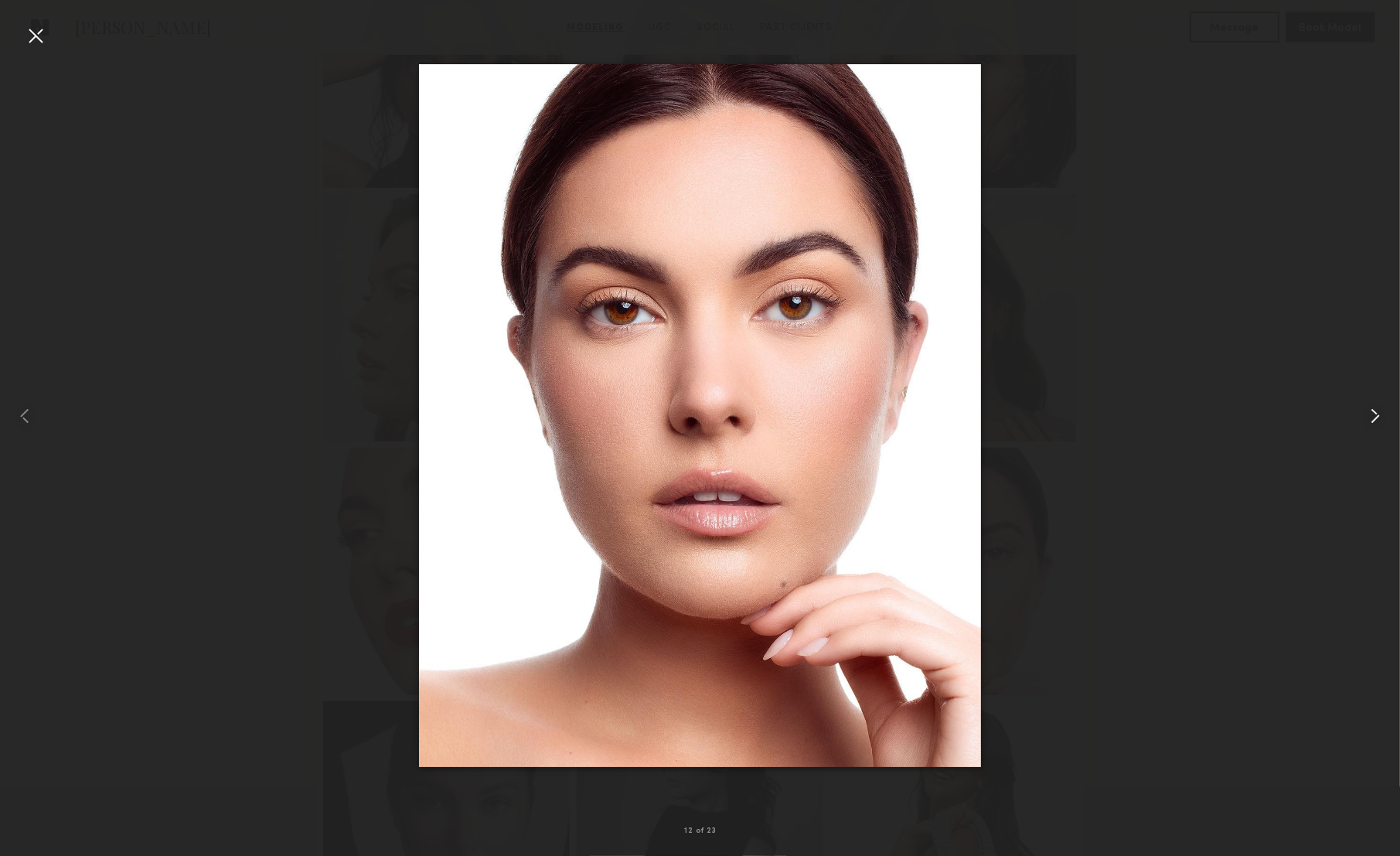
click at [1374, 416] on common-icon at bounding box center [1375, 415] width 25 height 25
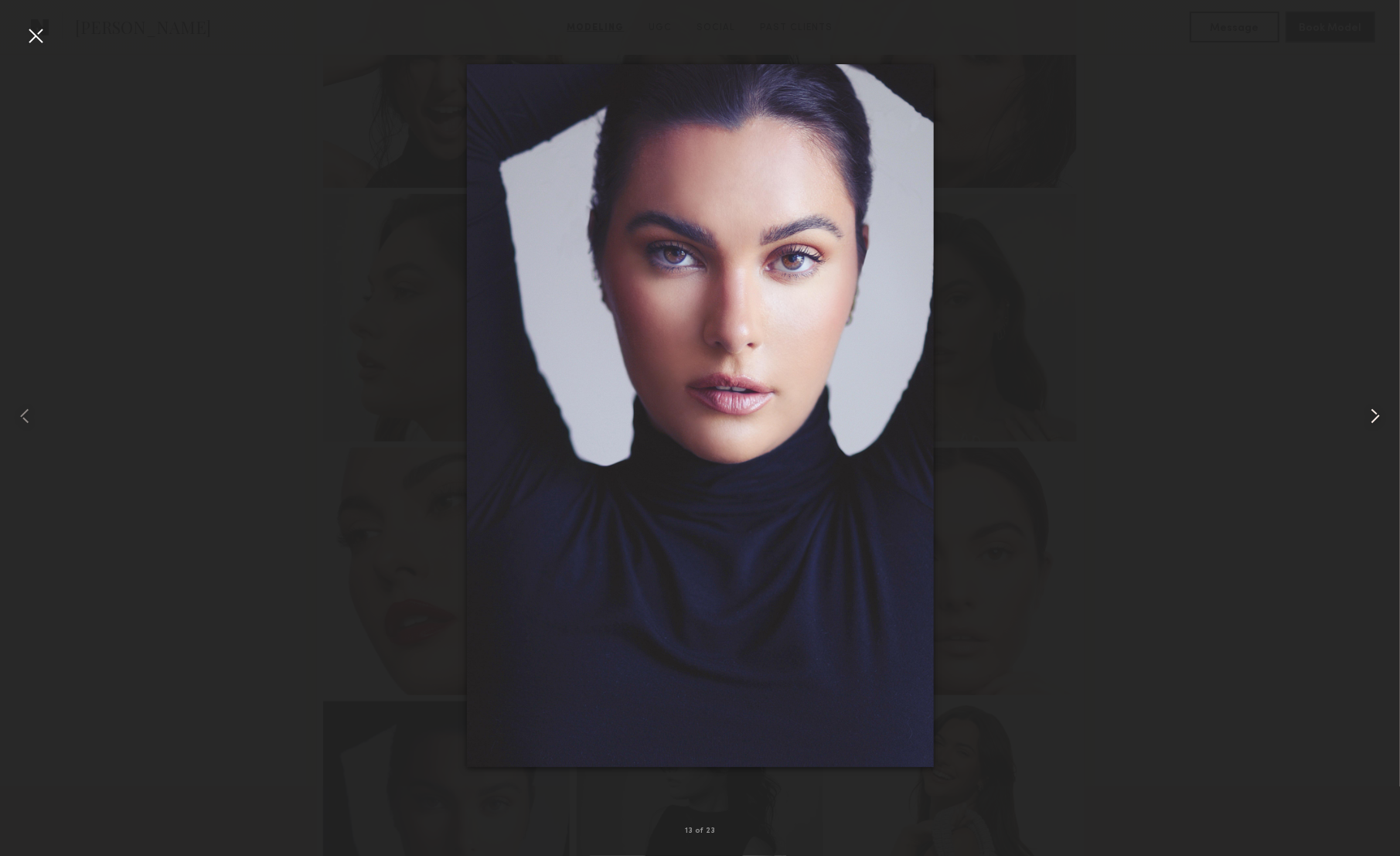
click at [1374, 416] on common-icon at bounding box center [1375, 415] width 25 height 25
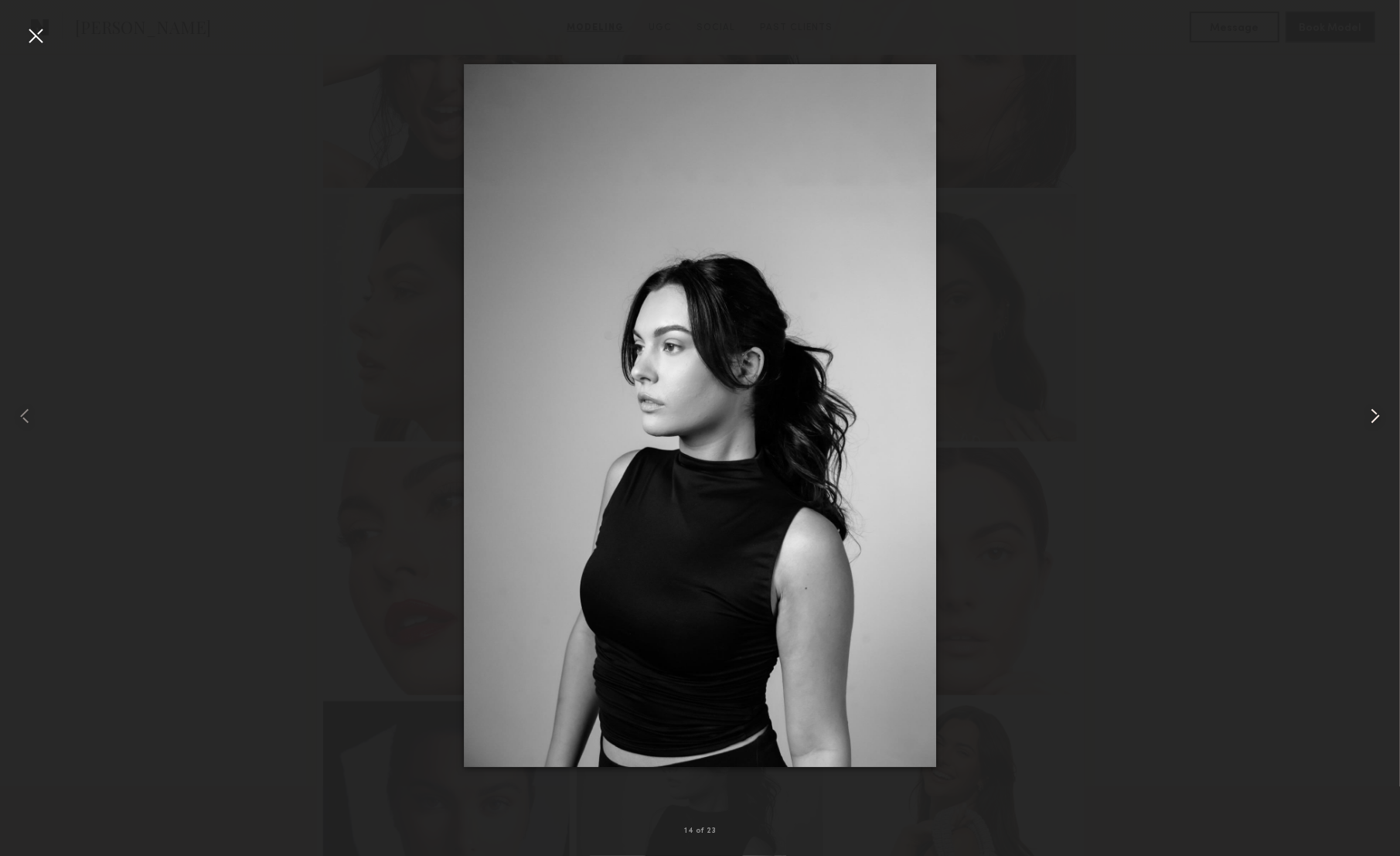
click at [1374, 416] on common-icon at bounding box center [1375, 415] width 25 height 25
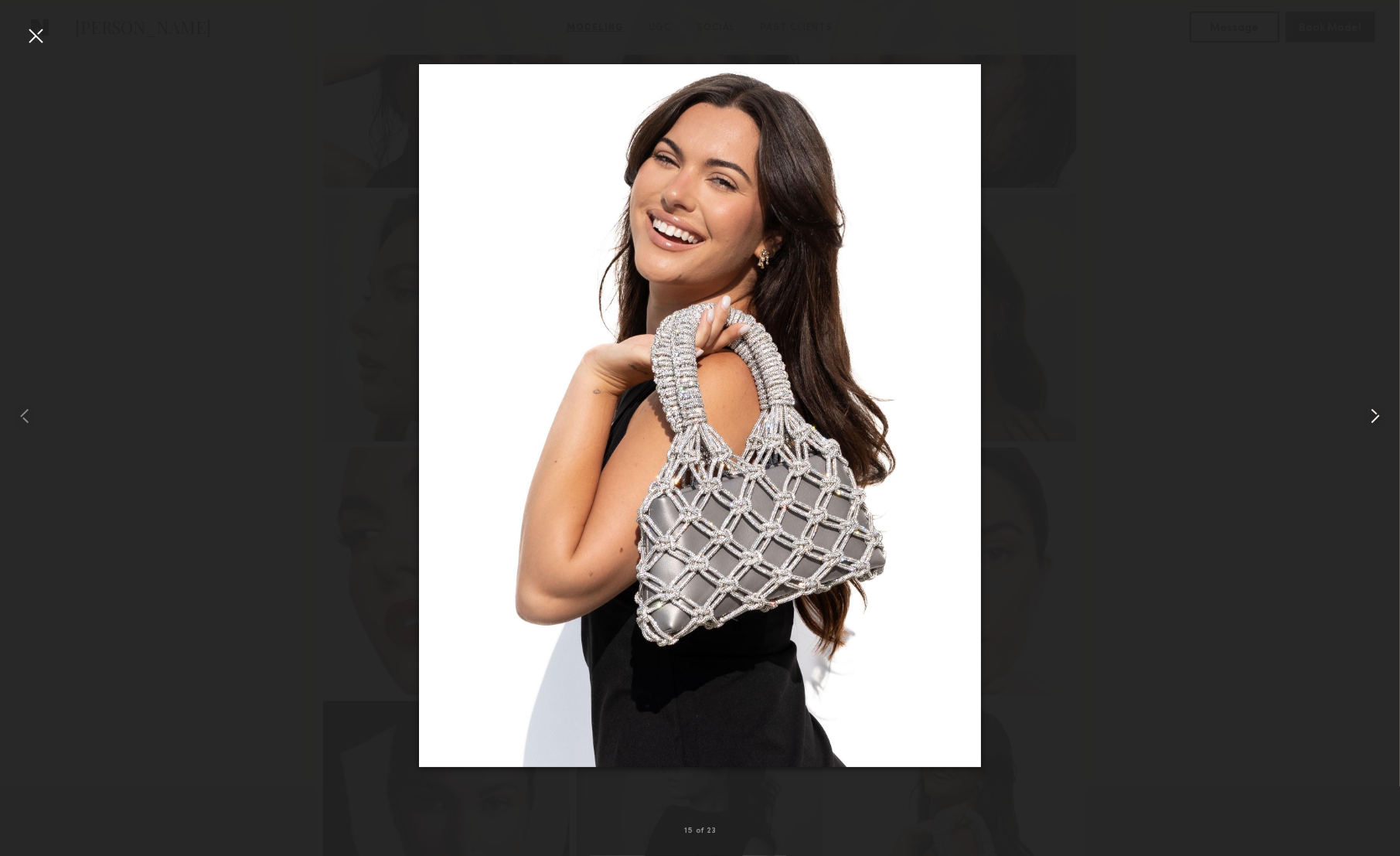
click at [1374, 416] on common-icon at bounding box center [1375, 415] width 25 height 25
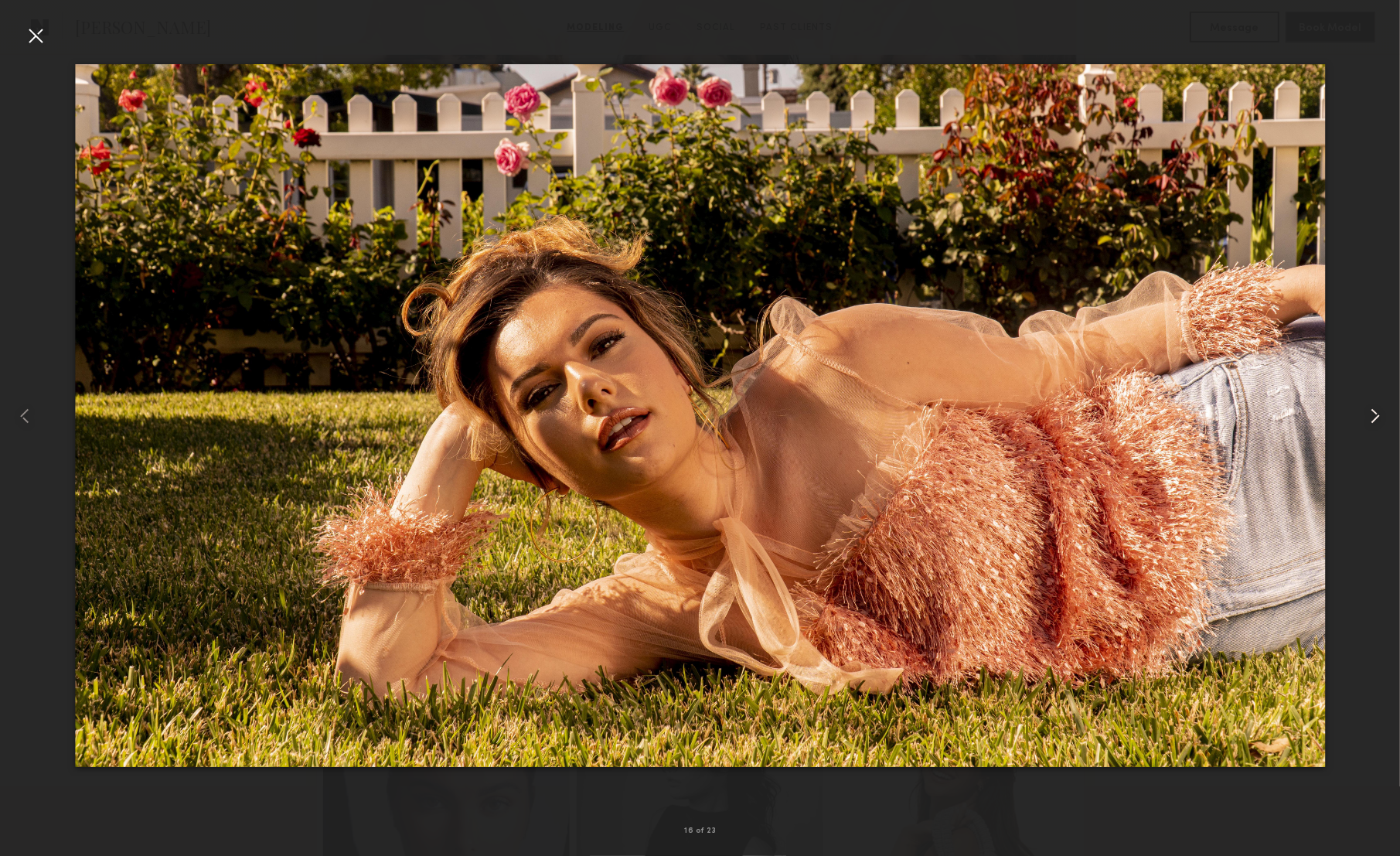
click at [1374, 416] on common-icon at bounding box center [1375, 415] width 25 height 25
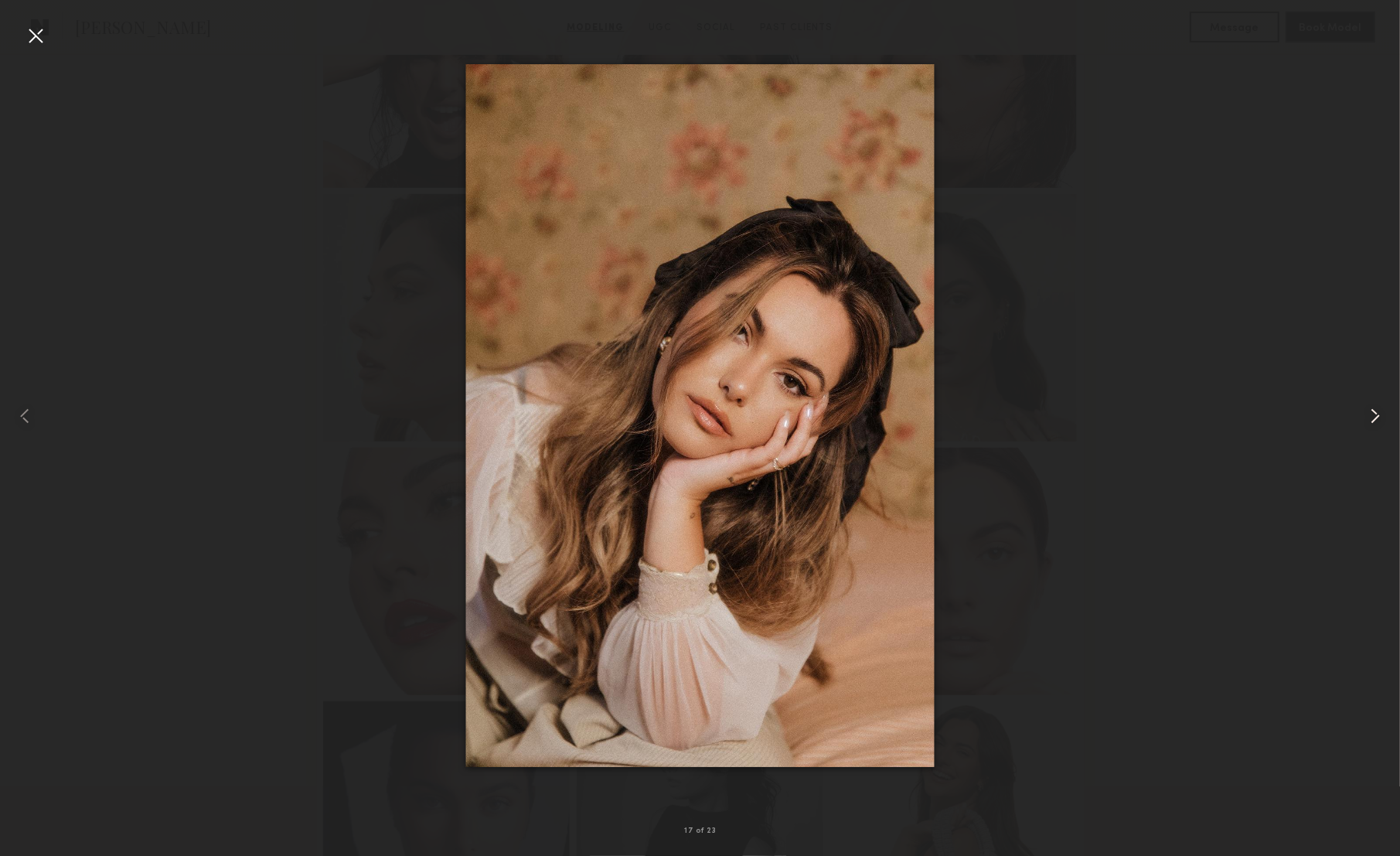
click at [1374, 416] on common-icon at bounding box center [1375, 415] width 25 height 25
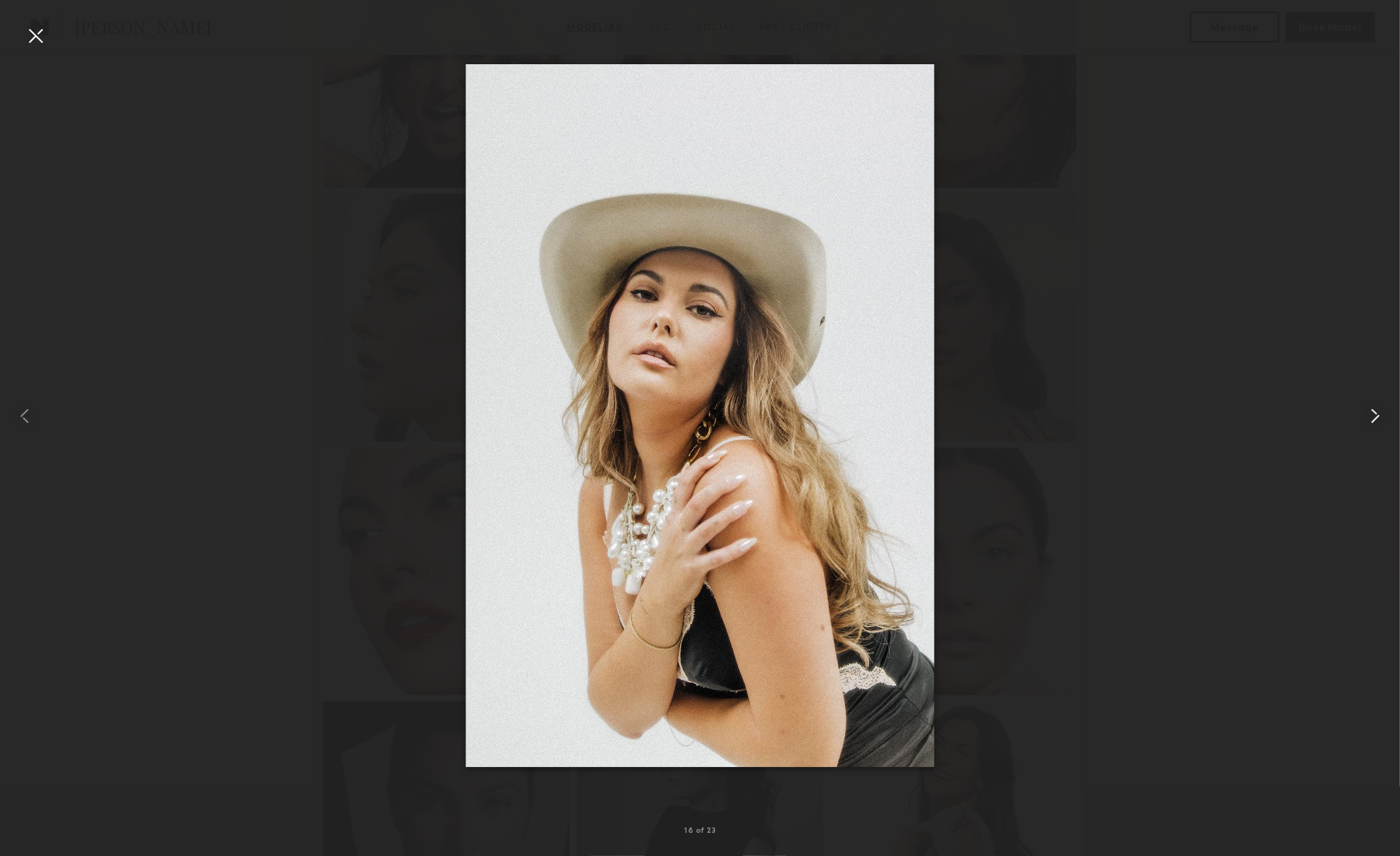
click at [1374, 416] on common-icon at bounding box center [1375, 415] width 25 height 25
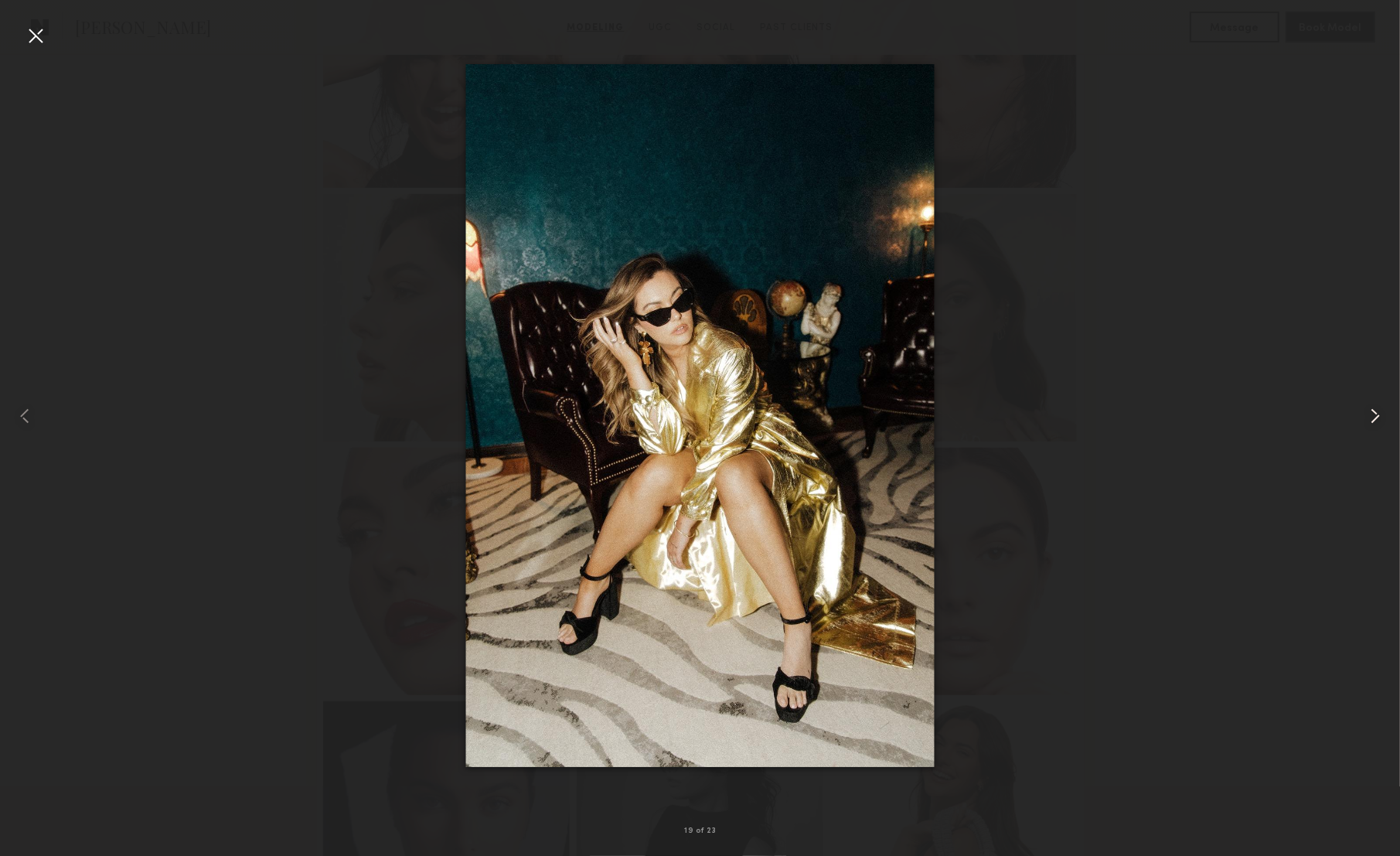
click at [1374, 416] on common-icon at bounding box center [1375, 415] width 25 height 25
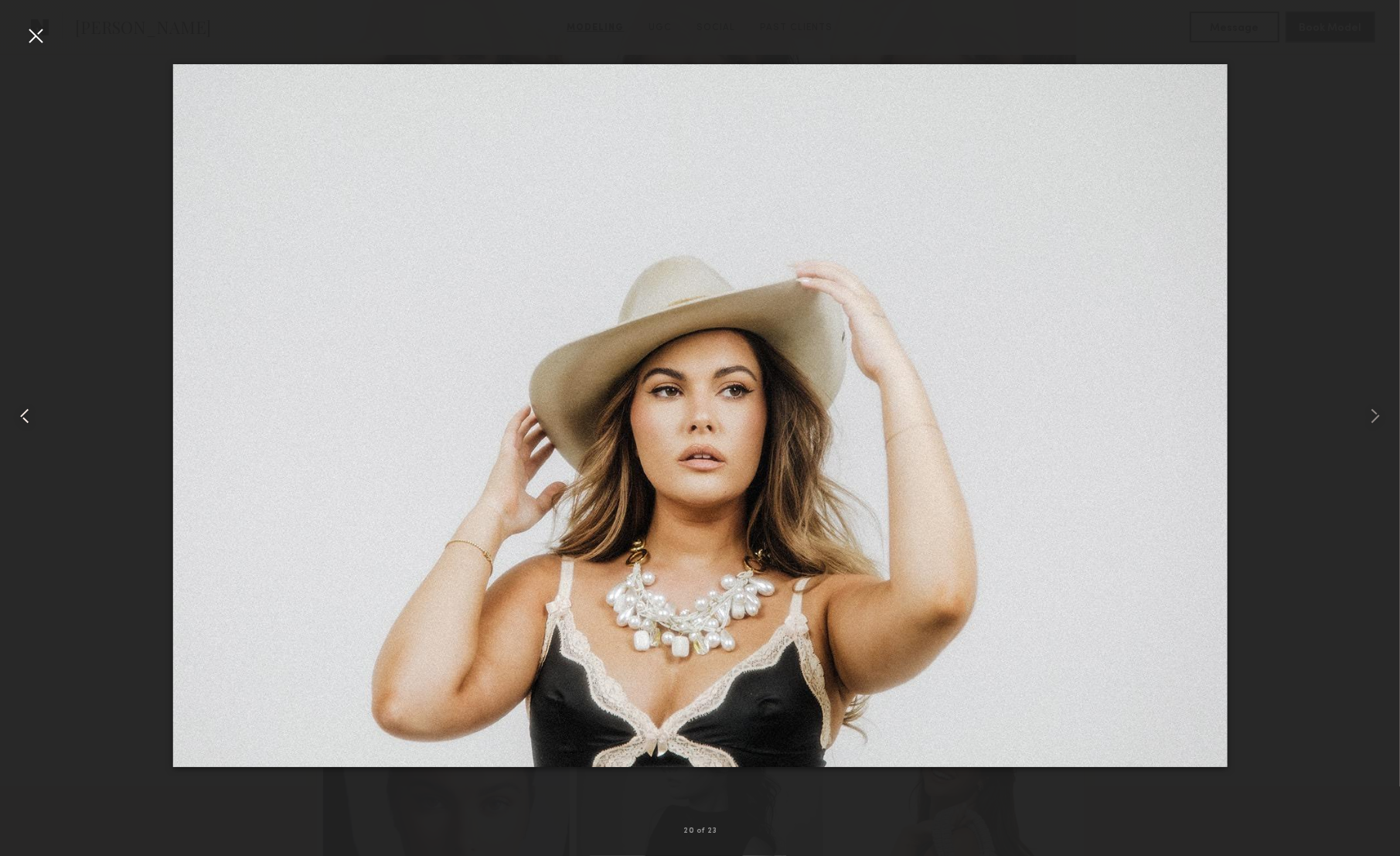
click at [32, 411] on common-icon at bounding box center [25, 415] width 25 height 25
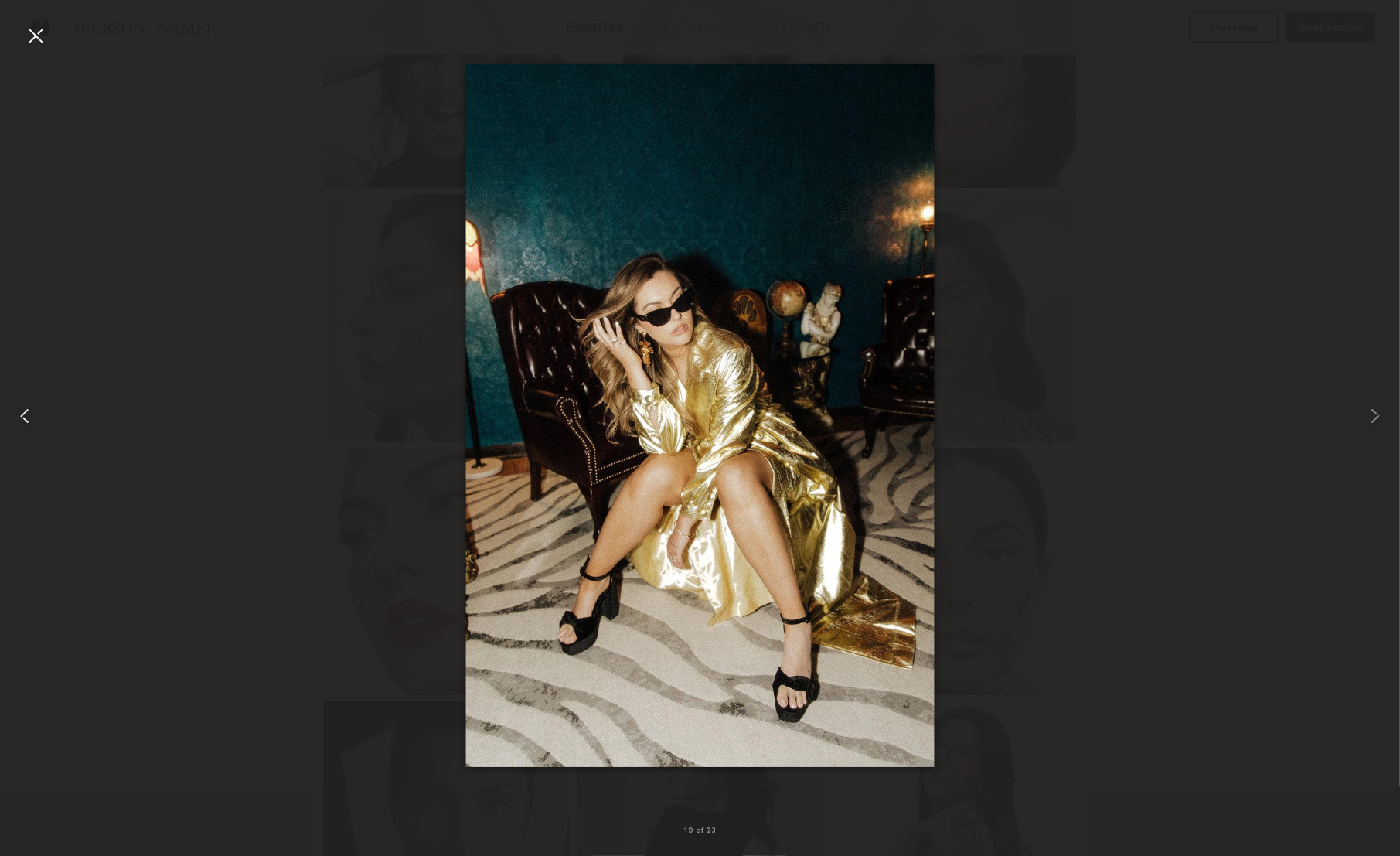
click at [32, 411] on common-icon at bounding box center [25, 415] width 25 height 25
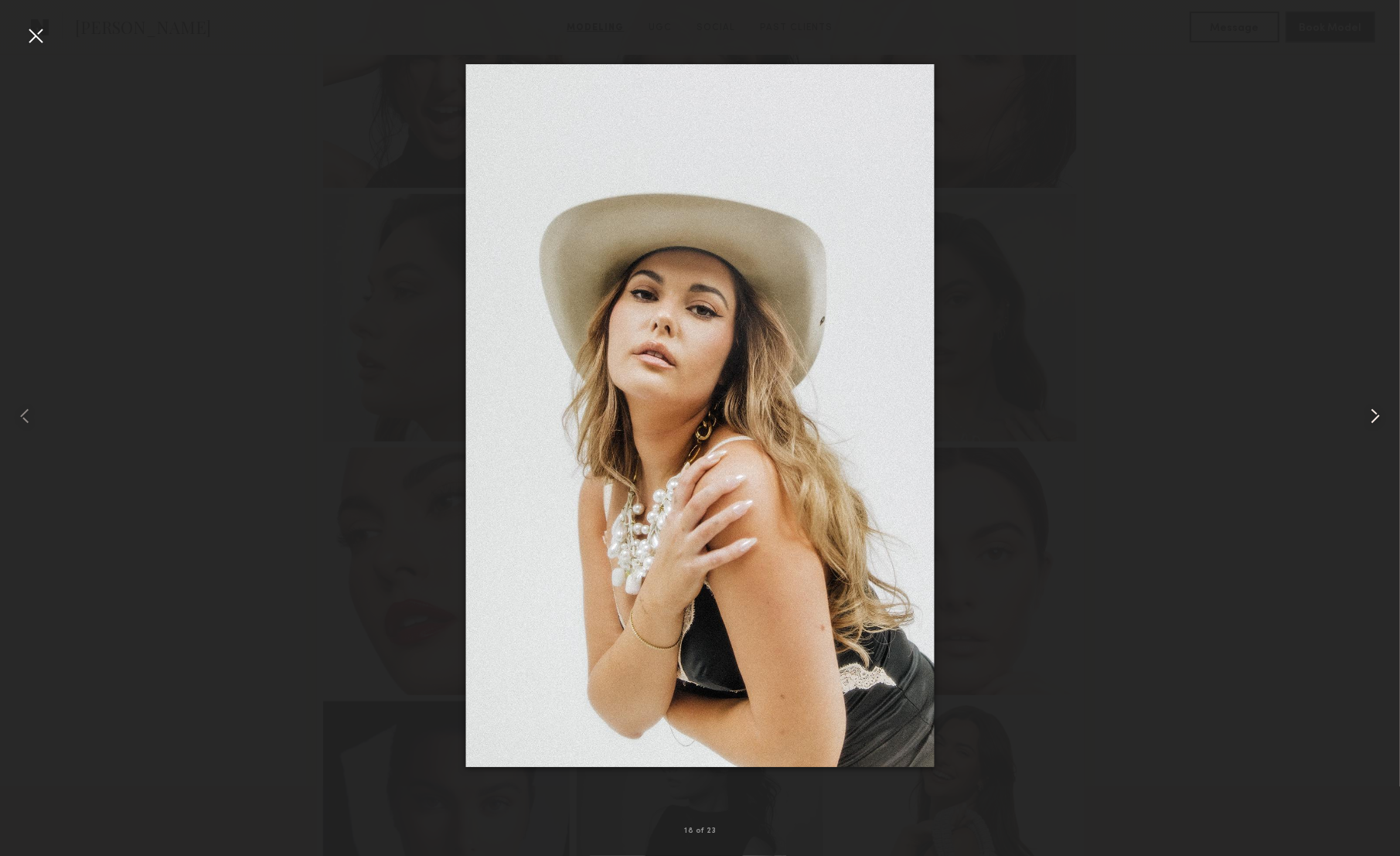
click at [1369, 414] on common-icon at bounding box center [1375, 415] width 25 height 25
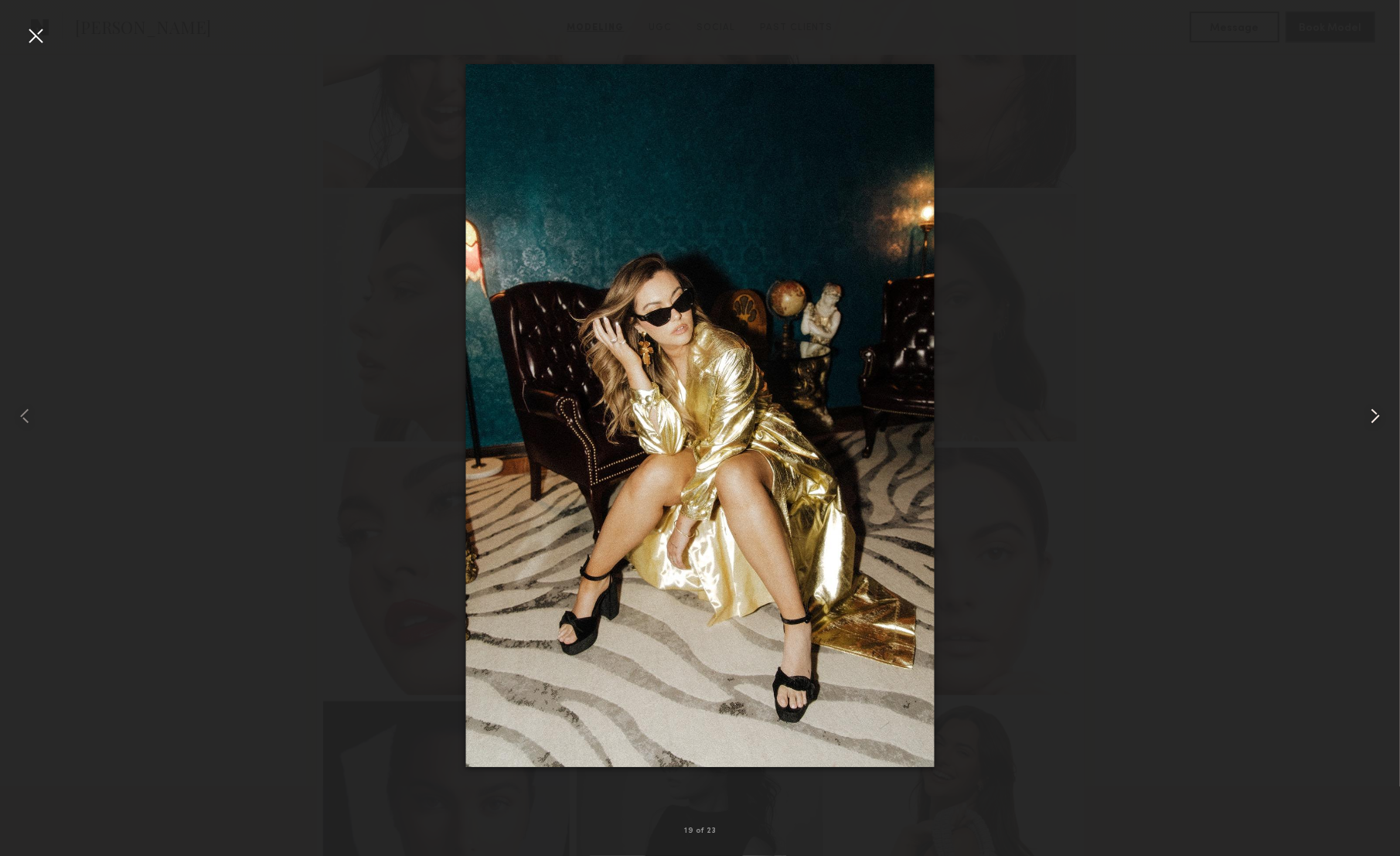
click at [1369, 414] on common-icon at bounding box center [1375, 415] width 25 height 25
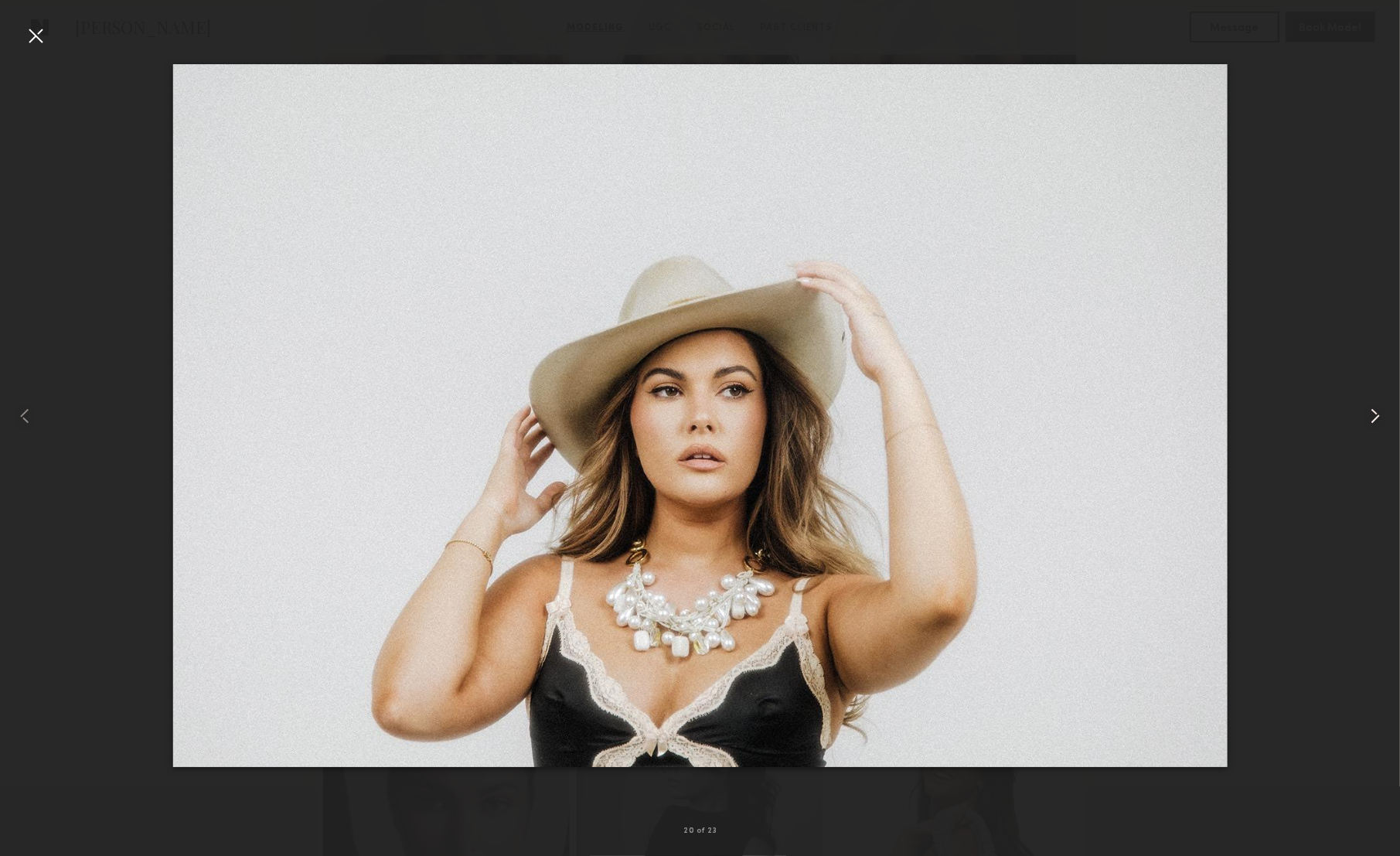
click at [1369, 414] on common-icon at bounding box center [1375, 415] width 25 height 25
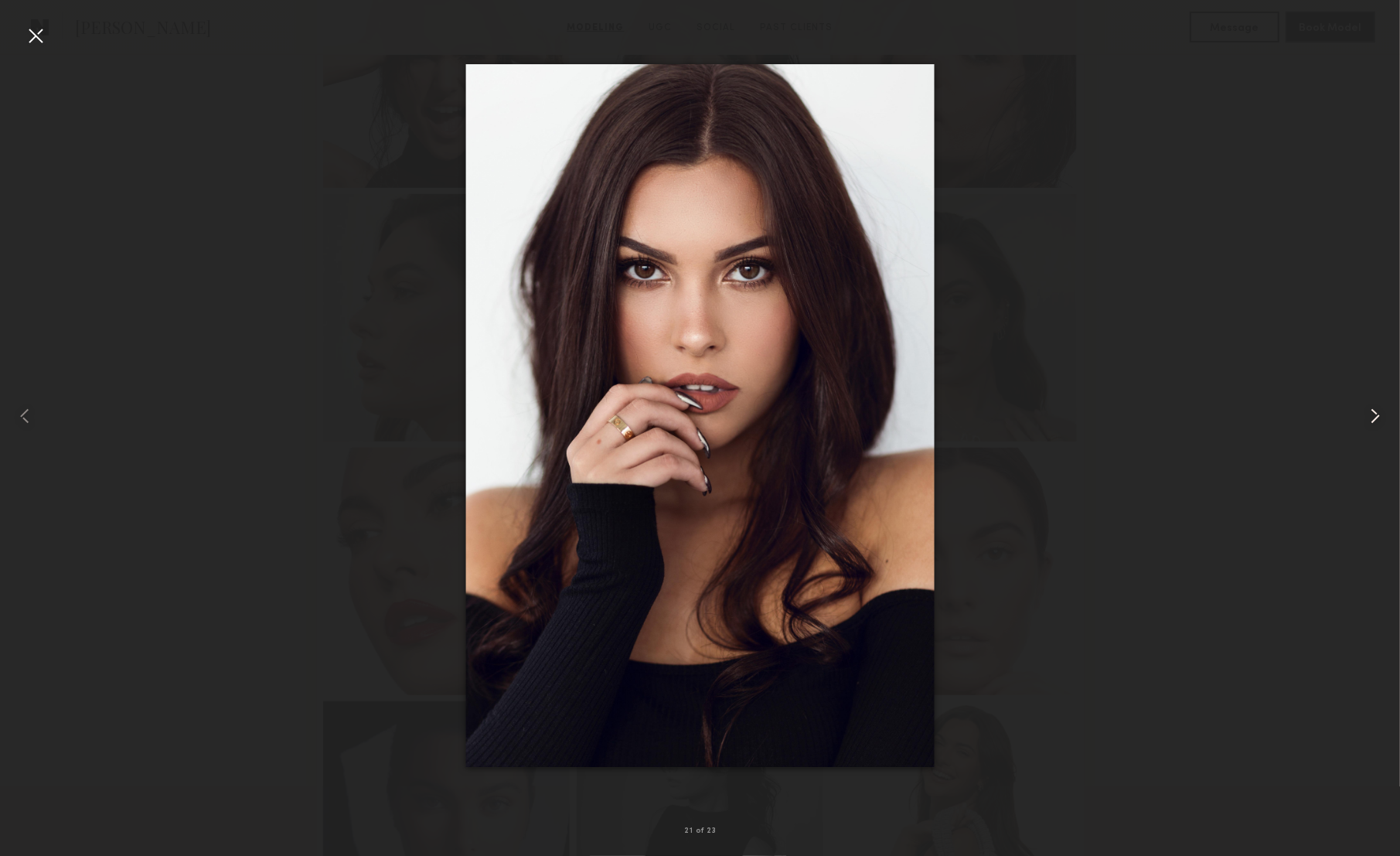
click at [1369, 414] on common-icon at bounding box center [1375, 415] width 25 height 25
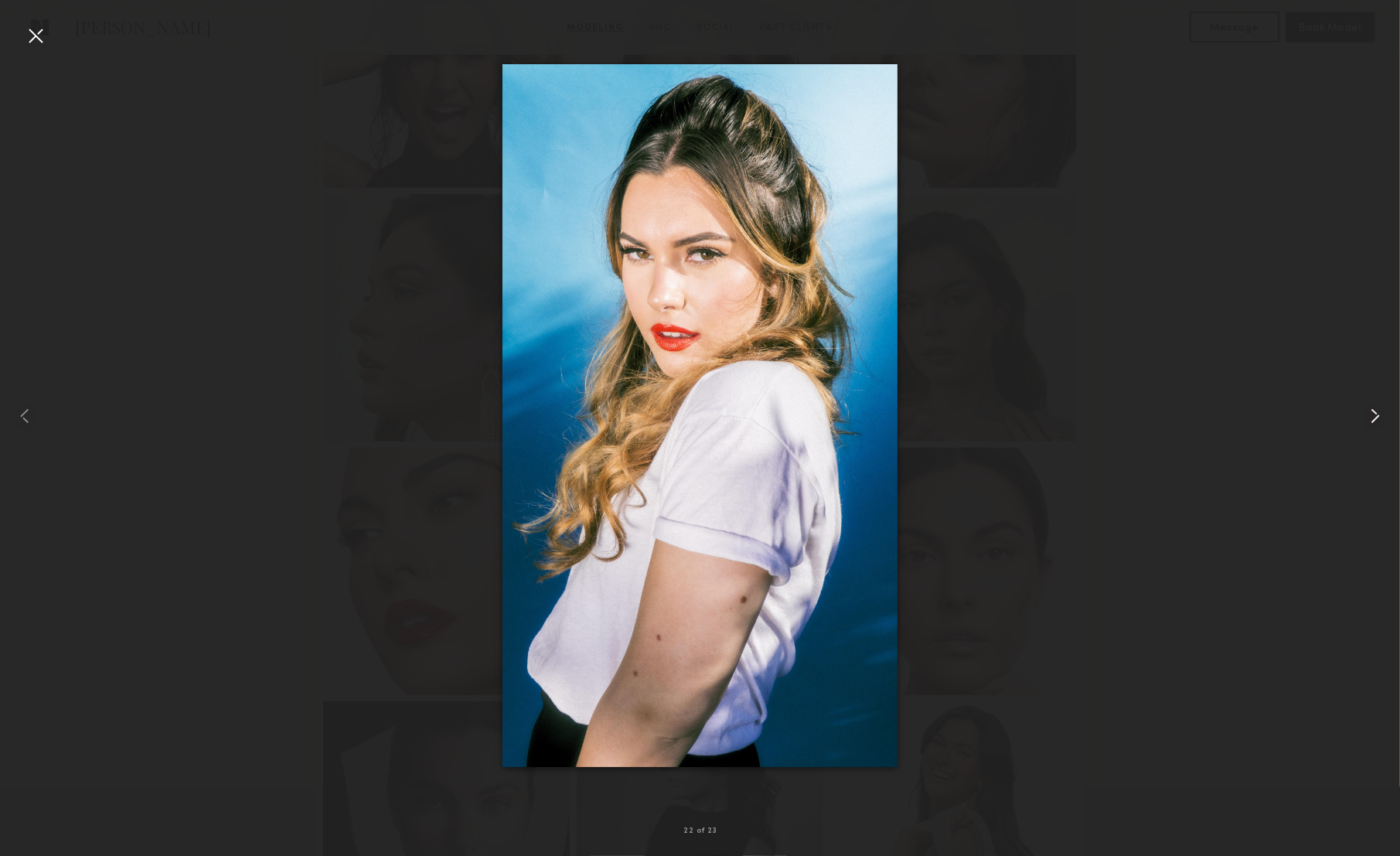
click at [1369, 414] on common-icon at bounding box center [1375, 415] width 25 height 25
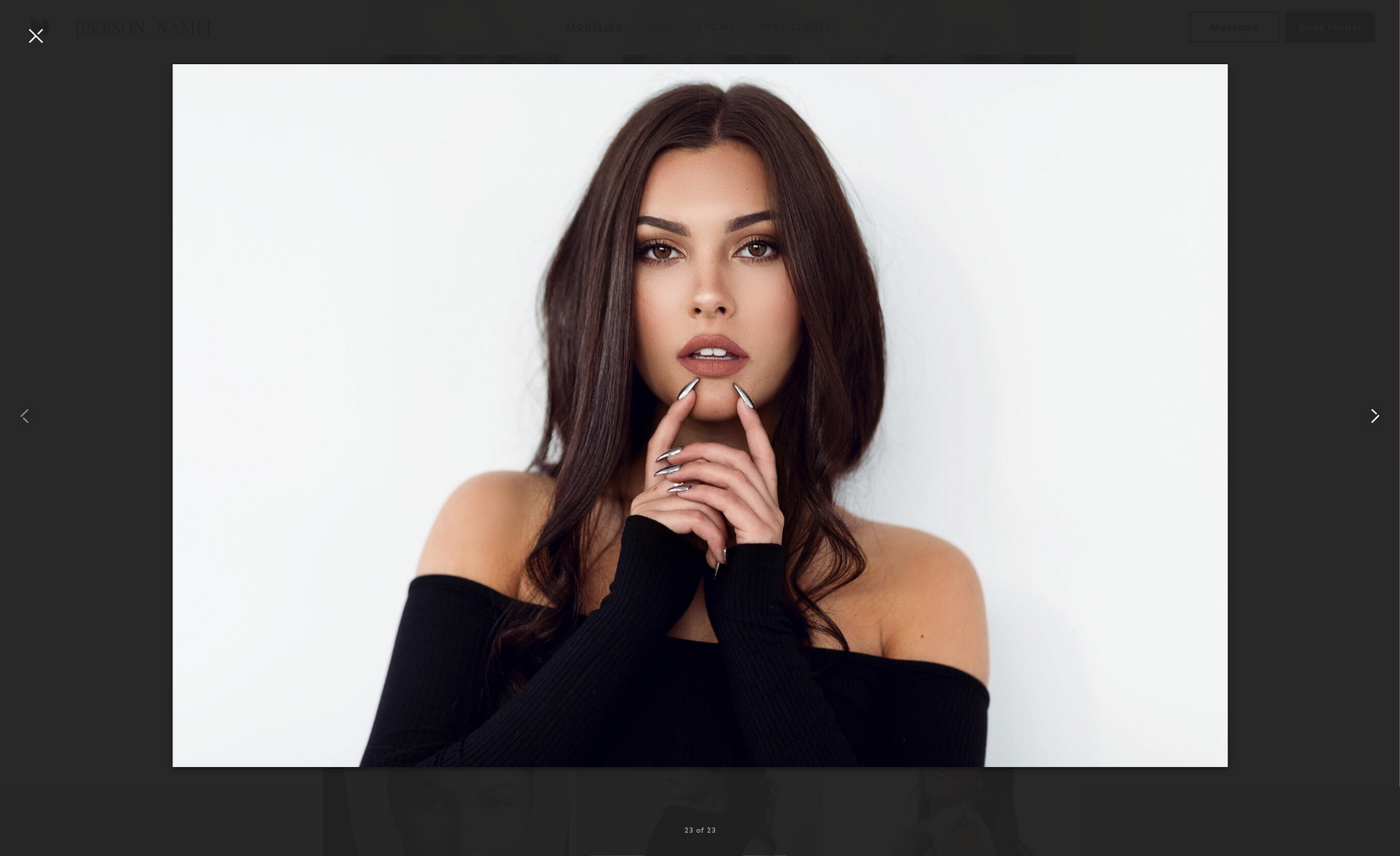
click at [1369, 414] on common-icon at bounding box center [1375, 415] width 25 height 25
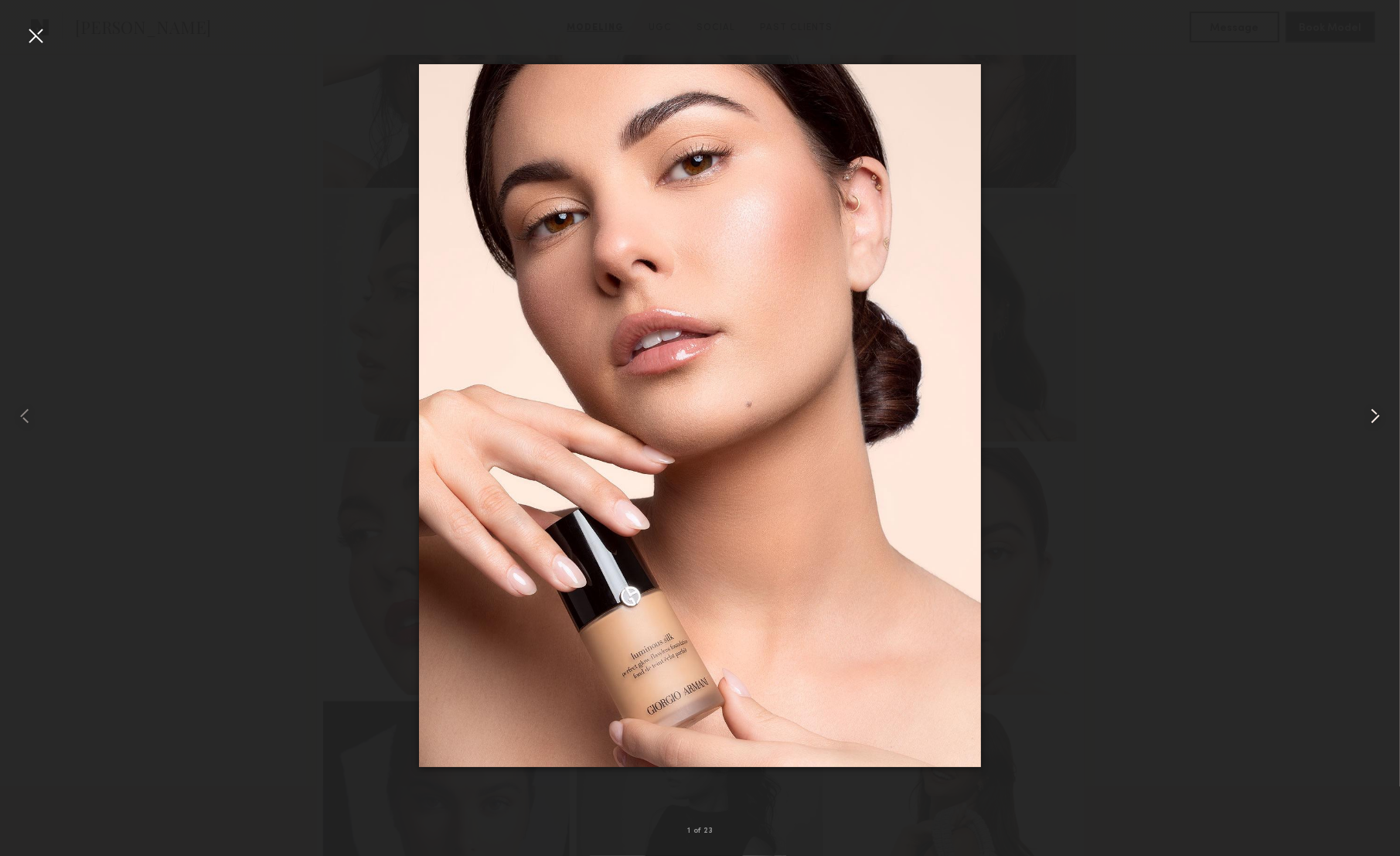
click at [1369, 414] on common-icon at bounding box center [1375, 415] width 25 height 25
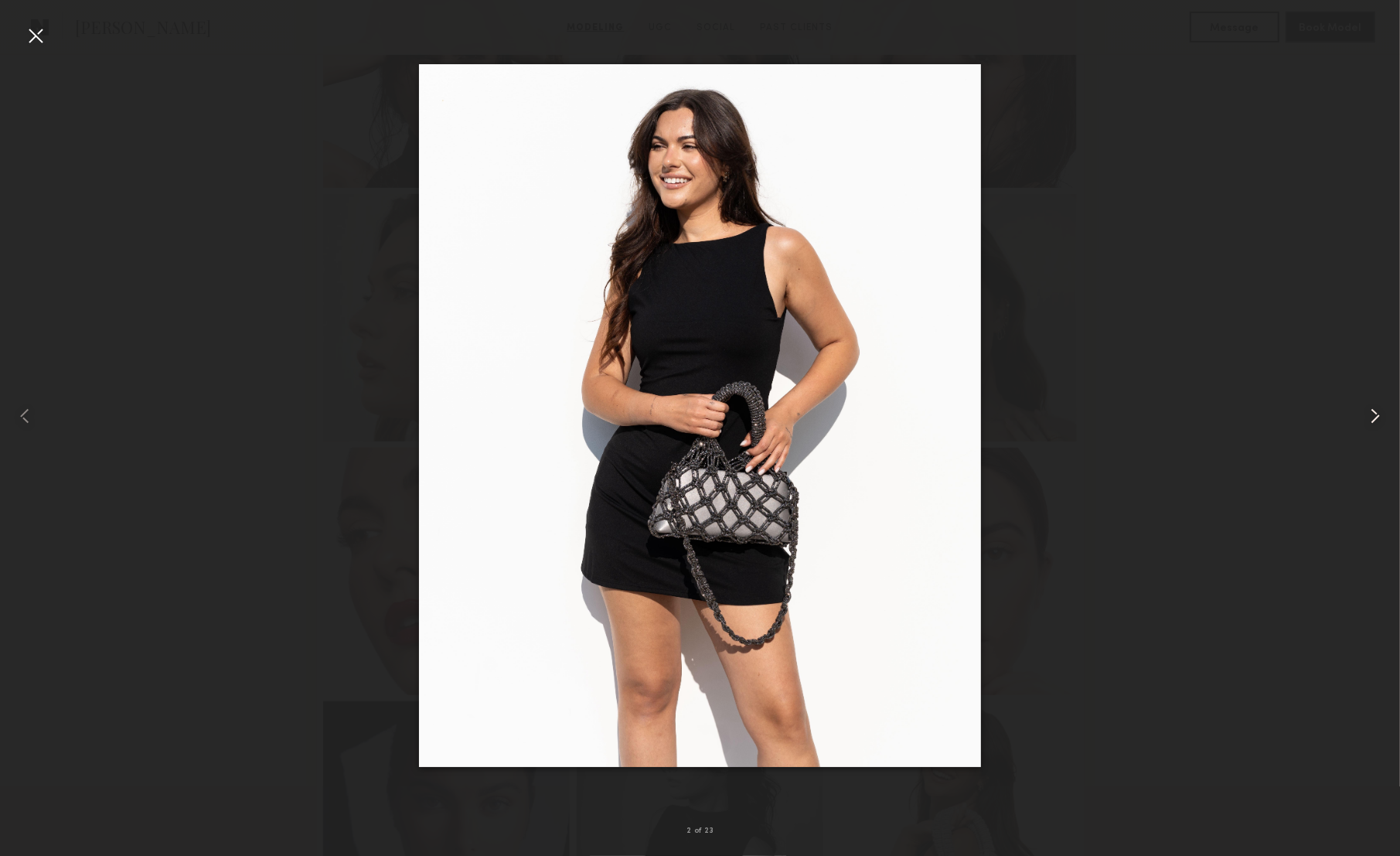
click at [1369, 414] on common-icon at bounding box center [1375, 415] width 25 height 25
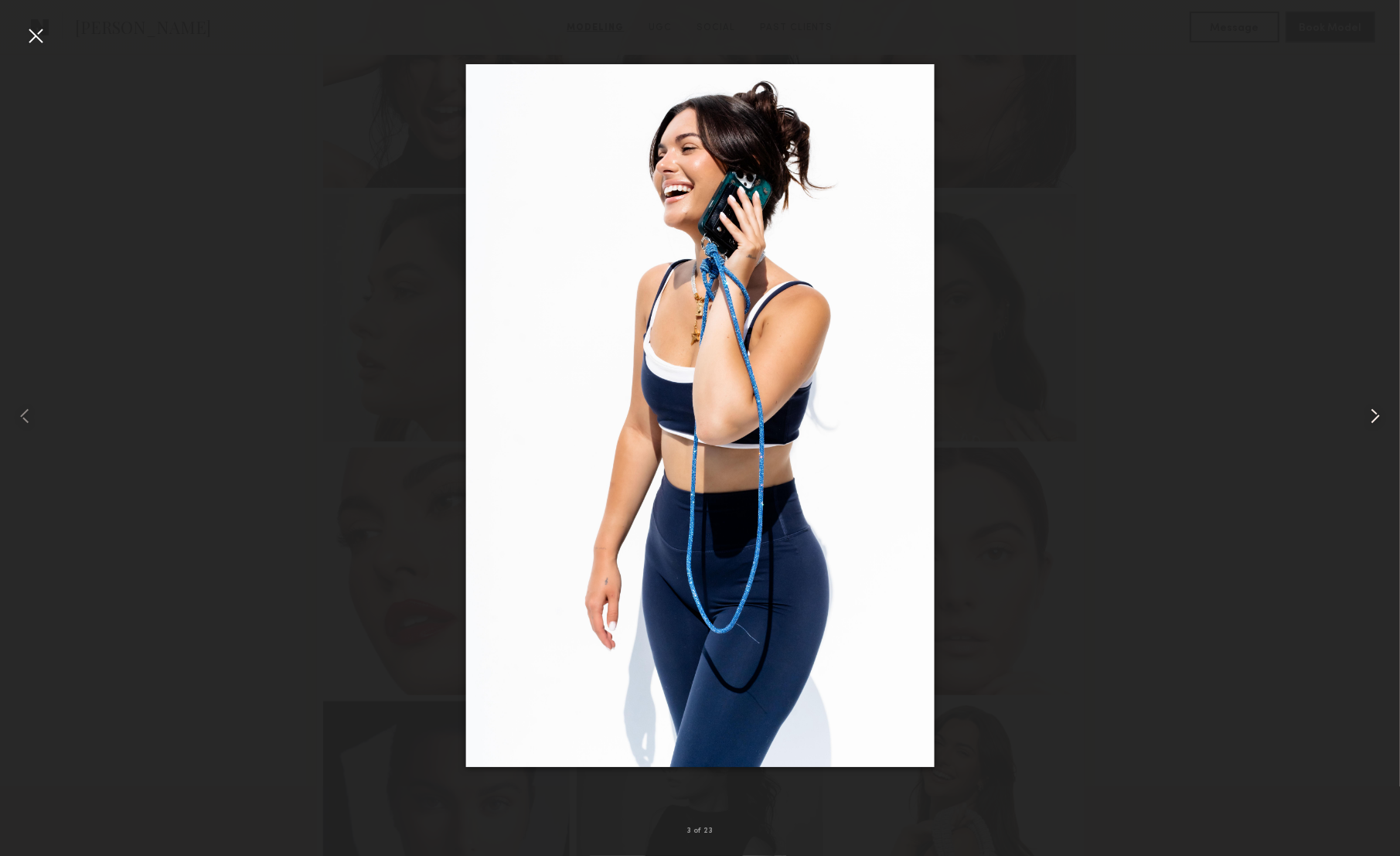
click at [1369, 414] on common-icon at bounding box center [1375, 415] width 25 height 25
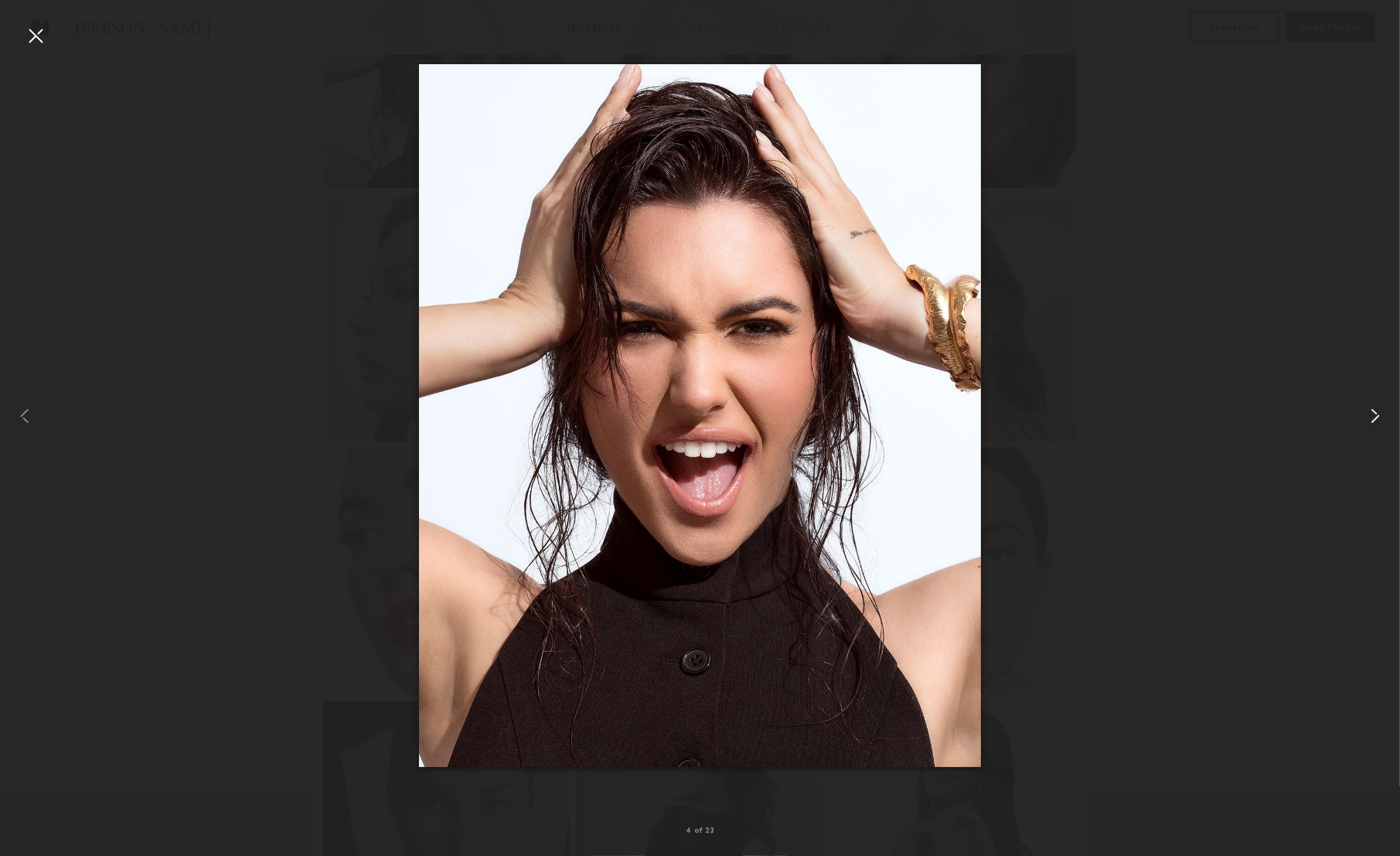
click at [1369, 414] on common-icon at bounding box center [1375, 415] width 25 height 25
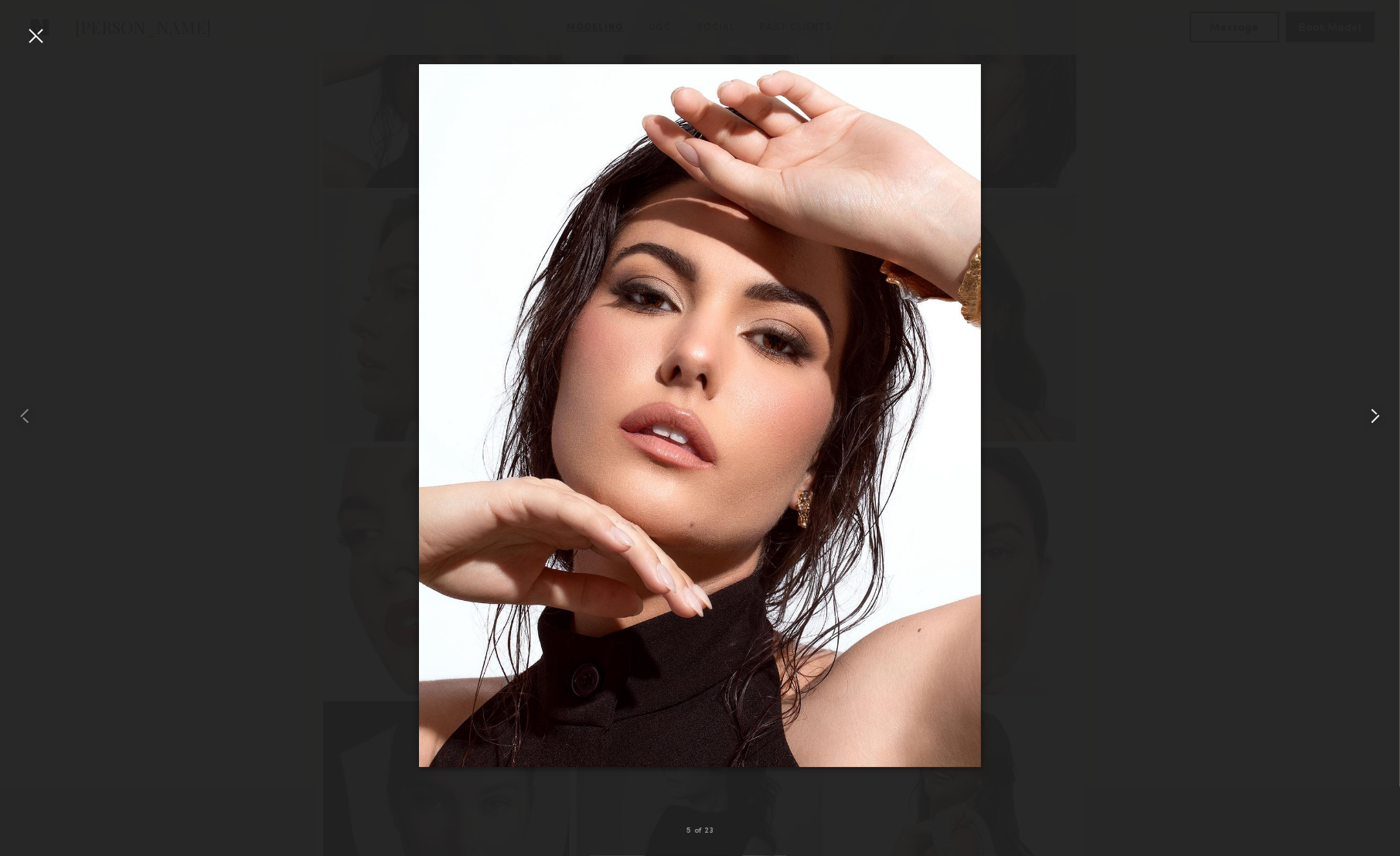
click at [1369, 414] on common-icon at bounding box center [1375, 415] width 25 height 25
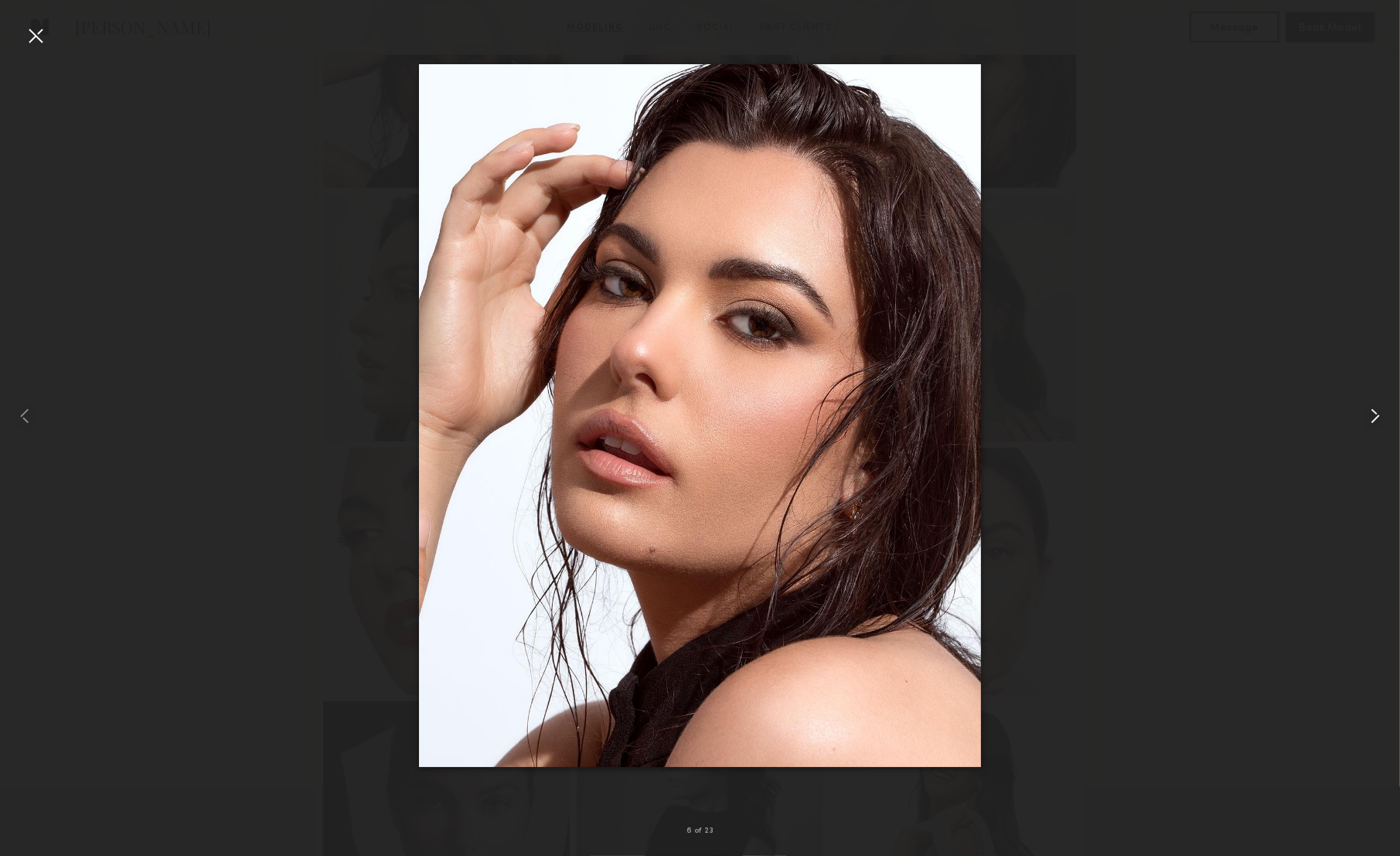
click at [1369, 414] on common-icon at bounding box center [1375, 415] width 25 height 25
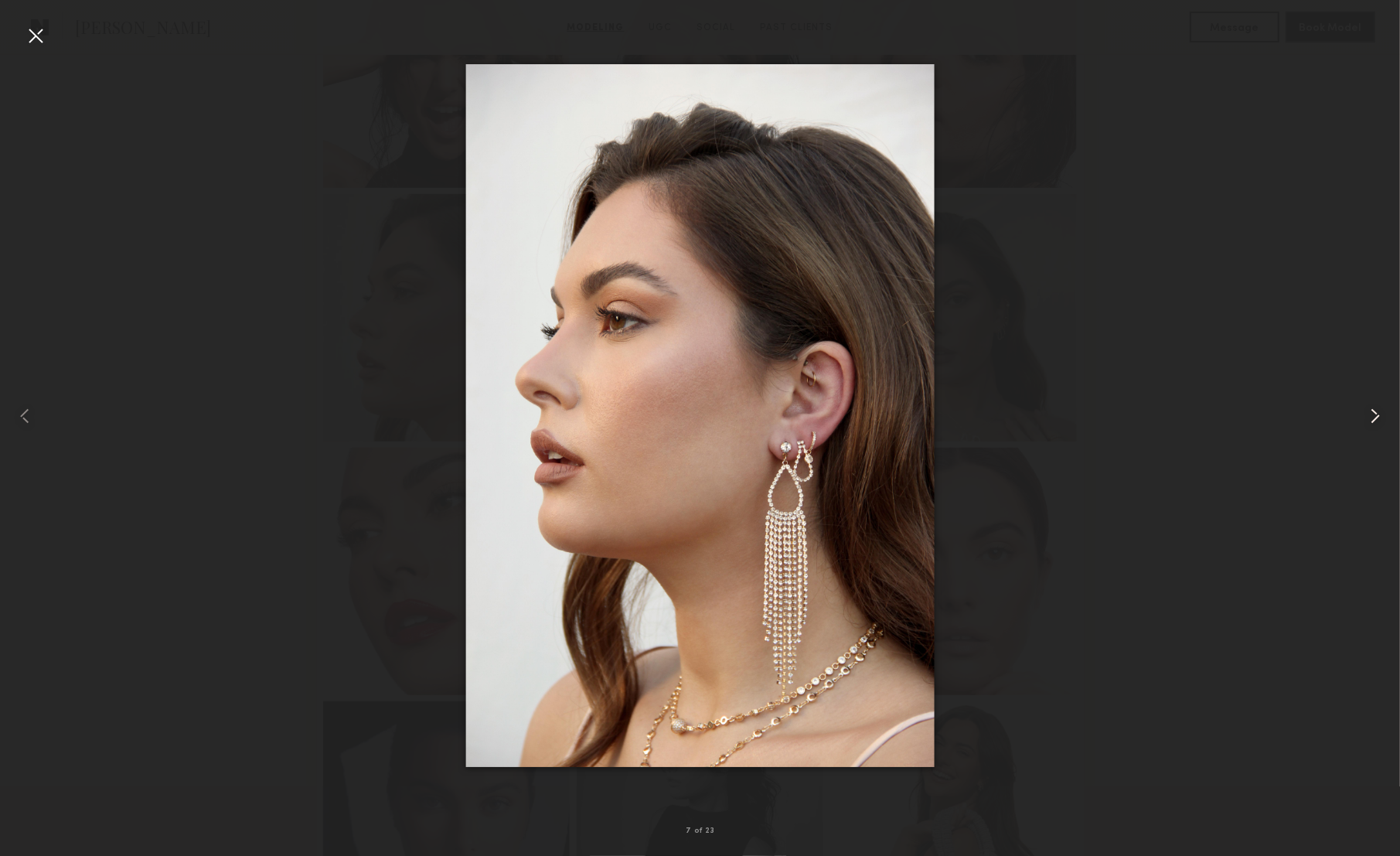
click at [1369, 414] on common-icon at bounding box center [1375, 415] width 25 height 25
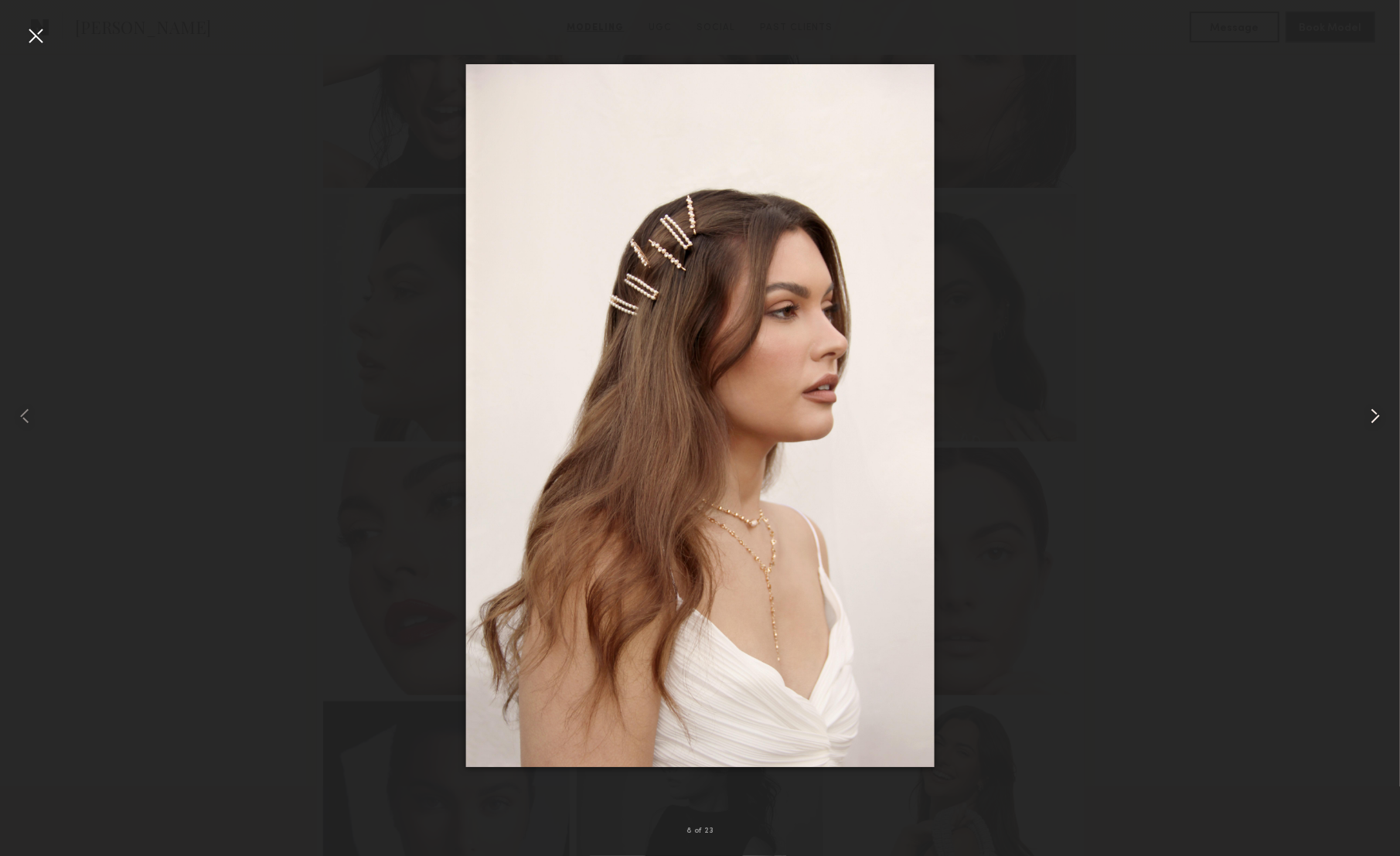
click at [1369, 414] on common-icon at bounding box center [1375, 415] width 25 height 25
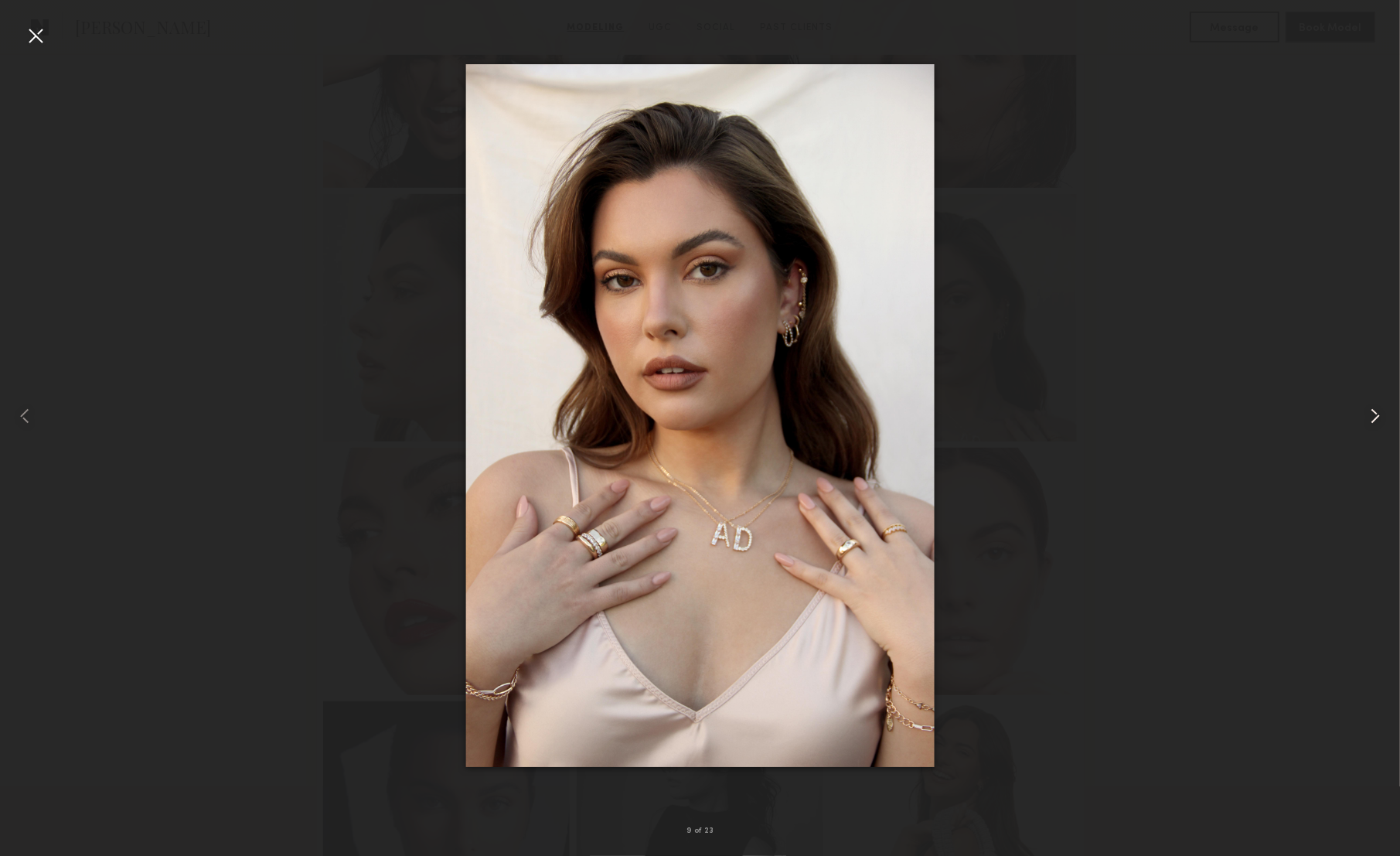
click at [1369, 414] on common-icon at bounding box center [1375, 415] width 25 height 25
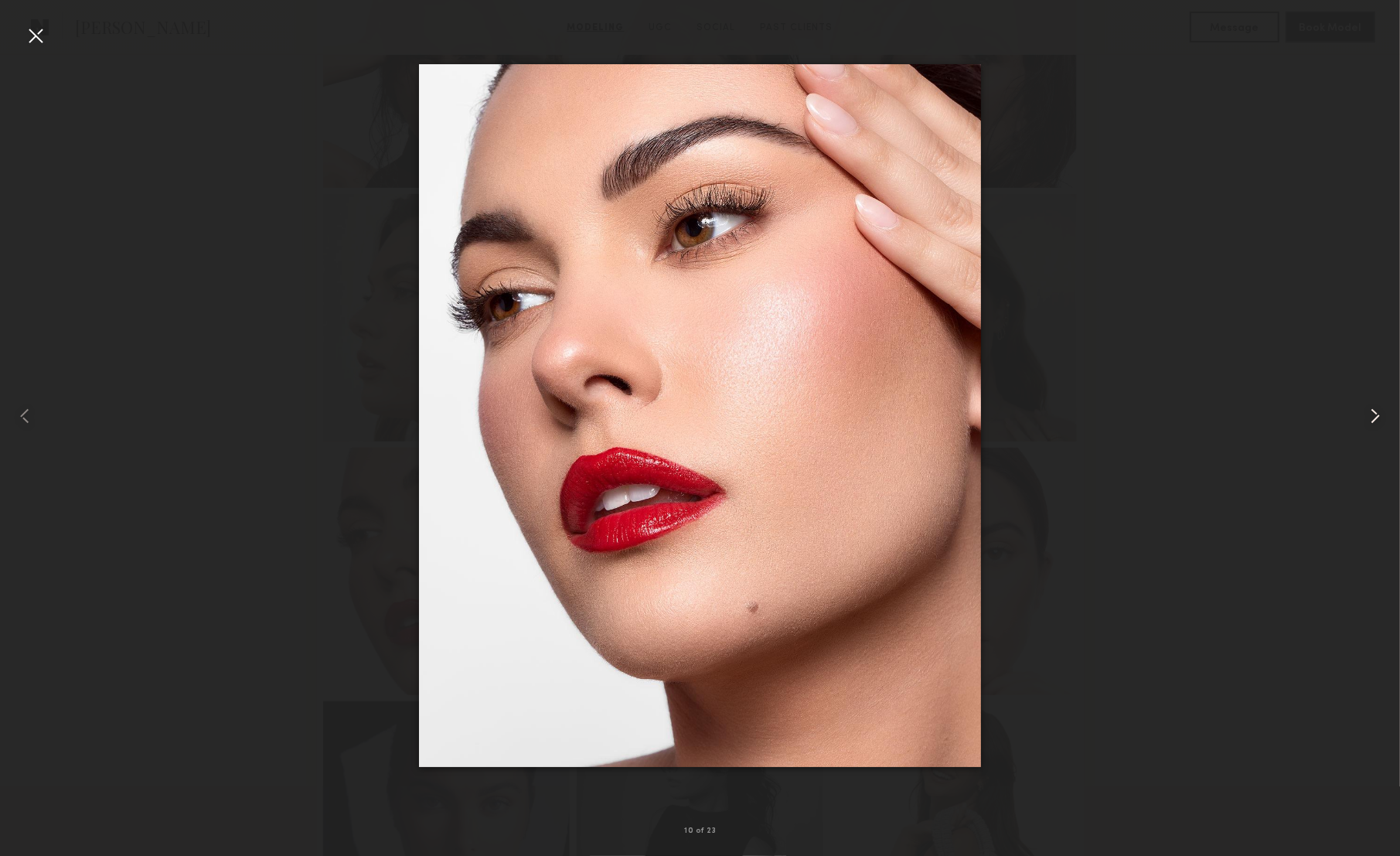
click at [1369, 414] on common-icon at bounding box center [1375, 415] width 25 height 25
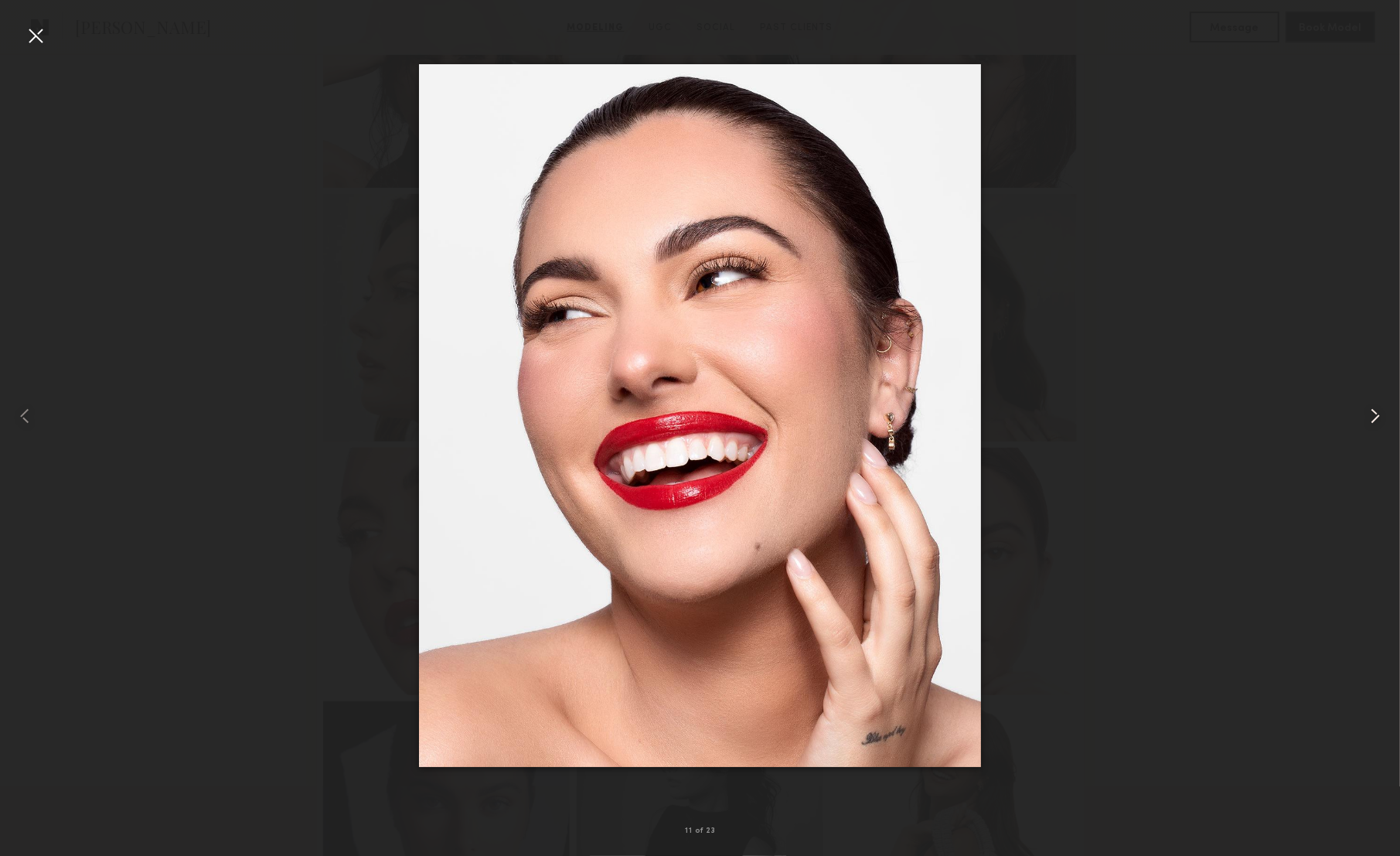
click at [1369, 414] on common-icon at bounding box center [1375, 415] width 25 height 25
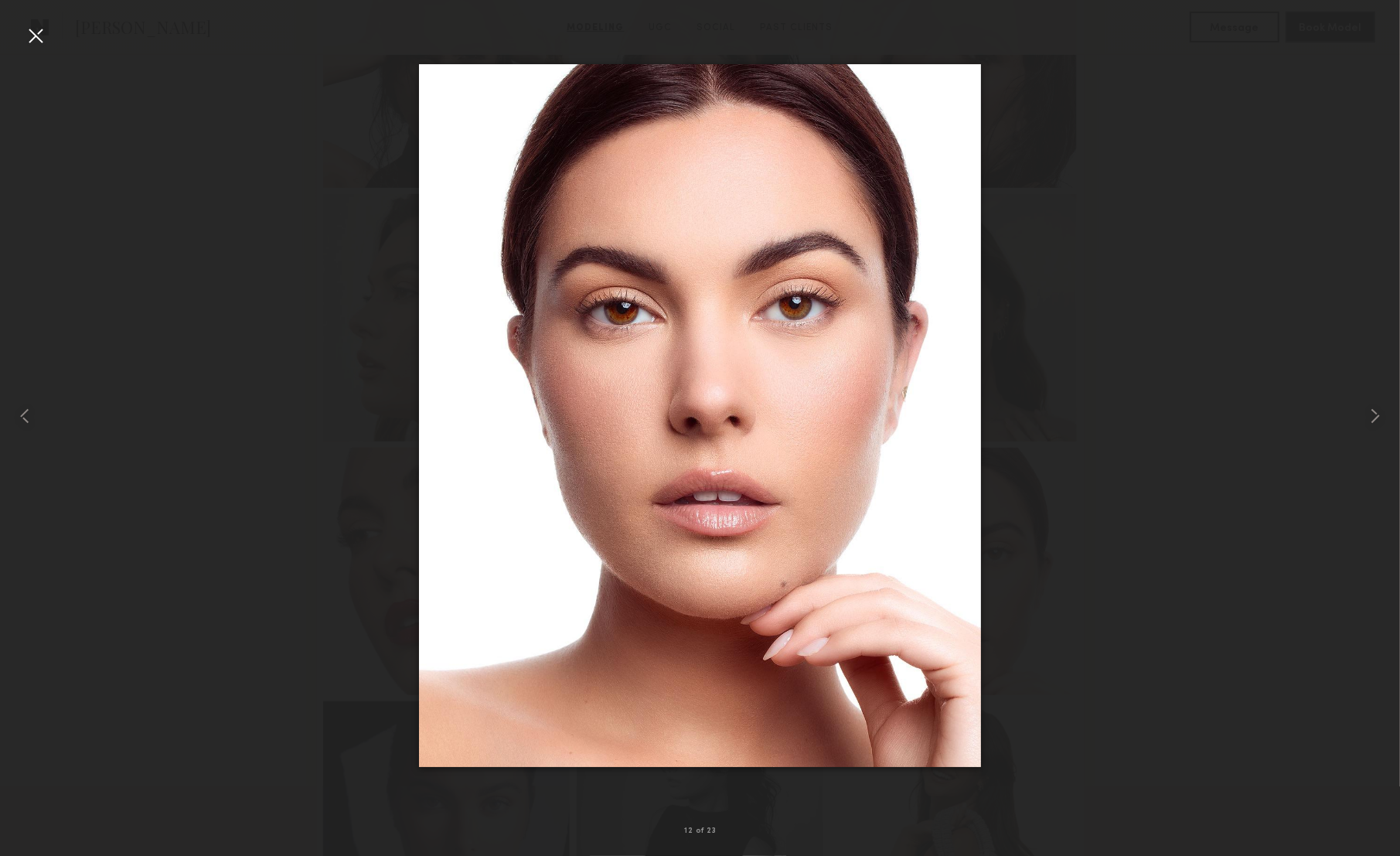
click at [33, 43] on div at bounding box center [35, 35] width 25 height 25
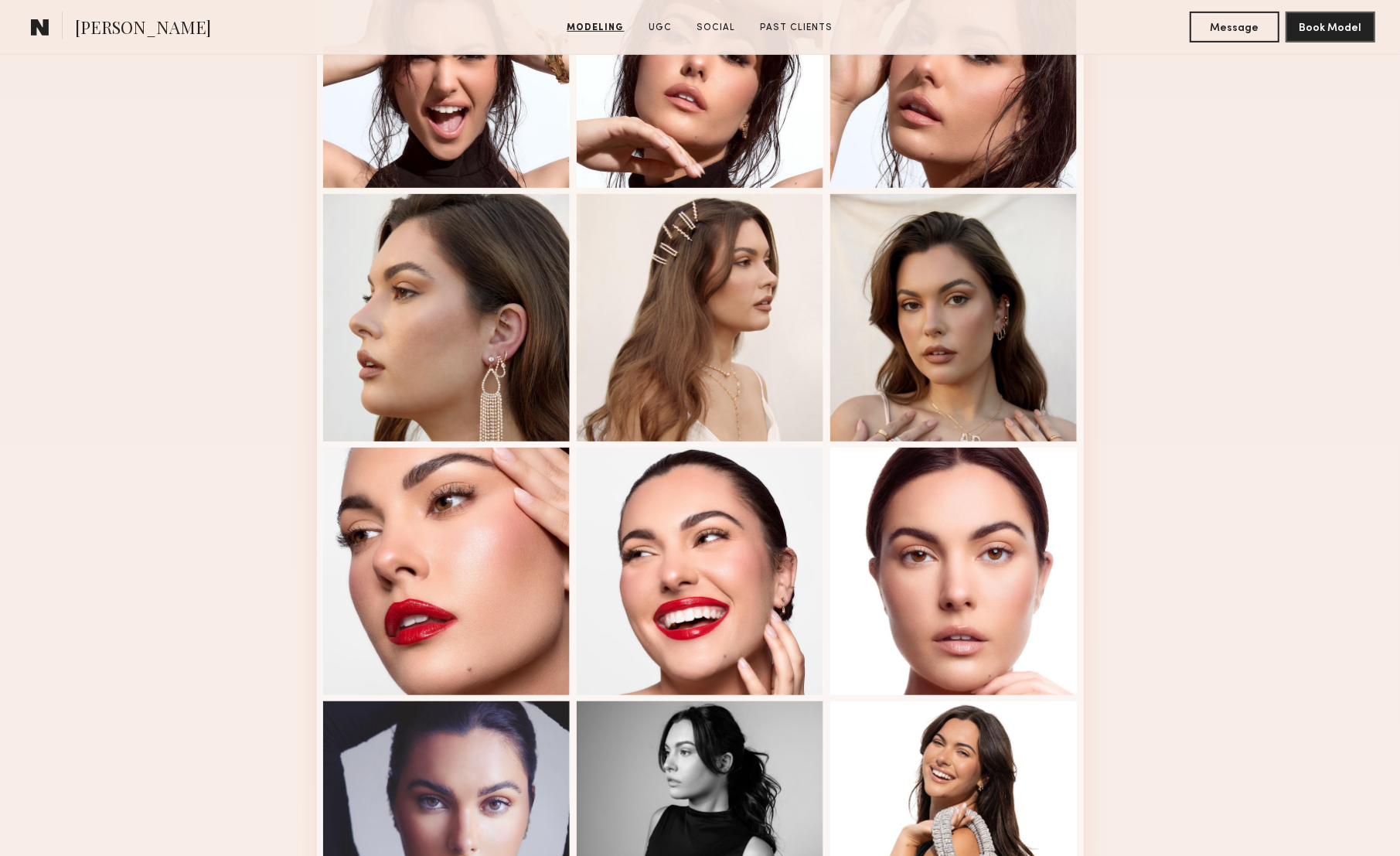
scroll to position [0, 0]
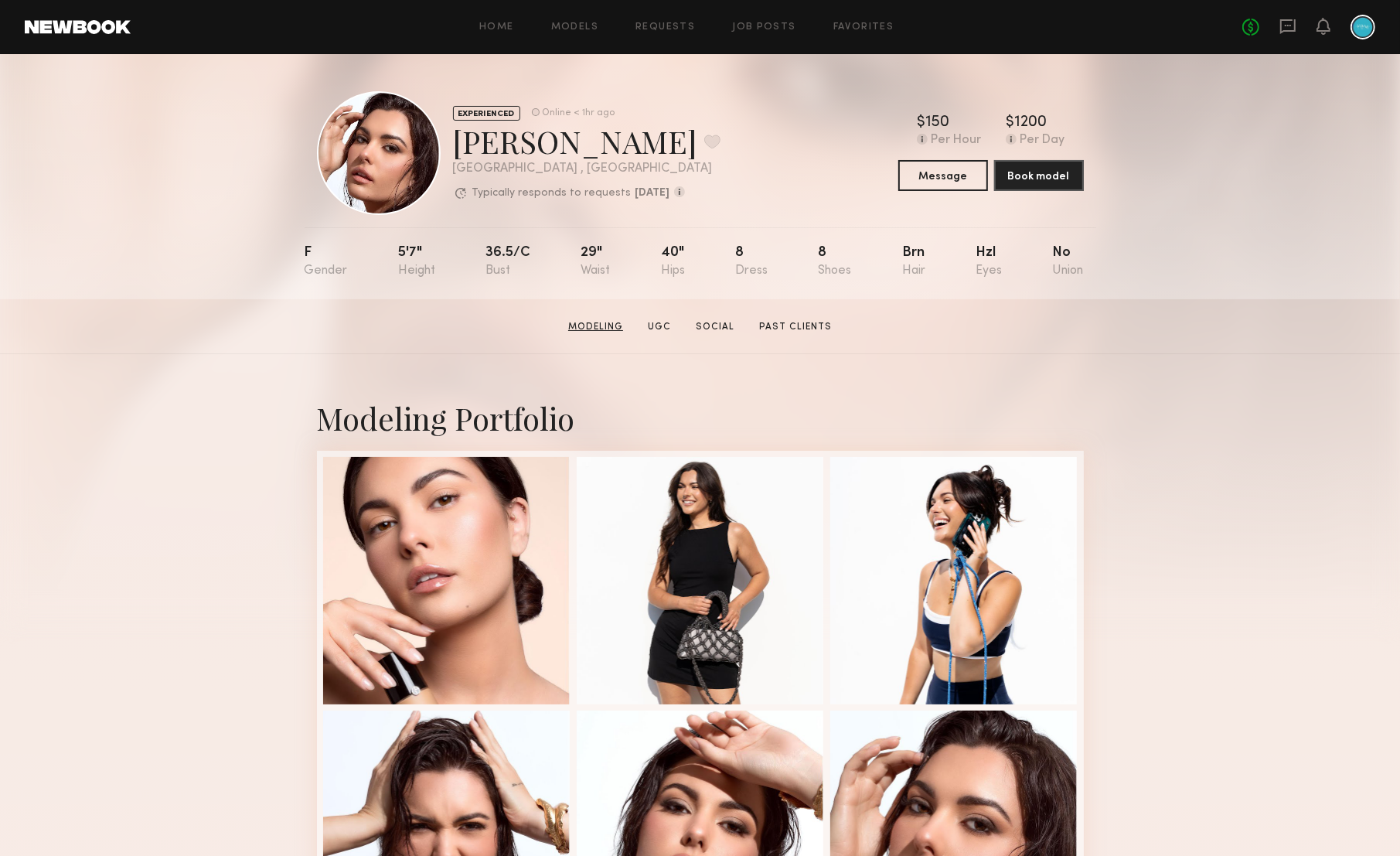
click at [625, 328] on link "Modeling" at bounding box center [596, 326] width 68 height 14
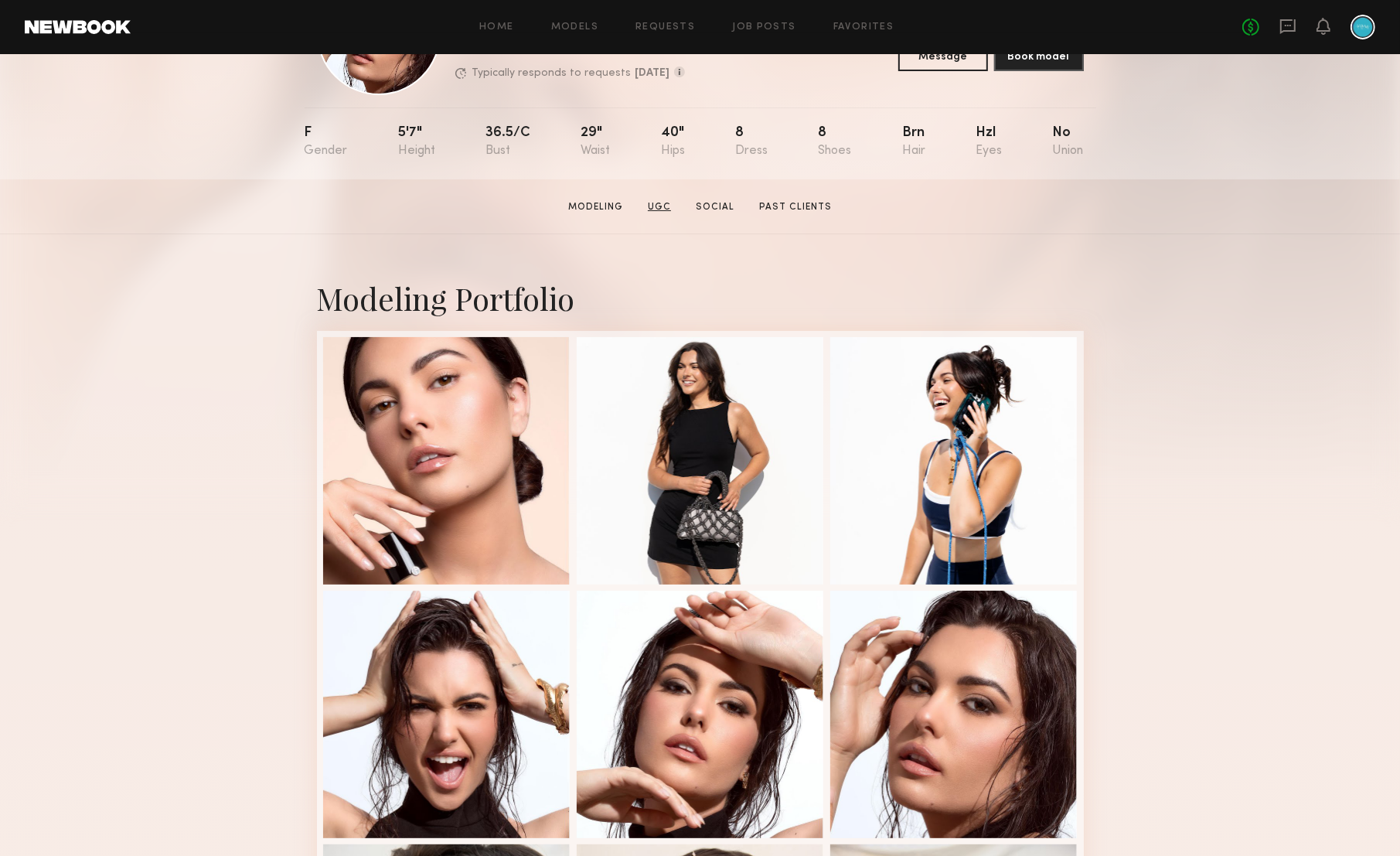
click at [658, 209] on link "UGC" at bounding box center [659, 207] width 36 height 14
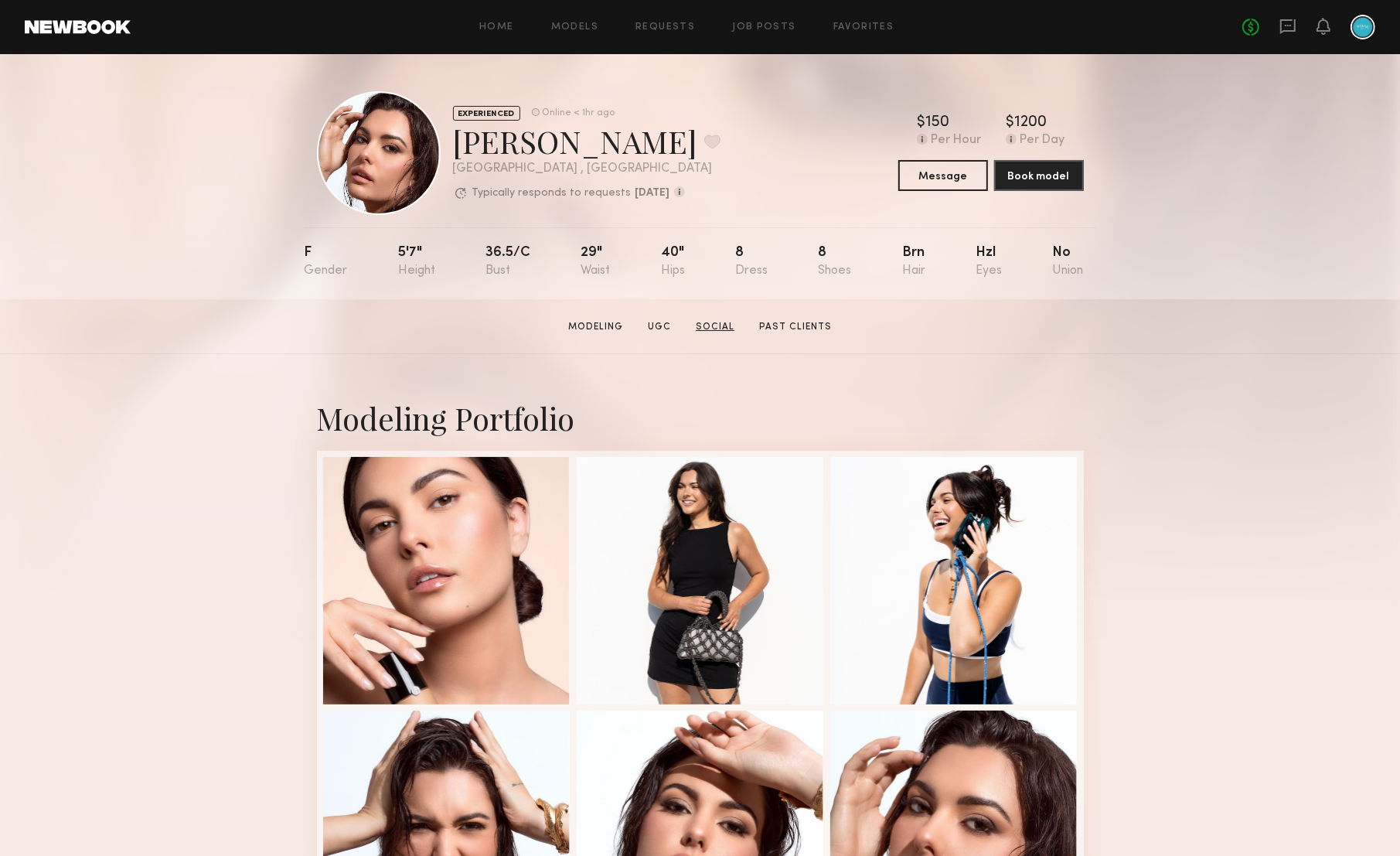
click at [709, 325] on link "Social" at bounding box center [715, 326] width 51 height 14
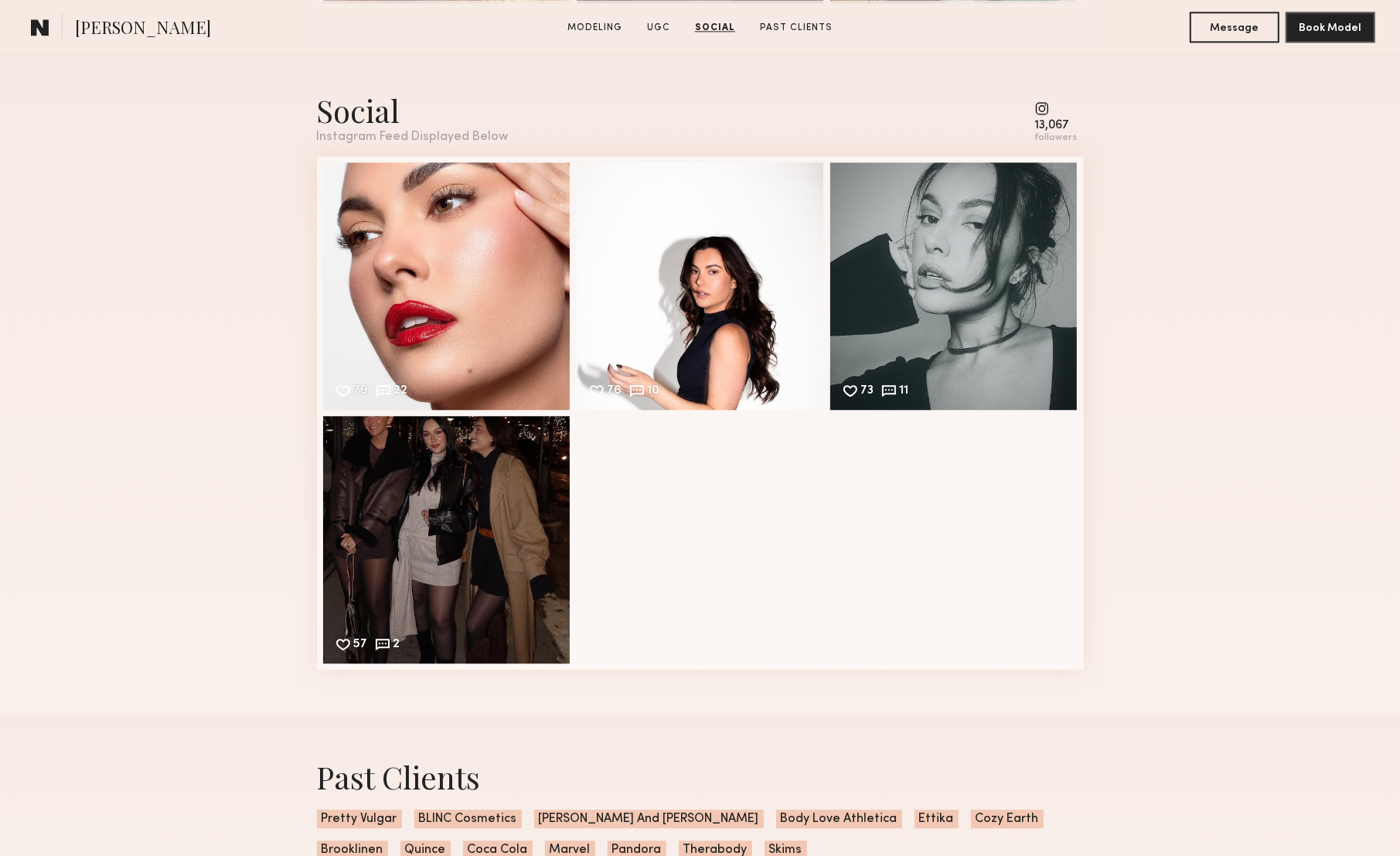
scroll to position [3489, 0]
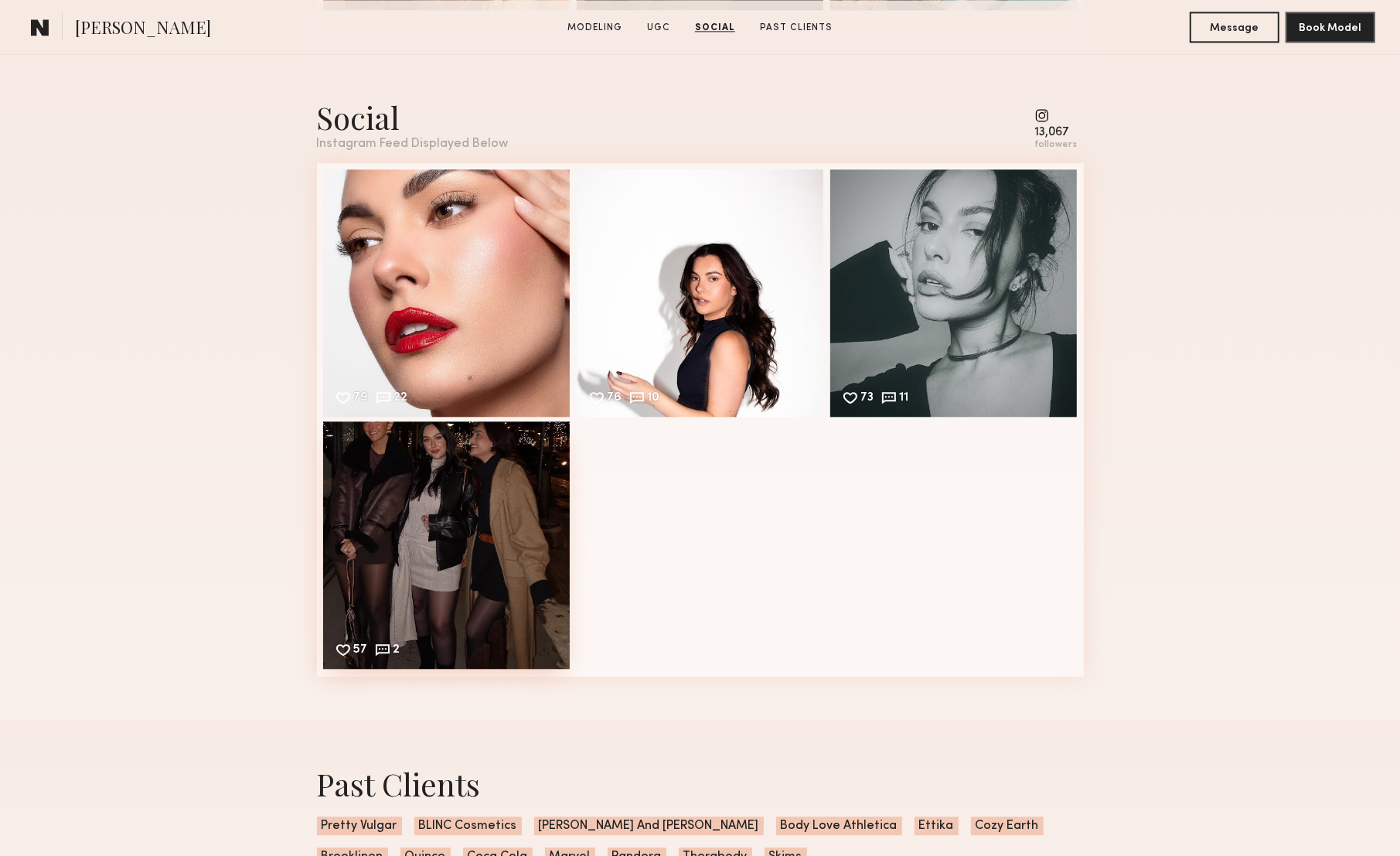
click at [462, 493] on div "57 2 Likes & comments displayed to show model’s engagement" at bounding box center [446, 545] width 248 height 248
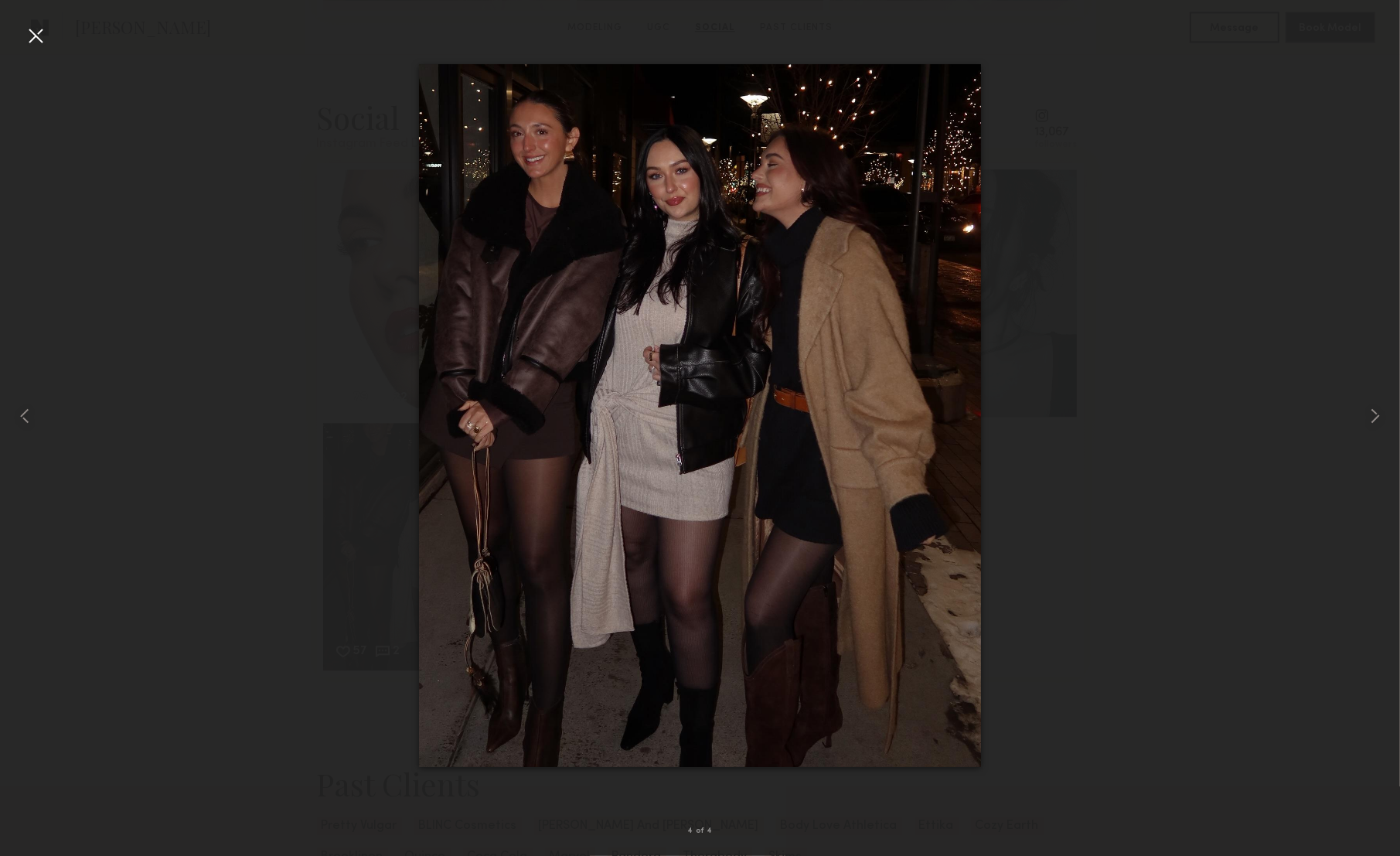
click at [666, 627] on img at bounding box center [700, 415] width 563 height 703
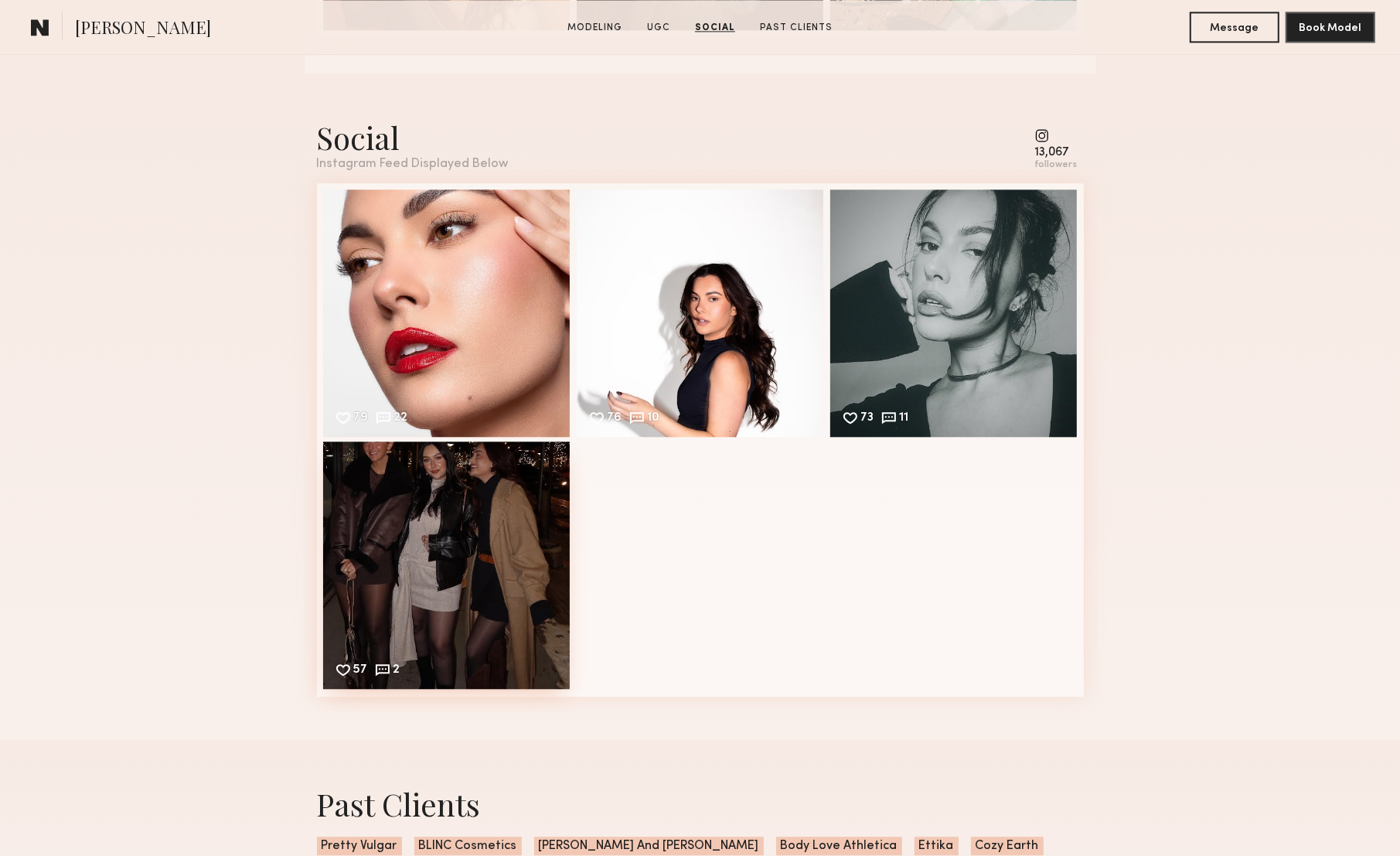
scroll to position [3465, 0]
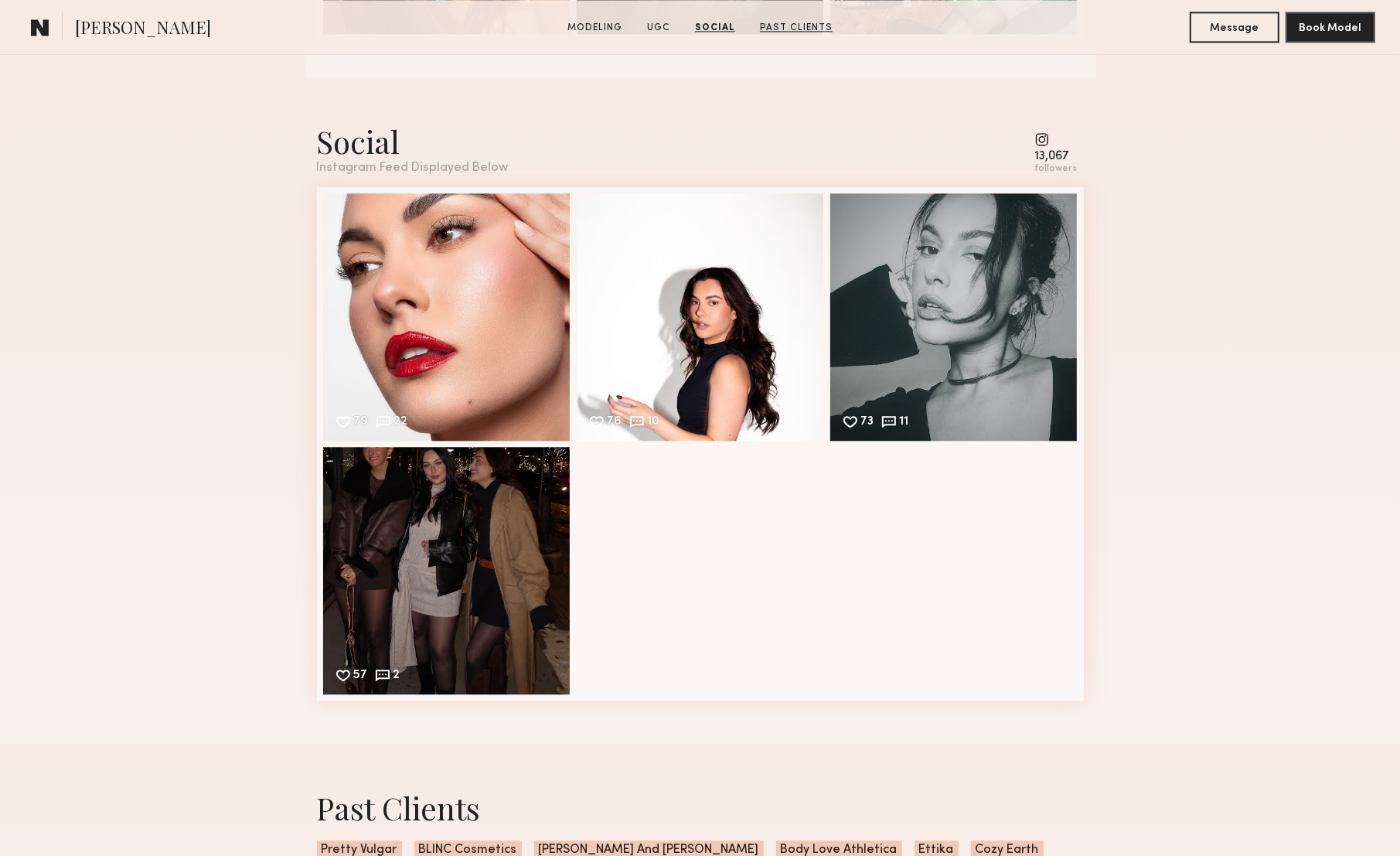
click at [796, 25] on link "Past Clients" at bounding box center [796, 27] width 85 height 14
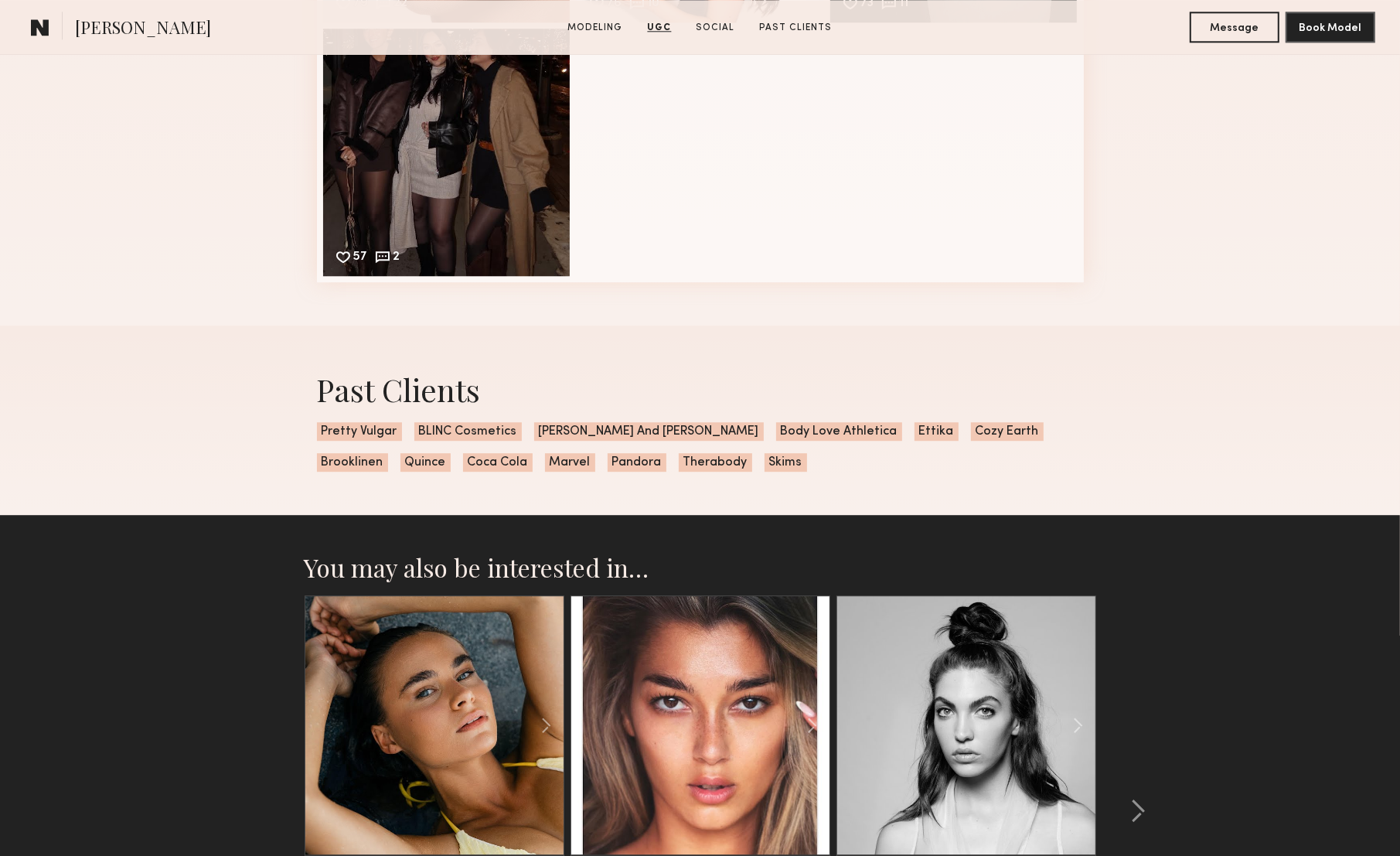
scroll to position [3887, 0]
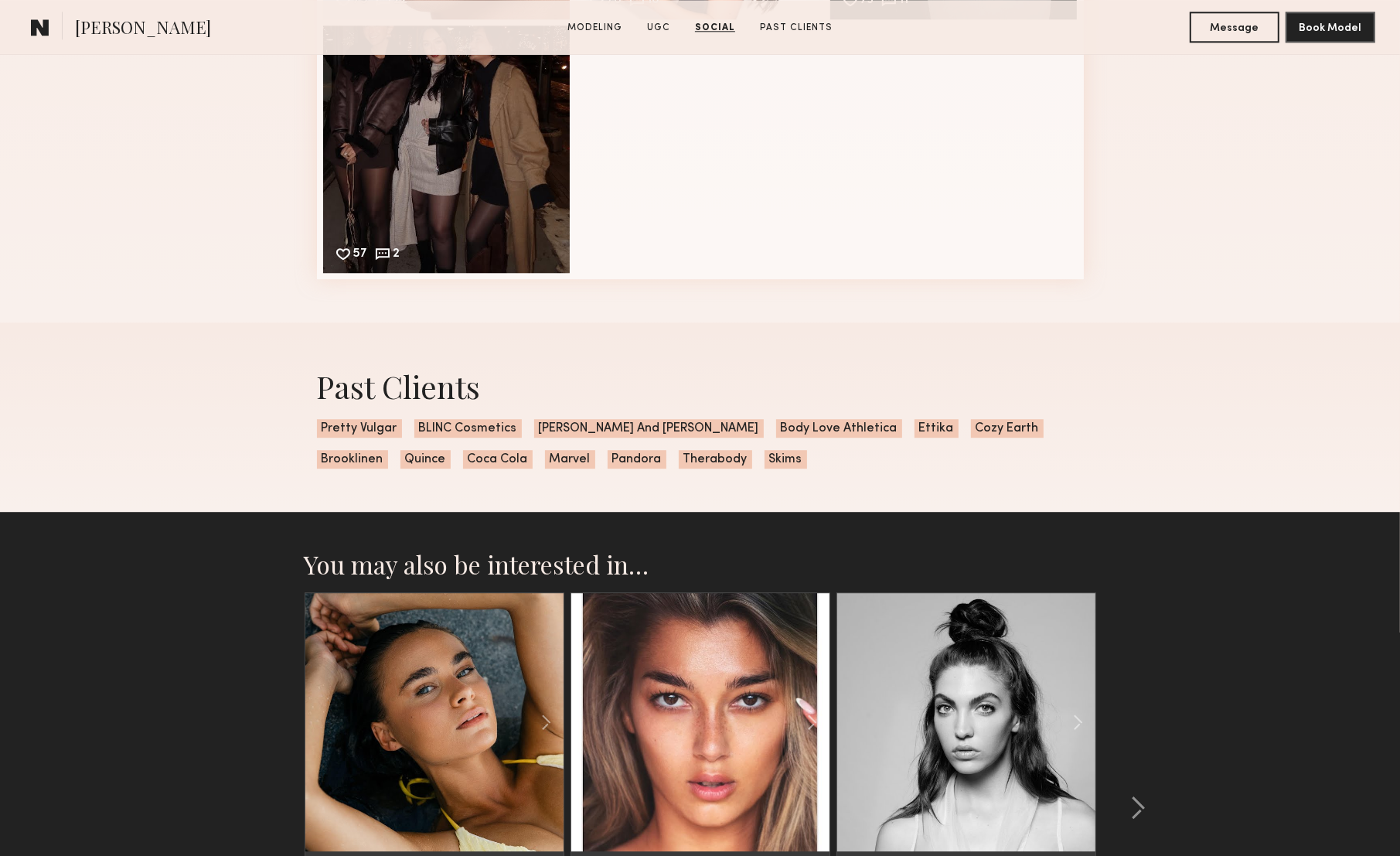
click at [366, 430] on span "Pretty Vulgar" at bounding box center [359, 428] width 85 height 18
